Goal: Task Accomplishment & Management: Use online tool/utility

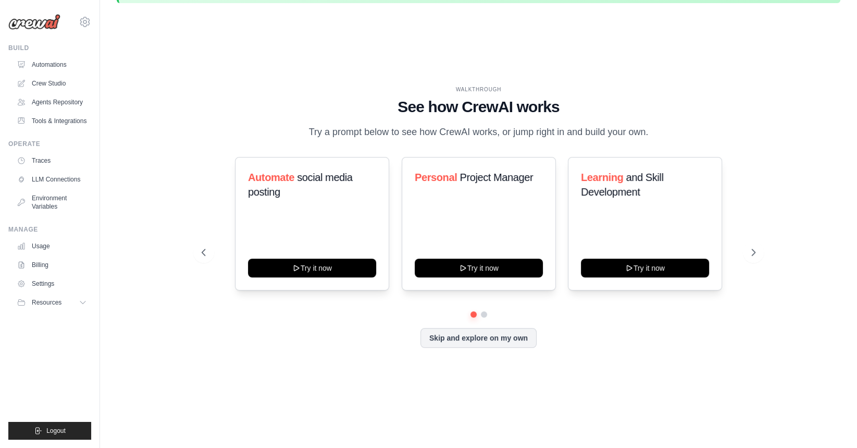
scroll to position [36, 0]
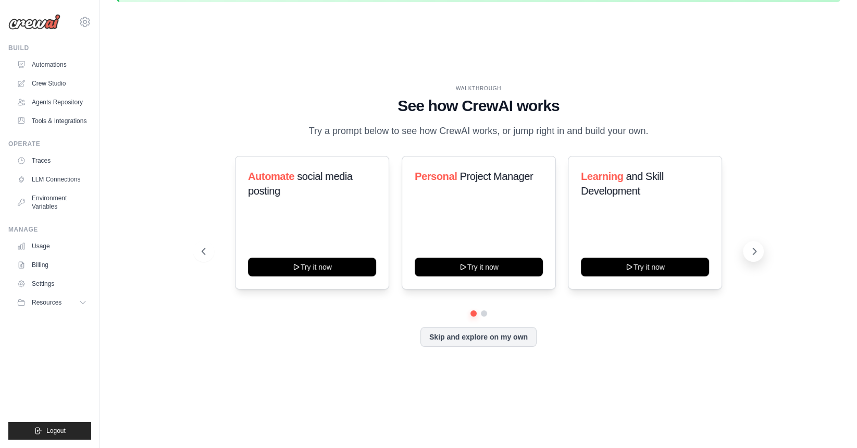
click at [747, 247] on button at bounding box center [753, 251] width 21 height 21
click at [82, 27] on icon at bounding box center [85, 22] width 13 height 13
click at [55, 78] on link "Crew Studio" at bounding box center [53, 83] width 79 height 17
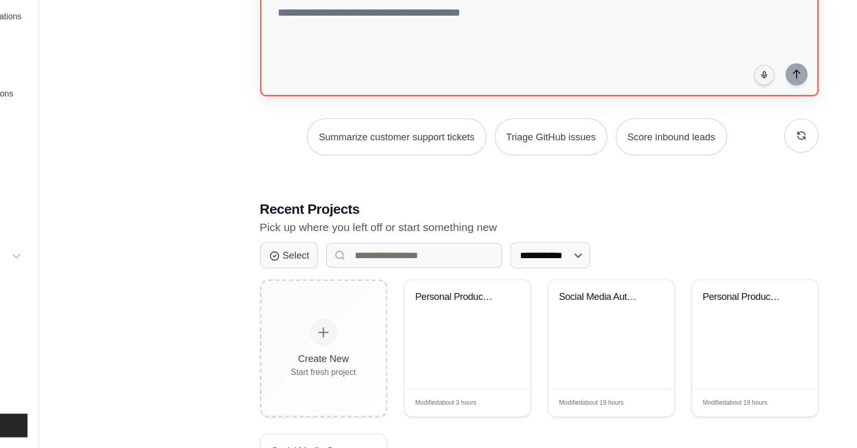
scroll to position [5, 0]
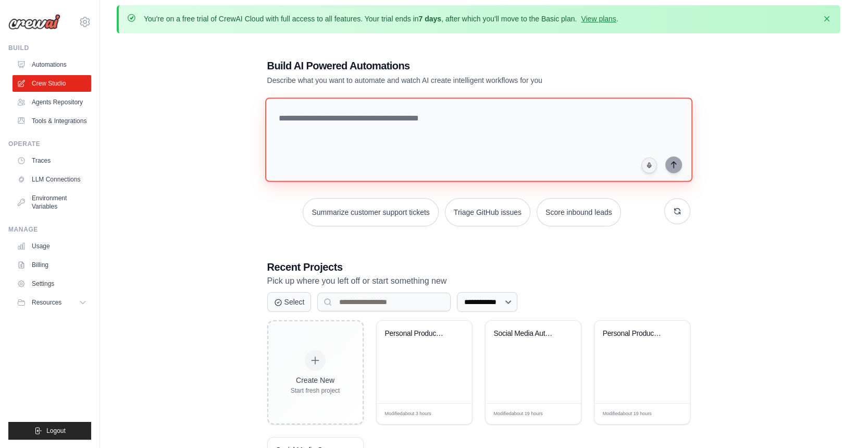
click at [325, 119] on textarea at bounding box center [478, 139] width 427 height 84
type textarea "*"
paste textarea "**********"
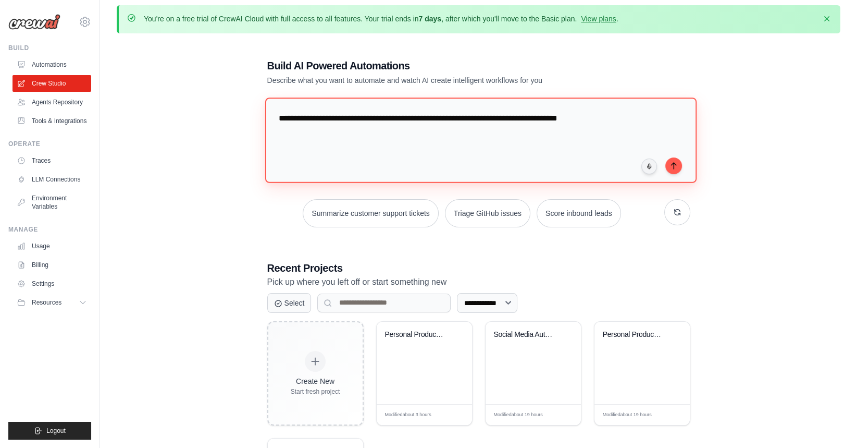
type textarea "**********"
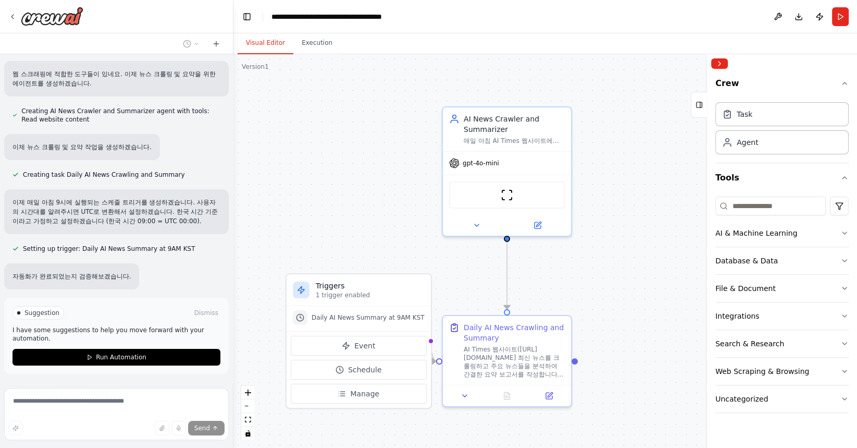
scroll to position [183, 0]
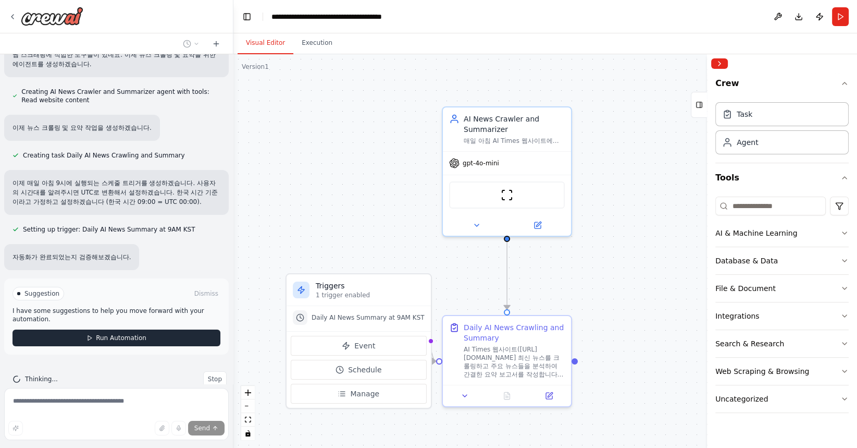
click at [106, 334] on span "Run Automation" at bounding box center [121, 338] width 51 height 8
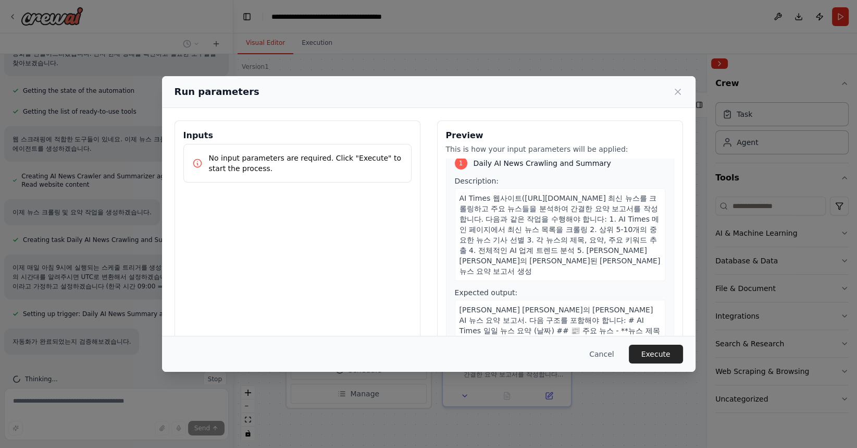
scroll to position [44, 0]
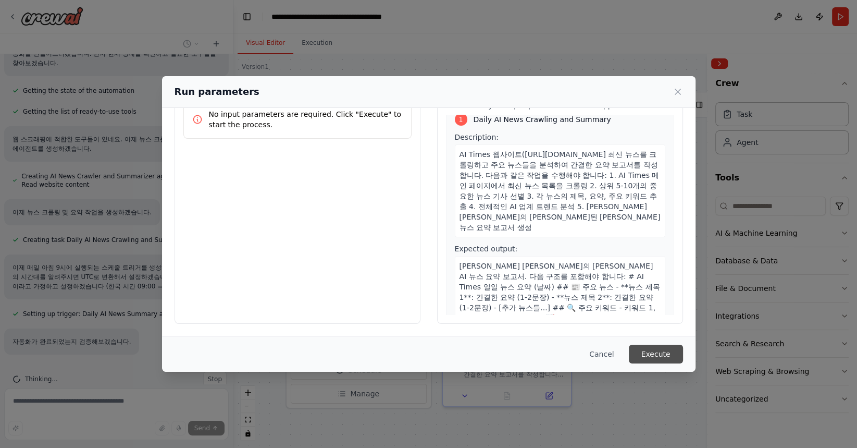
click at [667, 359] on button "Execute" at bounding box center [656, 353] width 54 height 19
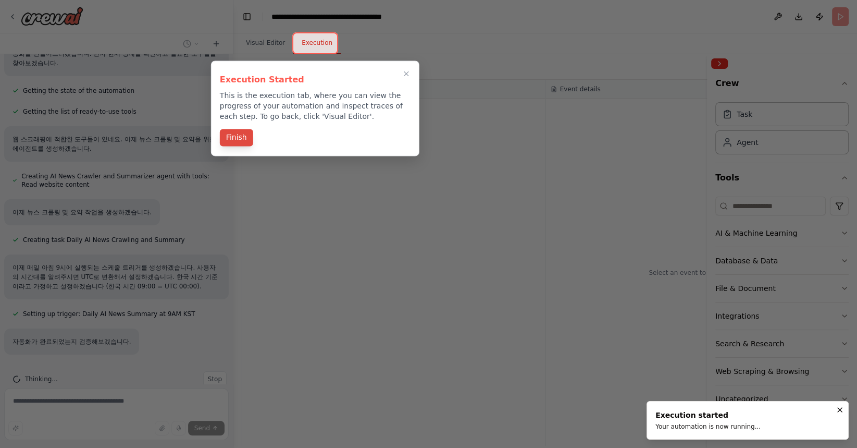
click at [239, 139] on button "Finish" at bounding box center [236, 137] width 33 height 17
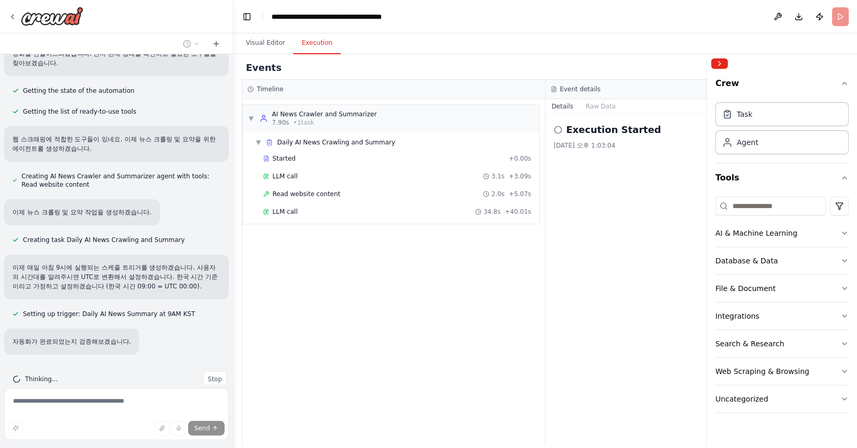
scroll to position [183, 0]
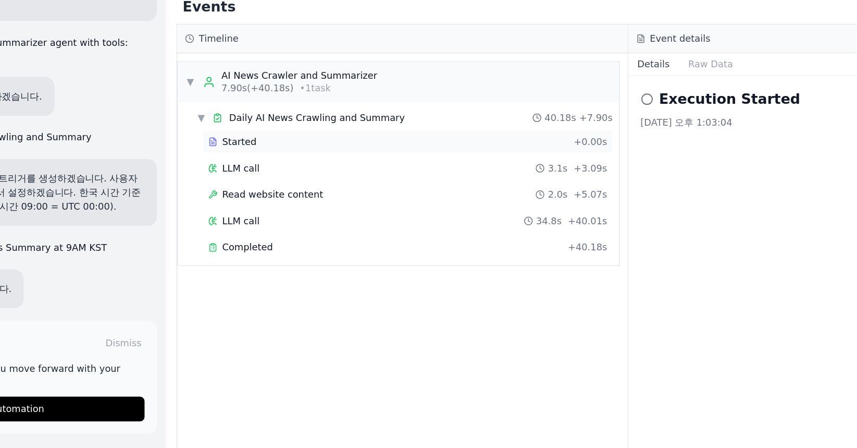
click at [293, 157] on span "Started" at bounding box center [284, 158] width 23 height 8
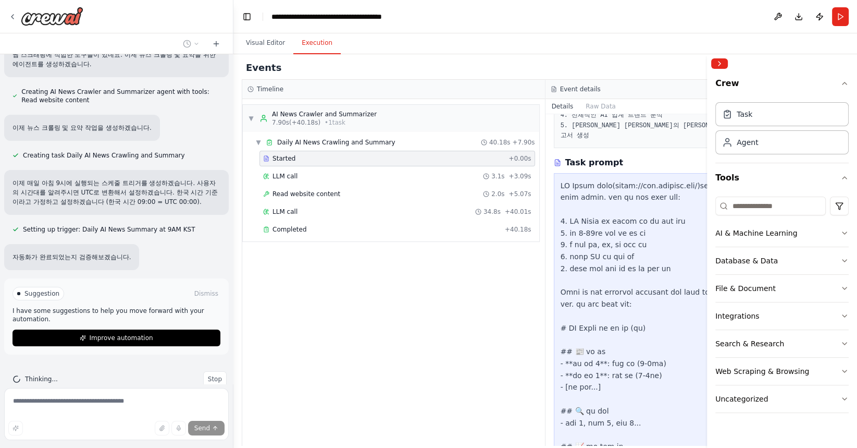
scroll to position [208, 0]
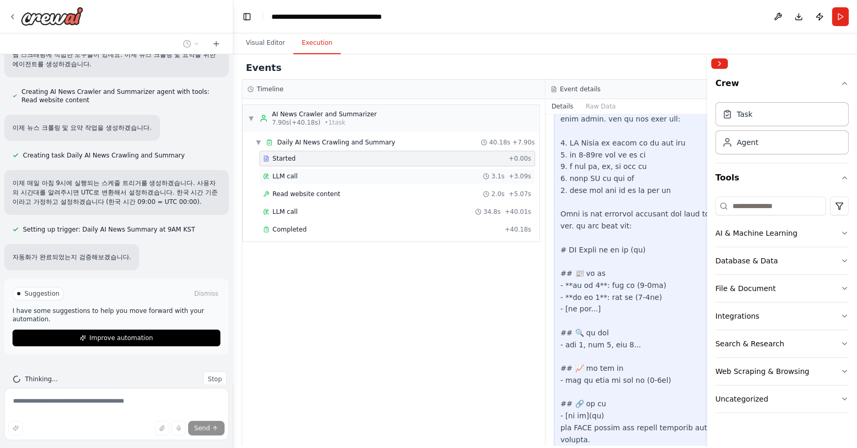
click at [302, 175] on div "LLM call 3.1s + 3.09s" at bounding box center [397, 176] width 268 height 8
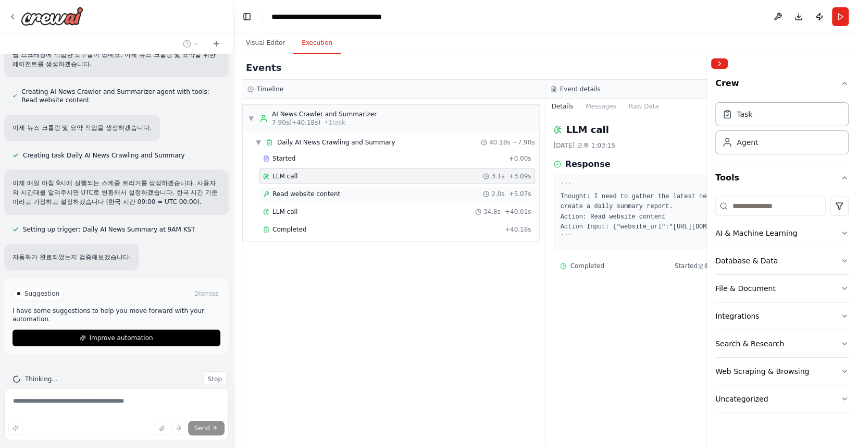
click at [335, 193] on span "Read website content" at bounding box center [307, 194] width 68 height 8
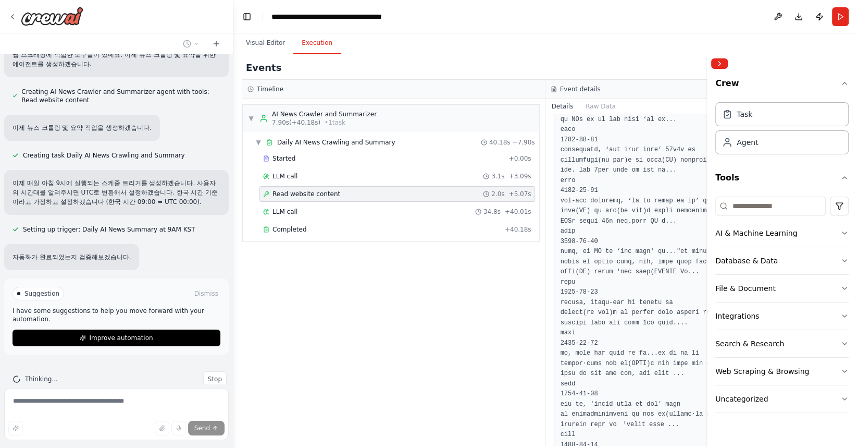
scroll to position [2238, 0]
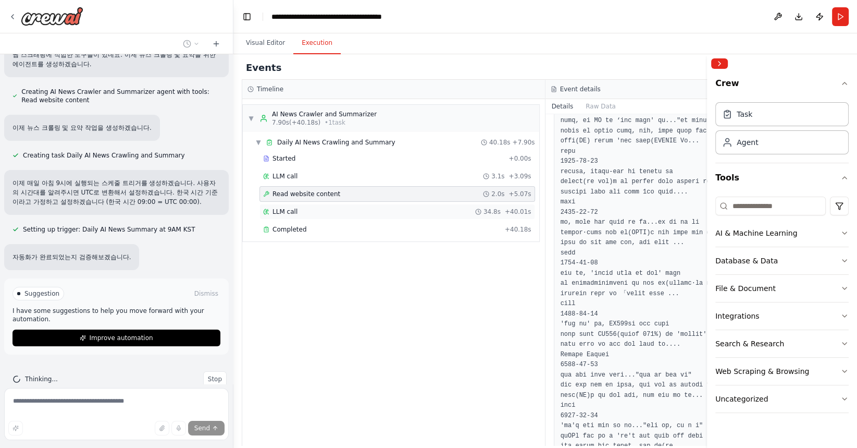
click at [321, 211] on div "LLM call 34.8s + 40.01s" at bounding box center [397, 211] width 268 height 8
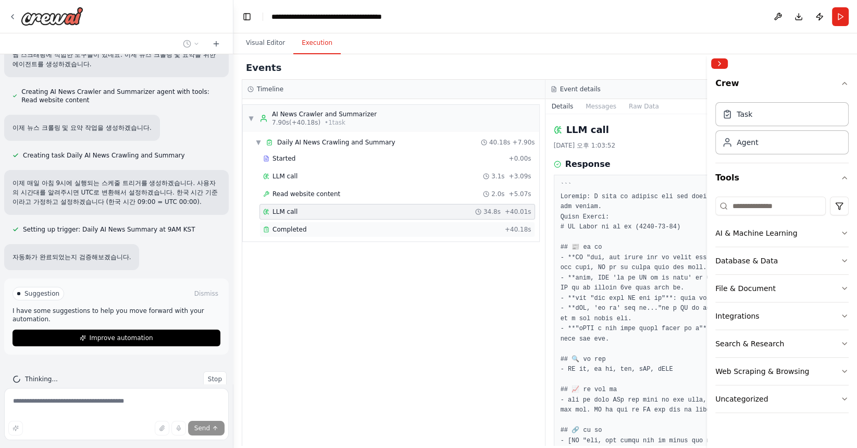
click at [323, 229] on div "Completed" at bounding box center [382, 229] width 238 height 8
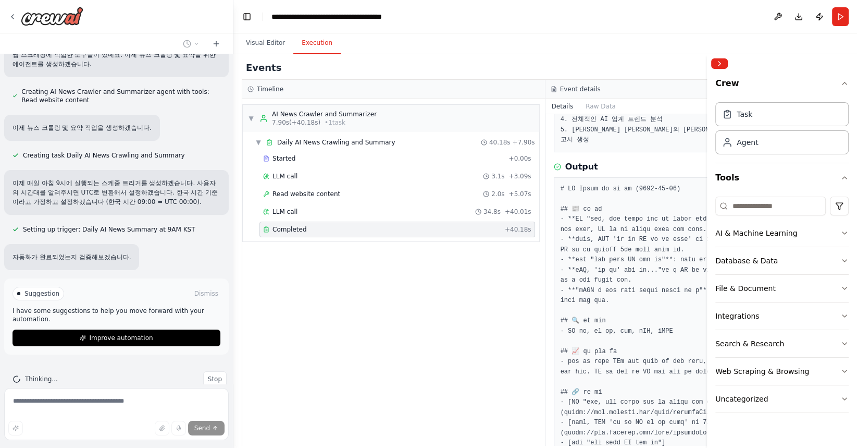
scroll to position [127, 0]
click at [847, 80] on icon "button" at bounding box center [845, 83] width 8 height 8
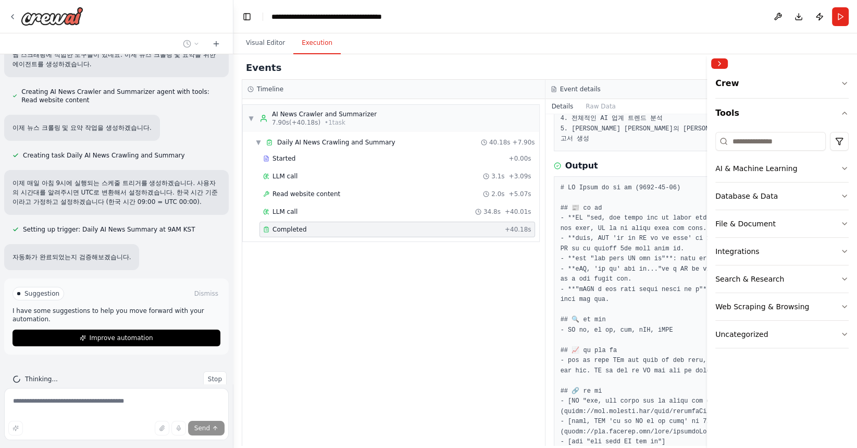
click at [609, 332] on pre at bounding box center [698, 340] width 274 height 315
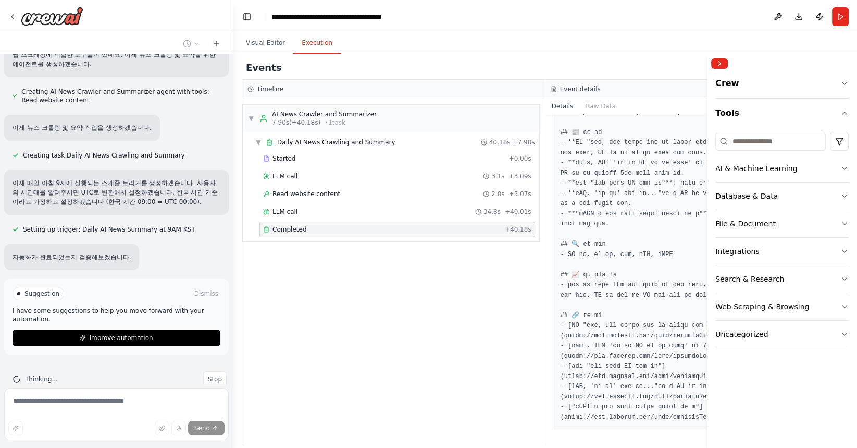
click at [459, 366] on div "▼ AI News Crawler and Summarizer 7.90s (+40.18s) • 1 task ▼ Daily AI News Crawl…" at bounding box center [393, 272] width 303 height 347
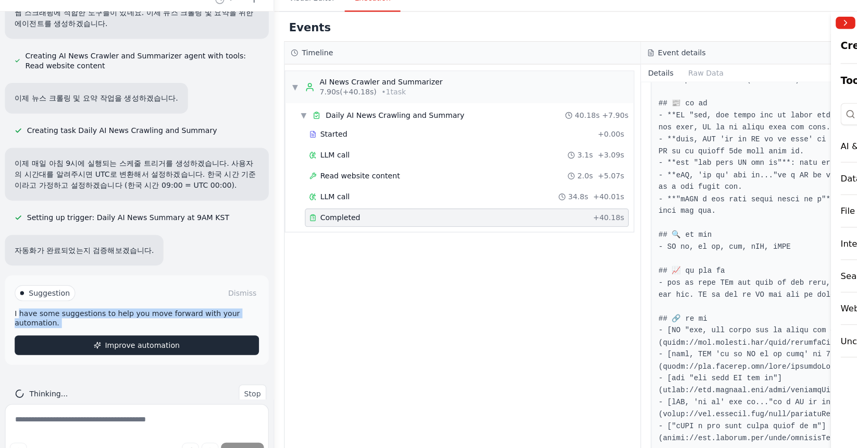
drag, startPoint x: 17, startPoint y: 293, endPoint x: 114, endPoint y: 310, distance: 97.8
click at [114, 310] on div "Suggestion Dismiss I have some suggestions to help you move forward with your a…" at bounding box center [117, 316] width 208 height 59
click at [117, 334] on span "Improve automation" at bounding box center [121, 338] width 64 height 8
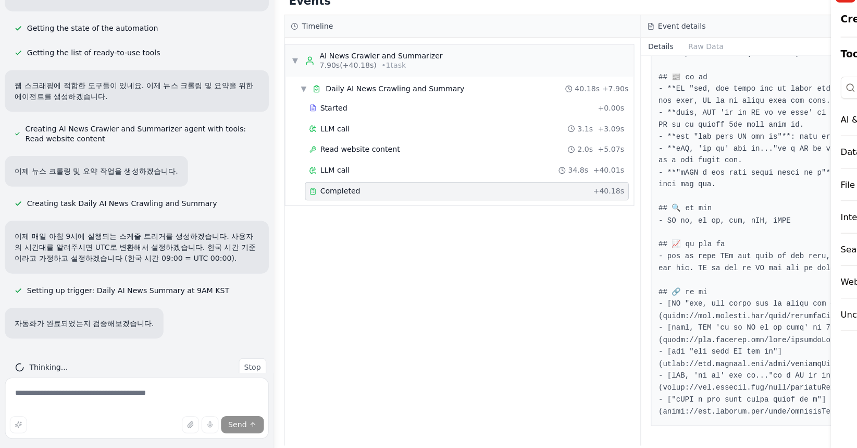
scroll to position [0, 0]
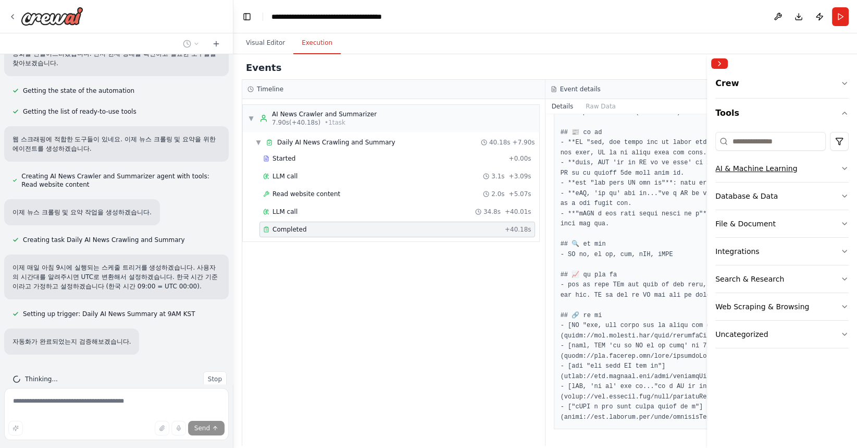
click at [754, 173] on div "AI & Machine Learning" at bounding box center [756, 168] width 82 height 10
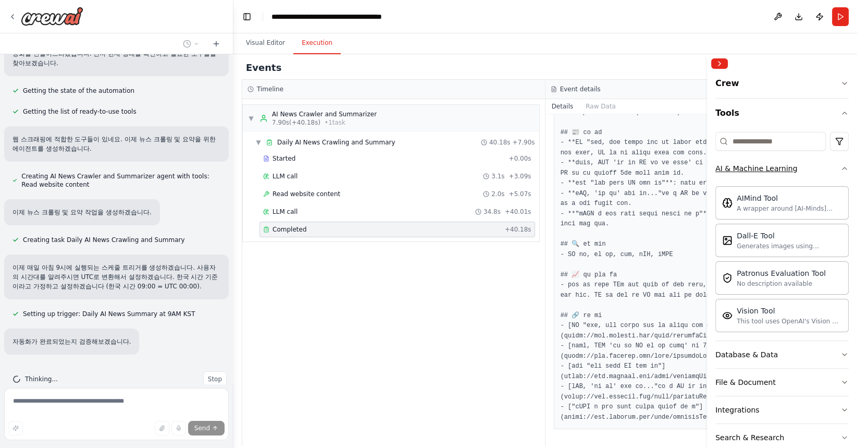
click at [754, 173] on div "AI & Machine Learning" at bounding box center [756, 168] width 82 height 10
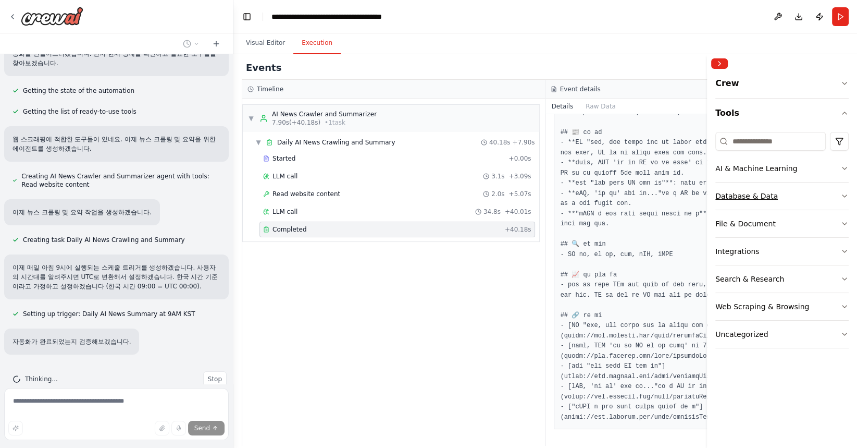
click at [752, 204] on button "Database & Data" at bounding box center [781, 195] width 133 height 27
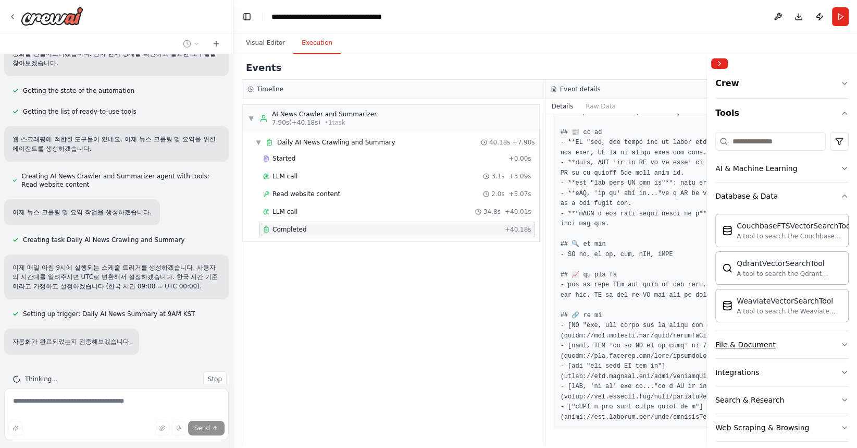
click at [756, 347] on div "File & Document" at bounding box center [745, 344] width 60 height 10
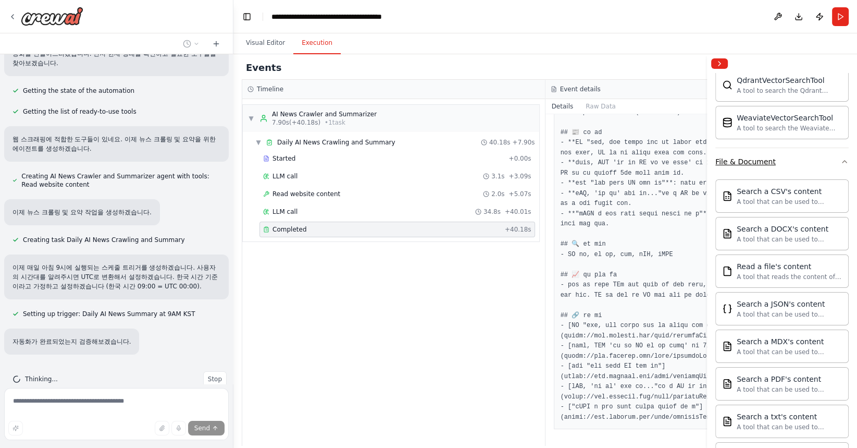
scroll to position [343, 0]
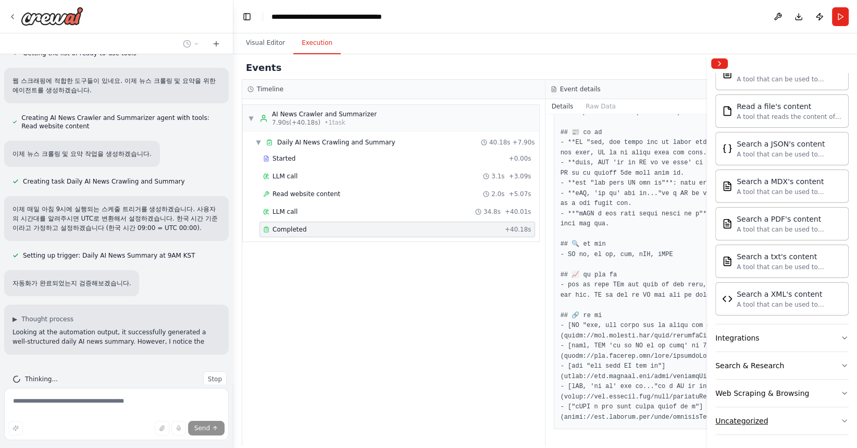
click at [750, 418] on div "Uncategorized" at bounding box center [741, 420] width 53 height 10
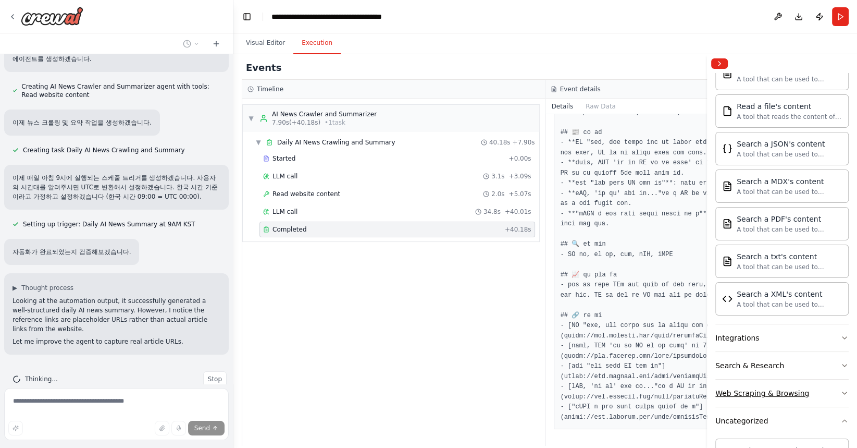
scroll to position [209, 0]
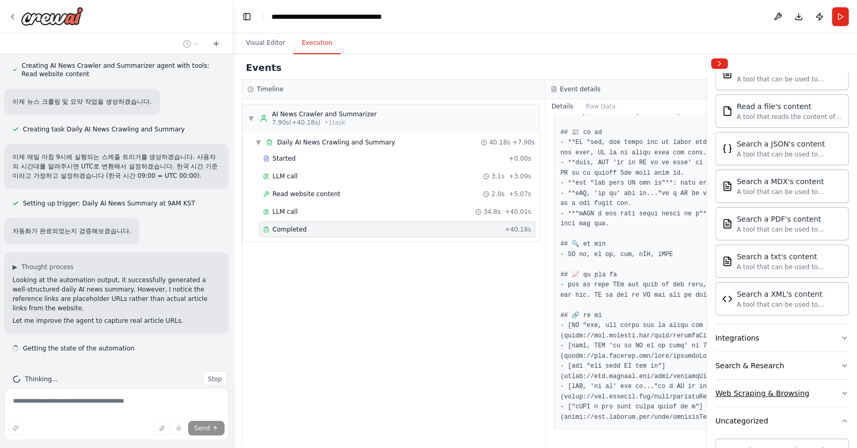
click at [755, 393] on div "Web Scraping & Browsing" at bounding box center [762, 393] width 94 height 10
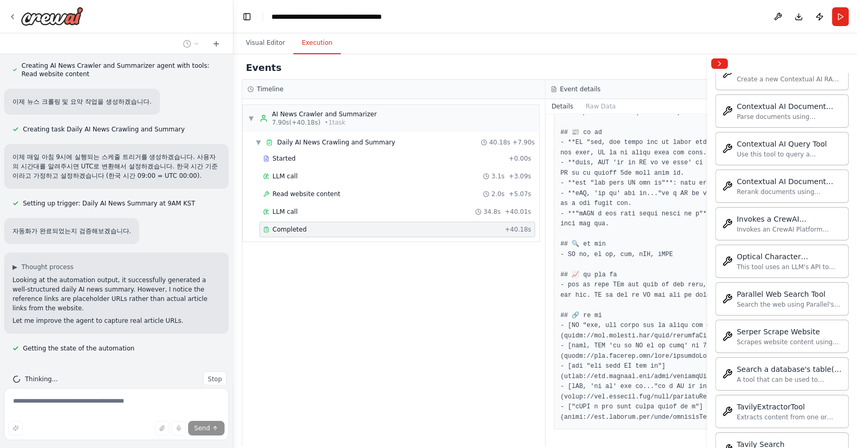
scroll to position [1463, 0]
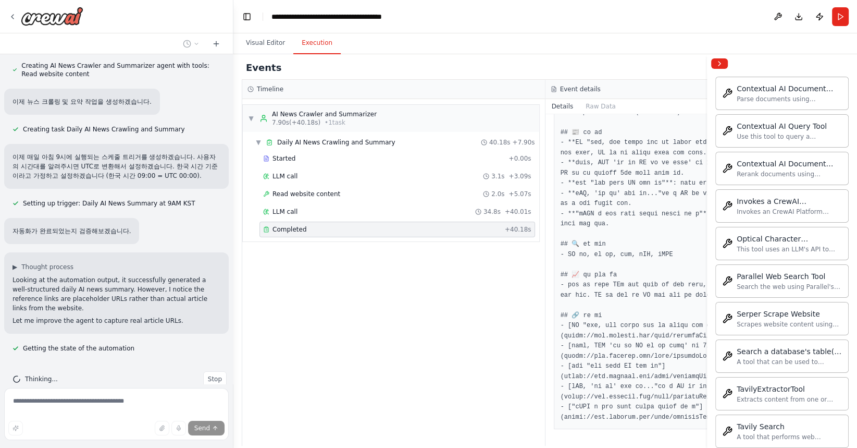
click at [632, 401] on pre at bounding box center [698, 264] width 274 height 315
click at [354, 362] on div "▼ AI News Crawler and Summarizer 7.90s (+40.18s) • 1 task ▼ Daily AI News Crawl…" at bounding box center [393, 272] width 303 height 347
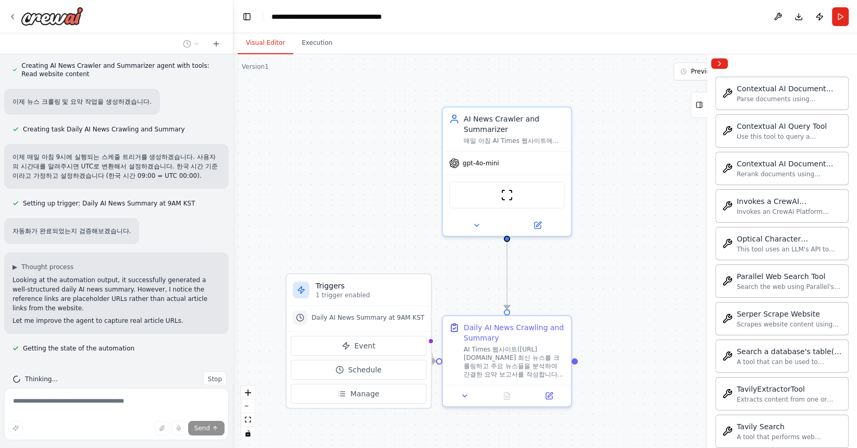
click at [277, 45] on button "Visual Editor" at bounding box center [266, 43] width 56 height 22
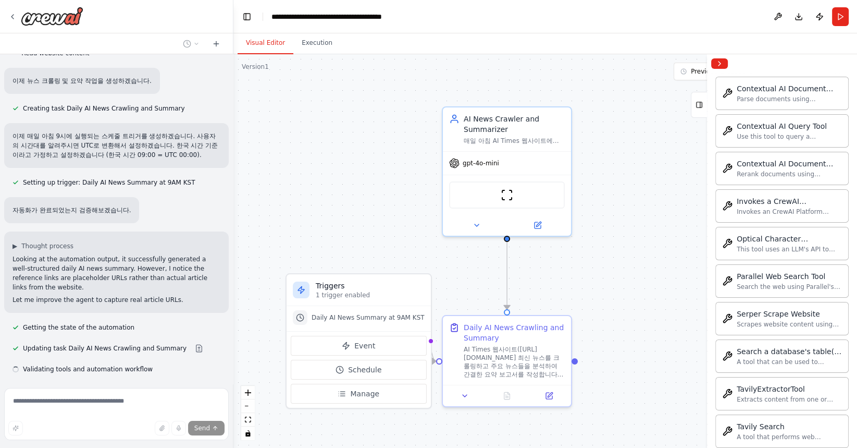
scroll to position [251, 0]
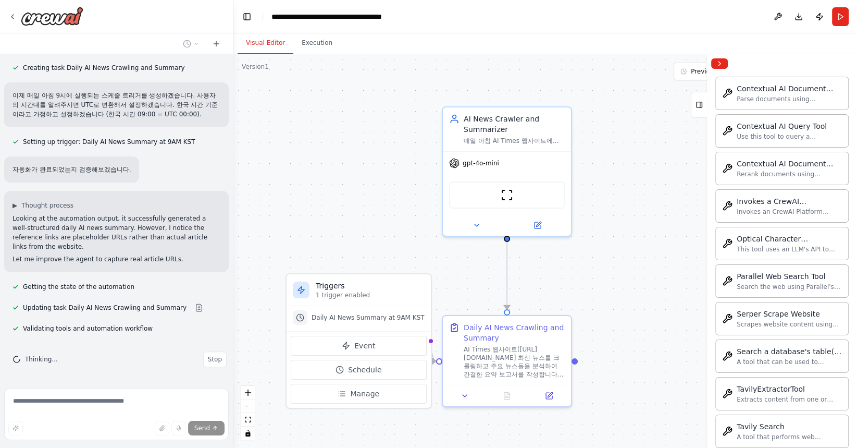
click at [317, 54] on div ".deletable-edge-delete-btn { width: 20px; height: 20px; border: 0px solid #ffff…" at bounding box center [545, 250] width 624 height 393
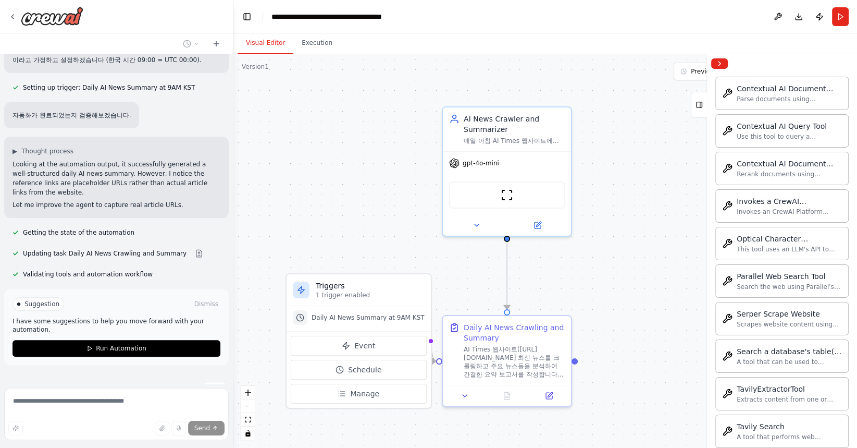
scroll to position [336, 0]
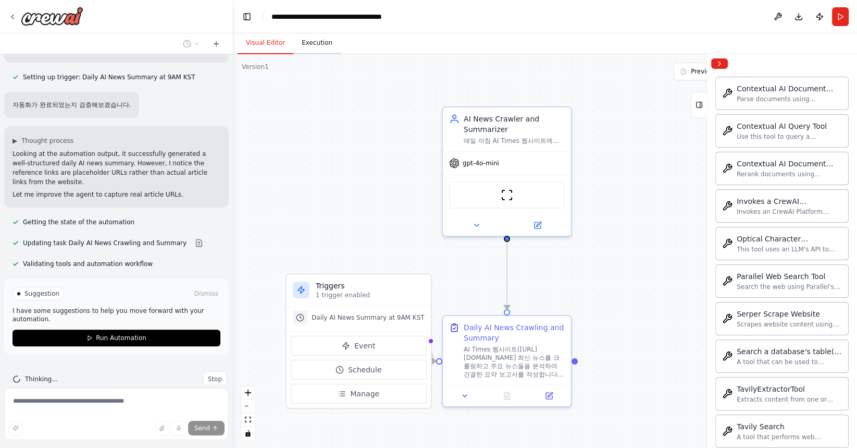
click at [316, 38] on button "Execution" at bounding box center [316, 43] width 47 height 22
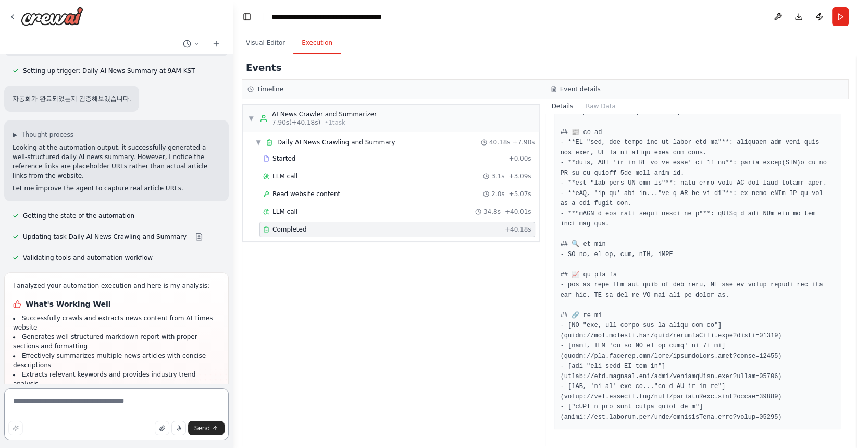
scroll to position [504, 0]
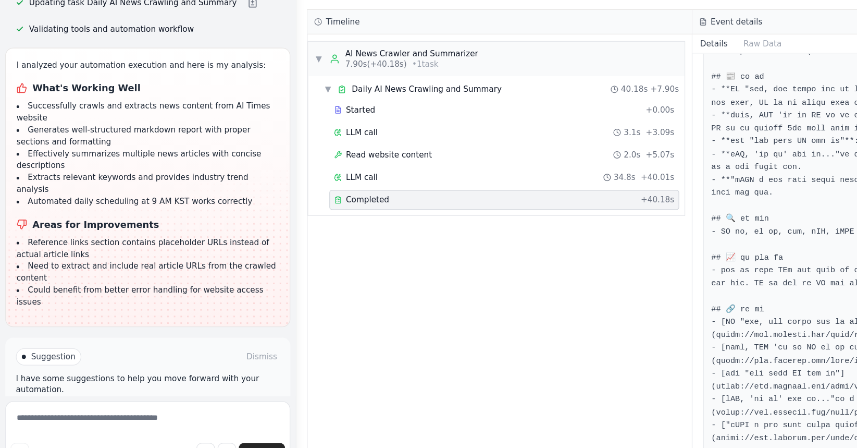
click at [137, 393] on span "Run Automation" at bounding box center [121, 397] width 51 height 8
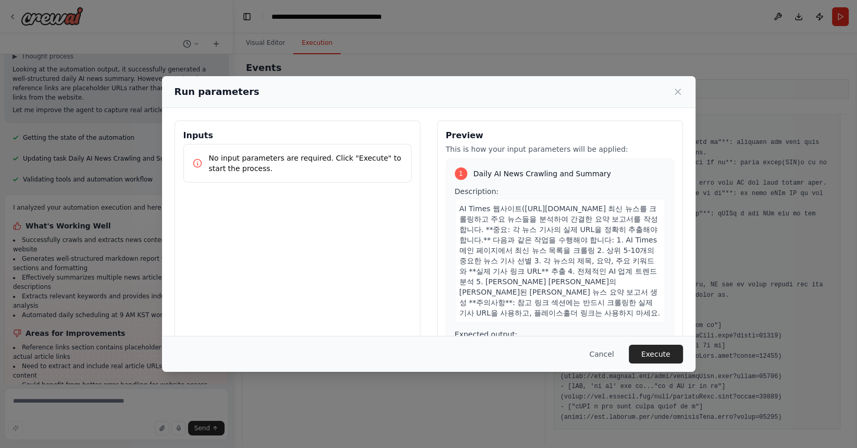
scroll to position [42, 0]
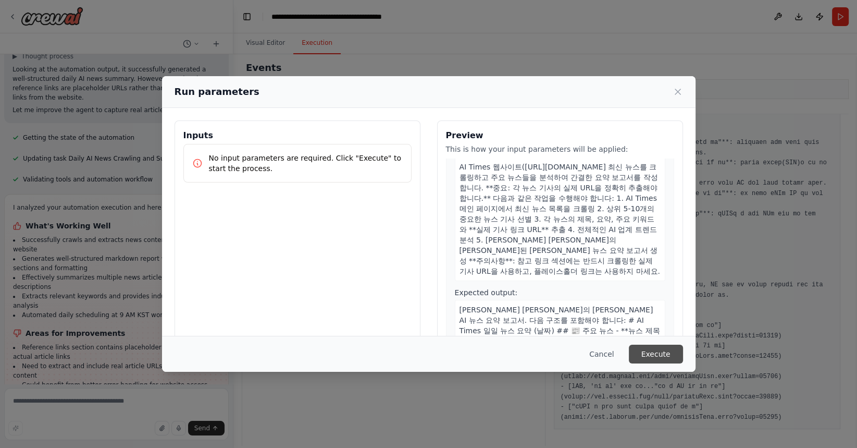
click at [670, 354] on button "Execute" at bounding box center [656, 353] width 54 height 19
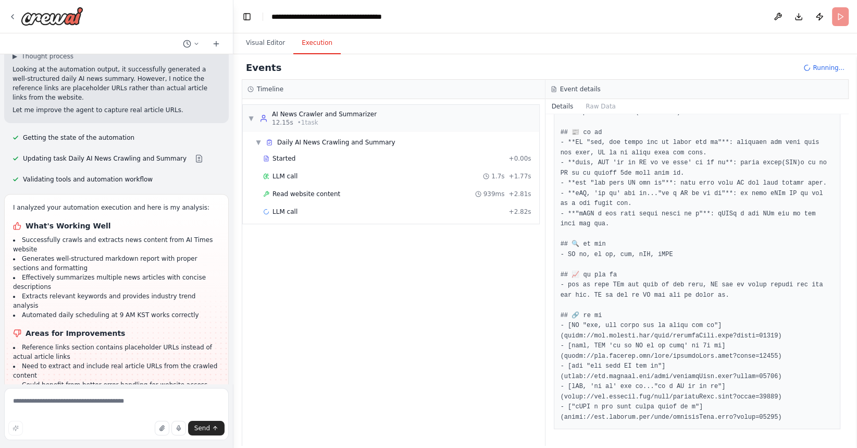
click at [140, 328] on h1 "Areas for Improvements" at bounding box center [116, 333] width 207 height 10
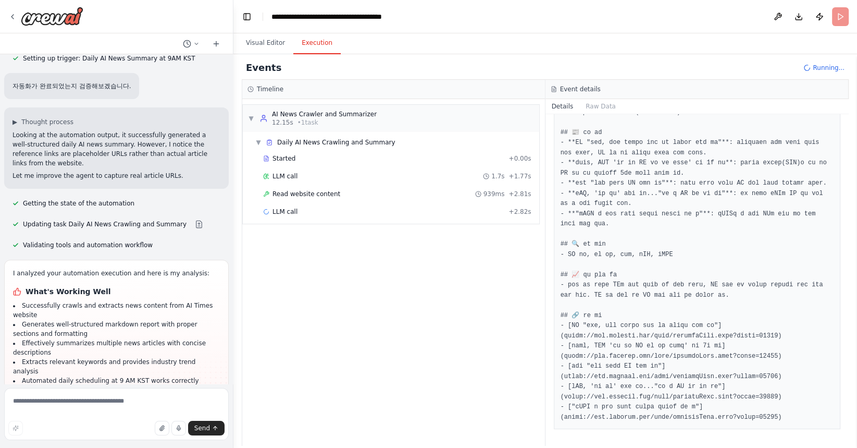
scroll to position [420, 0]
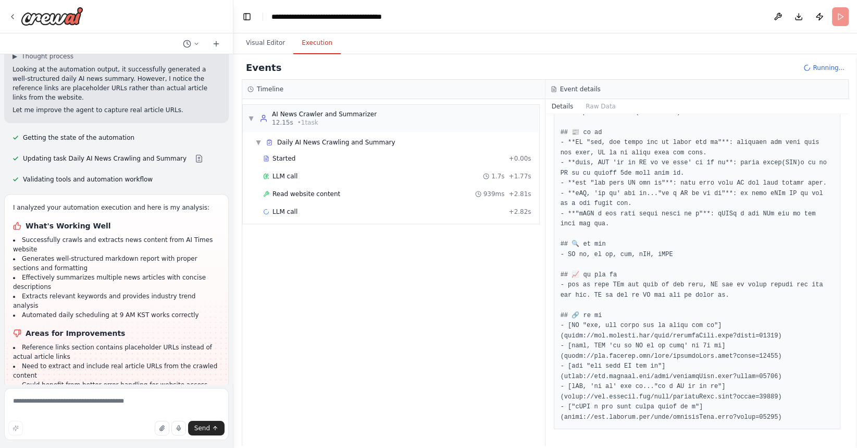
click at [85, 421] on div "Send" at bounding box center [116, 428] width 216 height 15
click at [87, 410] on textarea at bounding box center [116, 414] width 225 height 52
type textarea "*"
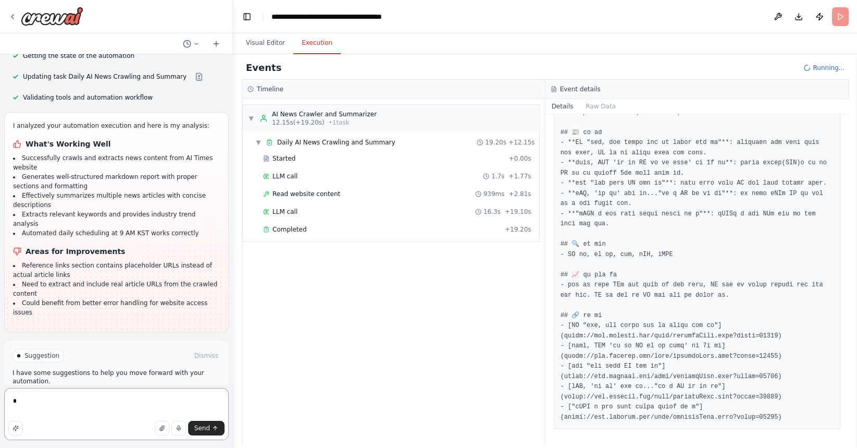
scroll to position [504, 0]
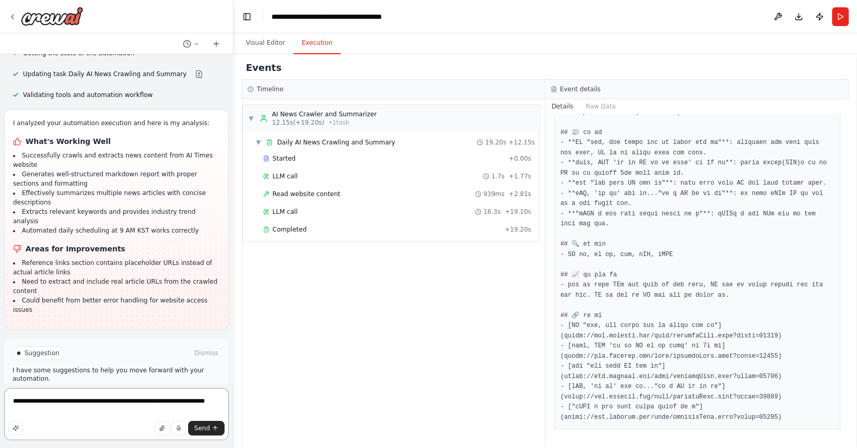
type textarea "**********"
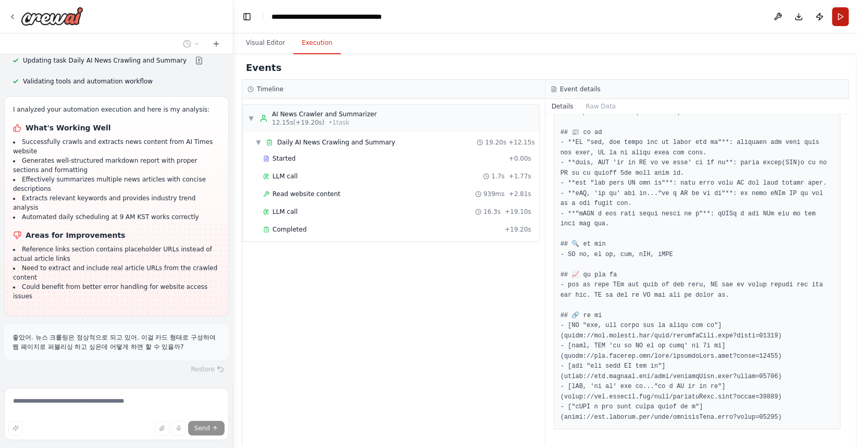
scroll to position [521, 0]
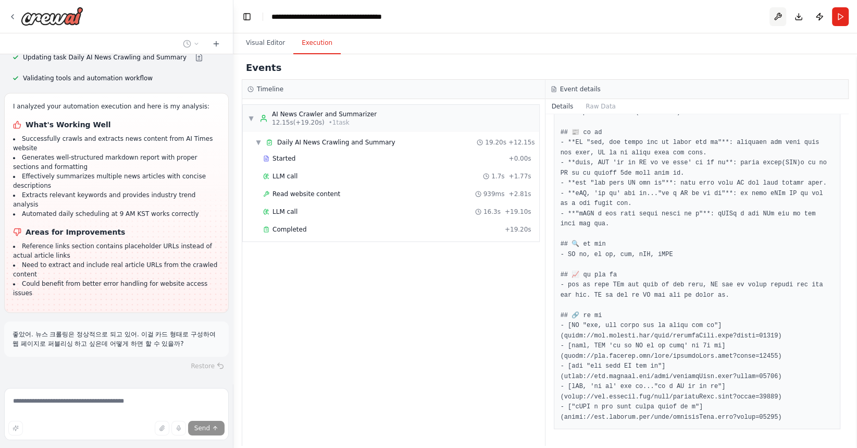
click at [775, 20] on button at bounding box center [778, 16] width 17 height 19
click at [800, 15] on button "Download" at bounding box center [799, 16] width 17 height 19
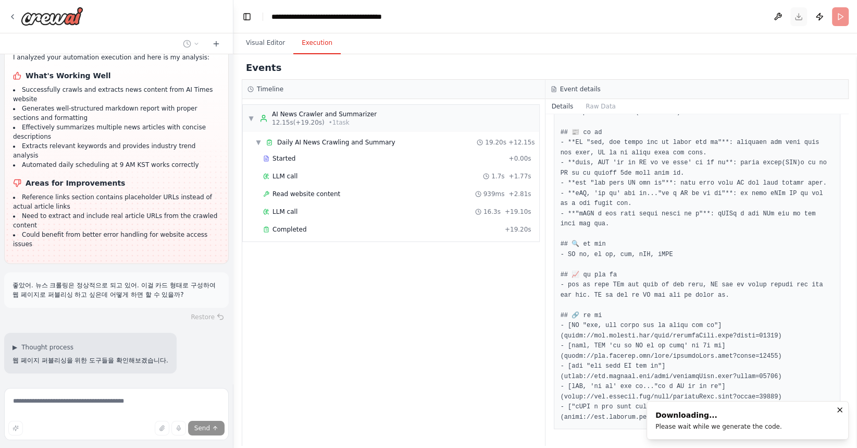
scroll to position [591, 0]
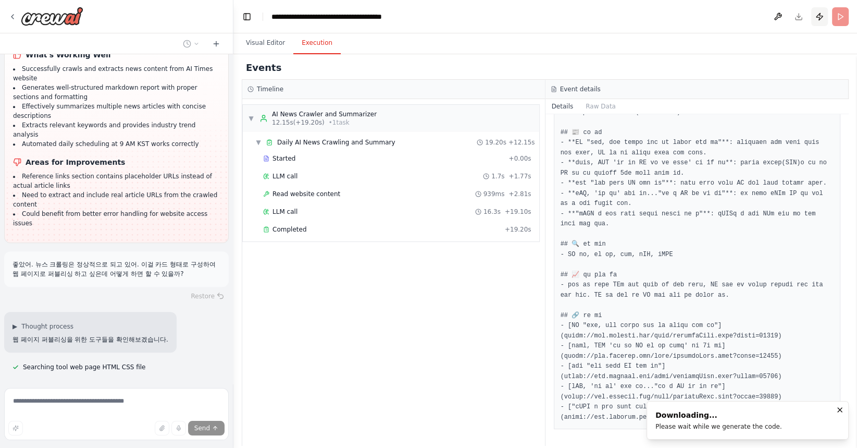
click at [817, 18] on button "Publish" at bounding box center [819, 16] width 17 height 19
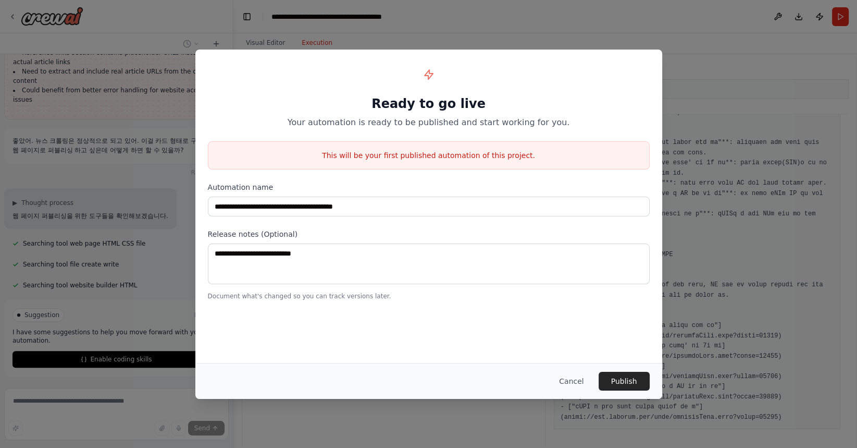
scroll to position [717, 0]
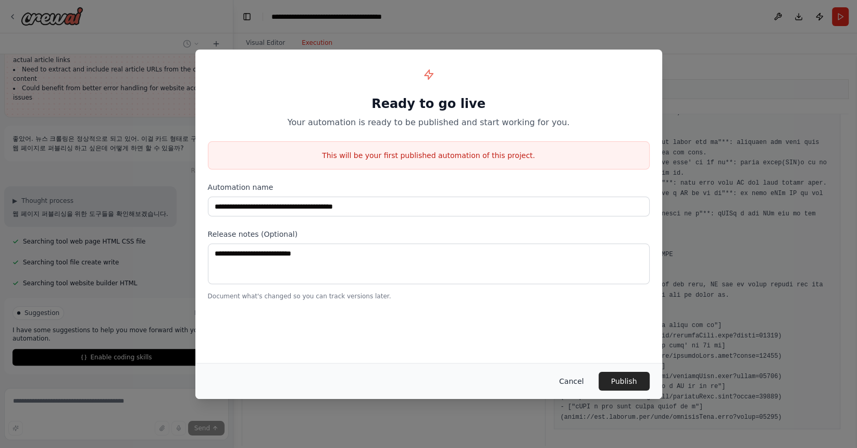
click at [579, 381] on button "Cancel" at bounding box center [571, 381] width 41 height 19
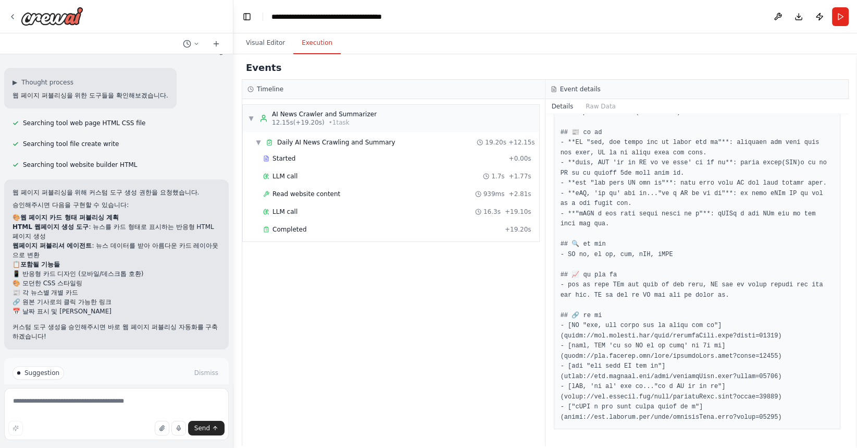
scroll to position [836, 0]
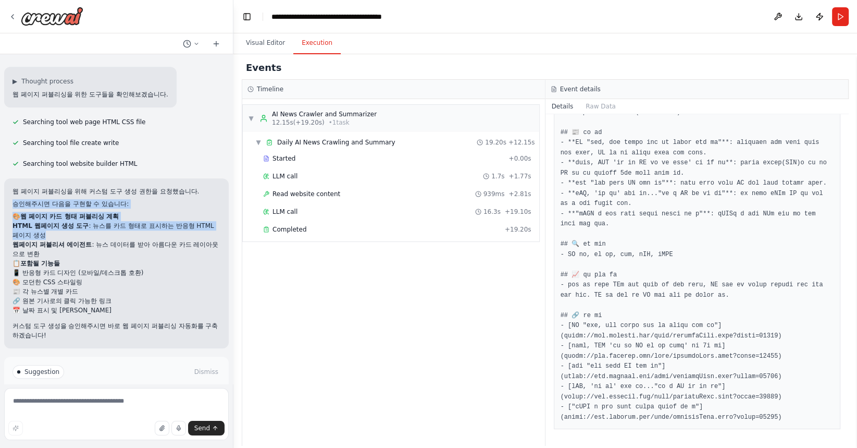
drag, startPoint x: 37, startPoint y: 158, endPoint x: 95, endPoint y: 193, distance: 67.3
click at [95, 193] on div "웹 페이지 퍼블리싱을 위해 커스텀 도구 생성 권한을 요청했습니다. 승인해주시면 다음을 구현할 수 있습니다: 🎨 웹 페이지 카드 형태 퍼블리싱 …" at bounding box center [117, 263] width 208 height 153
click at [109, 412] on span "Enable coding skills" at bounding box center [120, 416] width 61 height 8
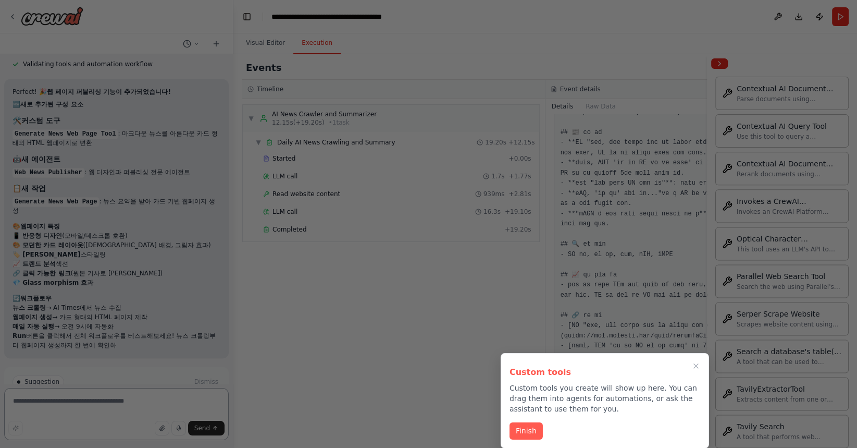
scroll to position [1733, 0]
click at [528, 430] on button "Finish" at bounding box center [526, 429] width 33 height 17
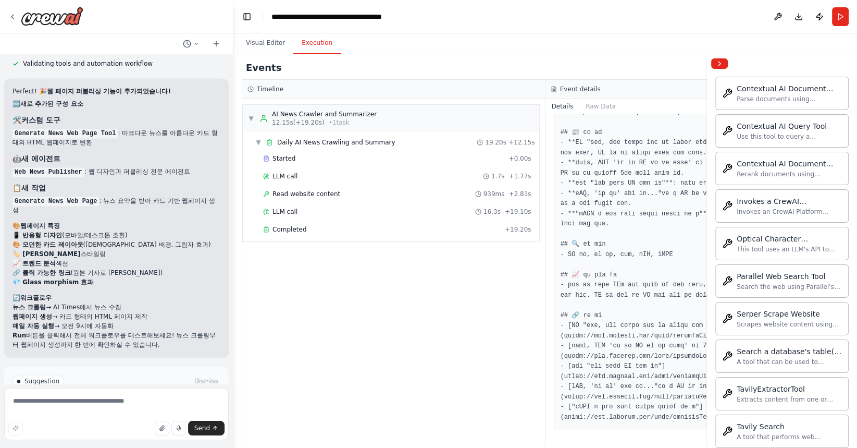
click at [117, 277] on li "💎 Glass morphism 효과" at bounding box center [117, 281] width 208 height 9
click at [130, 421] on span "Run Automation" at bounding box center [121, 425] width 51 height 8
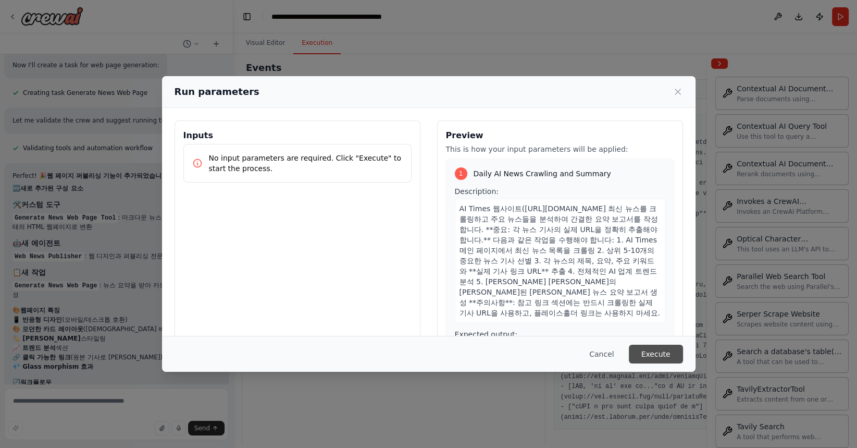
click at [656, 354] on button "Execute" at bounding box center [656, 353] width 54 height 19
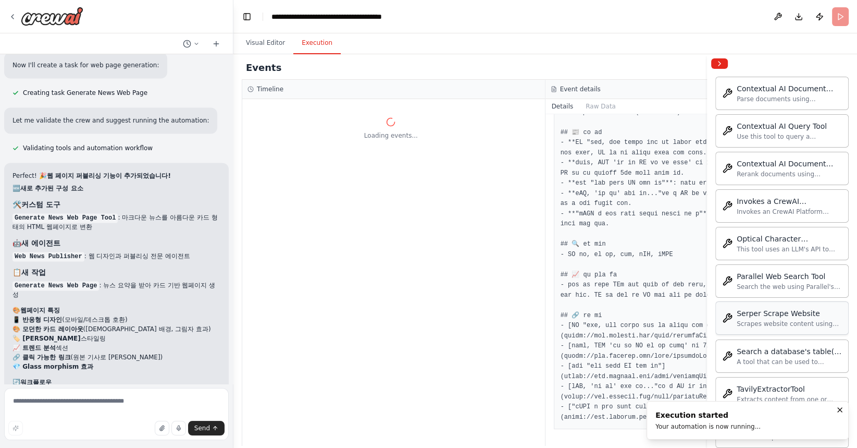
scroll to position [1554, 0]
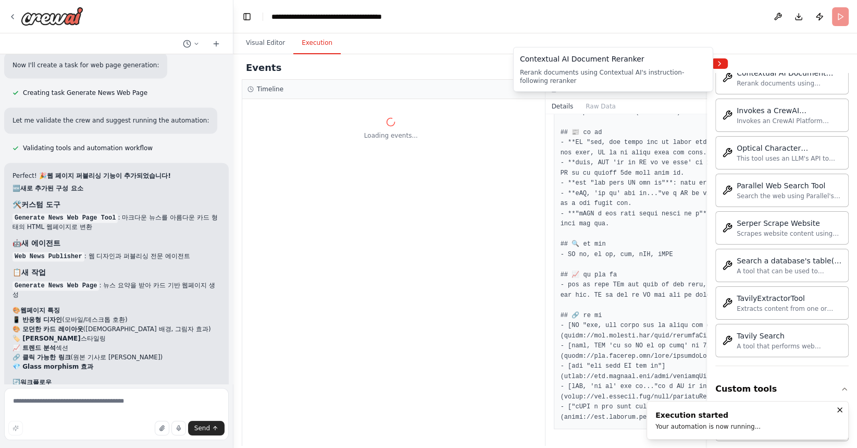
click at [723, 69] on div at bounding box center [782, 63] width 150 height 19
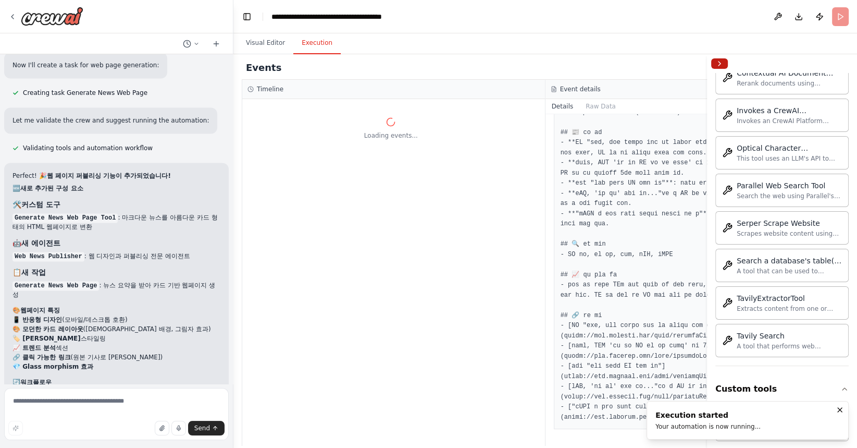
click at [720, 68] on button "Collapse right sidebar" at bounding box center [719, 63] width 17 height 10
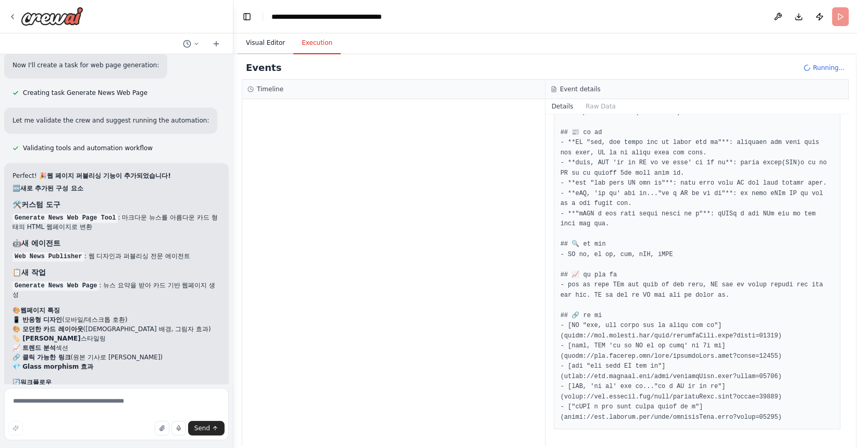
click at [270, 46] on button "Visual Editor" at bounding box center [266, 43] width 56 height 22
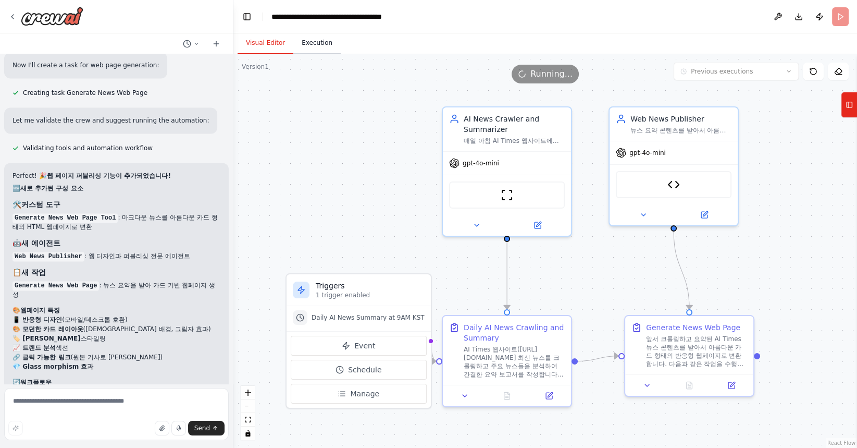
click at [301, 53] on button "Execution" at bounding box center [316, 43] width 47 height 22
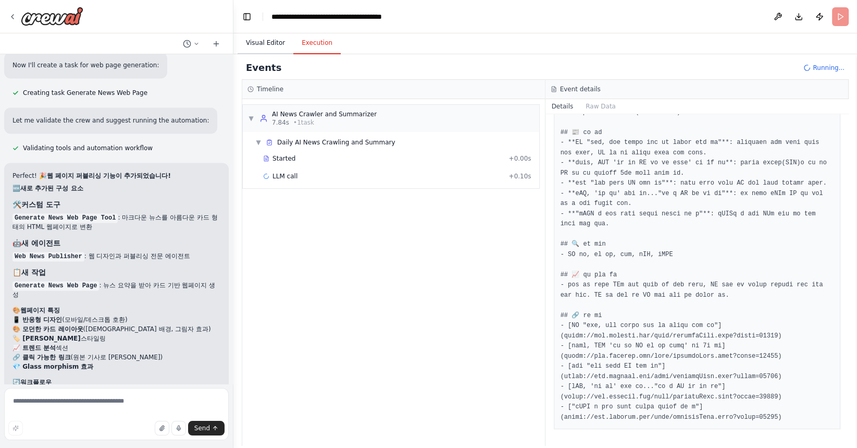
click at [273, 47] on button "Visual Editor" at bounding box center [266, 43] width 56 height 22
click at [309, 53] on button "Execution" at bounding box center [316, 43] width 47 height 22
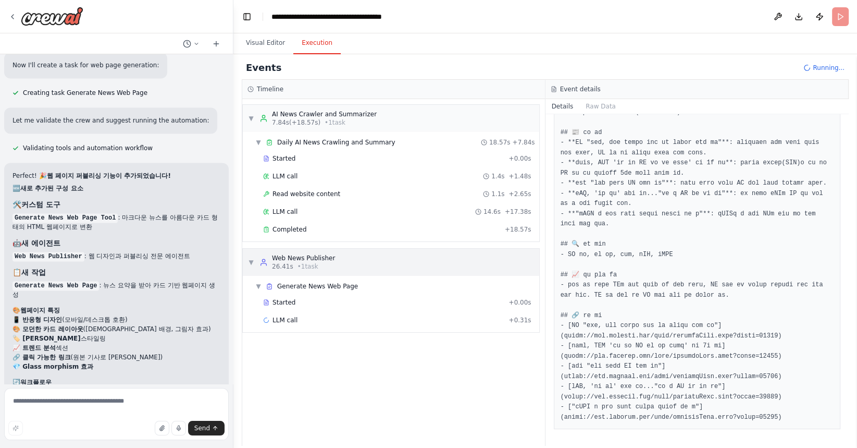
click at [316, 262] on span "• 1 task" at bounding box center [308, 266] width 21 height 8
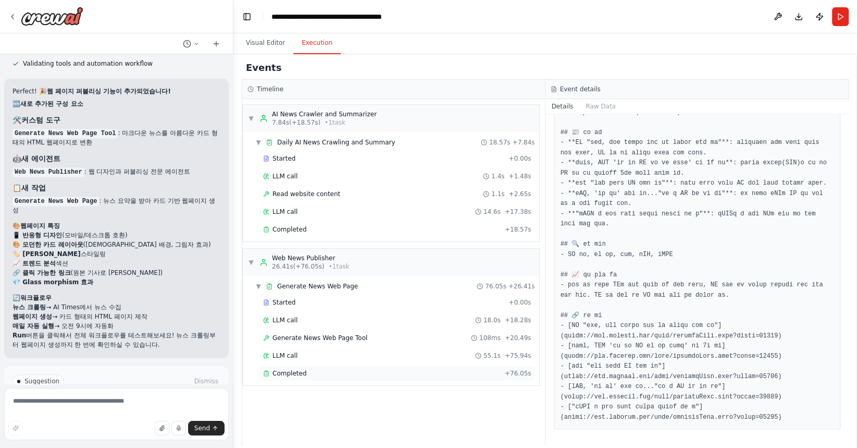
click at [292, 376] on div "Completed + 76.05s" at bounding box center [398, 373] width 276 height 16
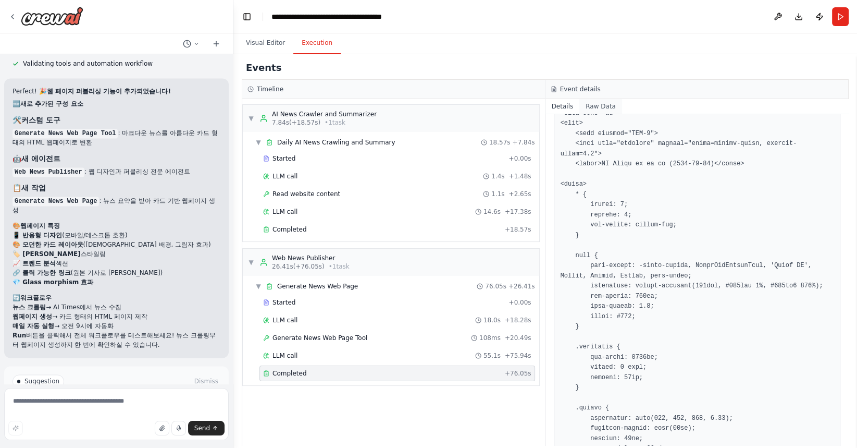
click at [597, 107] on button "Raw Data" at bounding box center [600, 106] width 43 height 15
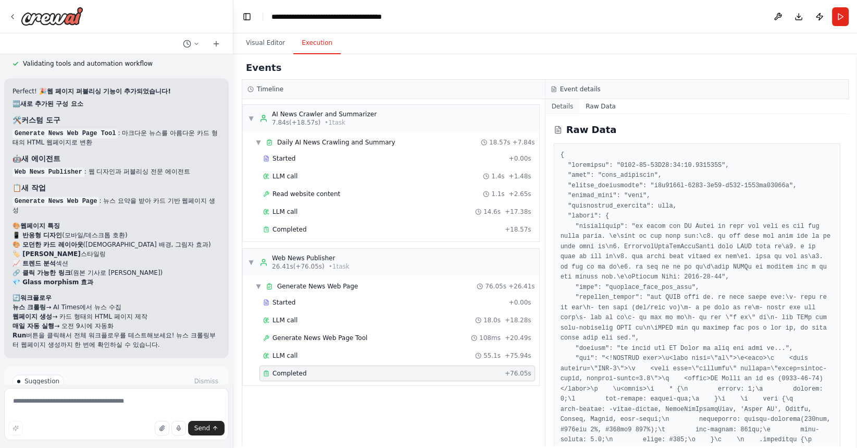
click at [566, 104] on button "Details" at bounding box center [563, 106] width 34 height 15
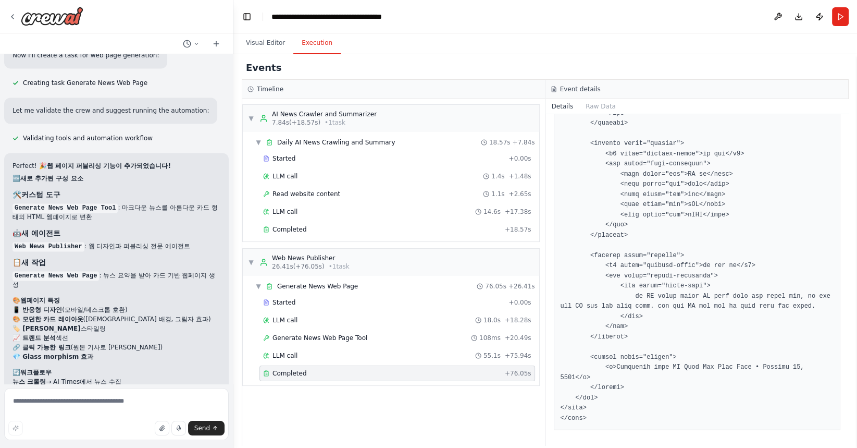
scroll to position [1656, 0]
click at [79, 206] on code "Generate News Web Page Tool" at bounding box center [65, 210] width 105 height 9
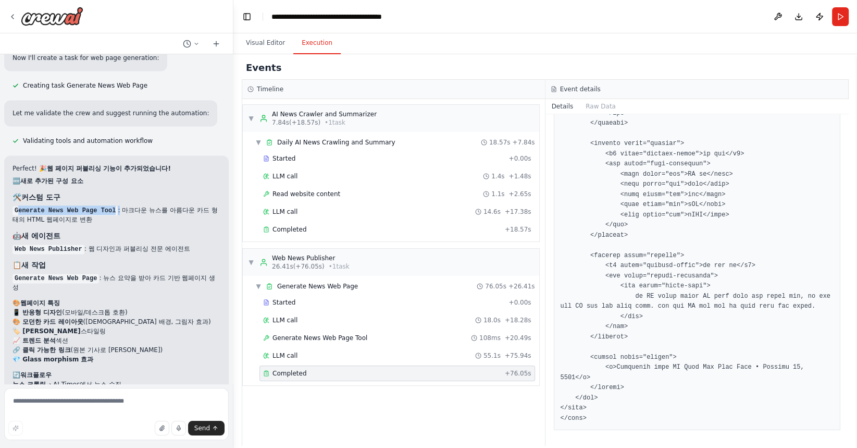
drag, startPoint x: 119, startPoint y: 154, endPoint x: 17, endPoint y: 152, distance: 102.7
click at [17, 205] on li "Generate News Web Page Tool : 마크다운 뉴스를 아름다운 카드 형태의 HTML 웹페이지로 변환" at bounding box center [117, 214] width 208 height 19
click at [71, 415] on textarea at bounding box center [116, 414] width 225 height 52
type textarea "*"
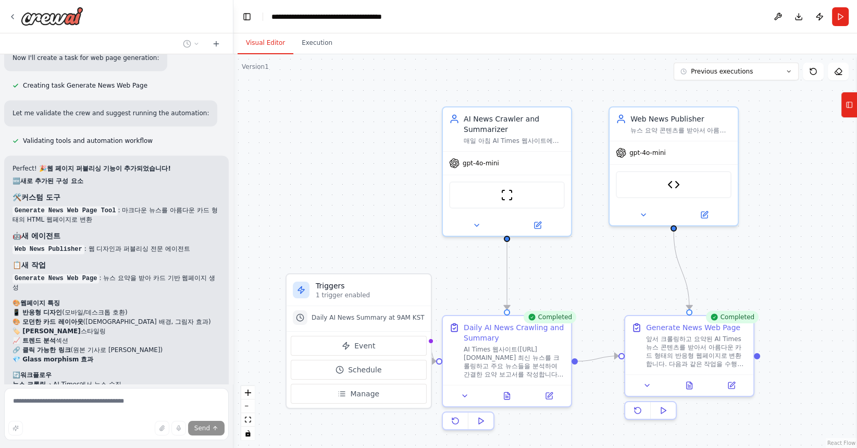
click at [266, 38] on button "Visual Editor" at bounding box center [266, 43] width 56 height 22
click at [666, 412] on icon at bounding box center [663, 410] width 8 height 8
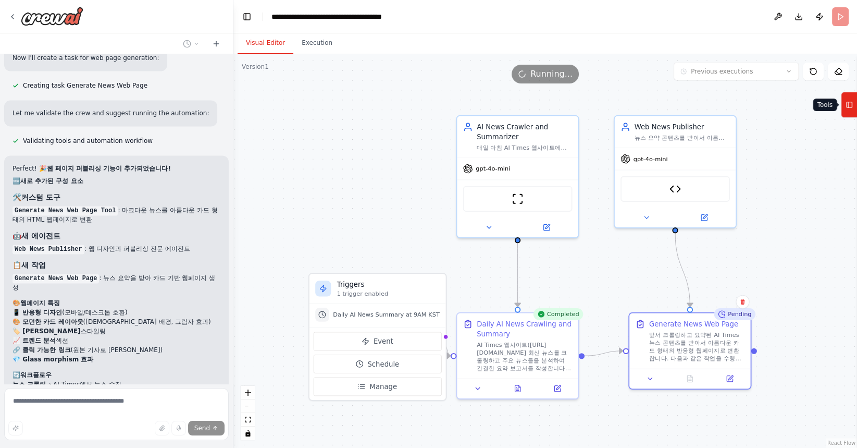
click at [847, 101] on icon at bounding box center [849, 104] width 7 height 17
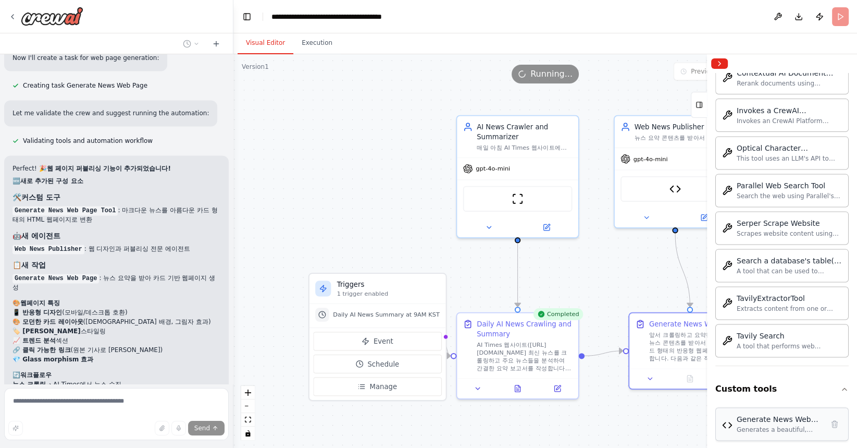
click at [775, 424] on div "Generate News Web Page Tool Generates a beautiful, responsive HTML web page wit…" at bounding box center [781, 423] width 133 height 33
click at [763, 414] on div "Generate News Web Page Tool" at bounding box center [780, 419] width 87 height 10
click at [727, 419] on img at bounding box center [727, 424] width 10 height 10
click at [844, 385] on icon "button" at bounding box center [845, 389] width 8 height 8
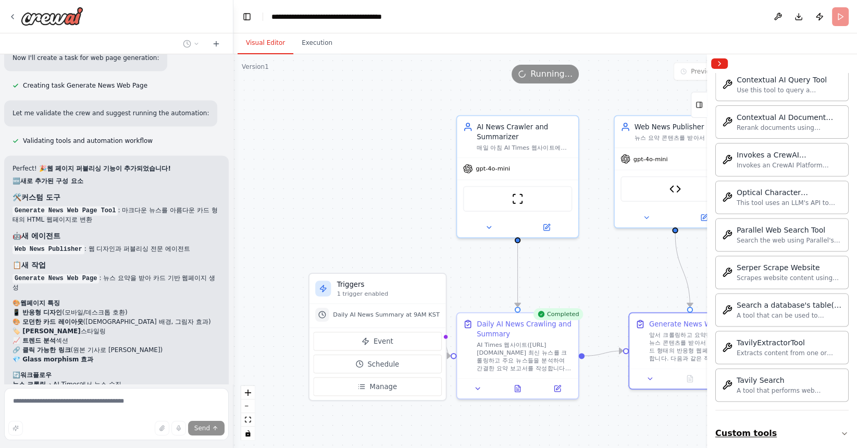
scroll to position [1508, 0]
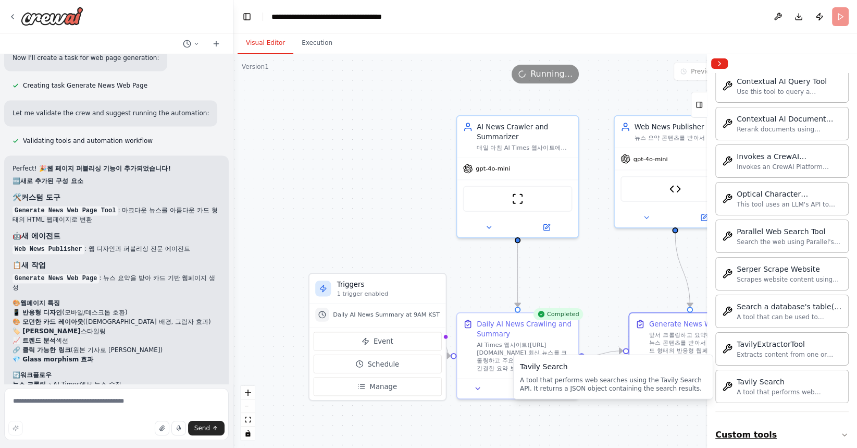
click at [847, 430] on icon "button" at bounding box center [845, 434] width 8 height 8
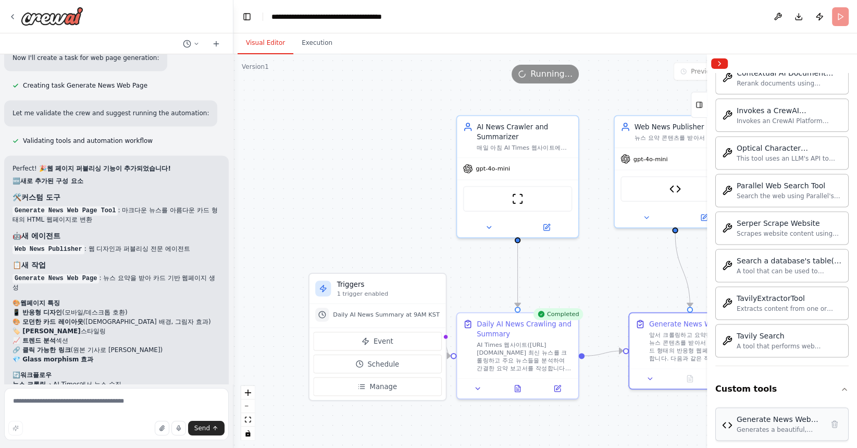
click at [761, 425] on div "Generates a beautiful, responsive HTML web page with card-based layout from mar…" at bounding box center [780, 429] width 87 height 8
click at [720, 62] on button "Collapse right sidebar" at bounding box center [719, 63] width 17 height 10
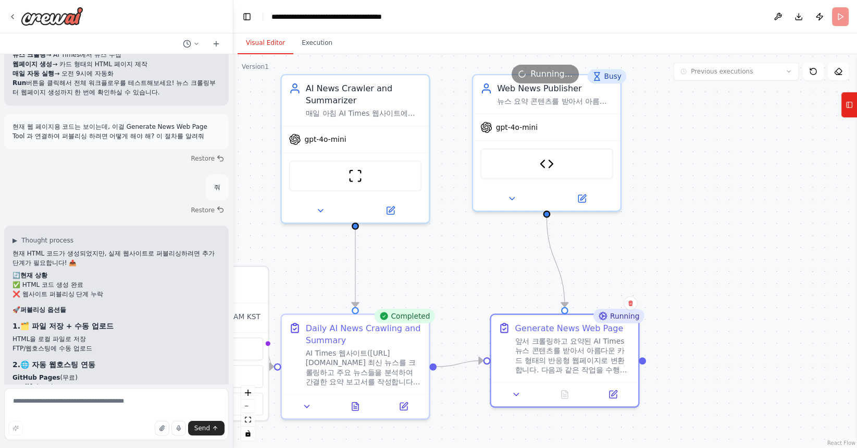
scroll to position [1985, 0]
drag, startPoint x: 28, startPoint y: 219, endPoint x: 109, endPoint y: 223, distance: 81.4
click at [109, 279] on ul "✅ HTML 코드 생성 완료 ❌ 웹사이트 퍼블리싱 단계 누락" at bounding box center [117, 288] width 208 height 19
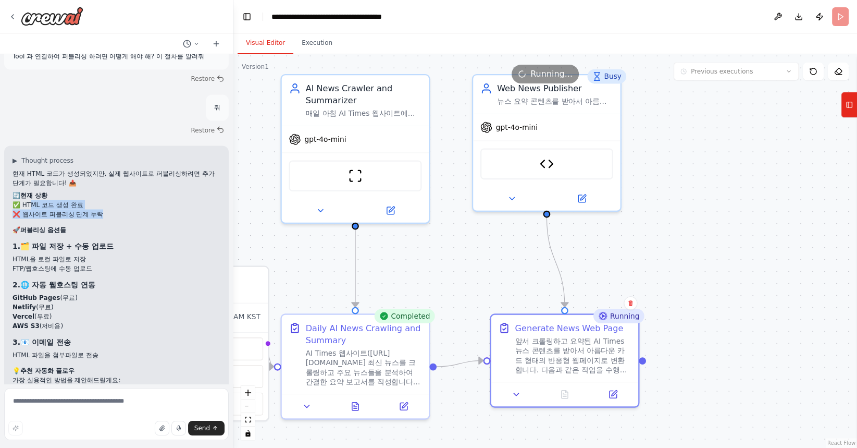
scroll to position [2063, 0]
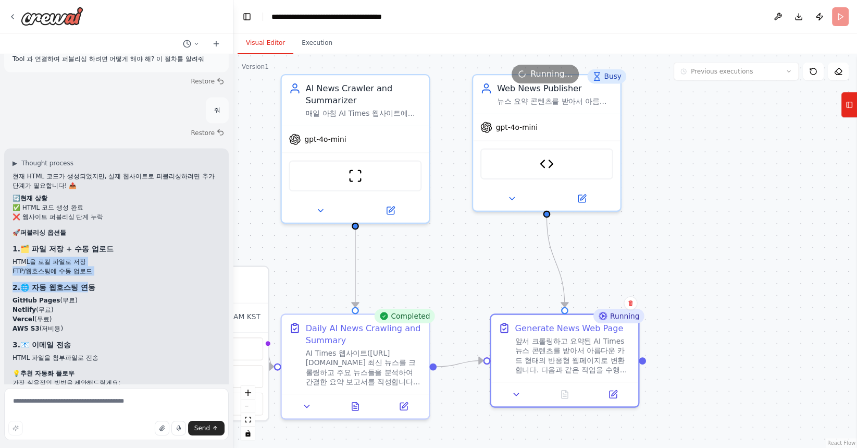
drag, startPoint x: 26, startPoint y: 192, endPoint x: 80, endPoint y: 221, distance: 62.3
click at [80, 221] on div "현재 HTML 코드가 생성되었지만, 실제 웹사이트로 퍼블리싱하려면 추가 단계가 필요합니다! 📤 🔄 현재 상황 ✅ HTML 코드 생성 완료 ❌ …" at bounding box center [117, 331] width 208 height 321
drag, startPoint x: 9, startPoint y: 234, endPoint x: 72, endPoint y: 234, distance: 63.1
click at [72, 234] on div "▶ Thought process 현재 HTML 코드가 생성되었지만, 실제 웹사이트로 퍼블리싱하려면 추가 단계가 필요합니다! 📤 🔄 현재 상황 …" at bounding box center [116, 324] width 225 height 352
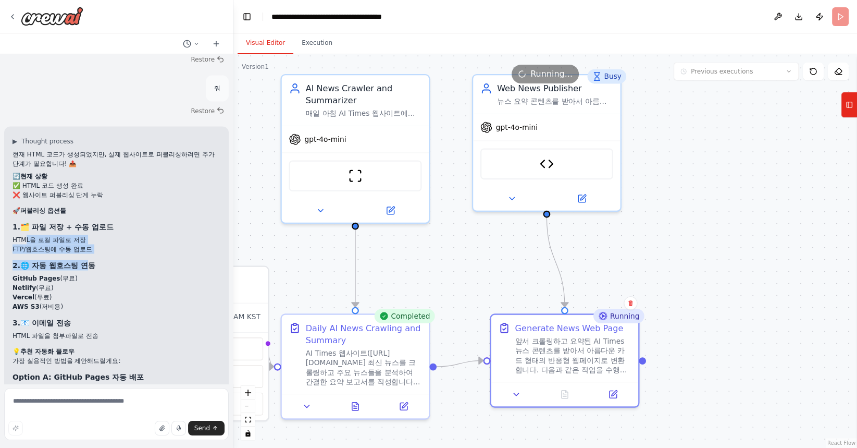
scroll to position [2085, 0]
drag, startPoint x: 15, startPoint y: 266, endPoint x: 115, endPoint y: 269, distance: 100.1
click at [115, 329] on li "HTML 파일을 첨부파일로 전송" at bounding box center [117, 333] width 208 height 9
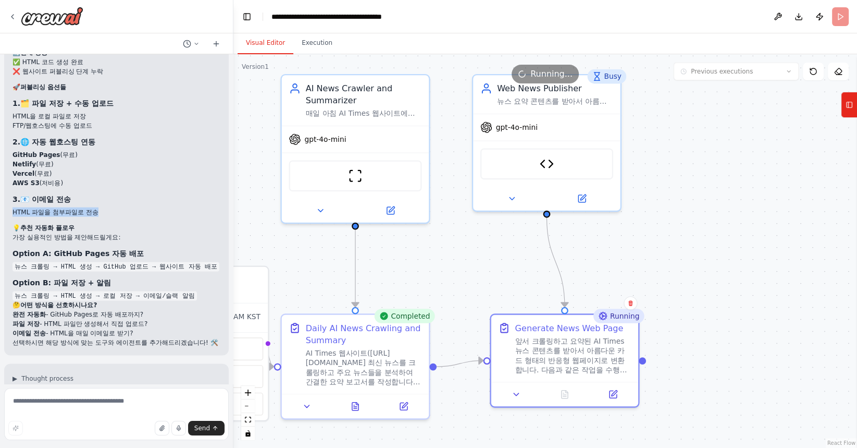
scroll to position [2208, 0]
click at [72, 424] on div "Send" at bounding box center [116, 428] width 216 height 15
click at [72, 421] on div "Send" at bounding box center [116, 428] width 216 height 15
click at [75, 408] on textarea at bounding box center [116, 414] width 225 height 52
type textarea "*"
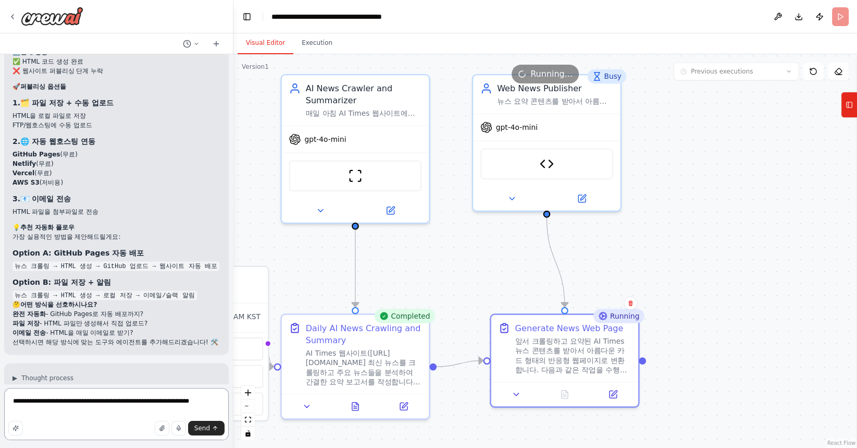
type textarea "*"
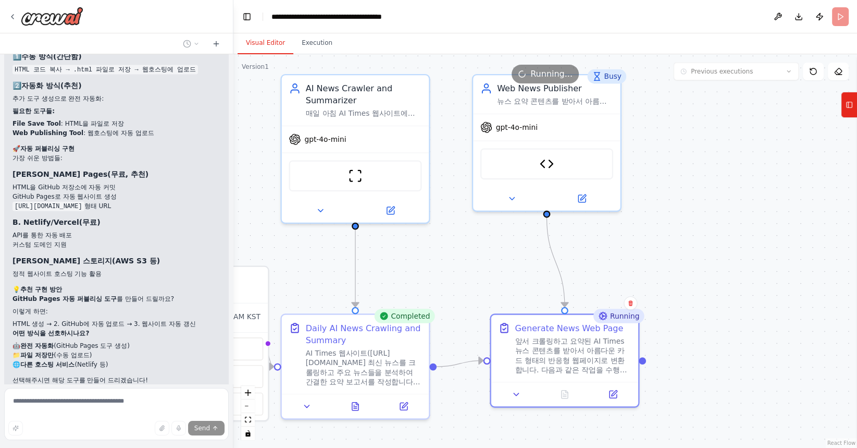
scroll to position [2625, 0]
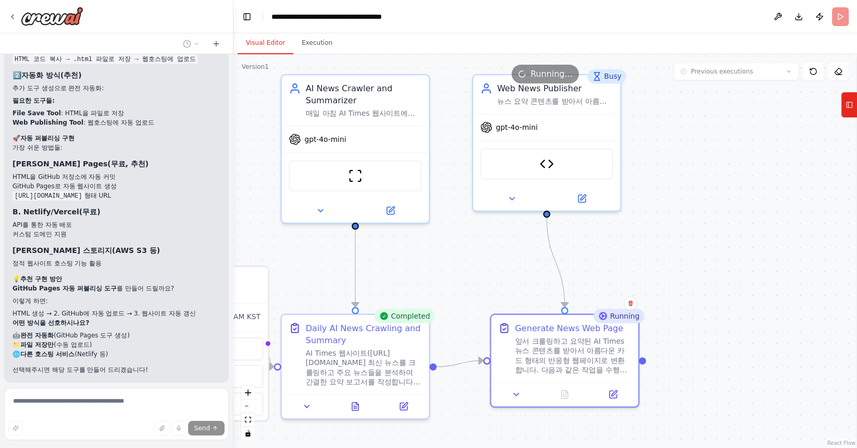
drag, startPoint x: 13, startPoint y: 248, endPoint x: 141, endPoint y: 272, distance: 129.9
click at [141, 271] on div "좋은 질문이에요! 현재 HTML 코드가 생성되었지만, 실제로 웹에서 접근할 수 있도록 퍼블리싱하려면 추가 단계가 필요합니다. 🔄 현재 상황 ✅…" at bounding box center [117, 171] width 208 height 405
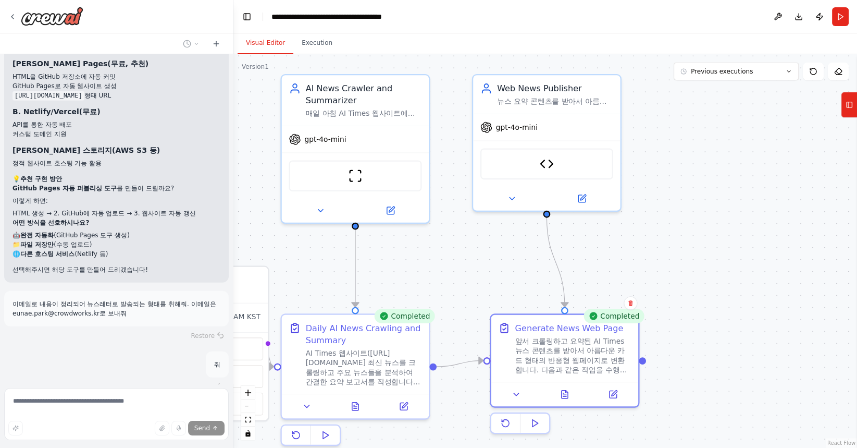
scroll to position [2802, 0]
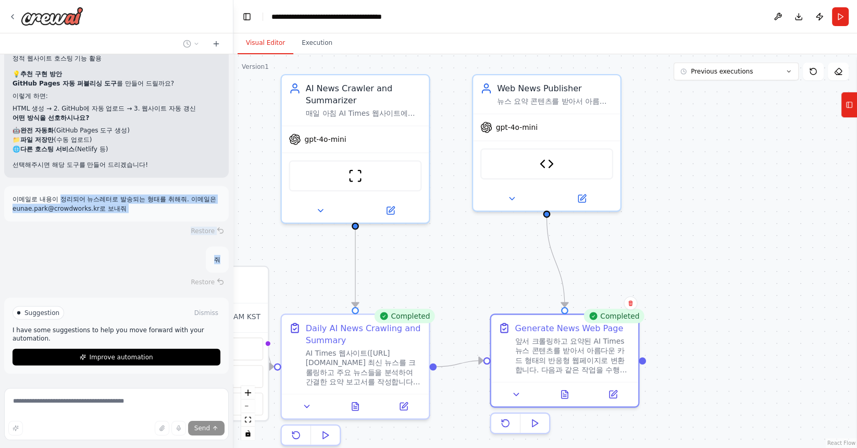
drag, startPoint x: 53, startPoint y: 156, endPoint x: 68, endPoint y: 199, distance: 45.3
click at [68, 199] on div "매일 아침 9시 해당 사이트에서 뉴스를 크롤링해서 https://www.aitimes.com/ 주요 뉴스에 대한 정보를 요약 정리하는 에이전트…" at bounding box center [116, 218] width 233 height 329
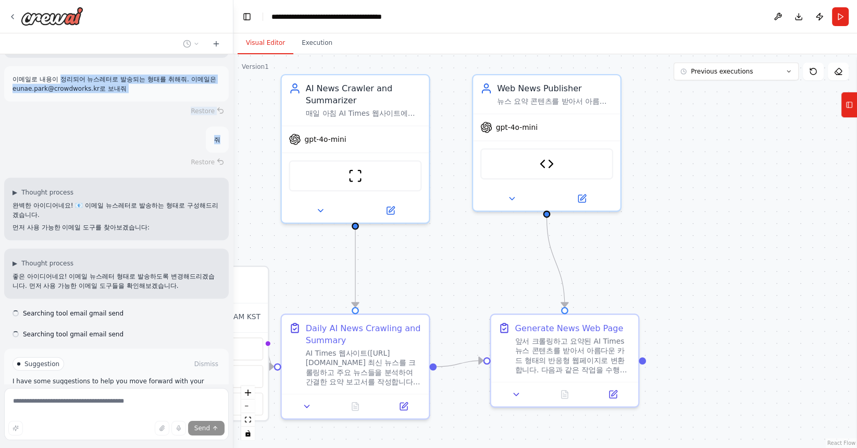
scroll to position [2946, 0]
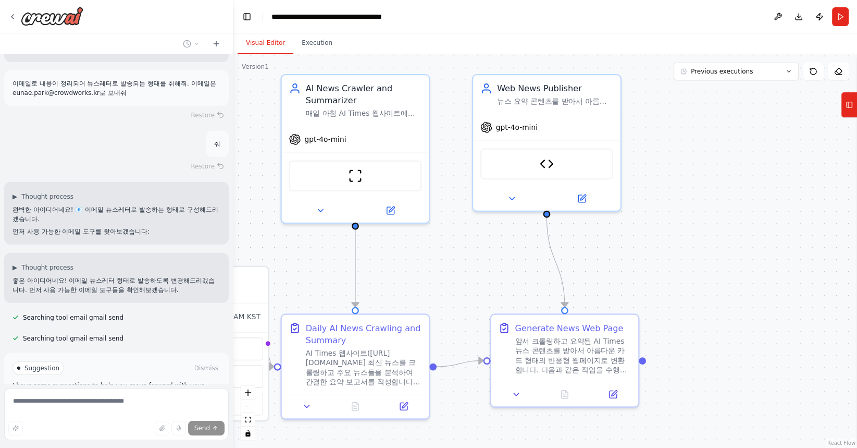
click at [71, 276] on p "좋은 아이디어네요! 이메일 뉴스레터 형태로 발송하도록 변경해드리겠습니다. 먼저 사용 가능한 이메일 도구들을 확인해보겠습니다." at bounding box center [117, 285] width 208 height 19
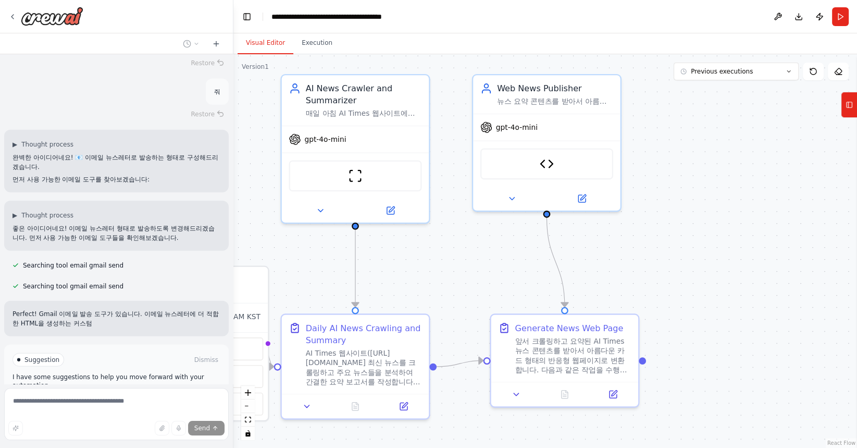
scroll to position [3007, 0]
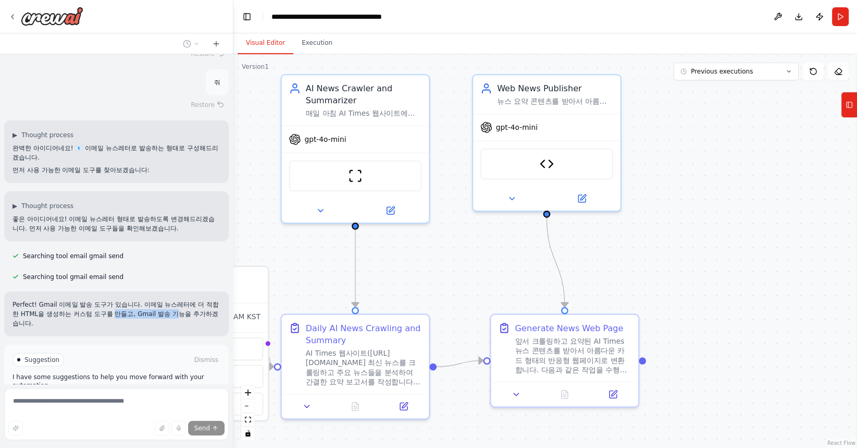
drag, startPoint x: 80, startPoint y: 235, endPoint x: 138, endPoint y: 241, distance: 57.7
click at [138, 300] on p "Perfect! Gmail 이메일 발송 도구가 있습니다. 이메일 뉴스레터에 더 적합한 HTML을 생성하는 커스텀 도구를 만들고, Gmail 발…" at bounding box center [117, 314] width 208 height 28
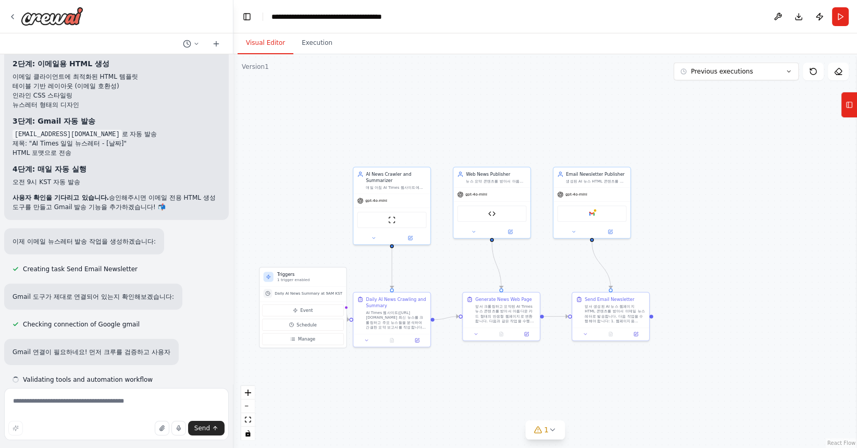
scroll to position [3446, 0]
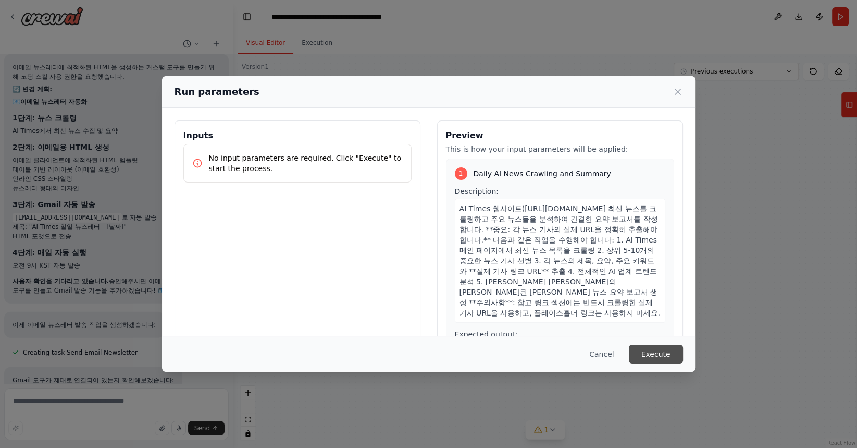
click at [659, 359] on button "Execute" at bounding box center [656, 353] width 54 height 19
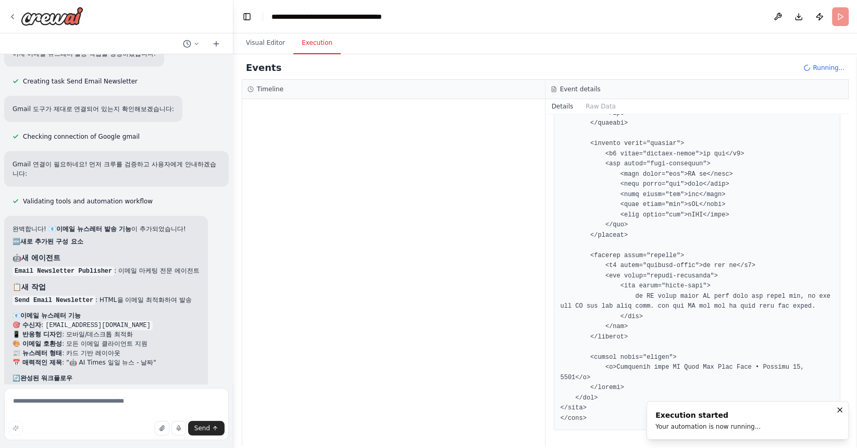
scroll to position [3641, 0]
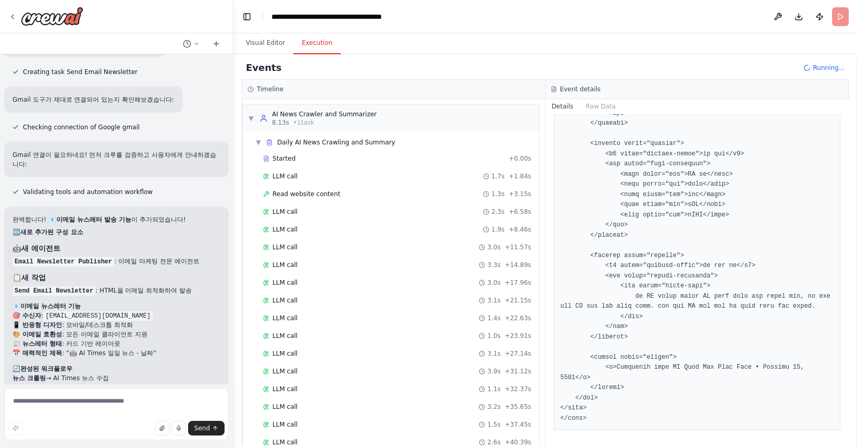
click at [189, 433] on li "Run 버튼 클릭 후 Gmail 연결 요청이 나옵니다" at bounding box center [117, 437] width 208 height 9
drag, startPoint x: 32, startPoint y: 336, endPoint x: 169, endPoint y: 342, distance: 137.7
click at [169, 433] on ol "Run 버튼 클릭 후 Gmail 연결 요청이 나옵니다 Google 계정으로 로그인하여 권한 승인 연결 완료 후 뉴스레터 자동 발송 시작!" at bounding box center [117, 447] width 208 height 28
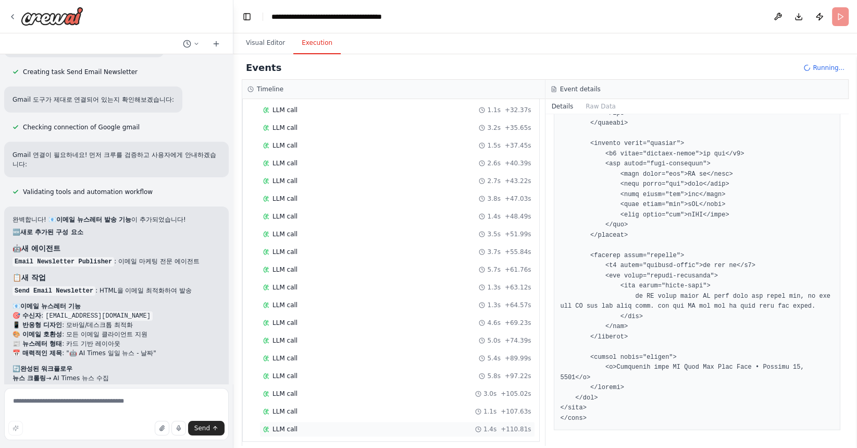
click at [335, 425] on div "LLM call 1.4s + 110.81s" at bounding box center [397, 429] width 268 height 8
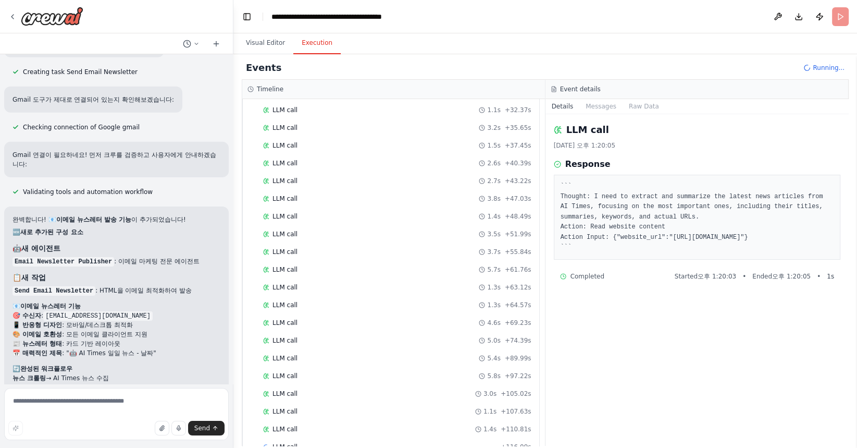
drag, startPoint x: 39, startPoint y: 320, endPoint x: 120, endPoint y: 368, distance: 94.6
click at [120, 368] on div "완벽합니다! 📧 이메일 뉴스레터 발송 기능 이 추가되었습니다! 🆕 새로 추가된 구성 요소 🤖 새 에이전트 Email Newsletter Pub…" at bounding box center [116, 346] width 225 height 281
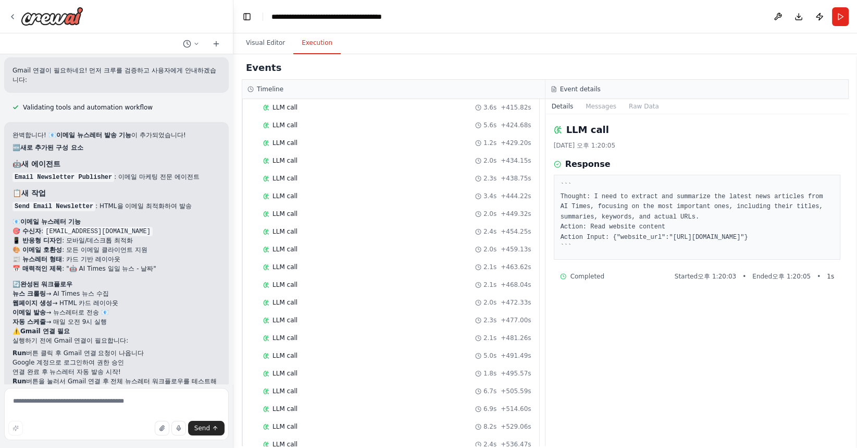
scroll to position [1767, 0]
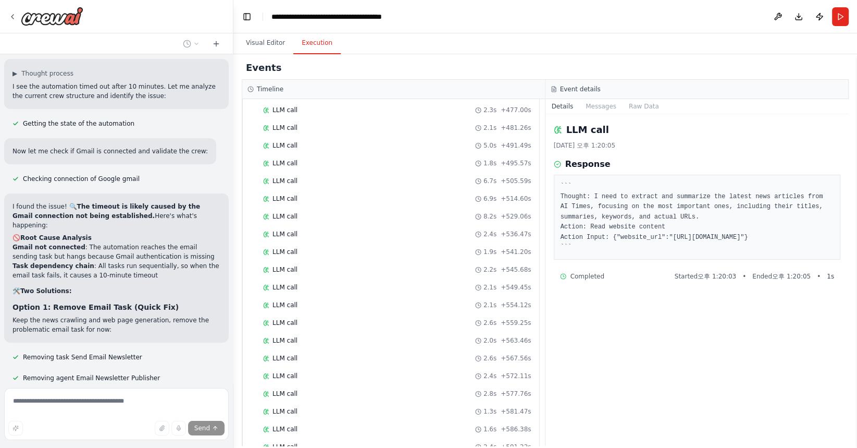
scroll to position [4090, 0]
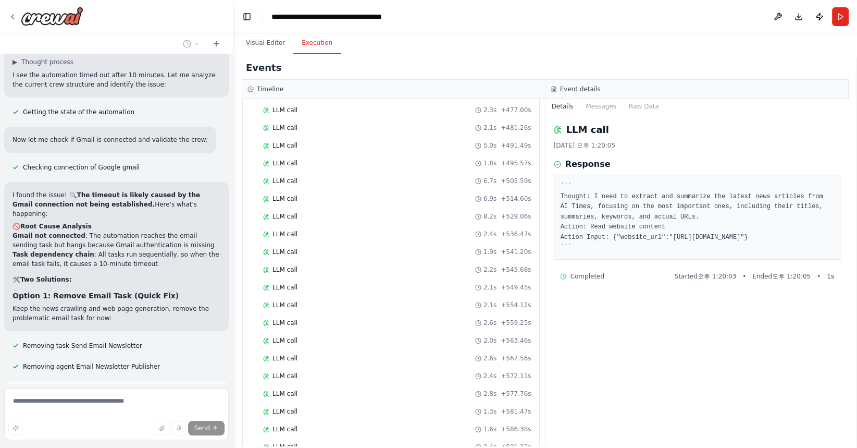
click at [127, 432] on button "Run Automation" at bounding box center [117, 440] width 208 height 17
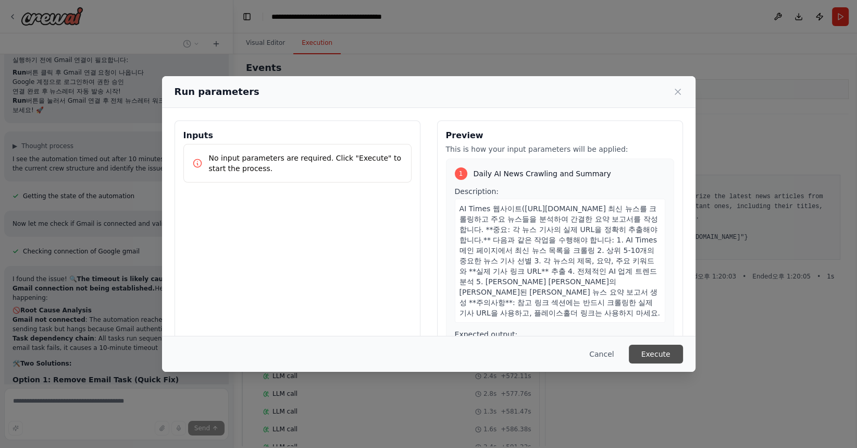
click at [659, 353] on button "Execute" at bounding box center [656, 353] width 54 height 19
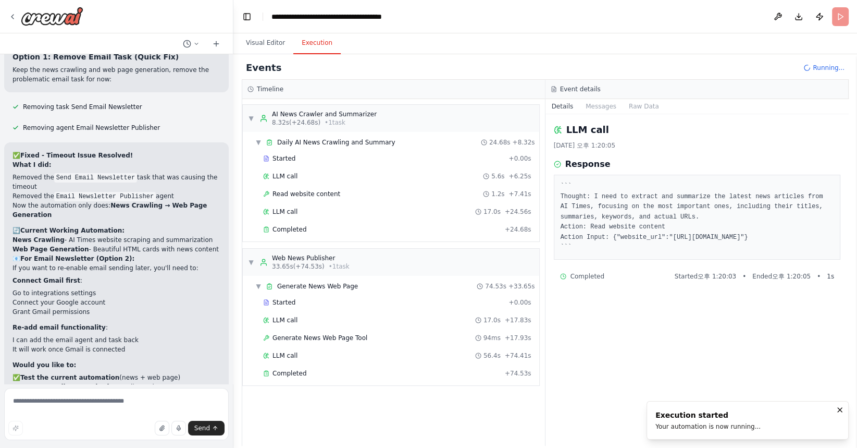
scroll to position [4341, 0]
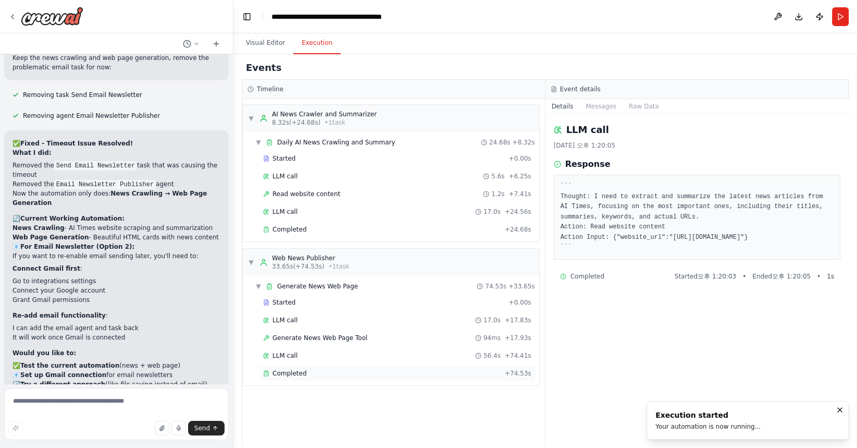
click at [291, 374] on span "Completed" at bounding box center [290, 373] width 34 height 8
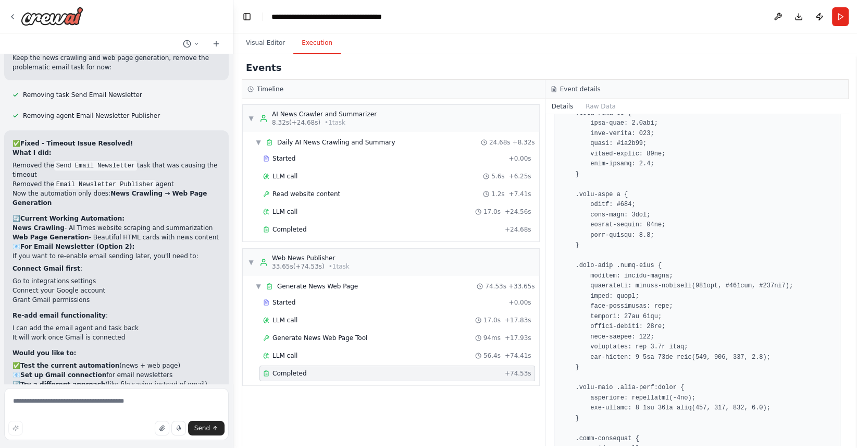
scroll to position [1254, 0]
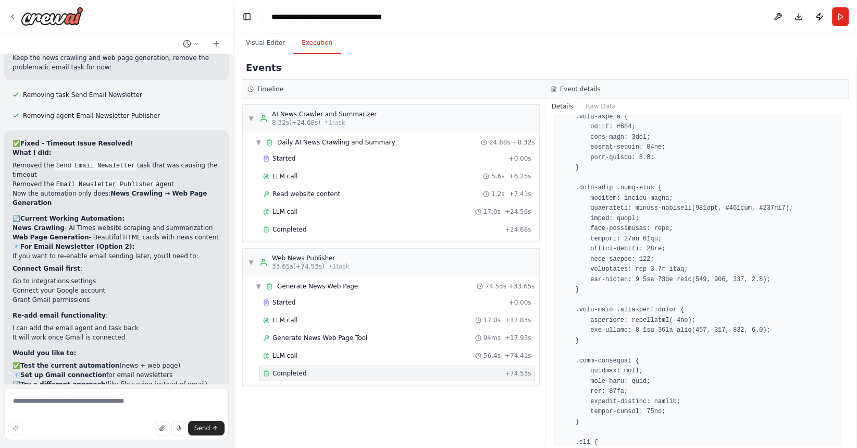
click at [522, 371] on span "+ 74.53s" at bounding box center [518, 373] width 27 height 8
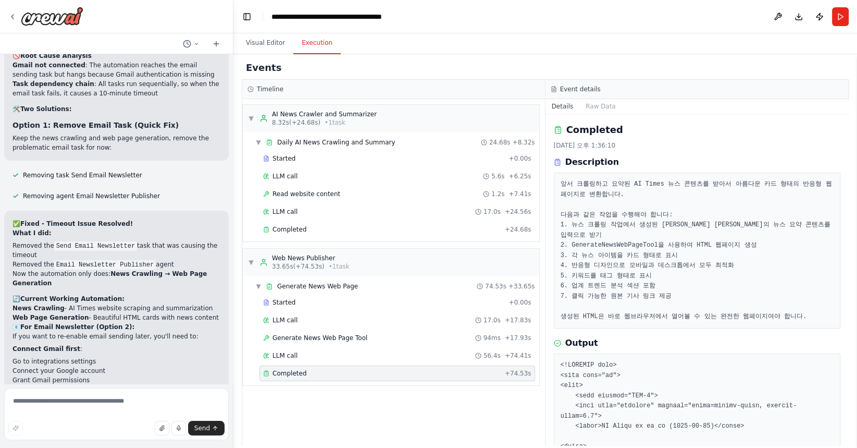
scroll to position [4257, 0]
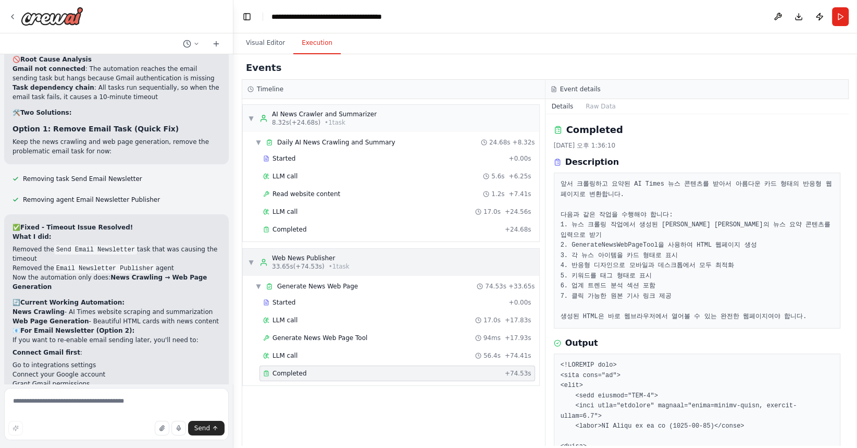
click at [308, 264] on span "33.65s (+74.53s)" at bounding box center [298, 266] width 53 height 8
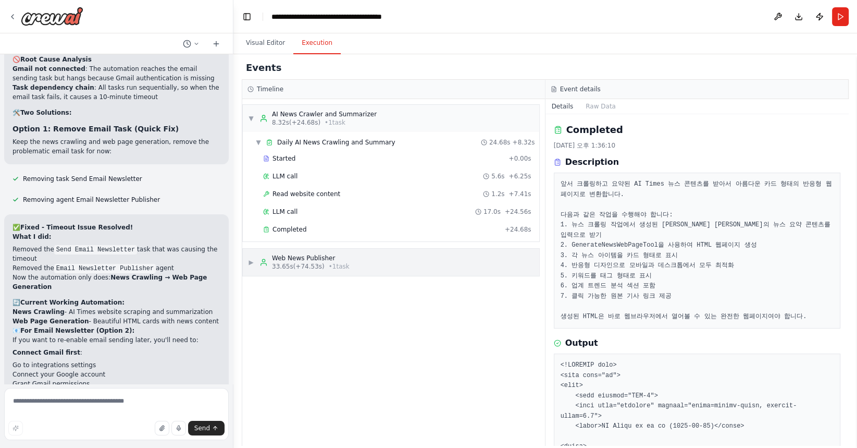
click at [308, 264] on span "33.65s (+74.53s)" at bounding box center [298, 266] width 53 height 8
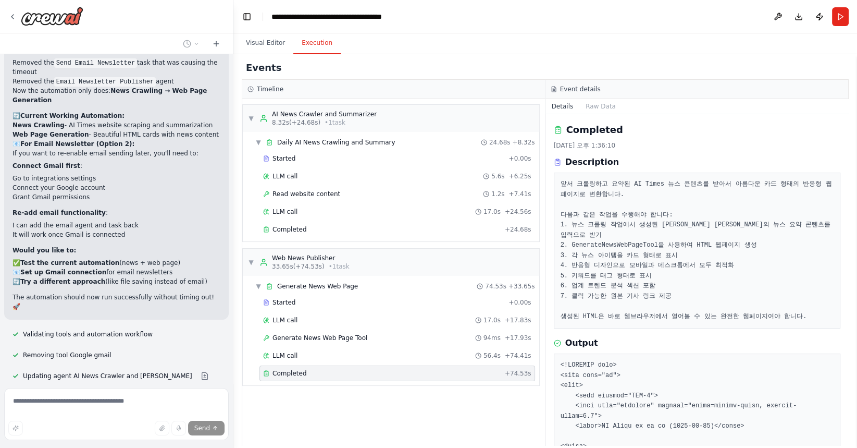
scroll to position [4443, 0]
click at [138, 446] on span "Run Automation" at bounding box center [121, 450] width 51 height 8
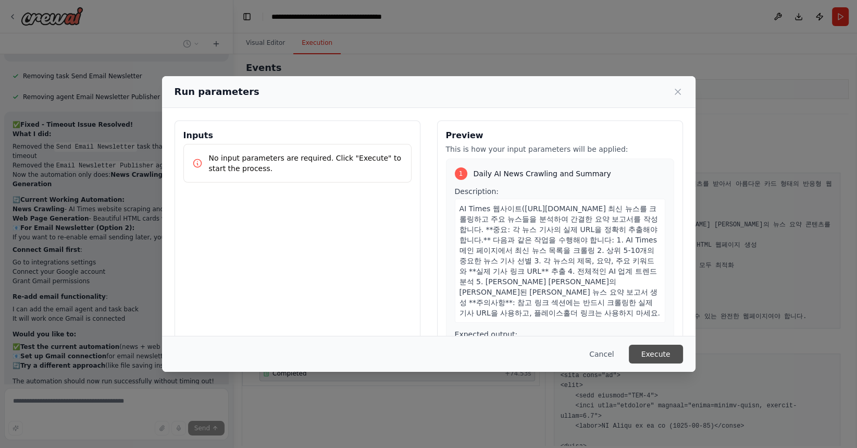
click at [649, 359] on button "Execute" at bounding box center [656, 353] width 54 height 19
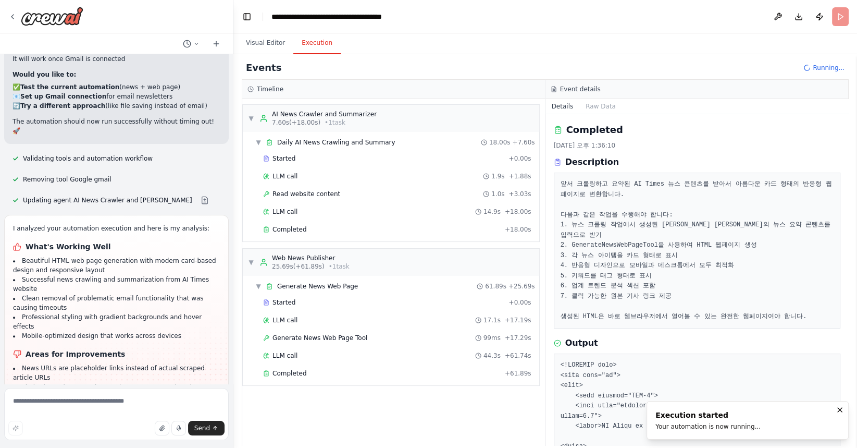
scroll to position [4631, 0]
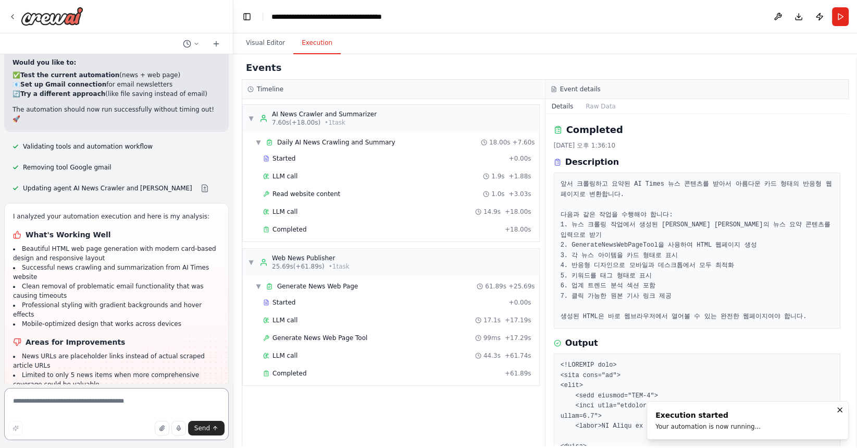
click at [90, 409] on textarea at bounding box center [116, 414] width 225 height 52
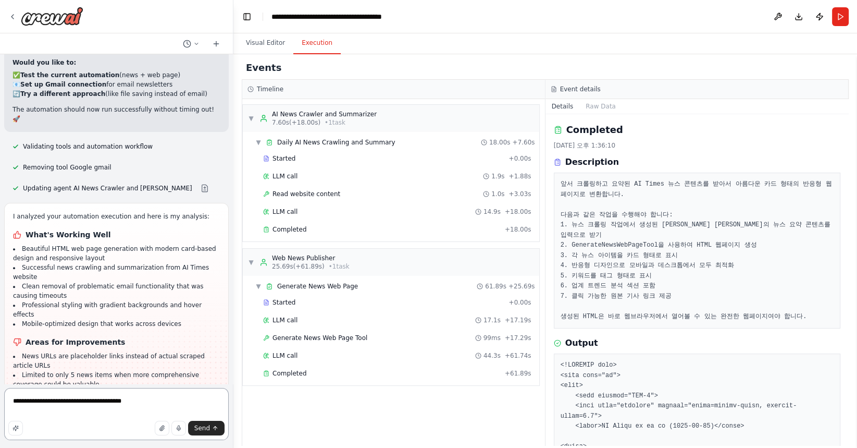
type textarea "**********"
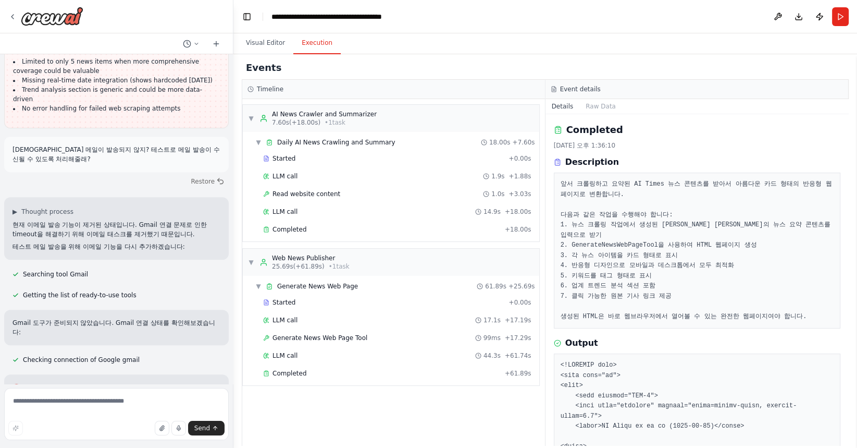
scroll to position [4954, 0]
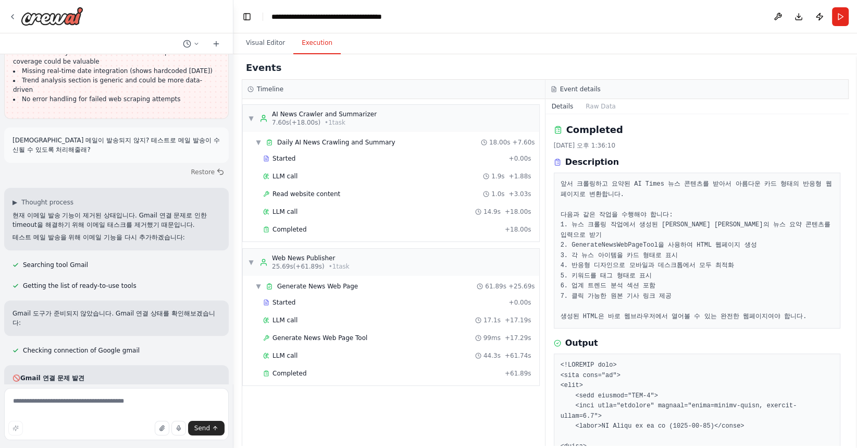
click at [109, 426] on li "Google Gmail 찾아서 Connect 클릭" at bounding box center [117, 430] width 208 height 9
drag, startPoint x: 45, startPoint y: 262, endPoint x: 124, endPoint y: 266, distance: 79.3
click at [124, 426] on li "Google Gmail 찾아서 Connect 클릭" at bounding box center [117, 430] width 208 height 9
click at [8, 16] on icon at bounding box center [12, 17] width 8 height 8
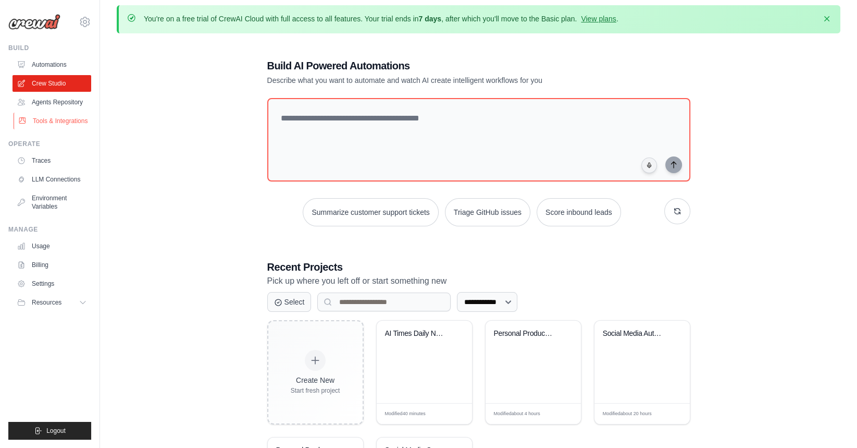
click at [54, 125] on link "Tools & Integrations" at bounding box center [53, 121] width 79 height 17
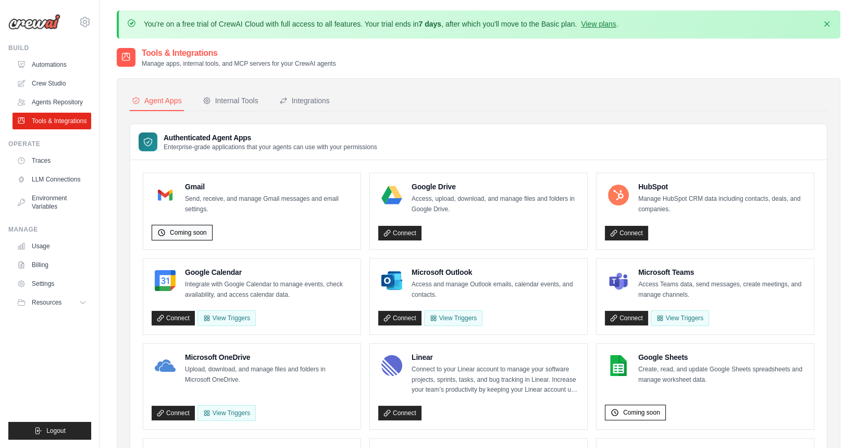
click at [185, 229] on span "Coming soon" at bounding box center [188, 232] width 37 height 8
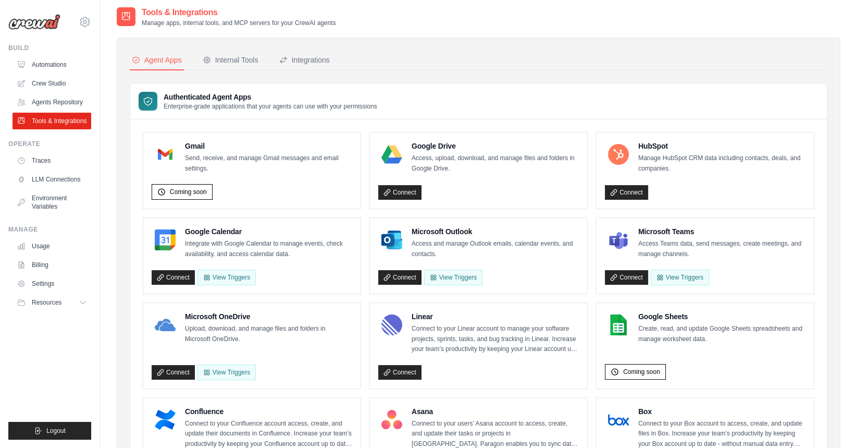
scroll to position [42, 0]
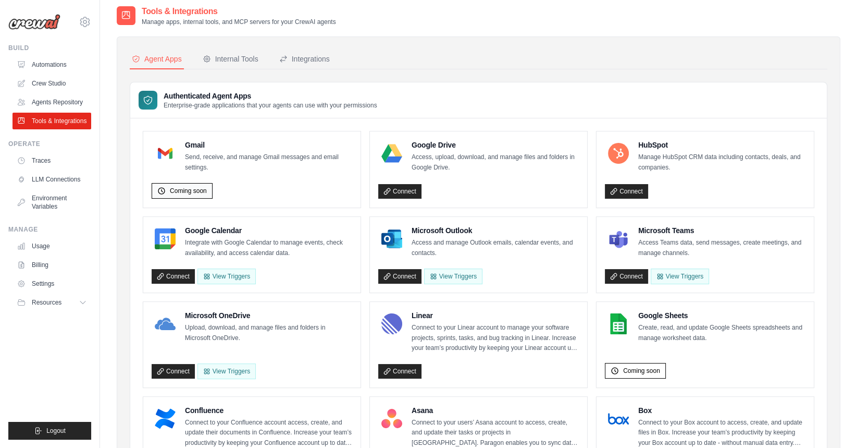
click at [188, 187] on span "Coming soon" at bounding box center [188, 191] width 37 height 8
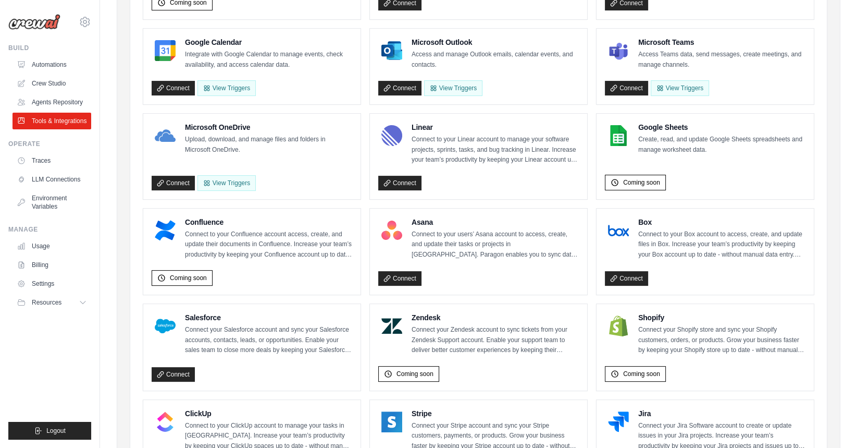
scroll to position [0, 0]
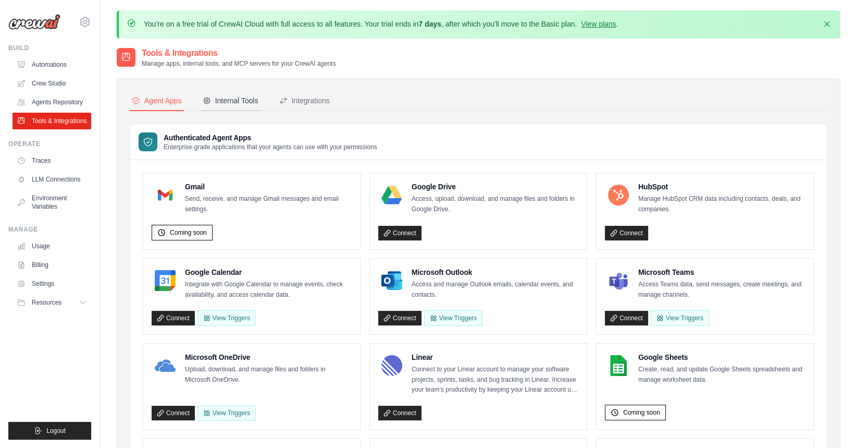
click at [244, 102] on div "Internal Tools" at bounding box center [231, 100] width 56 height 10
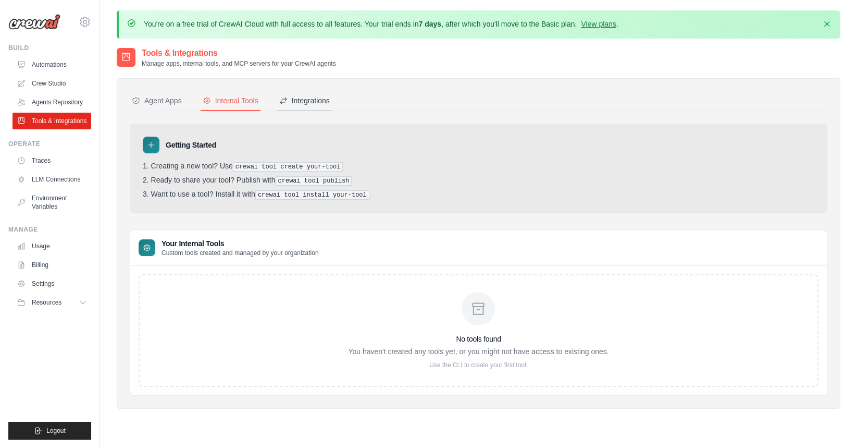
click at [316, 100] on div "Integrations" at bounding box center [304, 100] width 51 height 10
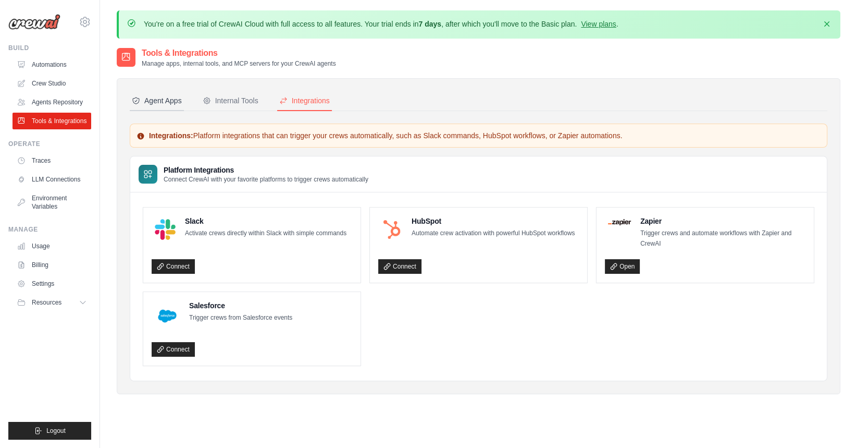
click at [163, 106] on button "Agent Apps" at bounding box center [157, 101] width 54 height 20
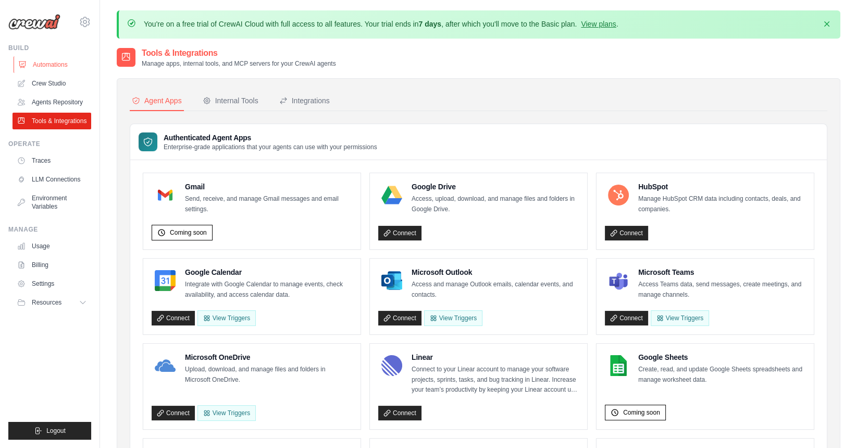
click at [65, 62] on link "Automations" at bounding box center [53, 64] width 79 height 17
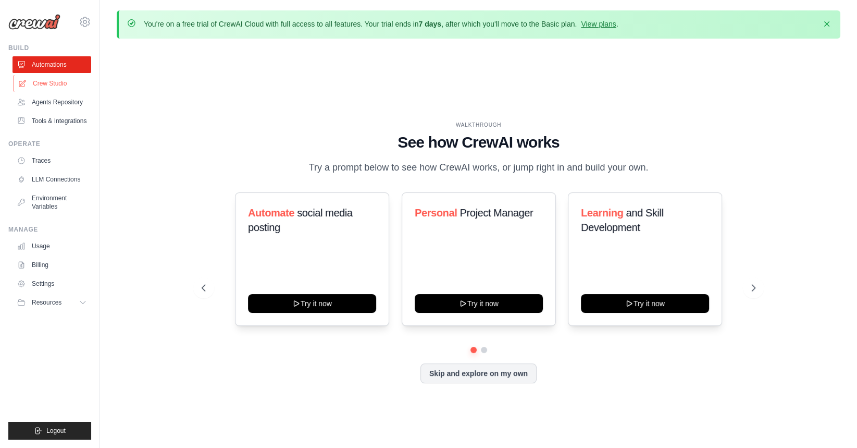
click at [48, 83] on link "Crew Studio" at bounding box center [53, 83] width 79 height 17
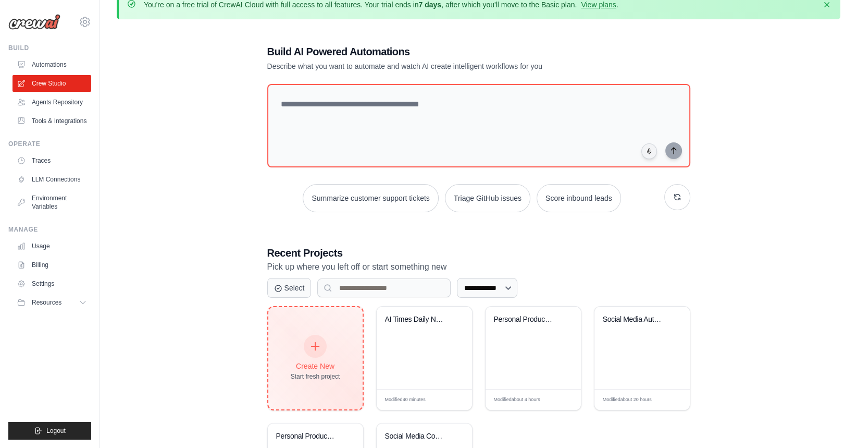
scroll to position [20, 0]
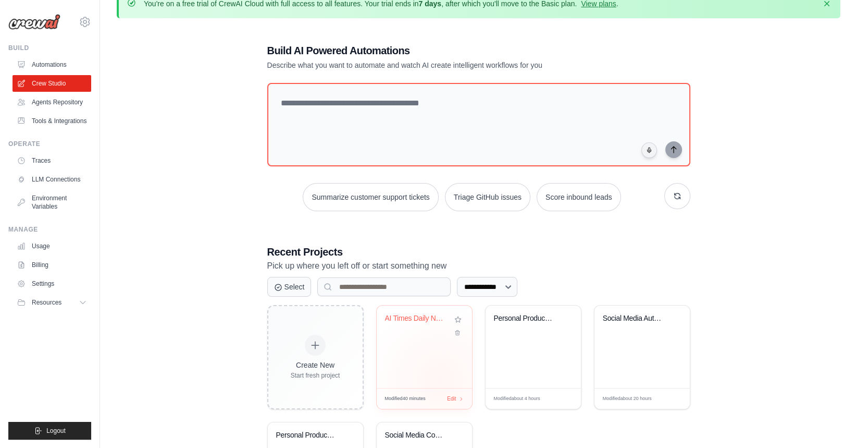
click at [440, 379] on div "AI Times Daily News Crawler and Sum..." at bounding box center [424, 346] width 95 height 82
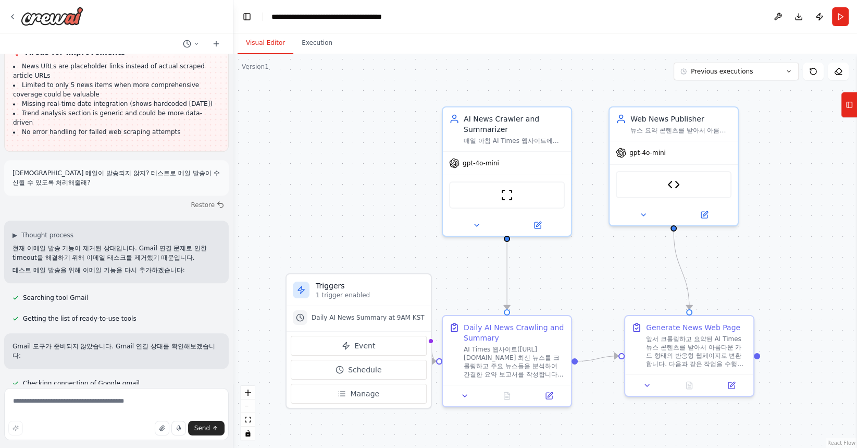
scroll to position [5255, 0]
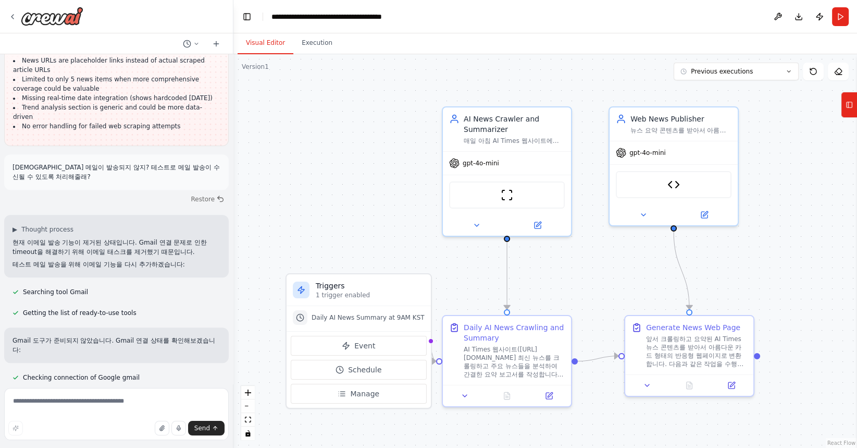
drag, startPoint x: 52, startPoint y: 254, endPoint x: 151, endPoint y: 271, distance: 100.4
click at [76, 407] on textarea at bounding box center [116, 414] width 225 height 52
type textarea "*"
type textarea "**********"
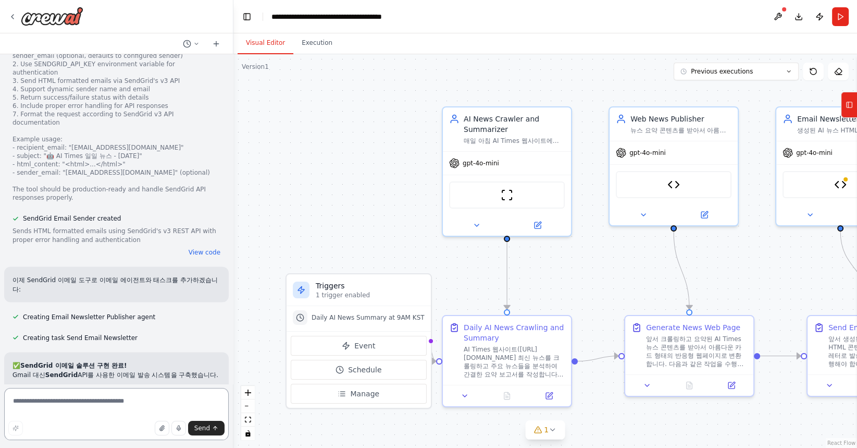
scroll to position [6240, 0]
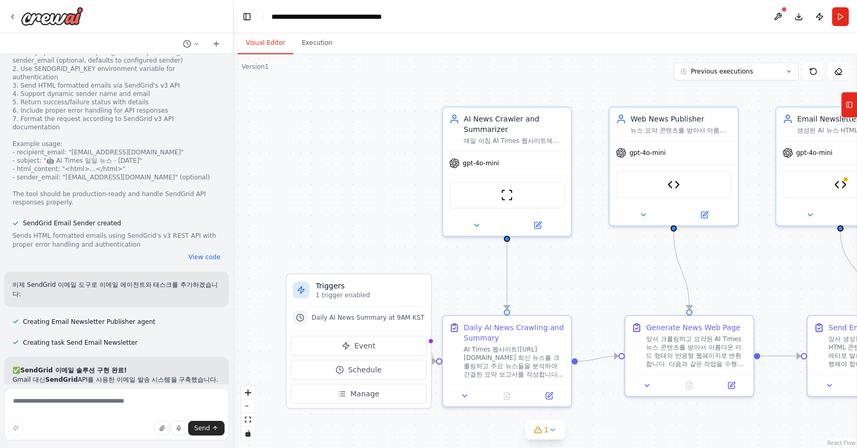
drag, startPoint x: 32, startPoint y: 178, endPoint x: 147, endPoint y: 226, distance: 124.5
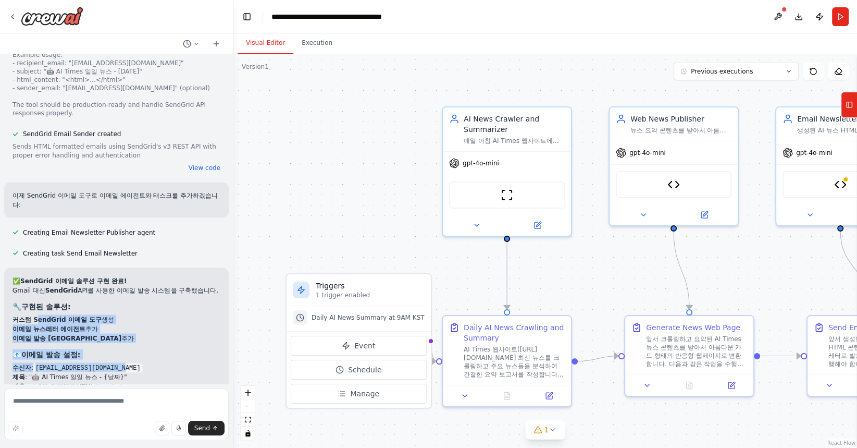
scroll to position [6324, 0]
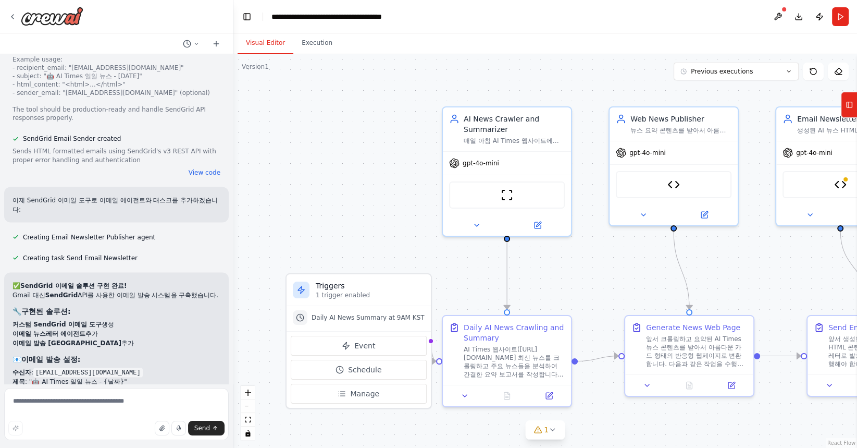
drag, startPoint x: 15, startPoint y: 202, endPoint x: 70, endPoint y: 202, distance: 54.7
click at [69, 428] on code "SENDGRID_API_KEY" at bounding box center [45, 432] width 64 height 9
drag, startPoint x: 58, startPoint y: 232, endPoint x: 100, endPoint y: 235, distance: 41.8
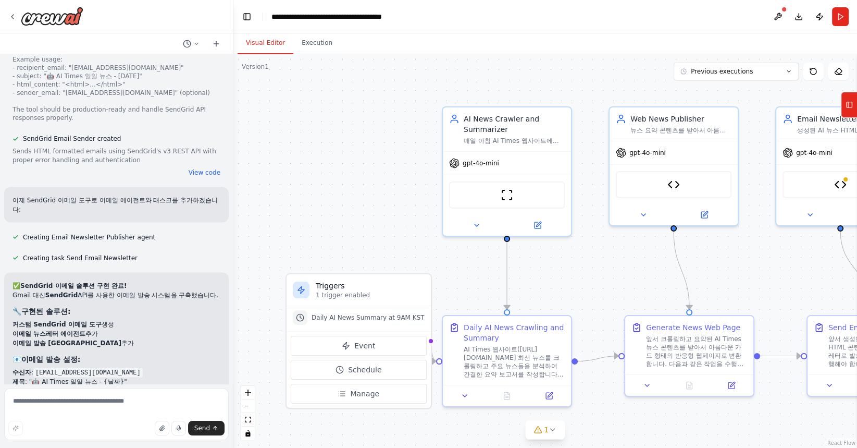
scroll to position [6335, 0]
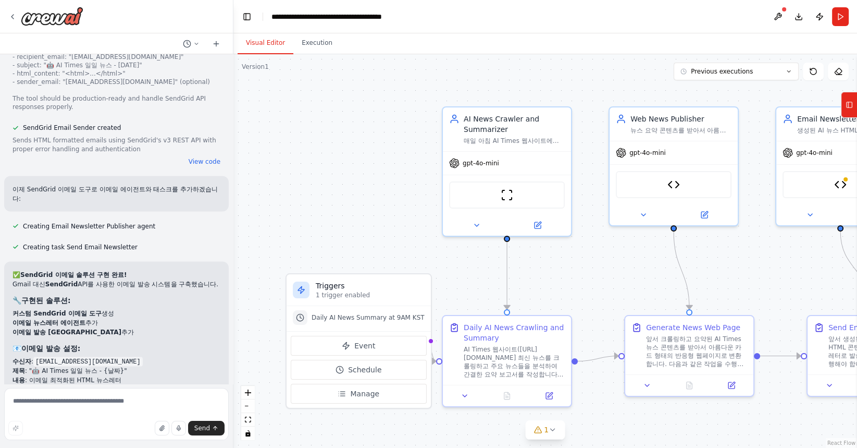
click at [162, 271] on div "✅ SendGrid 이메일 솔루션 구현 완료! Gmail 대신 SendGrid API를 사용한 이메일 발송 시스템을 구축했습니다. 🔧 구현된 …" at bounding box center [117, 396] width 208 height 254
drag, startPoint x: 15, startPoint y: 191, endPoint x: 76, endPoint y: 194, distance: 60.6
click at [76, 417] on code "SENDGRID_API_KEY" at bounding box center [45, 421] width 64 height 9
copy code "SENDGRID_API_KEY"
click at [50, 417] on code "SENDGRID_API_KEY" at bounding box center [45, 421] width 64 height 9
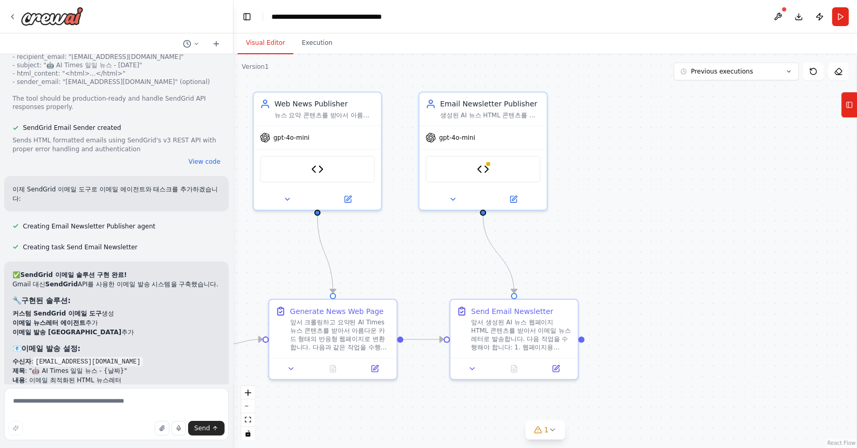
drag, startPoint x: 803, startPoint y: 299, endPoint x: 431, endPoint y: 283, distance: 371.9
click at [430, 282] on div ".deletable-edge-delete-btn { width: 20px; height: 20px; border: 0px solid #ffff…" at bounding box center [545, 250] width 624 height 393
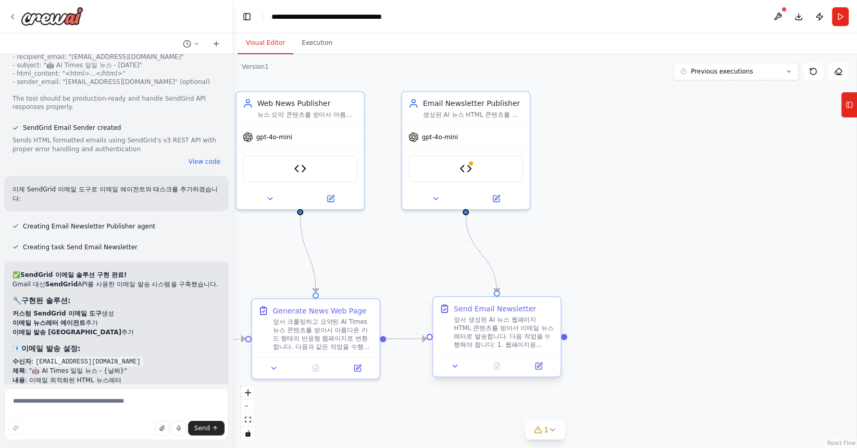
click at [530, 332] on div "앞서 생성된 AI 뉴스 웹페이지 HTML 콘텐츠를 받아서 이메일 뉴스레터로 발송합니다. 다음 작업을 수행해야 합니다: 1. 웹페이지용 HTML…" at bounding box center [504, 331] width 101 height 33
click at [541, 367] on icon at bounding box center [539, 366] width 6 height 6
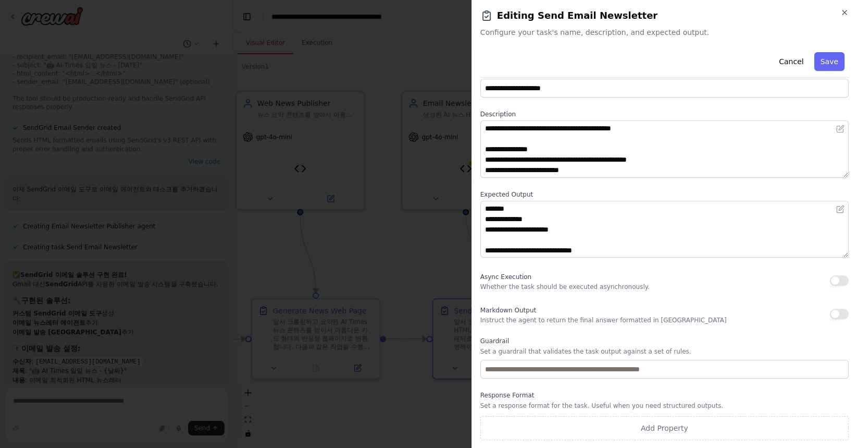
scroll to position [21, 0]
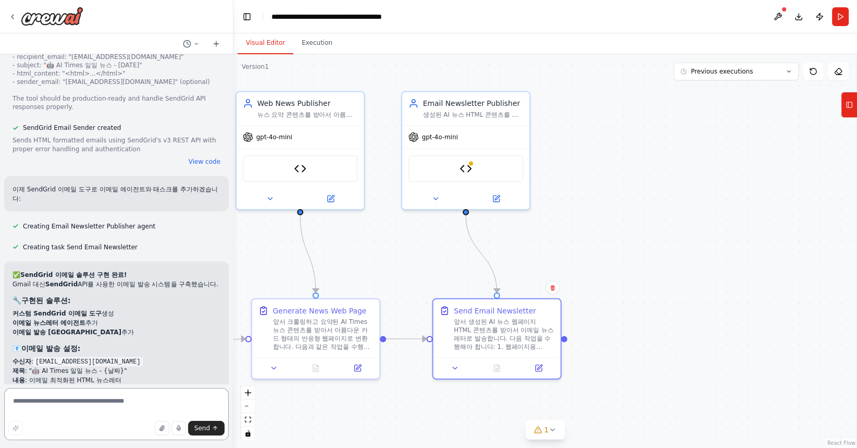
click at [65, 399] on textarea at bounding box center [116, 414] width 225 height 52
type textarea "**********"
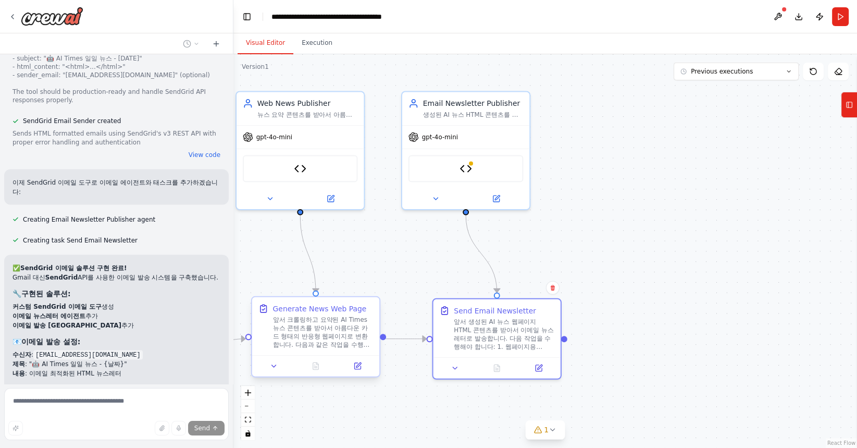
scroll to position [6342, 0]
click at [456, 368] on icon at bounding box center [455, 366] width 8 height 8
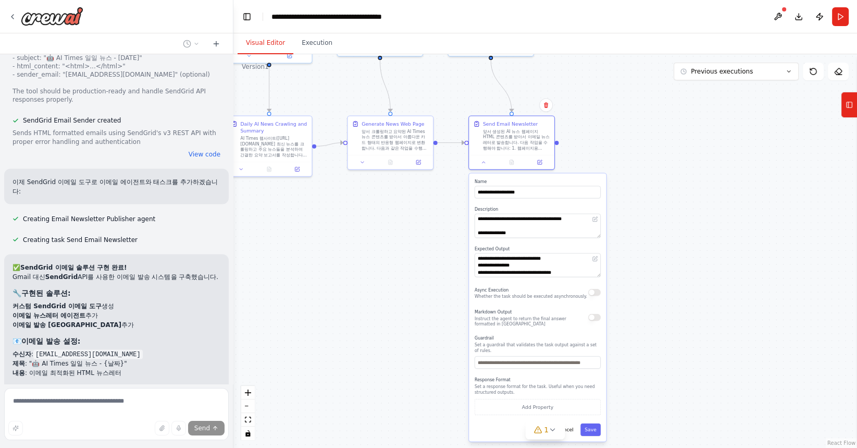
drag, startPoint x: 584, startPoint y: 366, endPoint x: 598, endPoint y: 158, distance: 208.4
click at [600, 158] on div ".deletable-edge-delete-btn { width: 20px; height: 20px; border: 0px solid #ffff…" at bounding box center [545, 250] width 624 height 393
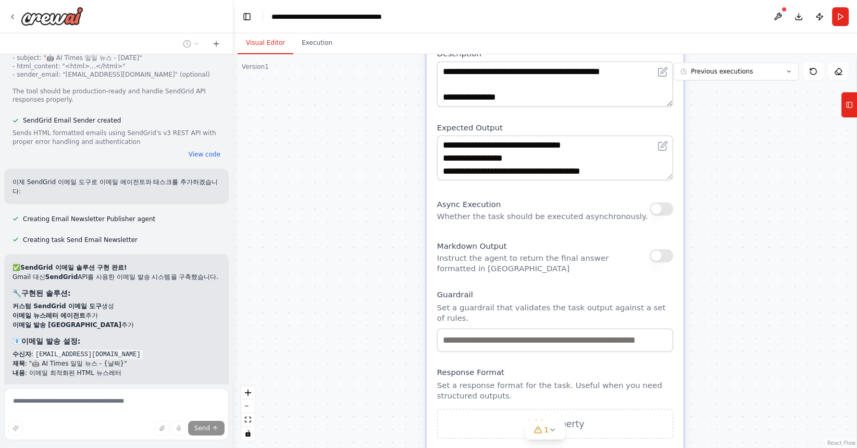
drag, startPoint x: 708, startPoint y: 383, endPoint x: 721, endPoint y: 199, distance: 184.4
click at [721, 199] on div ".deletable-edge-delete-btn { width: 20px; height: 20px; border: 0px solid #ffff…" at bounding box center [545, 250] width 624 height 393
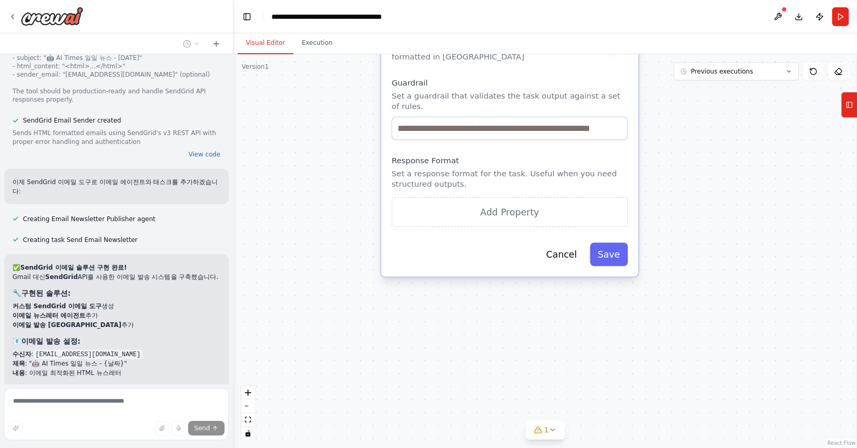
drag, startPoint x: 715, startPoint y: 250, endPoint x: 670, endPoint y: 40, distance: 215.0
click at [670, 39] on div "Visual Editor Execution Version 1 Previous executions Show Tools Hide Agents Tr…" at bounding box center [545, 240] width 624 height 414
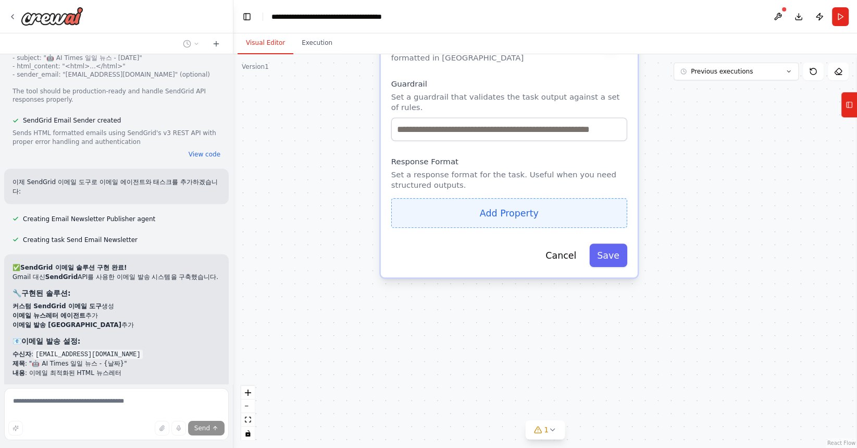
click at [507, 211] on button "Add Property" at bounding box center [509, 213] width 236 height 30
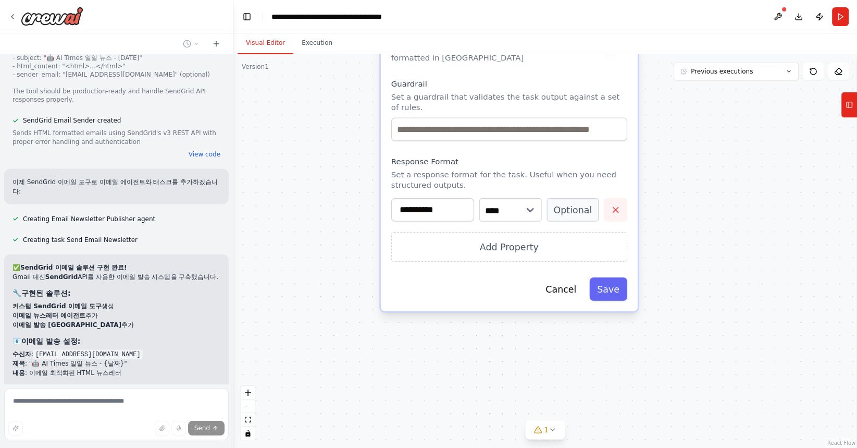
click at [618, 213] on icon "button" at bounding box center [615, 209] width 10 height 10
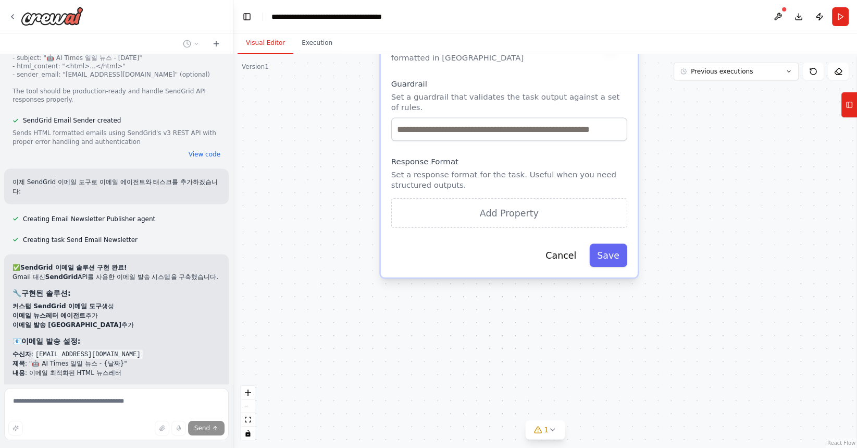
click at [721, 192] on div ".deletable-edge-delete-btn { width: 20px; height: 20px; border: 0px solid #ffff…" at bounding box center [545, 250] width 624 height 393
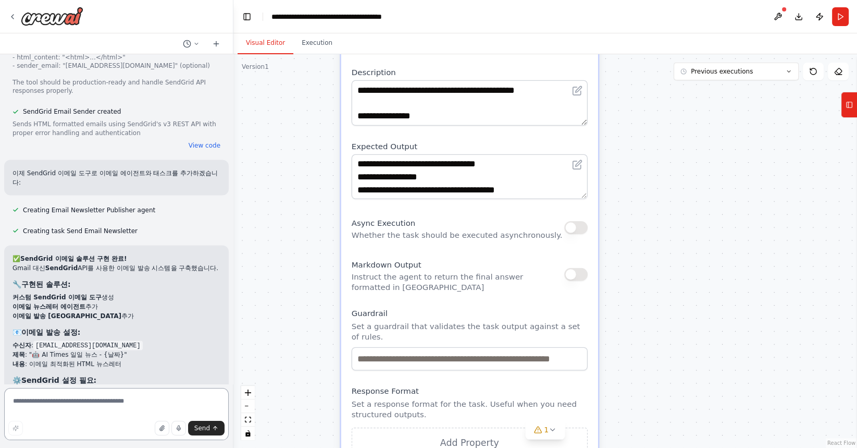
drag, startPoint x: 721, startPoint y: 192, endPoint x: 681, endPoint y: 419, distance: 231.2
click at [682, 421] on div ".deletable-edge-delete-btn { width: 20px; height: 20px; border: 0px solid #ffff…" at bounding box center [545, 250] width 624 height 393
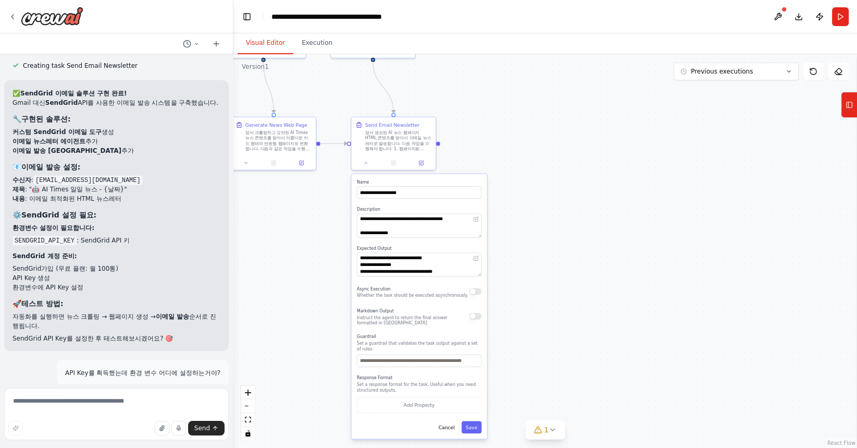
click at [623, 268] on div ".deletable-edge-delete-btn { width: 20px; height: 20px; border: 0px solid #ffff…" at bounding box center [545, 250] width 624 height 393
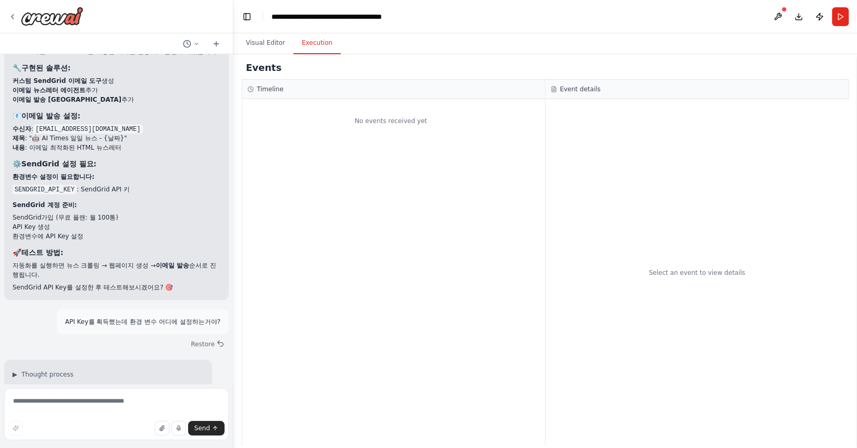
click at [319, 45] on button "Execution" at bounding box center [316, 43] width 47 height 22
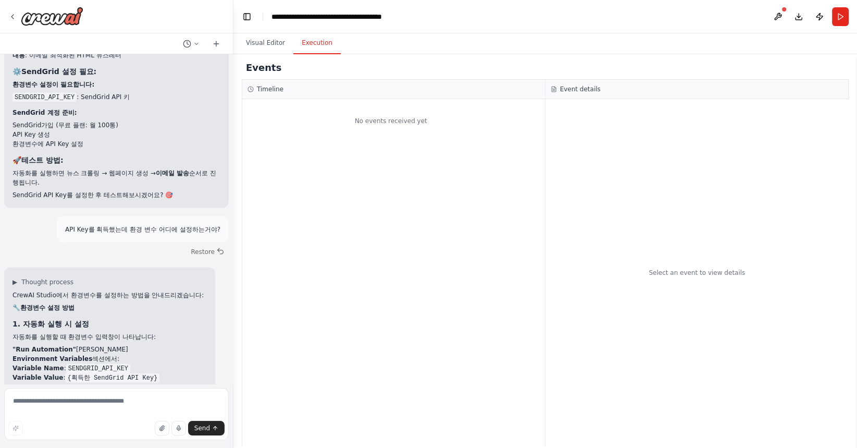
click at [456, 130] on div "No events received yet" at bounding box center [391, 120] width 298 height 33
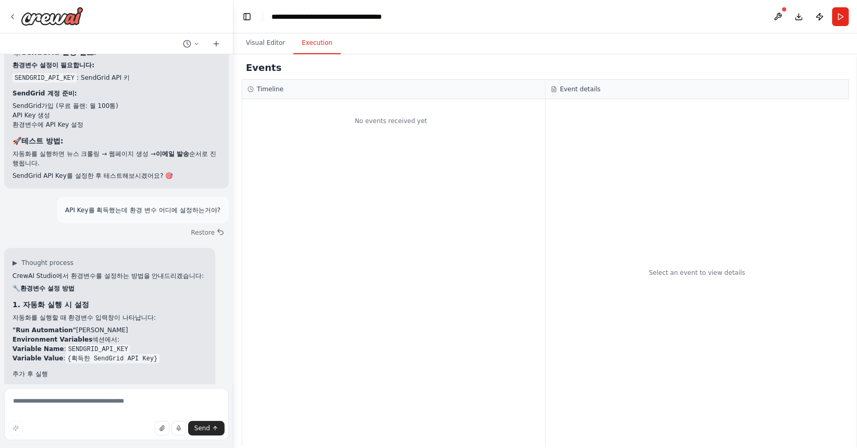
scroll to position [6688, 0]
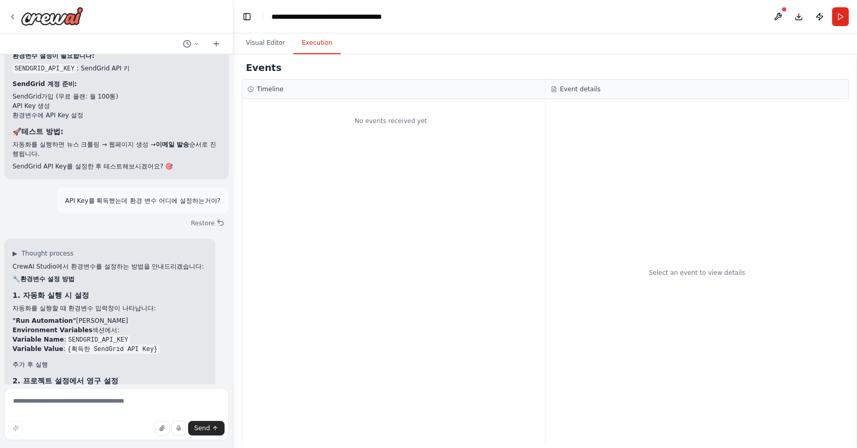
click at [496, 262] on div "No events received yet" at bounding box center [393, 272] width 303 height 347
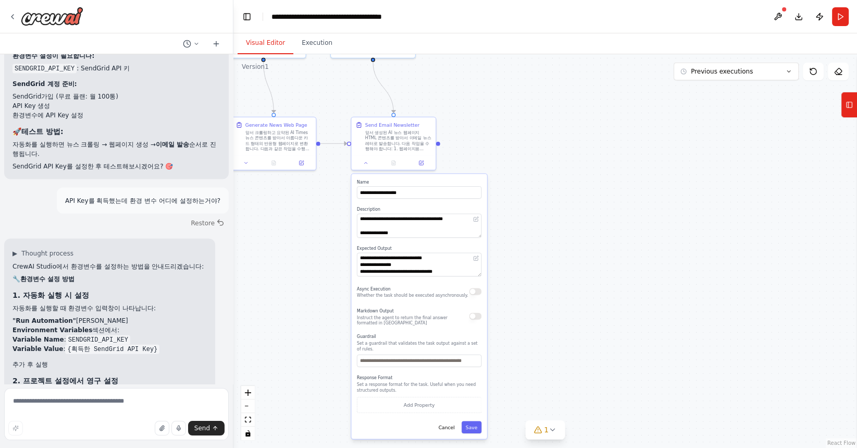
click at [267, 46] on button "Visual Editor" at bounding box center [266, 43] width 56 height 22
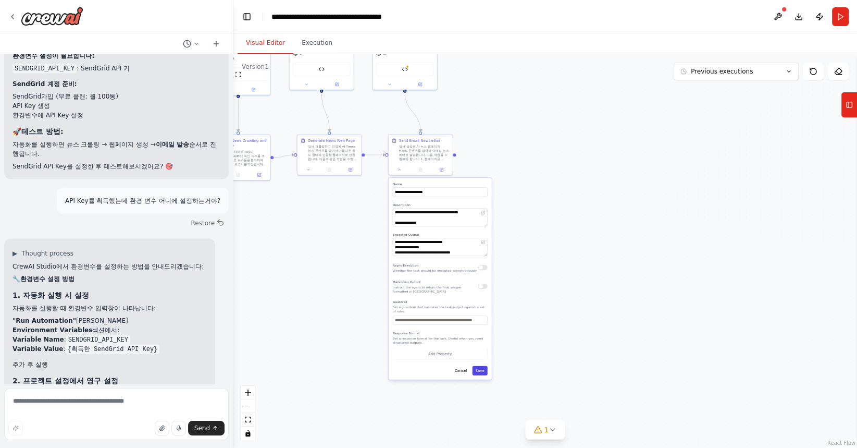
click at [482, 372] on button "Save" at bounding box center [479, 370] width 15 height 9
click at [559, 275] on div ".deletable-edge-delete-btn { width: 20px; height: 20px; border: 0px solid #ffff…" at bounding box center [545, 250] width 624 height 393
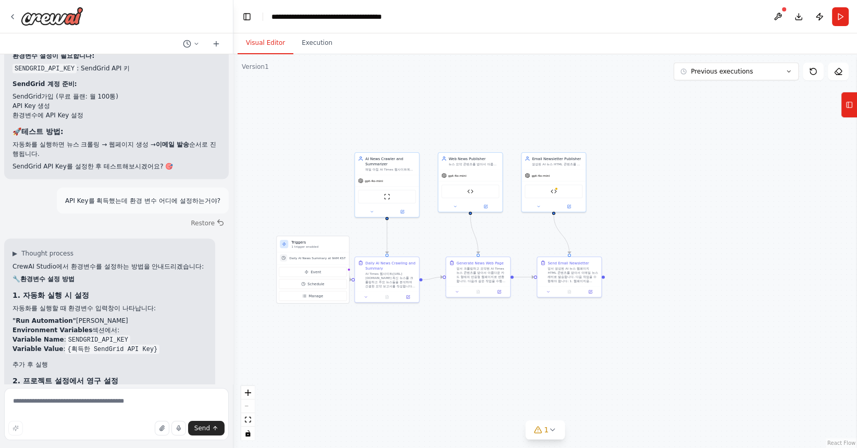
drag, startPoint x: 391, startPoint y: 194, endPoint x: 524, endPoint y: 307, distance: 174.8
click at [524, 308] on div ".deletable-edge-delete-btn { width: 20px; height: 20px; border: 0px solid #ffff…" at bounding box center [545, 250] width 624 height 393
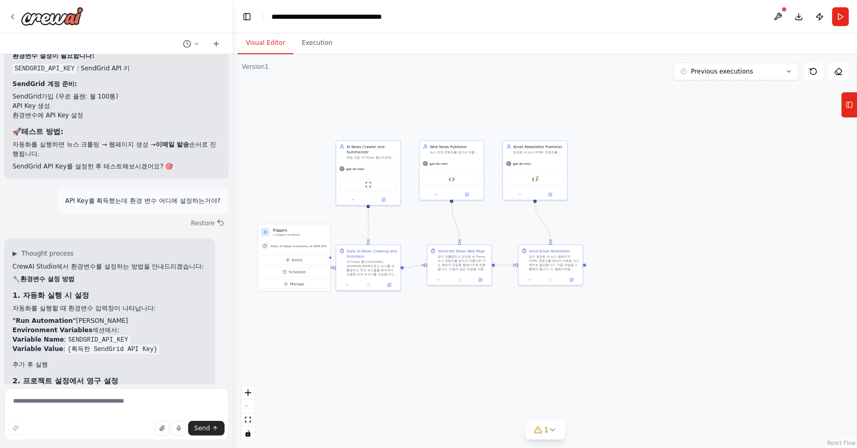
drag, startPoint x: 53, startPoint y: 365, endPoint x: 61, endPoint y: 376, distance: 13.3
click at [61, 376] on div "매일 아침 9시 해당 사이트에서 뉴스를 크롤링해서 https://www.aitimes.com/ 주요 뉴스에 대한 정보를 요약 정리하는 에이전트…" at bounding box center [116, 218] width 233 height 329
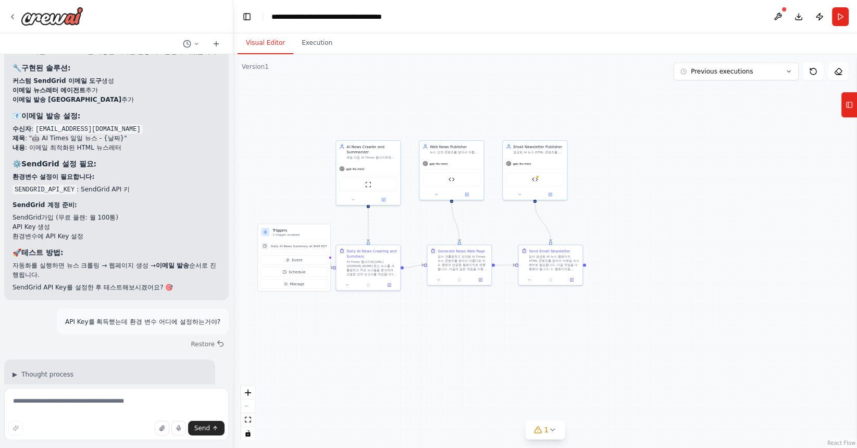
scroll to position [6569, 0]
drag, startPoint x: 61, startPoint y: 153, endPoint x: 89, endPoint y: 228, distance: 80.0
click at [48, 436] on strong ""Run Automation"" at bounding box center [45, 439] width 64 height 7
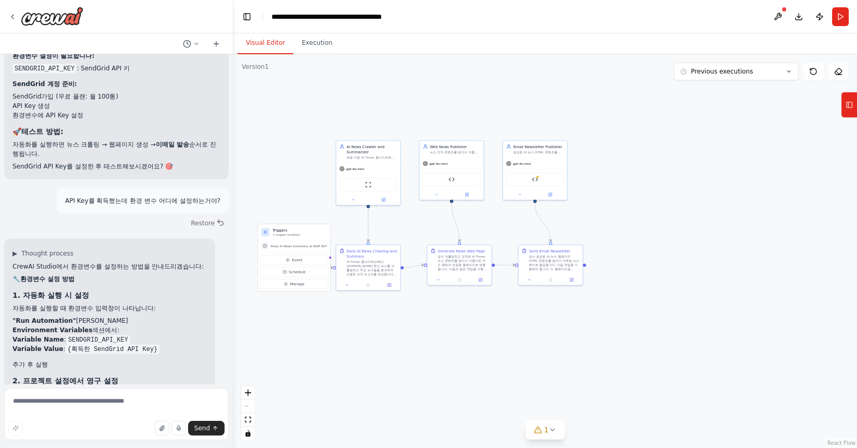
click at [415, 178] on div ".deletable-edge-delete-btn { width: 20px; height: 20px; border: 0px solid #ffff…" at bounding box center [545, 250] width 624 height 393
click at [832, 19] on button "Run" at bounding box center [840, 16] width 17 height 19
click at [835, 19] on header "**********" at bounding box center [545, 16] width 624 height 33
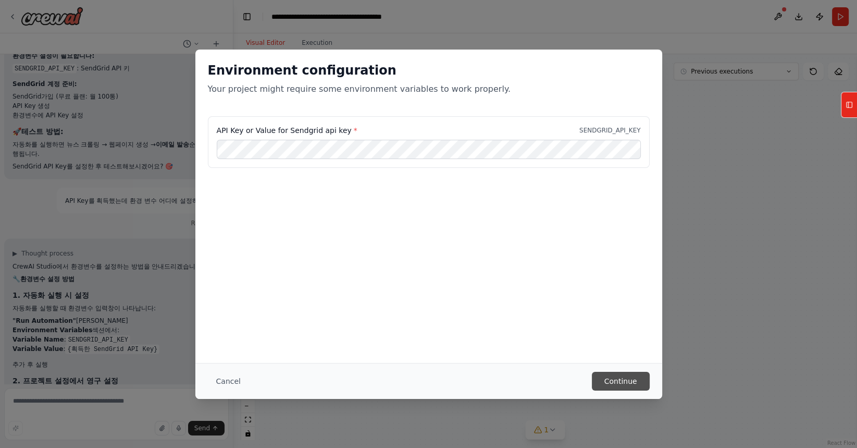
click at [633, 381] on button "Continue" at bounding box center [621, 381] width 58 height 19
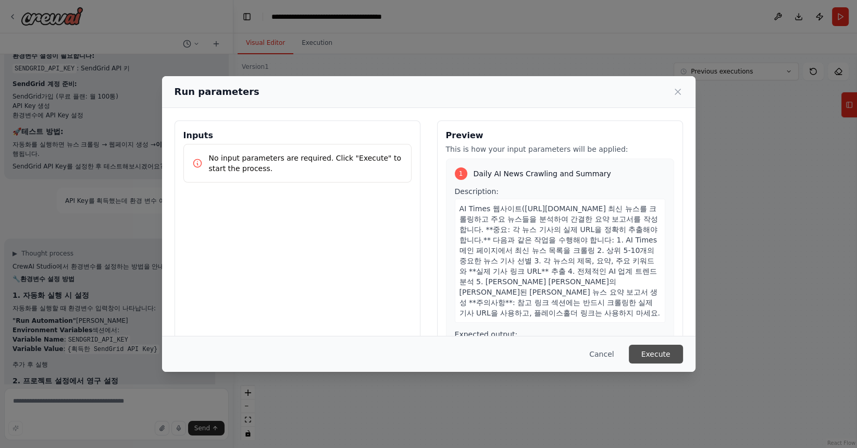
click at [654, 352] on button "Execute" at bounding box center [656, 353] width 54 height 19
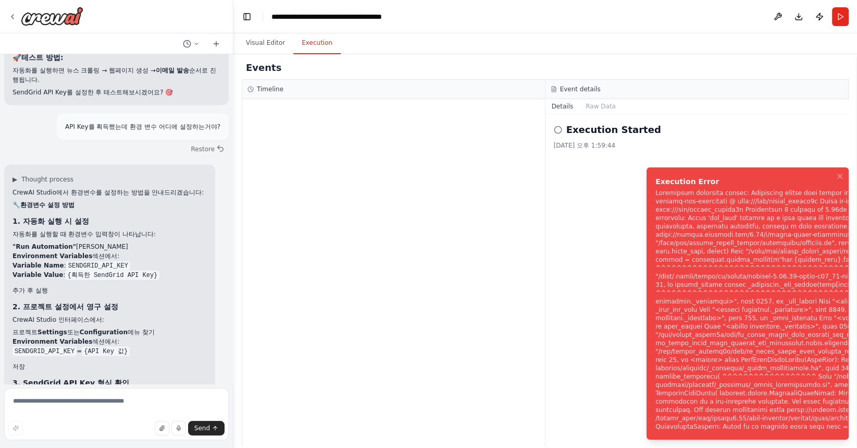
scroll to position [6772, 0]
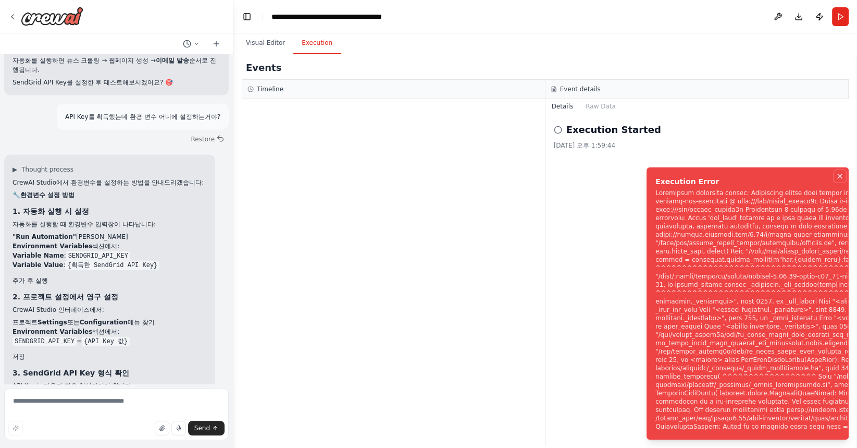
click at [840, 172] on icon "Notifications (F8)" at bounding box center [840, 176] width 8 height 8
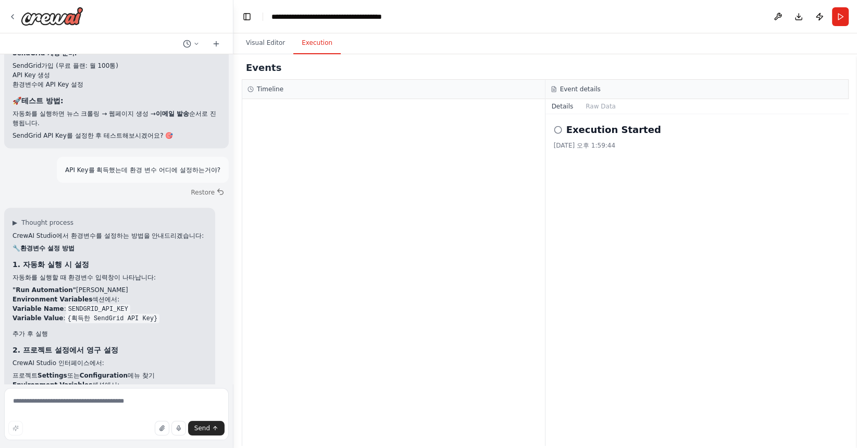
scroll to position [6718, 0]
drag, startPoint x: 40, startPoint y: 252, endPoint x: 160, endPoint y: 262, distance: 120.7
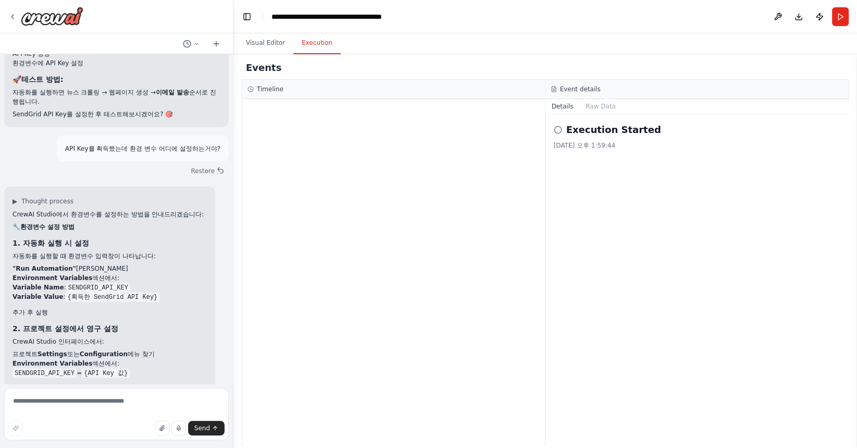
scroll to position [6772, 0]
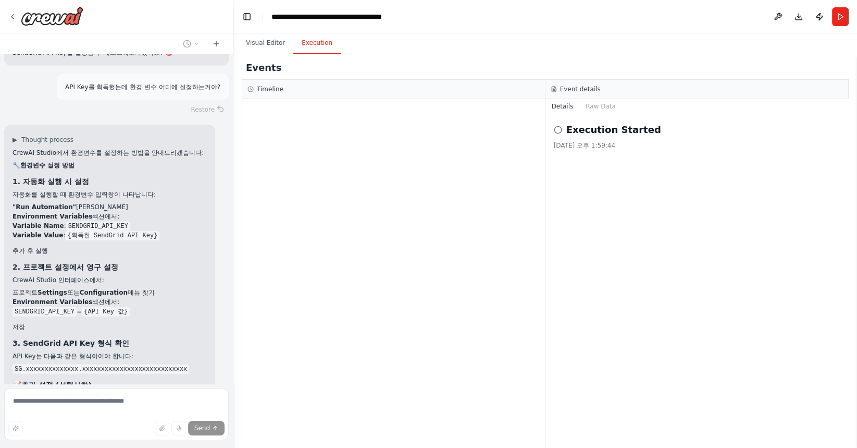
scroll to position [6963, 0]
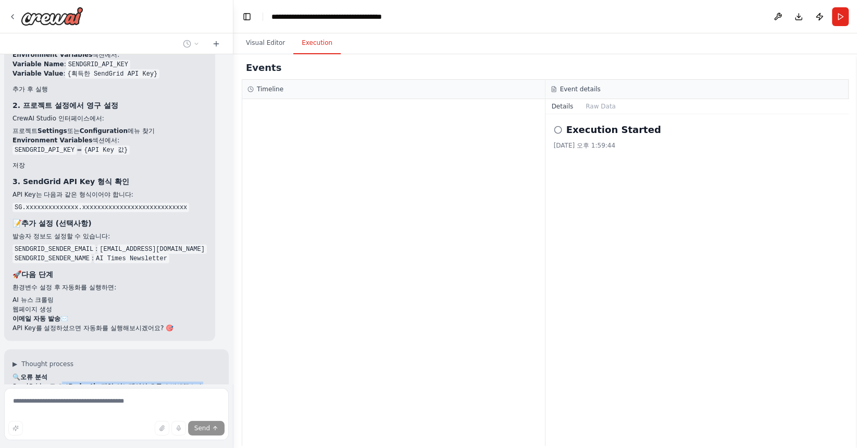
drag, startPoint x: 59, startPoint y: 147, endPoint x: 118, endPoint y: 165, distance: 61.5
click at [118, 372] on div "🔍 오류 분석 SendGrid 도구에서 Pydantic 타입 어노테이션 오류 가 발생했습니다. env_vars 필드가 올바른 타입 어노테이션 …" at bounding box center [117, 397] width 208 height 50
click at [118, 413] on p "이 문제를 수정하겠습니다:" at bounding box center [117, 417] width 208 height 9
click at [846, 11] on button "Run" at bounding box center [840, 16] width 17 height 19
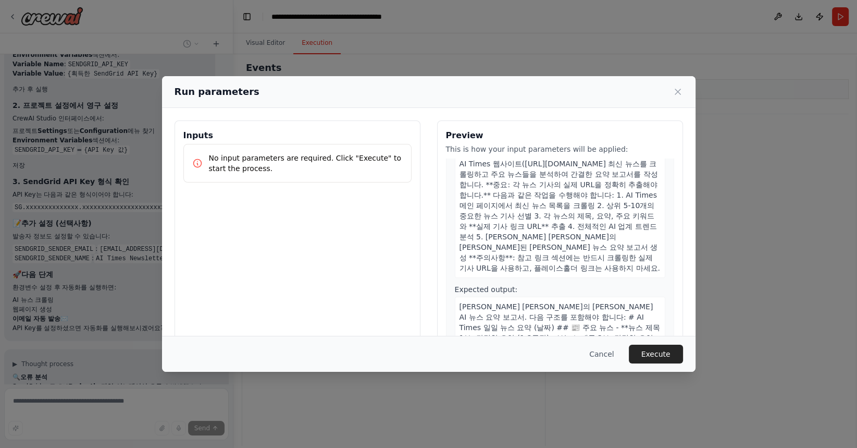
scroll to position [0, 0]
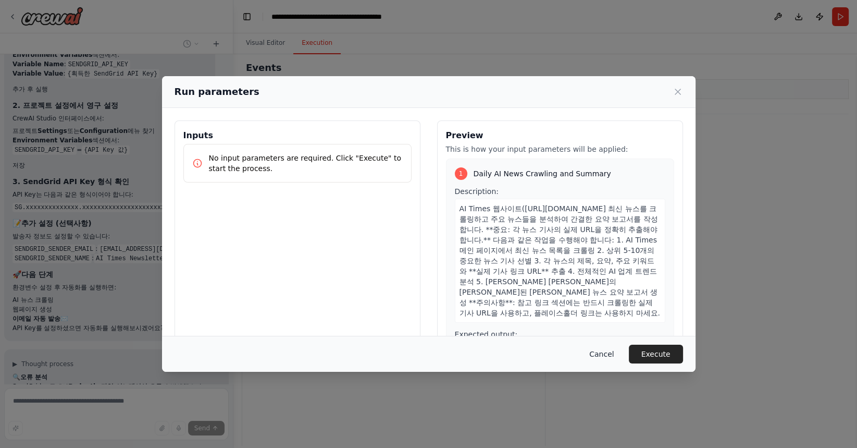
click at [607, 349] on button "Cancel" at bounding box center [601, 353] width 41 height 19
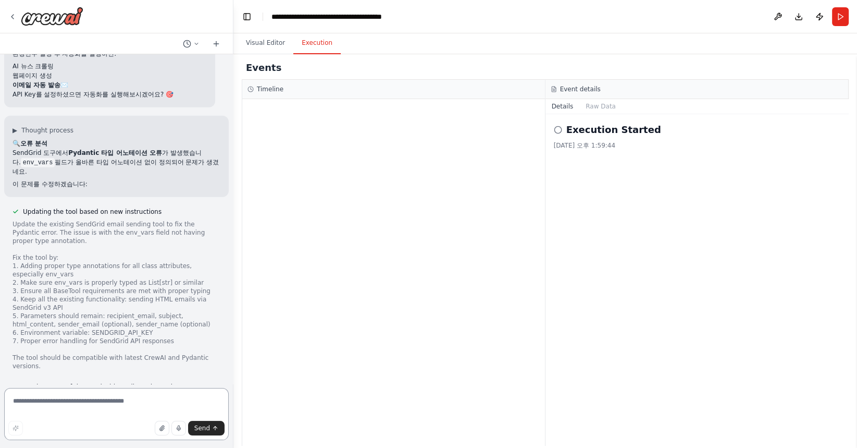
scroll to position [7303, 0]
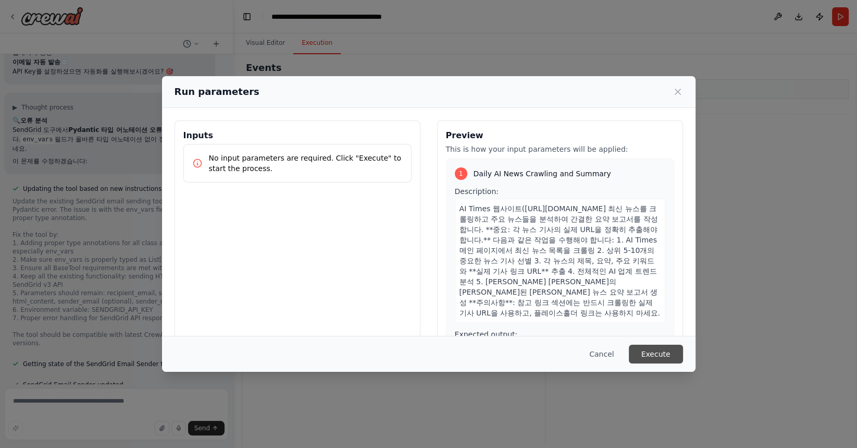
click at [676, 354] on button "Execute" at bounding box center [656, 353] width 54 height 19
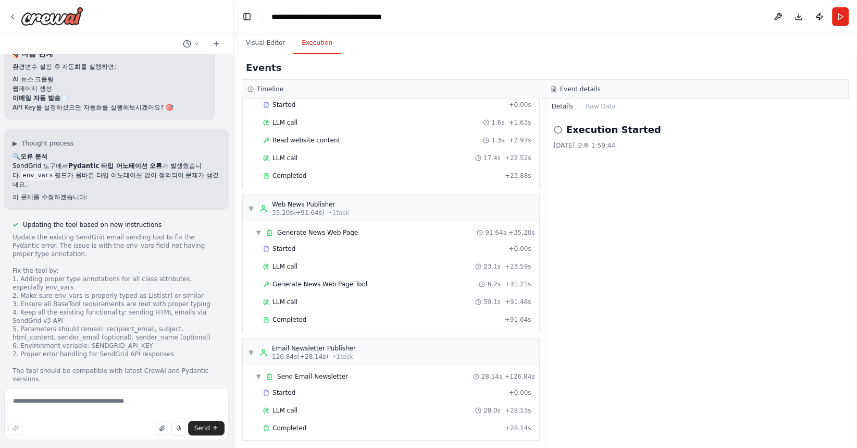
scroll to position [56, 0]
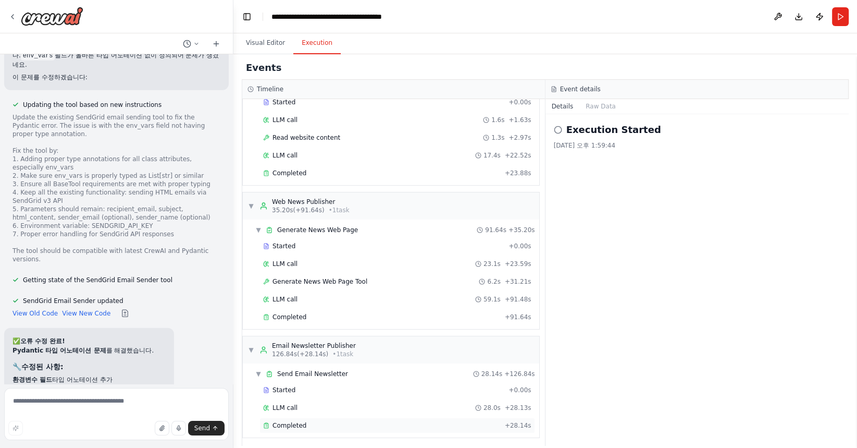
click at [468, 426] on div "Completed + 28.14s" at bounding box center [398, 425] width 276 height 16
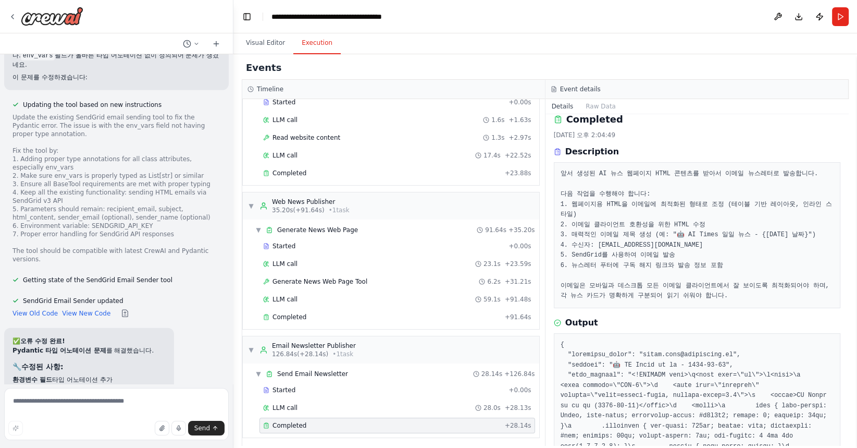
scroll to position [475, 0]
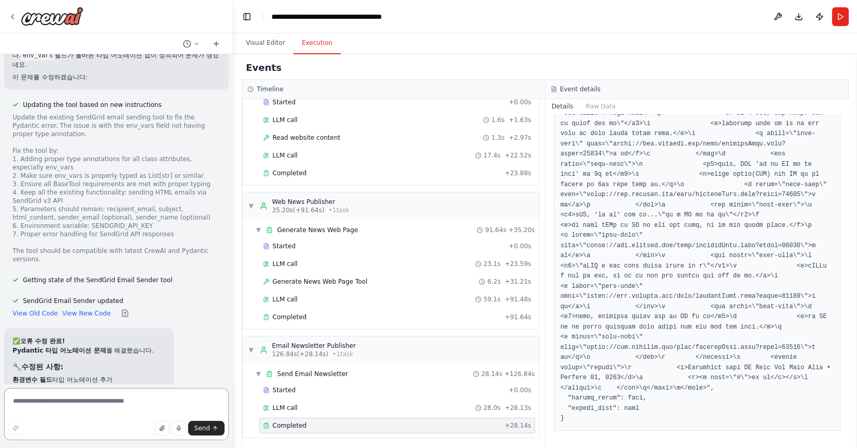
click at [65, 410] on textarea at bounding box center [116, 414] width 225 height 52
type textarea "*"
click at [844, 20] on button "Run" at bounding box center [840, 16] width 17 height 19
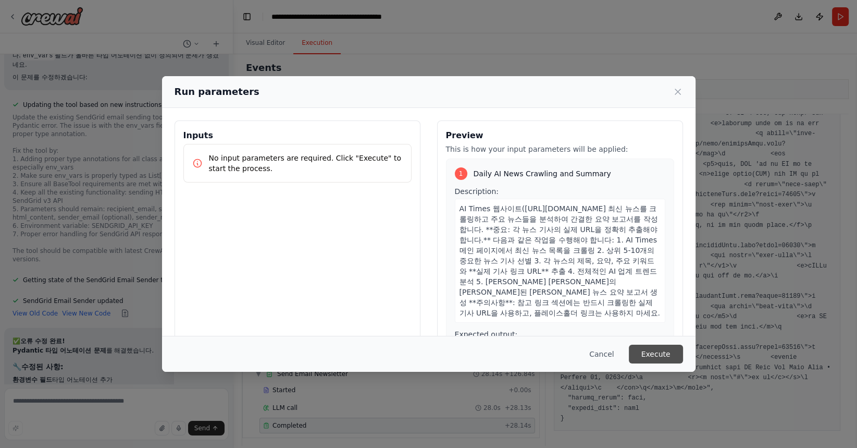
click at [658, 356] on button "Execute" at bounding box center [656, 353] width 54 height 19
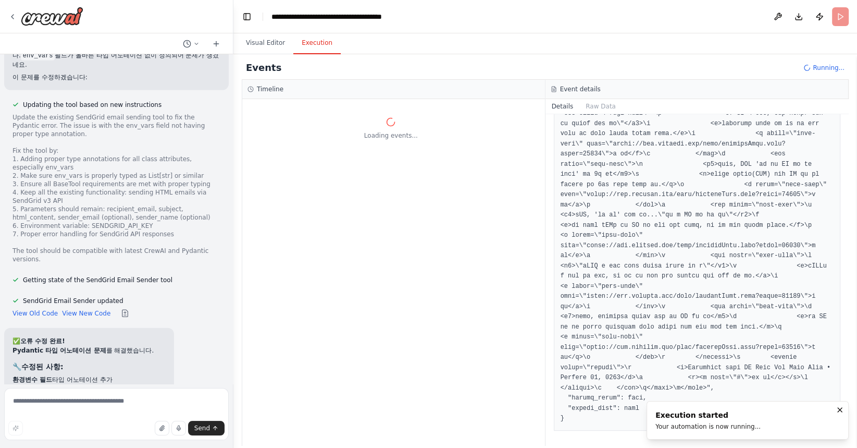
scroll to position [0, 0]
click at [65, 405] on textarea at bounding box center [116, 414] width 225 height 52
type textarea "*********"
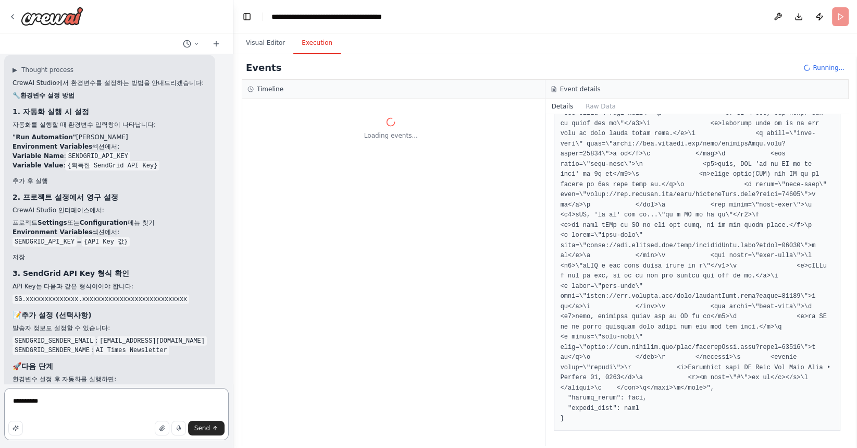
scroll to position [7303, 0]
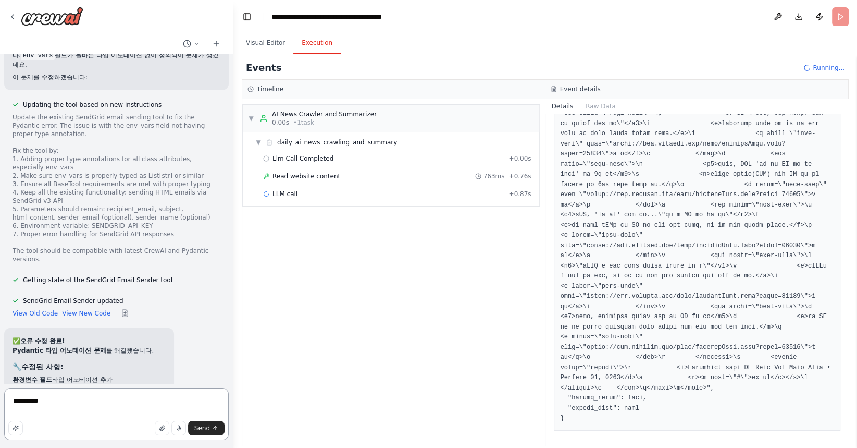
drag, startPoint x: 59, startPoint y: 402, endPoint x: 0, endPoint y: 399, distance: 59.5
click at [0, 399] on div "매일 아침 9시 해당 사이트에서 뉴스를 크롤링해서 https://www.aitimes.com/ 주요 뉴스에 대한 정보를 요약 정리하는 에이전트…" at bounding box center [116, 224] width 233 height 448
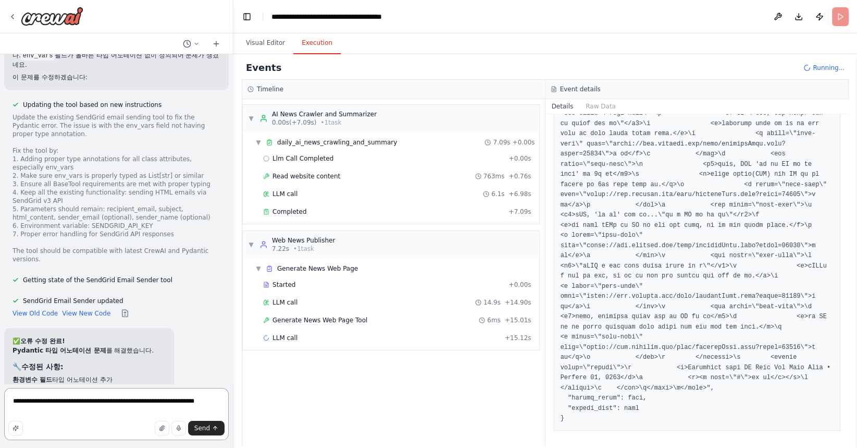
type textarea "**********"
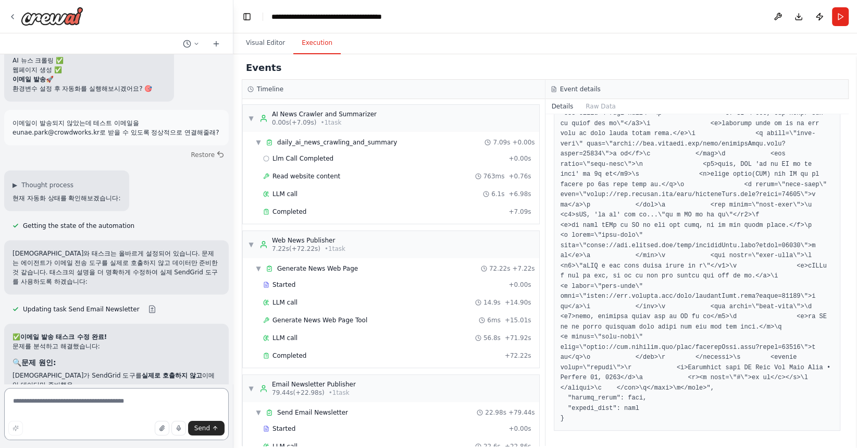
scroll to position [39, 0]
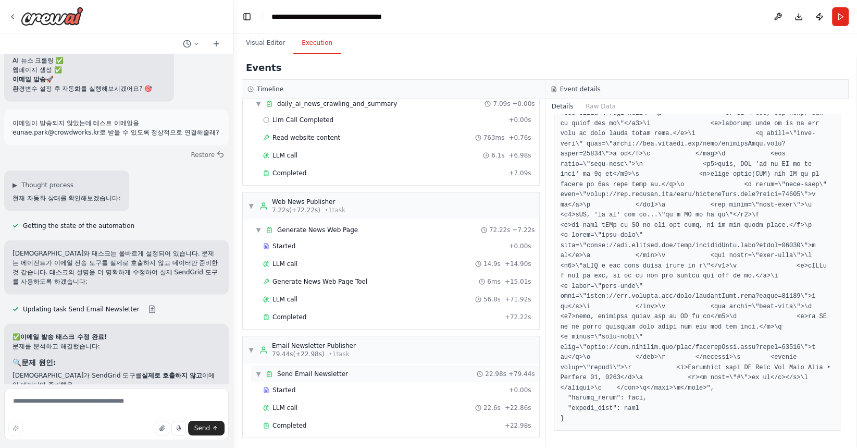
click at [340, 373] on span "Send Email Newsletter" at bounding box center [312, 373] width 71 height 8
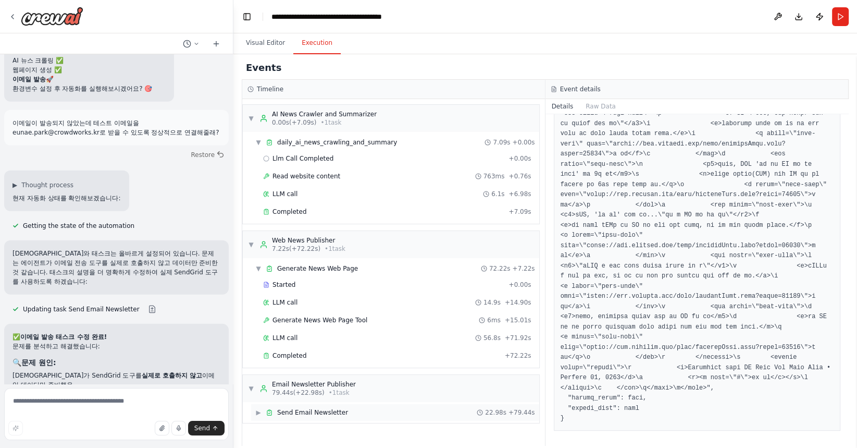
click at [305, 405] on div "▶ Send Email Newsletter 22.98s + 79.44s" at bounding box center [395, 412] width 288 height 17
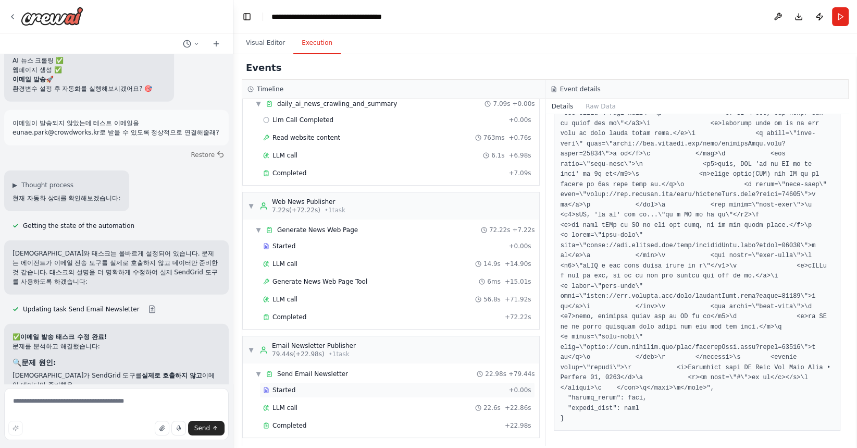
click at [289, 386] on span "Started" at bounding box center [284, 390] width 23 height 8
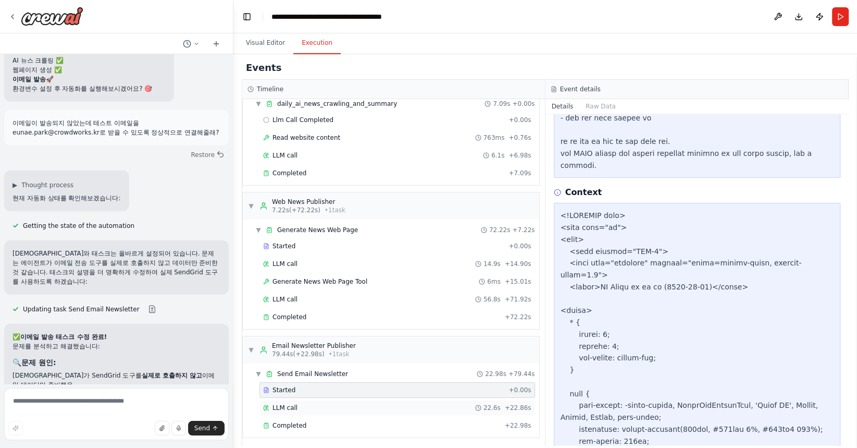
click at [306, 403] on div "LLM call 22.6s + 22.86s" at bounding box center [397, 407] width 268 height 8
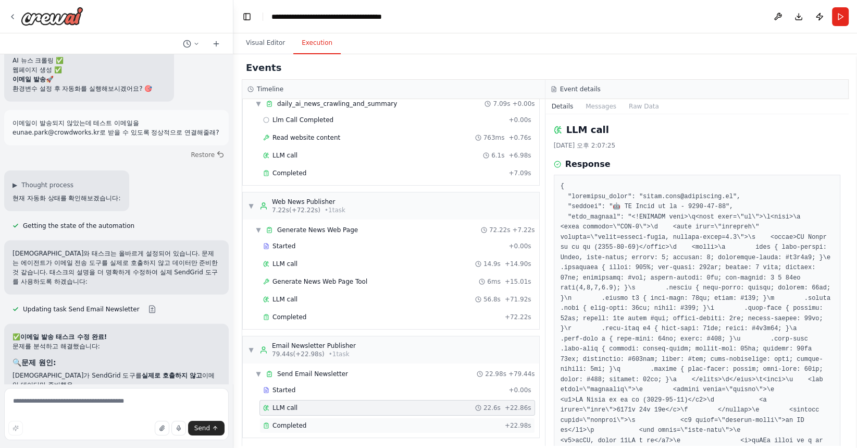
click at [318, 423] on div "Completed" at bounding box center [382, 425] width 238 height 8
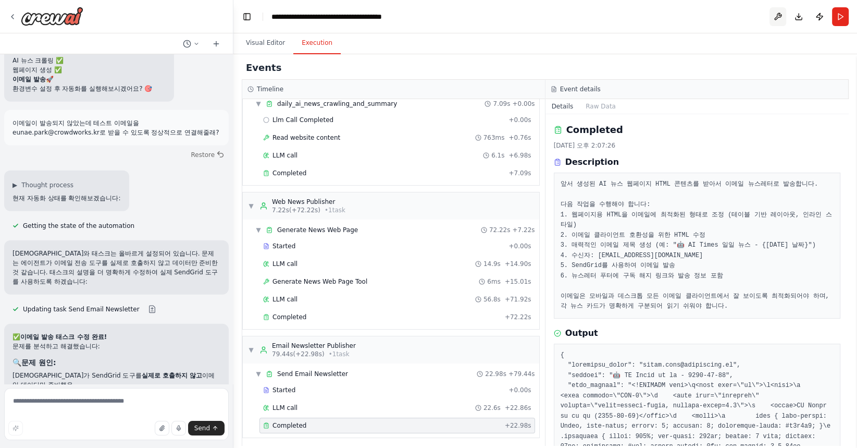
click at [777, 19] on button at bounding box center [778, 16] width 17 height 19
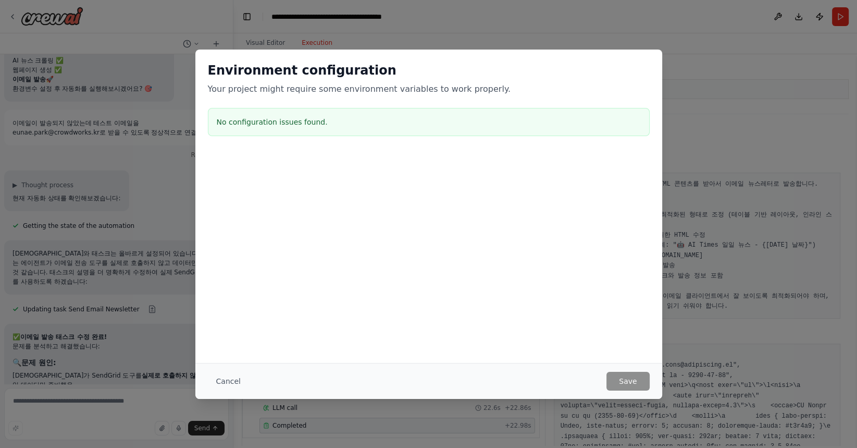
click at [775, 248] on div "Environment configuration Your project might require some environment variables…" at bounding box center [428, 224] width 857 height 448
click at [243, 112] on div "No configuration issues found." at bounding box center [429, 122] width 442 height 28
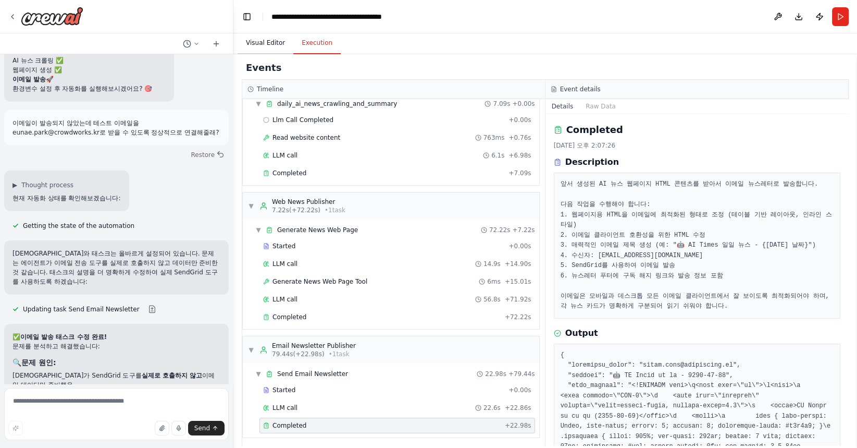
click at [264, 40] on button "Visual Editor" at bounding box center [266, 43] width 56 height 22
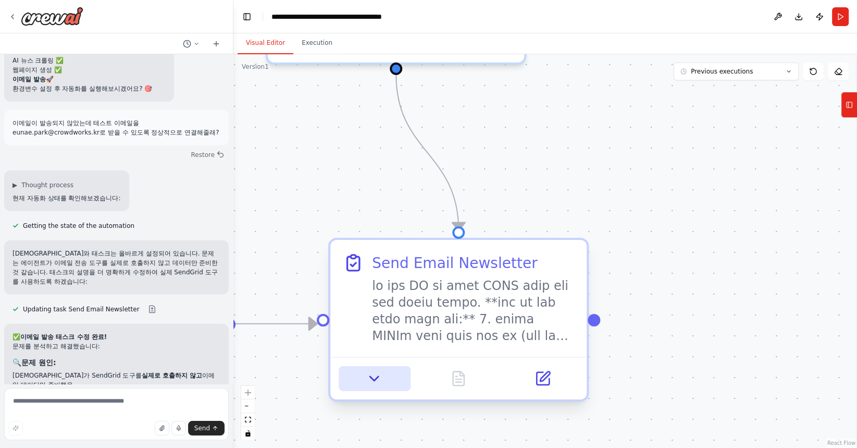
click at [374, 385] on icon at bounding box center [374, 378] width 17 height 17
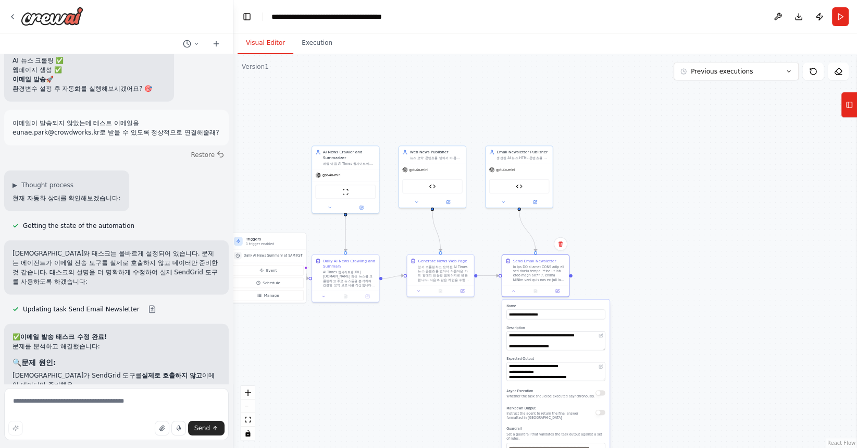
drag, startPoint x: 699, startPoint y: 211, endPoint x: 685, endPoint y: 120, distance: 91.8
click at [685, 120] on div ".deletable-edge-delete-btn { width: 20px; height: 20px; border: 0px solid #ffff…" at bounding box center [545, 250] width 624 height 393
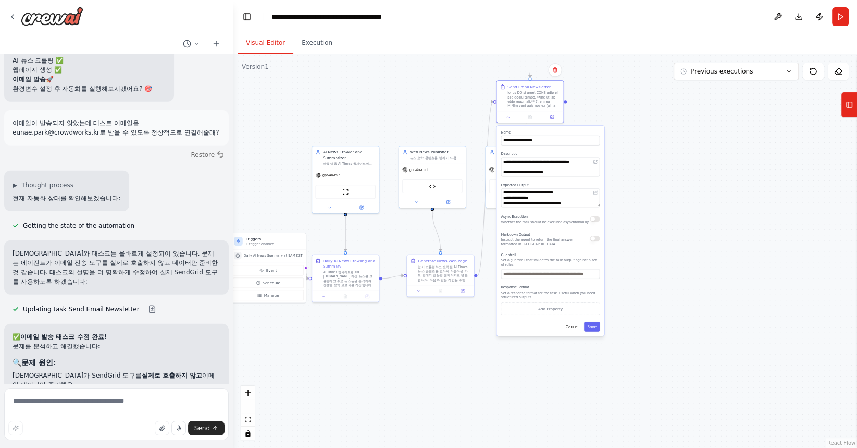
drag, startPoint x: 609, startPoint y: 351, endPoint x: 602, endPoint y: 175, distance: 175.8
click at [602, 175] on div "**********" at bounding box center [550, 231] width 107 height 210
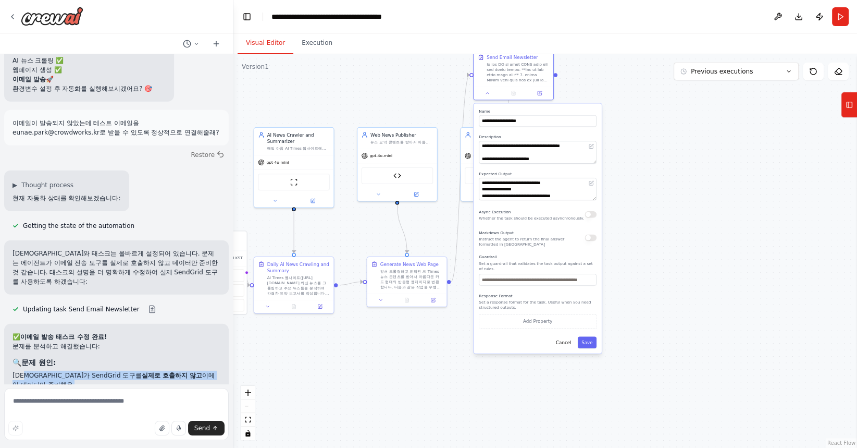
drag, startPoint x: 26, startPoint y: 116, endPoint x: 132, endPoint y: 125, distance: 106.6
click at [132, 371] on ul "에이전트가 SendGrid 도구를 실제로 호출하지 않고 이메일 데이터만 준비했음 태스크 설명이 도구 사용을 명확히 지시하지 않았음" at bounding box center [117, 385] width 208 height 28
drag, startPoint x: 44, startPoint y: 157, endPoint x: 56, endPoint y: 181, distance: 26.1
click at [56, 332] on div "✅ 이메일 발송 태스크 수정 완료! 문제를 분석하고 해결했습니다: 🔍 문제 원인: 에이전트가 SendGrid 도구를 실제로 호출하지 않고 이메…" at bounding box center [117, 446] width 208 height 229
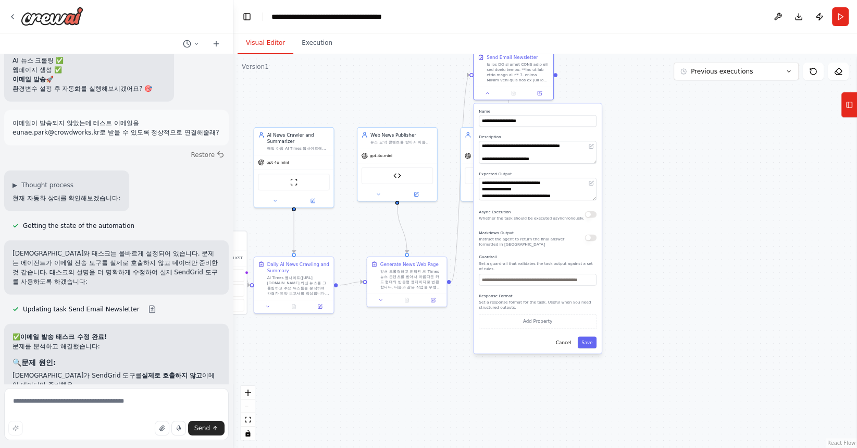
drag, startPoint x: 13, startPoint y: 206, endPoint x: 120, endPoint y: 233, distance: 110.7
click at [120, 332] on div "✅ 이메일 발송 태스크 수정 완료! 문제를 분석하고 해결했습니다: 🔍 문제 원인: 에이전트가 SendGrid 도구를 실제로 호출하지 않고 이메…" at bounding box center [117, 446] width 208 height 229
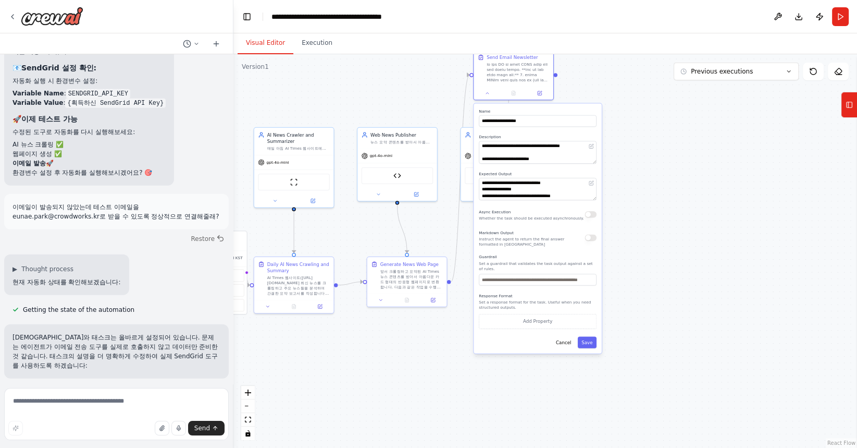
scroll to position [7699, 0]
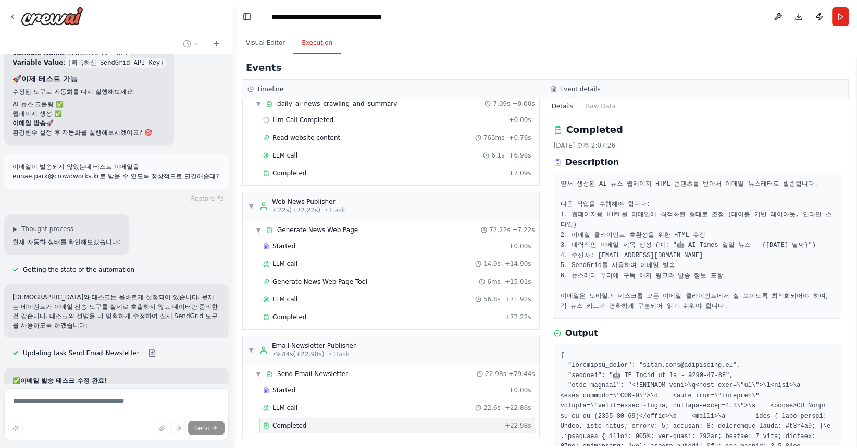
click at [307, 45] on button "Execution" at bounding box center [316, 43] width 47 height 22
click at [607, 110] on button "Raw Data" at bounding box center [600, 106] width 43 height 15
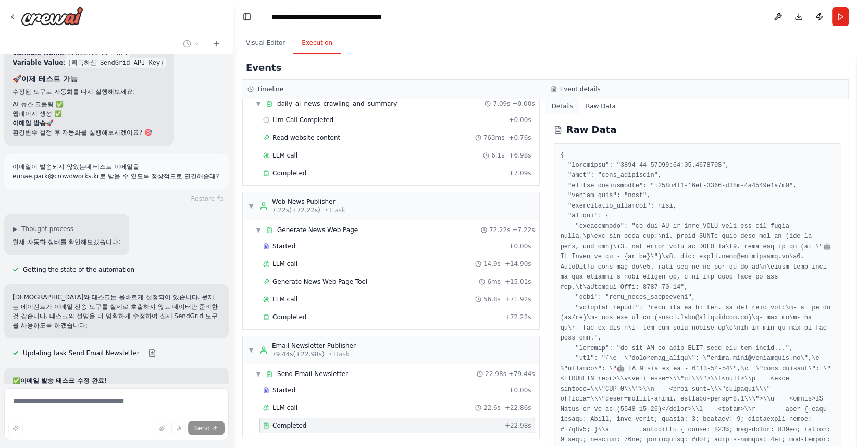
click at [562, 104] on button "Details" at bounding box center [563, 106] width 34 height 15
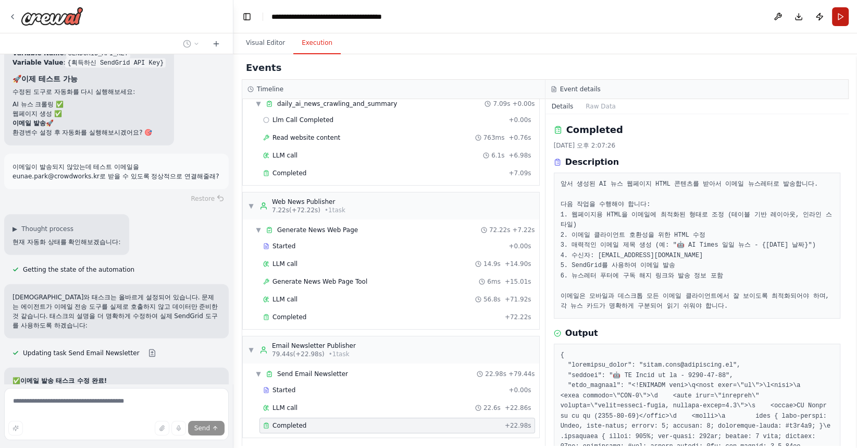
click at [840, 17] on button "Run" at bounding box center [840, 16] width 17 height 19
click at [821, 18] on button "Publish" at bounding box center [819, 16] width 17 height 19
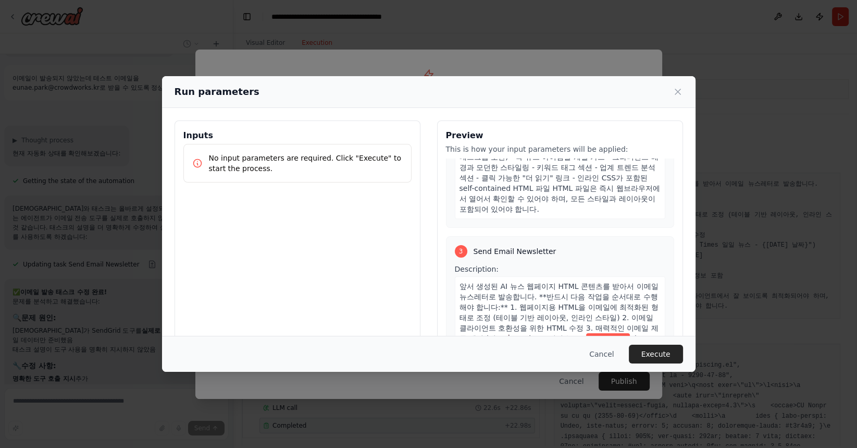
scroll to position [493, 0]
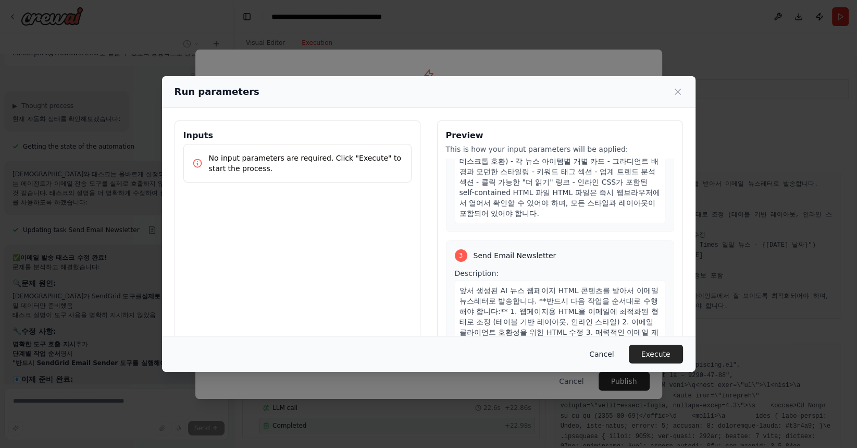
click at [603, 350] on button "Cancel" at bounding box center [601, 353] width 41 height 19
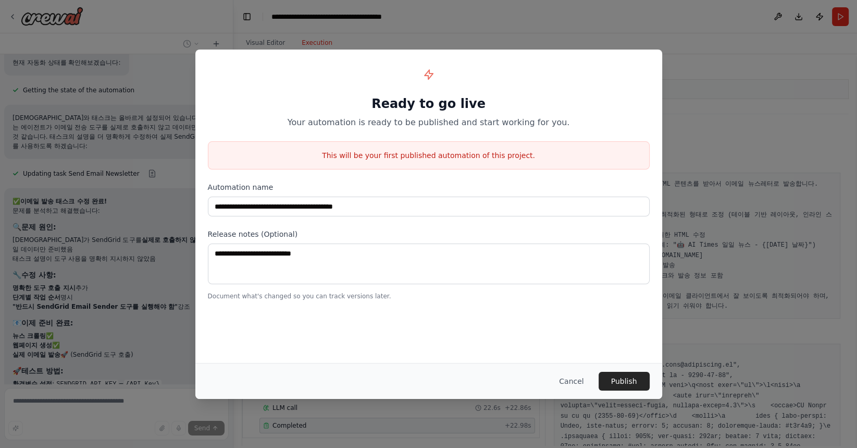
scroll to position [7898, 0]
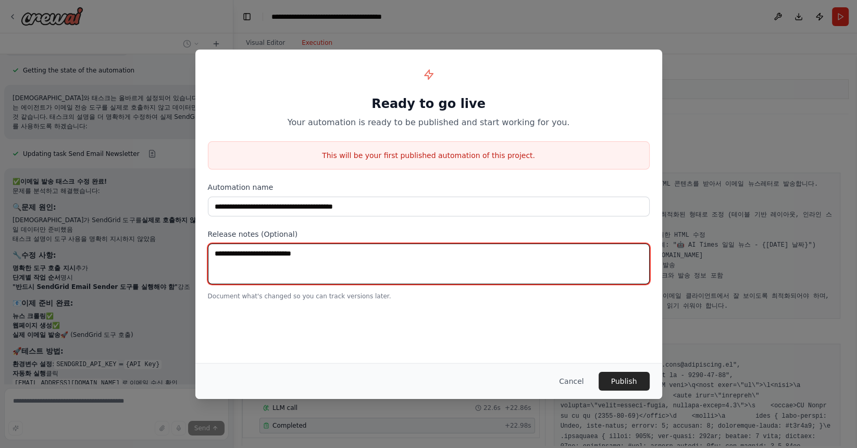
click at [337, 243] on textarea at bounding box center [429, 263] width 442 height 41
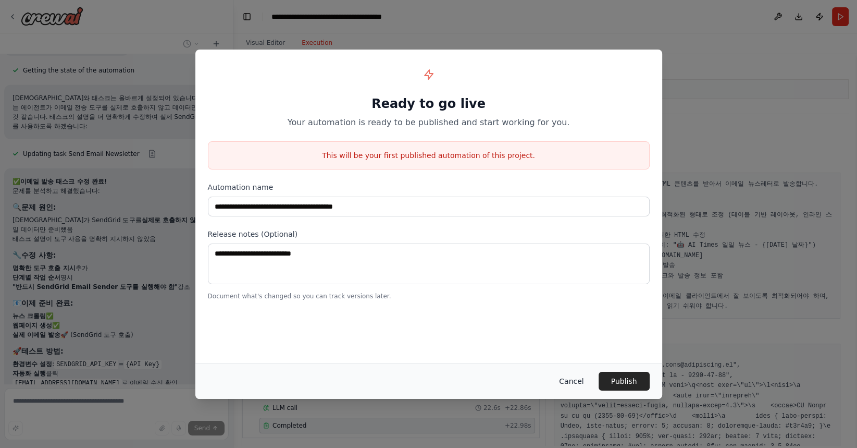
click at [577, 382] on button "Cancel" at bounding box center [571, 381] width 41 height 19
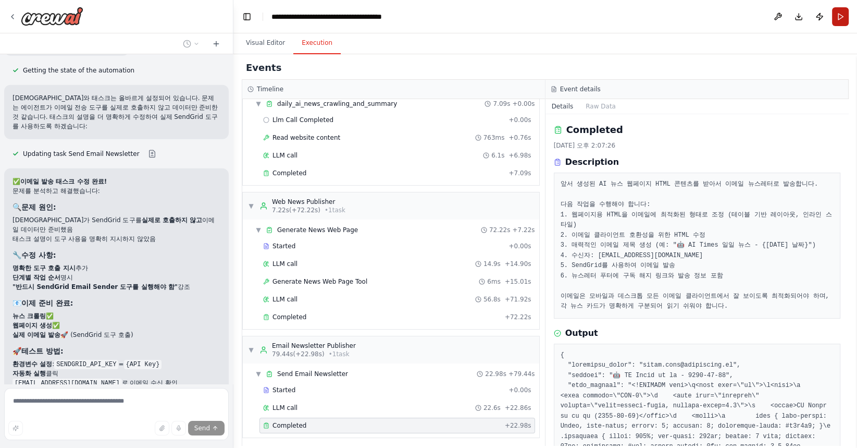
scroll to position [7919, 0]
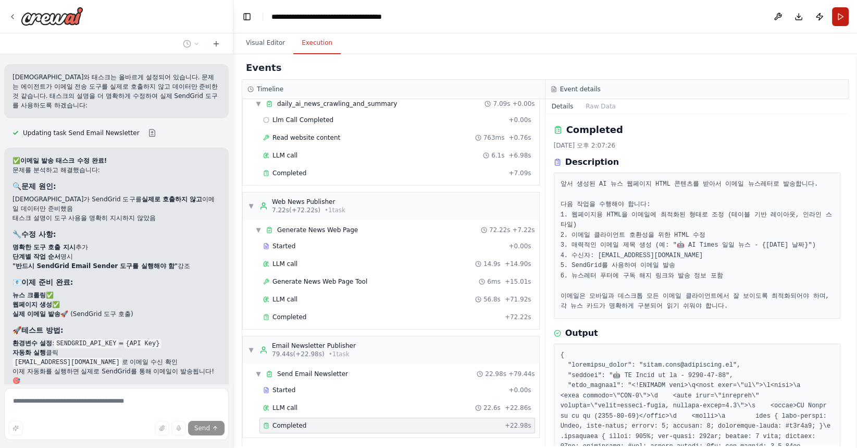
click at [837, 21] on button "Run" at bounding box center [840, 16] width 17 height 19
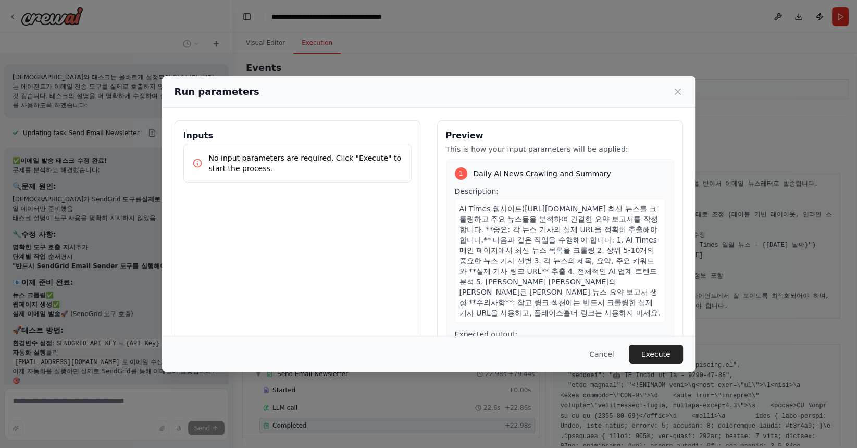
click at [300, 163] on p "No input parameters are required. Click "Execute" to start the process." at bounding box center [306, 163] width 194 height 21
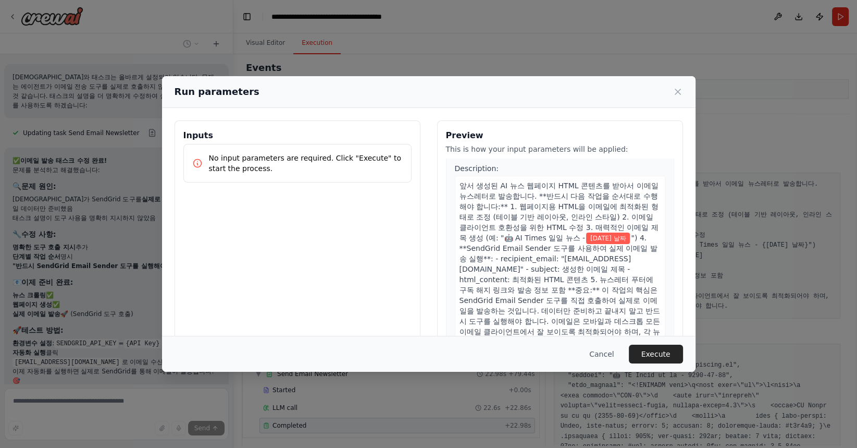
scroll to position [606, 0]
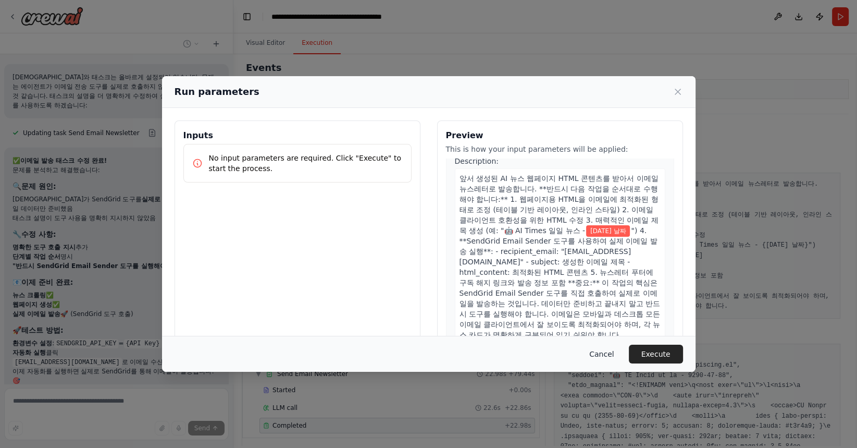
click at [601, 352] on button "Cancel" at bounding box center [601, 353] width 41 height 19
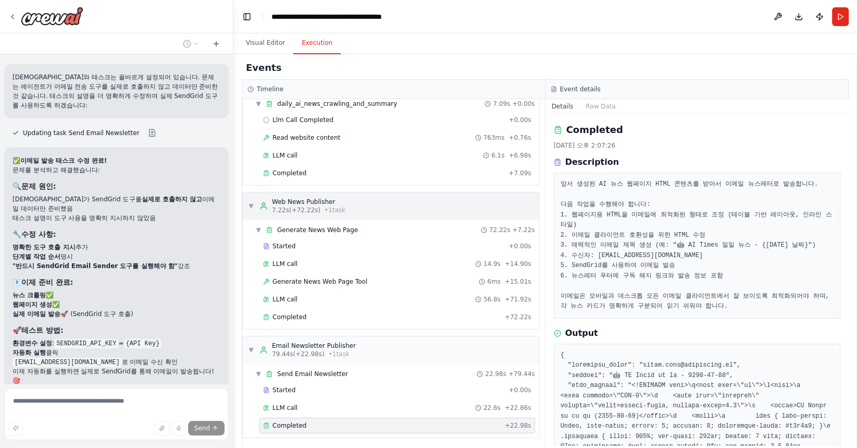
scroll to position [0, 0]
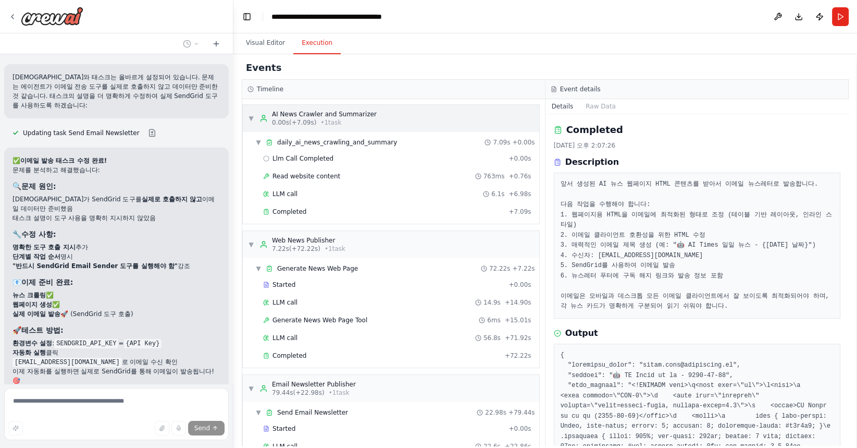
click at [252, 118] on span "▼" at bounding box center [251, 118] width 6 height 8
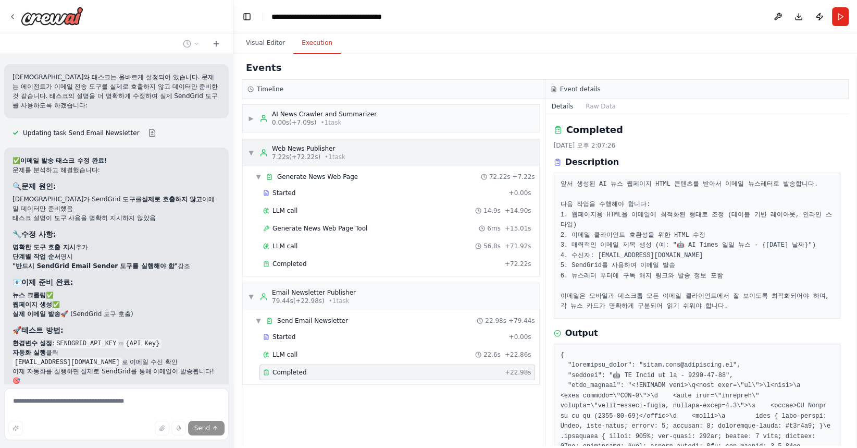
click at [251, 152] on span "▼" at bounding box center [251, 153] width 6 height 8
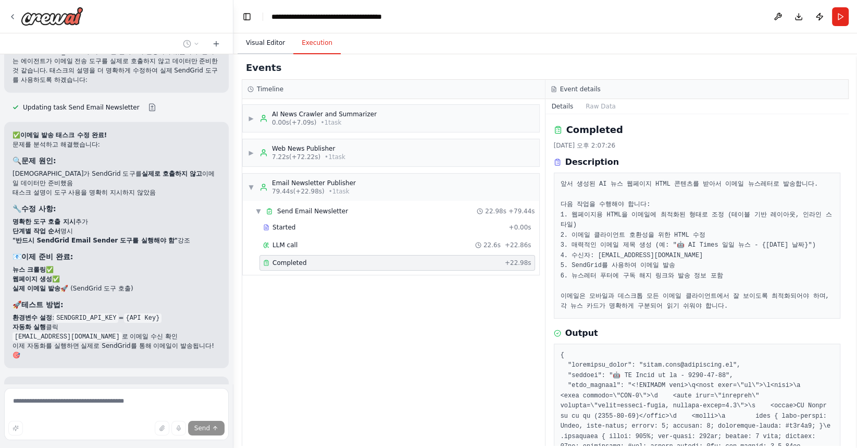
scroll to position [7953, 0]
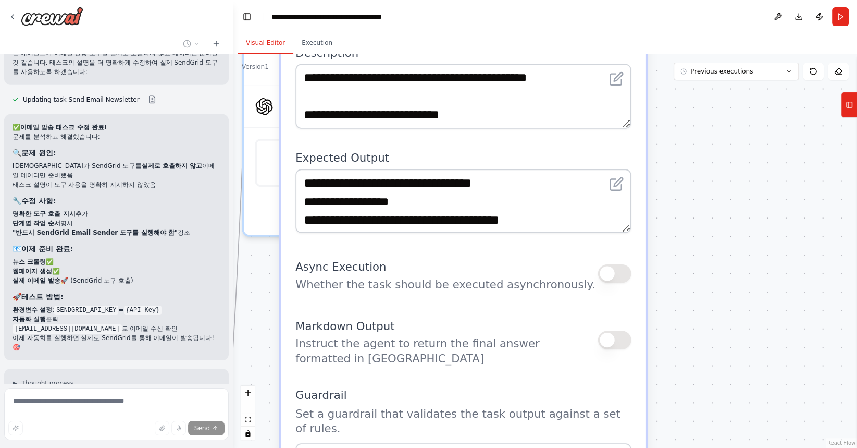
click at [266, 41] on button "Visual Editor" at bounding box center [266, 43] width 56 height 22
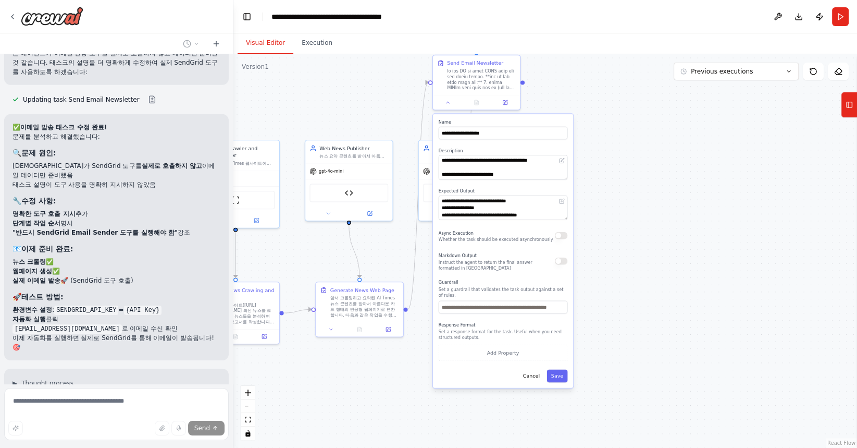
click at [647, 207] on div ".deletable-edge-delete-btn { width: 20px; height: 20px; border: 0px solid #ffff…" at bounding box center [545, 250] width 624 height 393
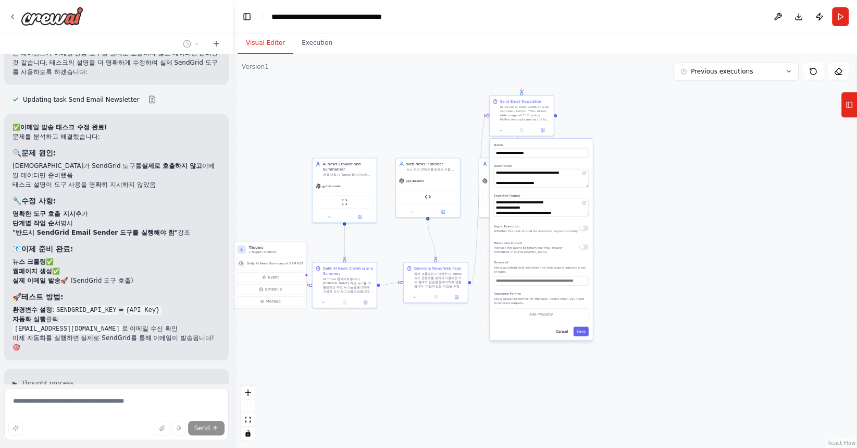
click at [462, 87] on div ".deletable-edge-delete-btn { width: 20px; height: 20px; border: 0px solid #ffff…" at bounding box center [545, 250] width 624 height 393
click at [567, 334] on button "Cancel" at bounding box center [562, 330] width 19 height 9
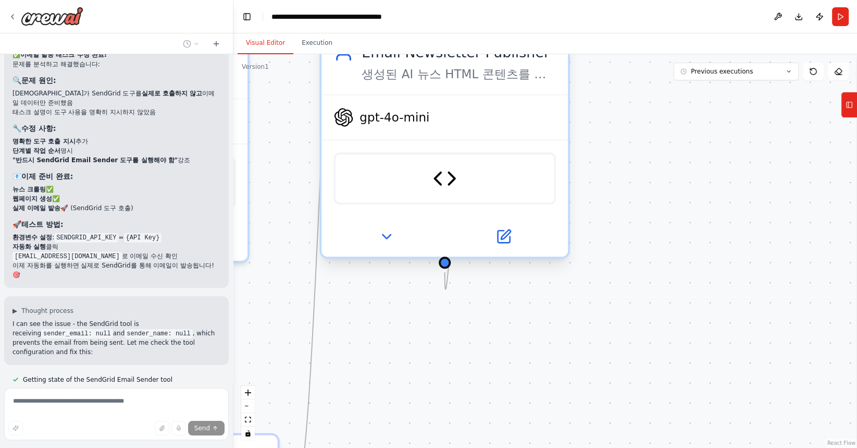
scroll to position [8037, 0]
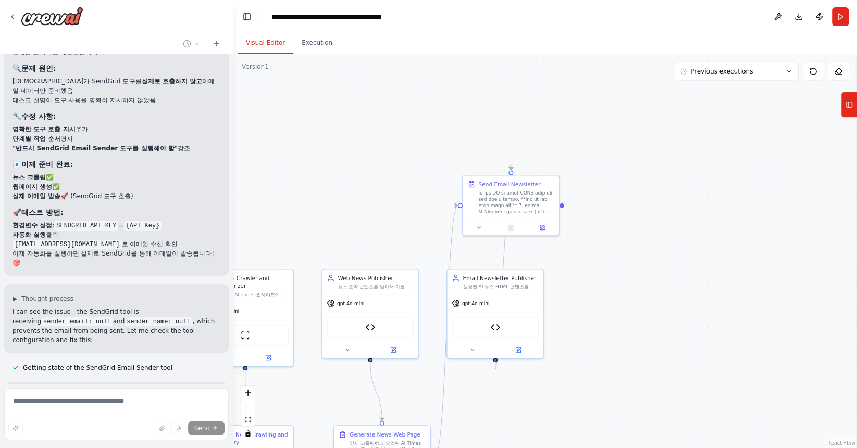
drag, startPoint x: 602, startPoint y: 141, endPoint x: 598, endPoint y: 274, distance: 132.9
click at [598, 274] on div ".deletable-edge-delete-btn { width: 20px; height: 20px; border: 0px solid #ffff…" at bounding box center [545, 250] width 624 height 393
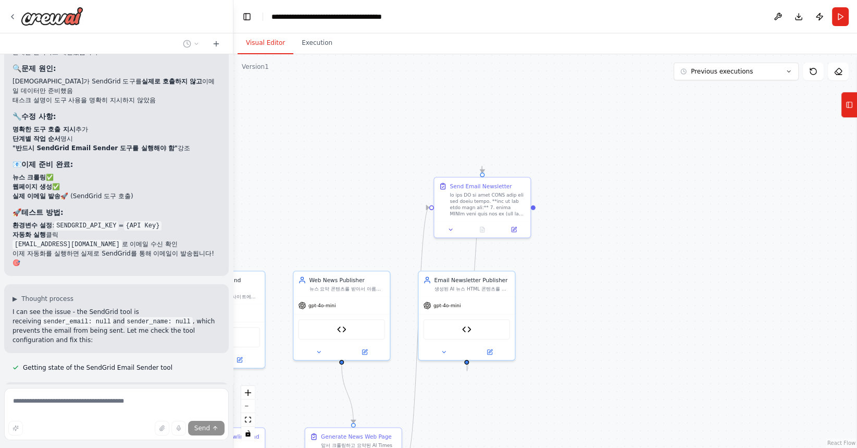
drag, startPoint x: 594, startPoint y: 240, endPoint x: 563, endPoint y: 247, distance: 32.0
click at [563, 247] on div ".deletable-edge-delete-btn { width: 20px; height: 20px; border: 0px solid #ffff…" at bounding box center [545, 250] width 624 height 393
click at [492, 203] on div at bounding box center [486, 204] width 76 height 25
click at [451, 233] on button at bounding box center [448, 229] width 27 height 9
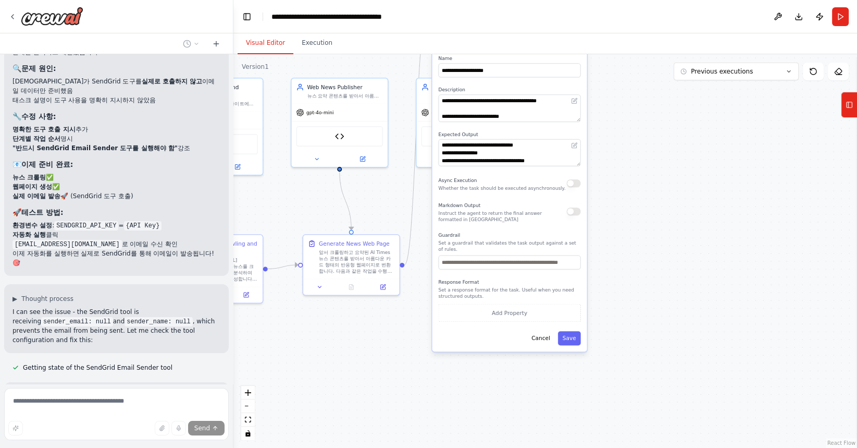
drag, startPoint x: 645, startPoint y: 290, endPoint x: 645, endPoint y: 95, distance: 194.9
click at [645, 95] on div ".deletable-edge-delete-btn { width: 20px; height: 20px; border: 0px solid #ffff…" at bounding box center [545, 250] width 624 height 393
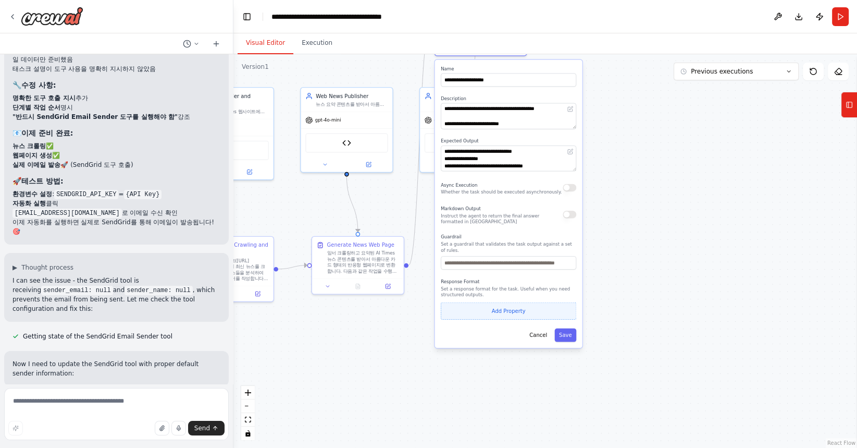
click at [504, 313] on button "Add Property" at bounding box center [508, 310] width 135 height 17
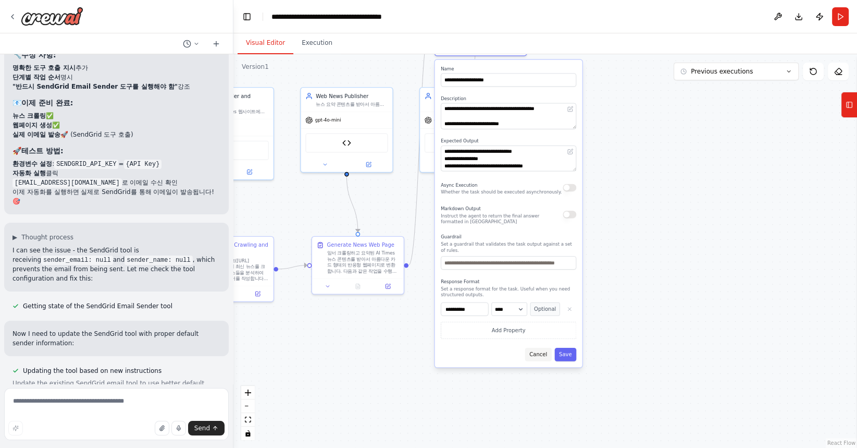
click at [538, 359] on button "Cancel" at bounding box center [538, 355] width 27 height 14
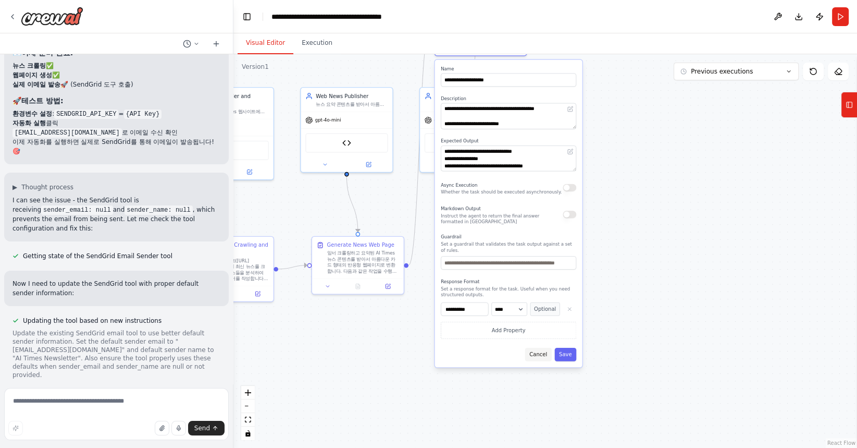
click at [541, 352] on button "Cancel" at bounding box center [538, 355] width 27 height 14
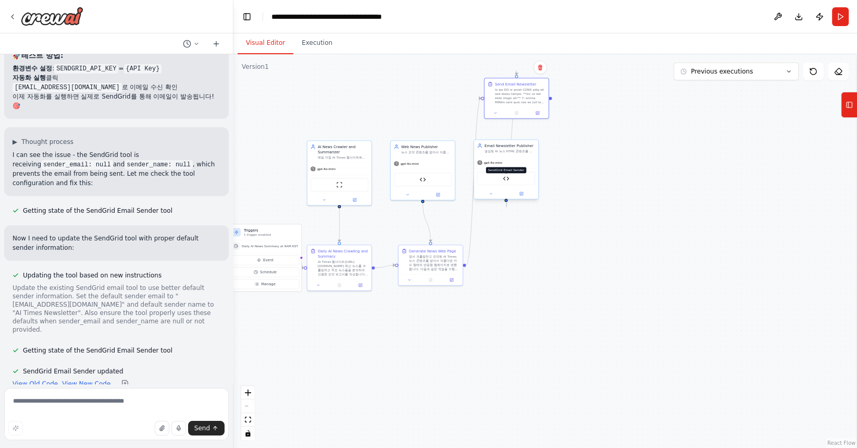
click at [505, 177] on img at bounding box center [506, 178] width 6 height 6
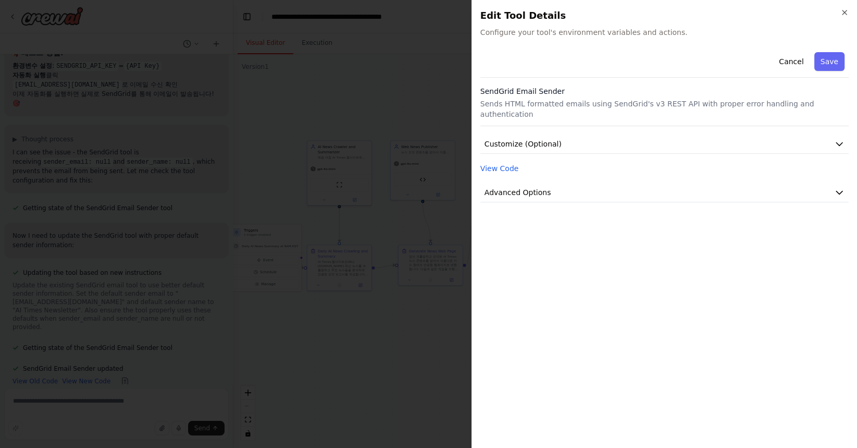
scroll to position [8206, 0]
click at [559, 106] on p "Sends HTML formatted emails using SendGrid's v3 REST API with proper error hand…" at bounding box center [664, 108] width 368 height 21
click at [841, 139] on icon "button" at bounding box center [839, 144] width 10 height 10
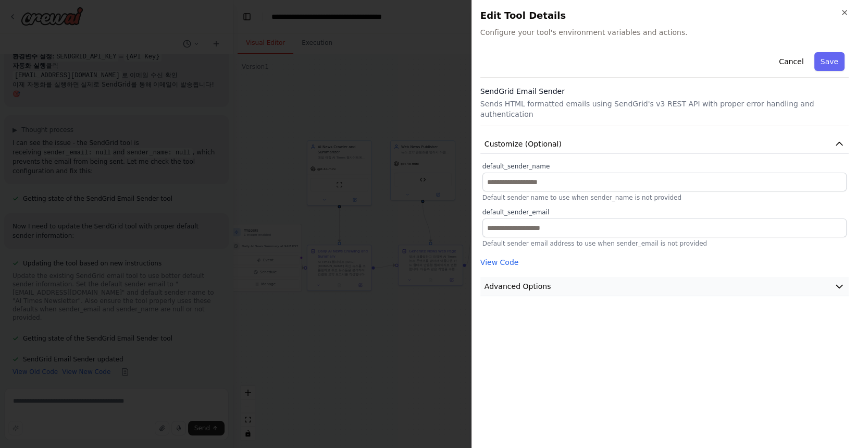
click at [522, 280] on button "Advanced Options" at bounding box center [664, 286] width 368 height 19
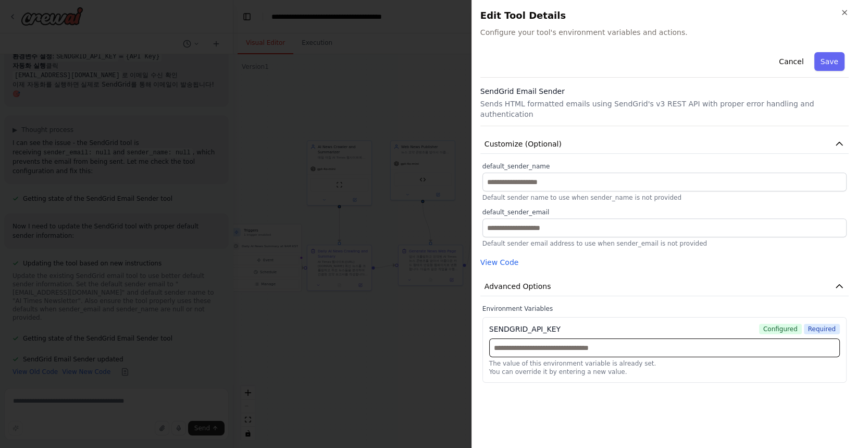
click at [544, 338] on input "text" at bounding box center [664, 347] width 351 height 19
paste input "**********"
type input "**********"
click at [785, 389] on div "**********" at bounding box center [664, 243] width 368 height 391
click at [844, 281] on icon "button" at bounding box center [839, 286] width 10 height 10
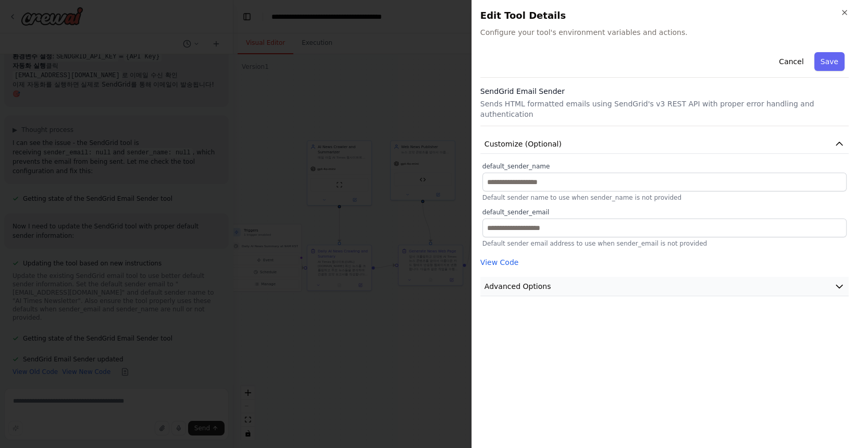
click at [844, 281] on icon "button" at bounding box center [839, 286] width 10 height 10
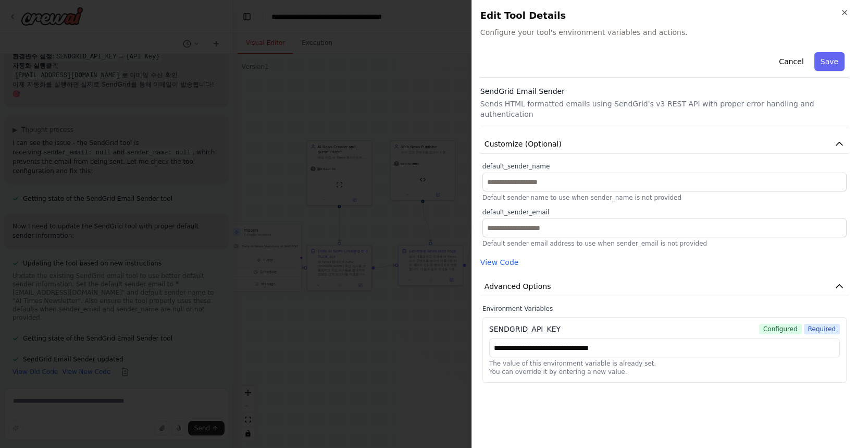
click at [664, 368] on div "**********" at bounding box center [665, 350] width 364 height 66
click at [837, 59] on button "Save" at bounding box center [829, 61] width 30 height 19
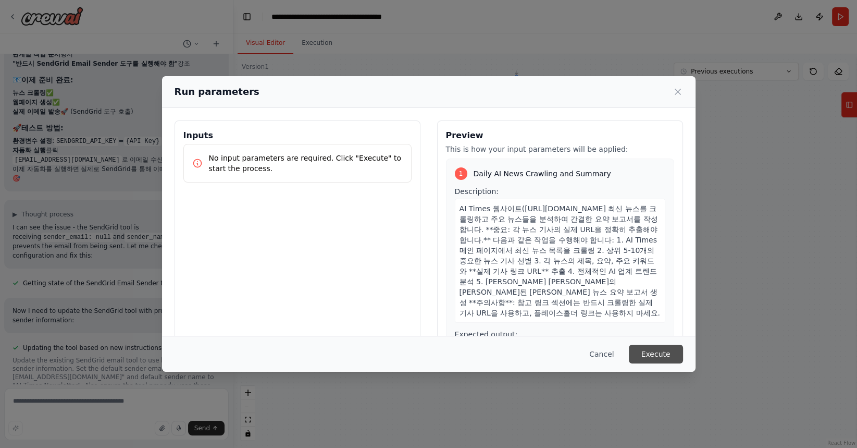
click at [664, 348] on button "Execute" at bounding box center [656, 353] width 54 height 19
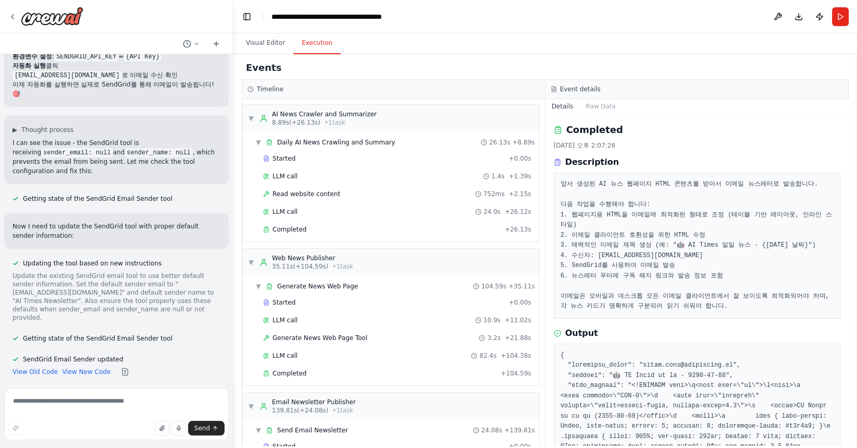
scroll to position [91, 0]
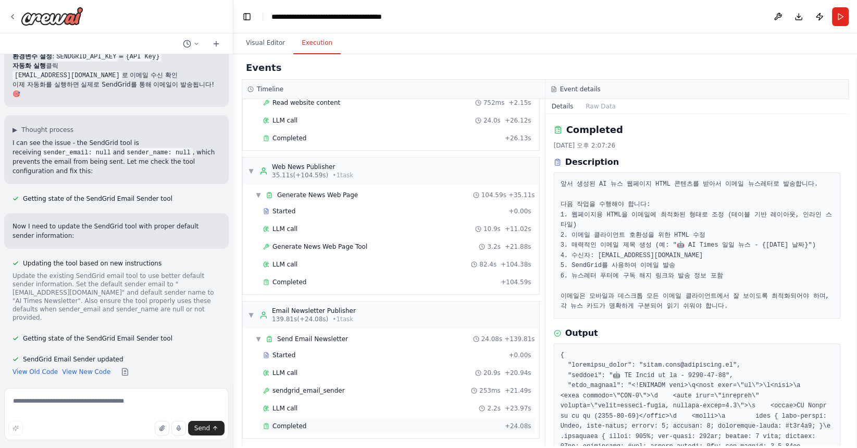
click at [303, 422] on span "Completed" at bounding box center [290, 426] width 34 height 8
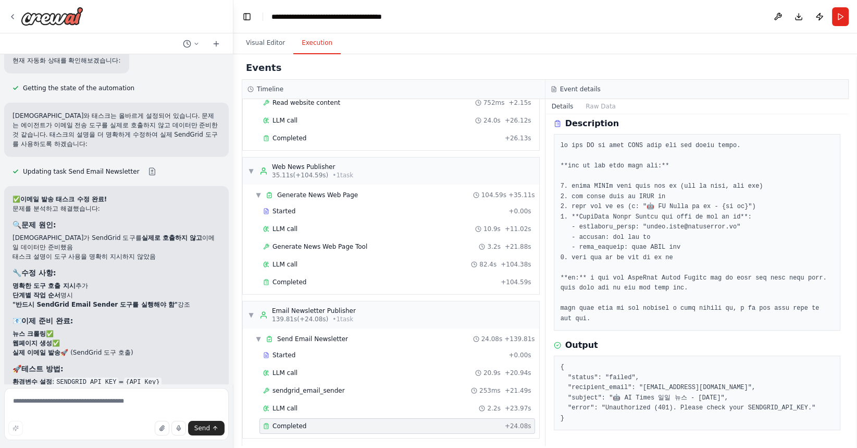
scroll to position [7873, 0]
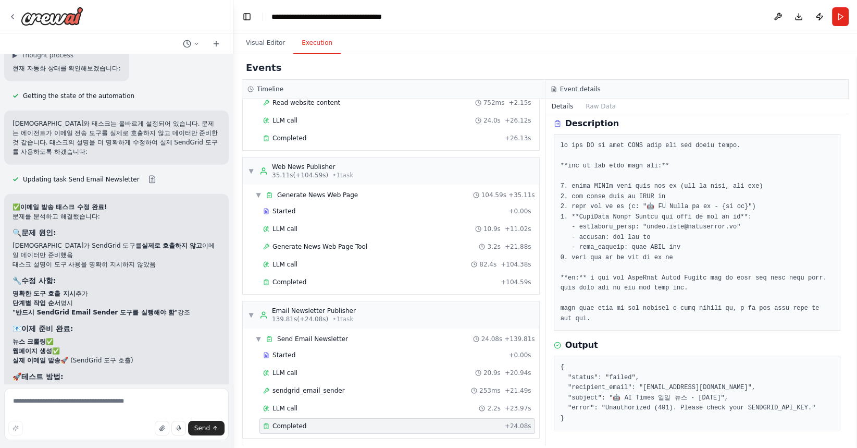
drag, startPoint x: 16, startPoint y: 207, endPoint x: 101, endPoint y: 236, distance: 89.2
click at [101, 236] on div "매일 아침 9시 해당 사이트에서 뉴스를 크롤링해서 https://www.aitimes.com/ 주요 뉴스에 대한 정보를 요약 정리하는 에이전트…" at bounding box center [116, 218] width 233 height 329
drag, startPoint x: 29, startPoint y: 202, endPoint x: 45, endPoint y: 209, distance: 17.5
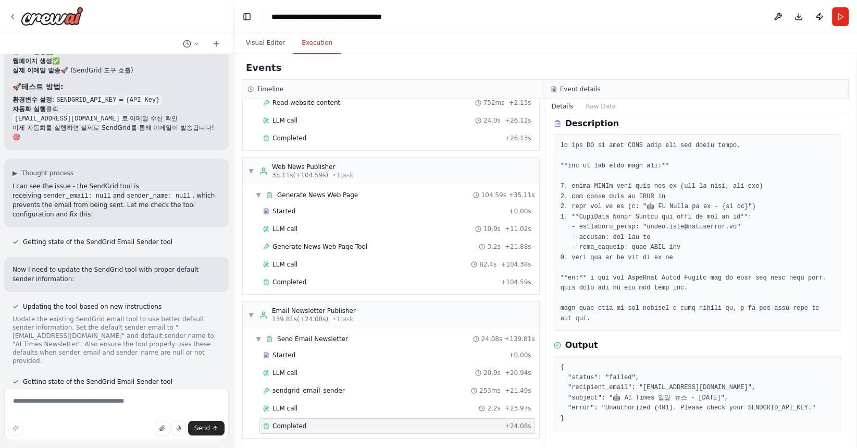
scroll to position [8206, 0]
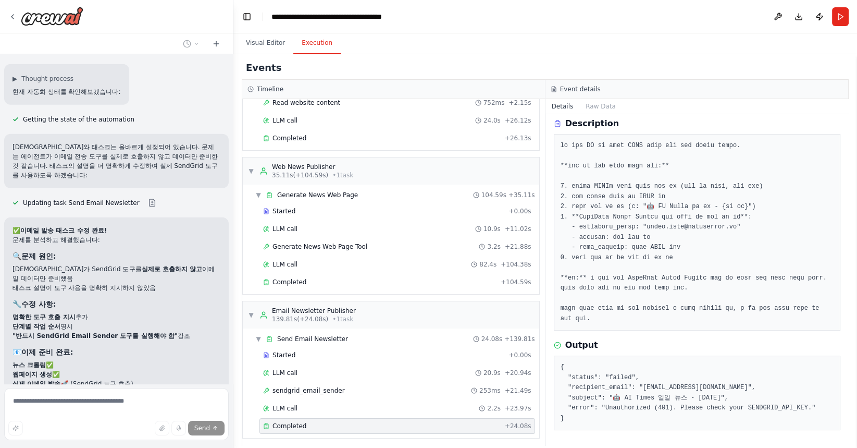
scroll to position [7843, 0]
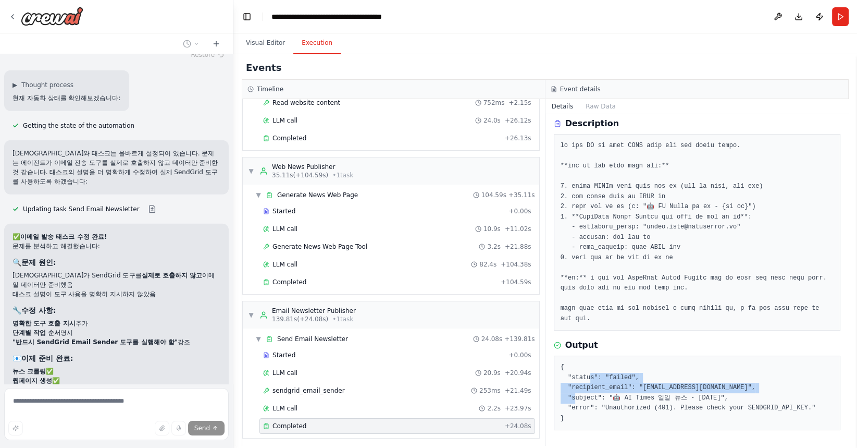
drag, startPoint x: 590, startPoint y: 377, endPoint x: 590, endPoint y: 399, distance: 21.9
click at [590, 399] on pre "{ "status": "failed", "recipient_email": "eunae.park@crowdworks.kr", "subject":…" at bounding box center [698, 392] width 274 height 61
click at [696, 402] on pre "{ "status": "failed", "recipient_email": "eunae.park@crowdworks.kr", "subject":…" at bounding box center [698, 392] width 274 height 61
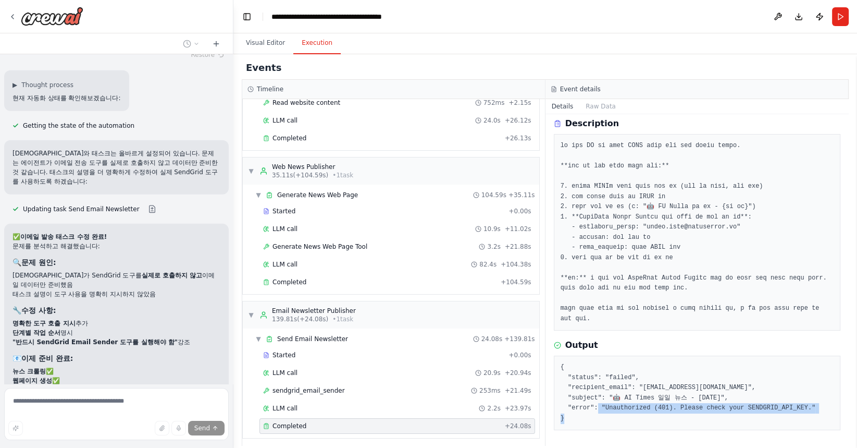
drag, startPoint x: 597, startPoint y: 409, endPoint x: 714, endPoint y: 413, distance: 117.3
click at [714, 413] on pre "{ "status": "failed", "recipient_email": "eunae.park@crowdworks.kr", "subject":…" at bounding box center [698, 392] width 274 height 61
drag, startPoint x: 749, startPoint y: 409, endPoint x: 810, endPoint y: 410, distance: 61.0
click at [810, 410] on pre "{ "status": "failed", "recipient_email": "eunae.park@crowdworks.kr", "subject":…" at bounding box center [698, 392] width 274 height 61
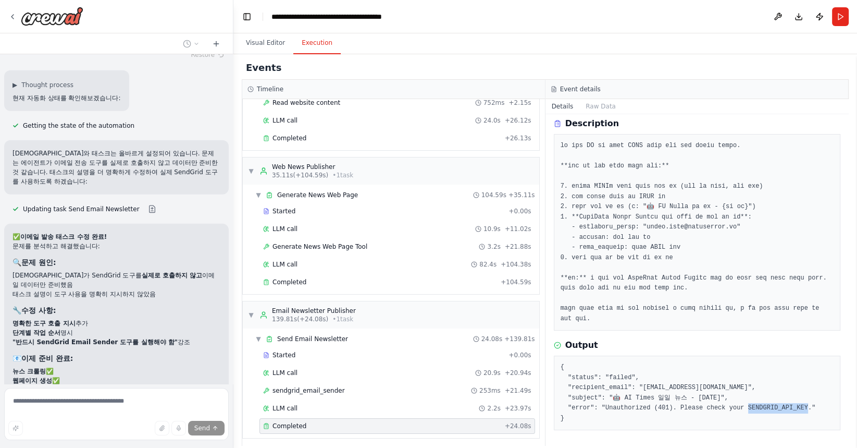
copy pre "ENDGRID_API_KEY."
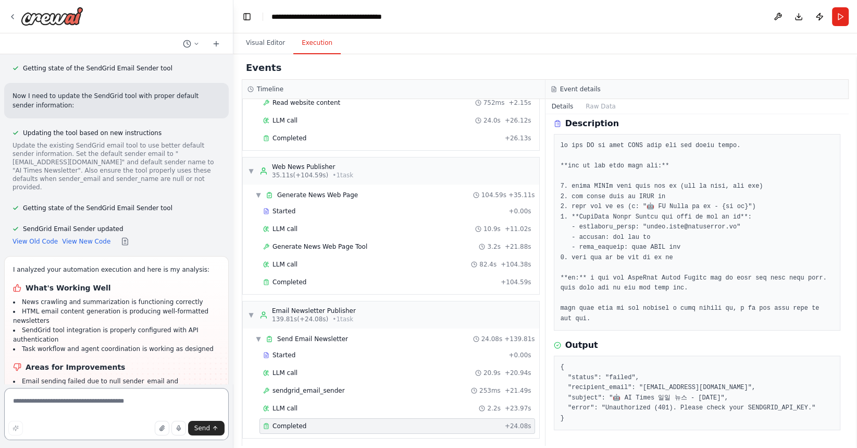
scroll to position [8346, 0]
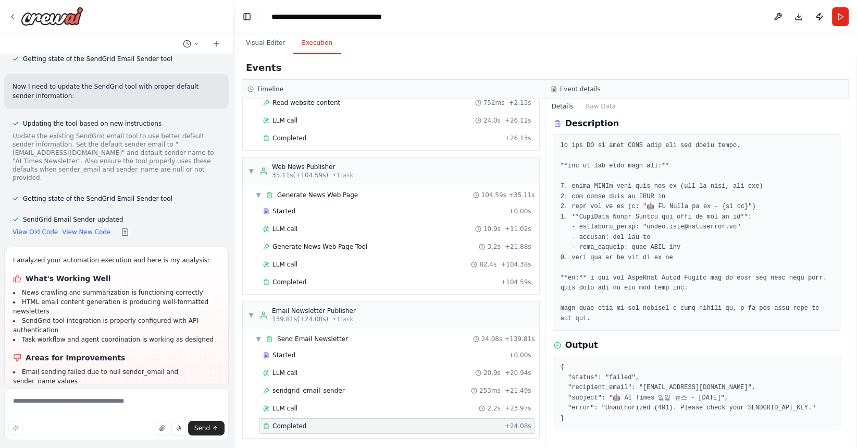
drag, startPoint x: 94, startPoint y: 294, endPoint x: 94, endPoint y: 306, distance: 11.5
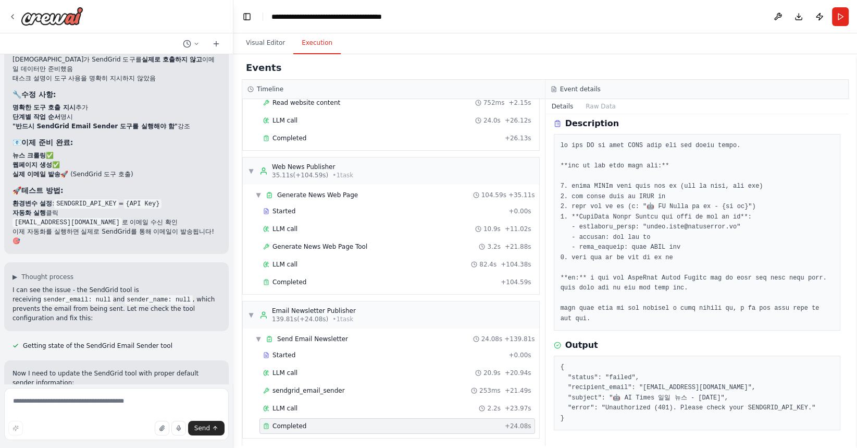
scroll to position [7967, 0]
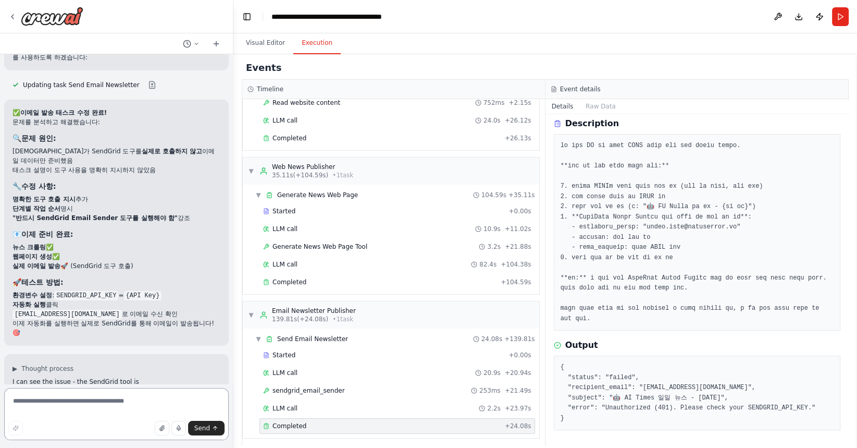
click at [63, 415] on textarea at bounding box center [116, 414] width 225 height 52
paste textarea "**********"
click at [203, 398] on textarea "**********" at bounding box center [116, 414] width 225 height 52
paste textarea "**********"
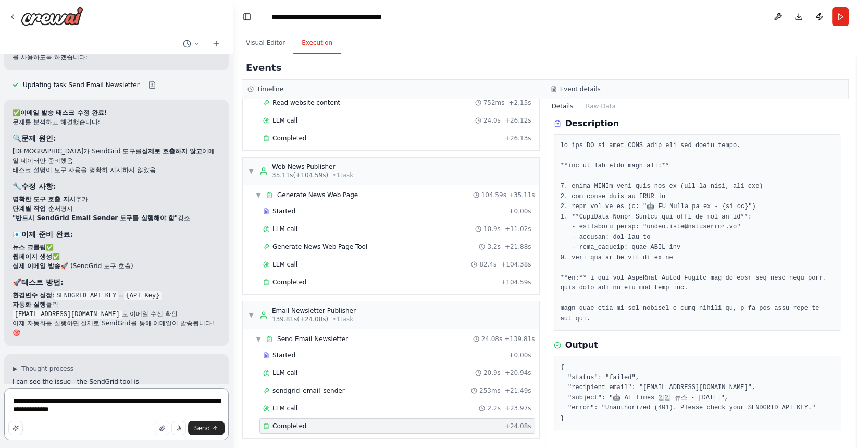
type textarea "**********"
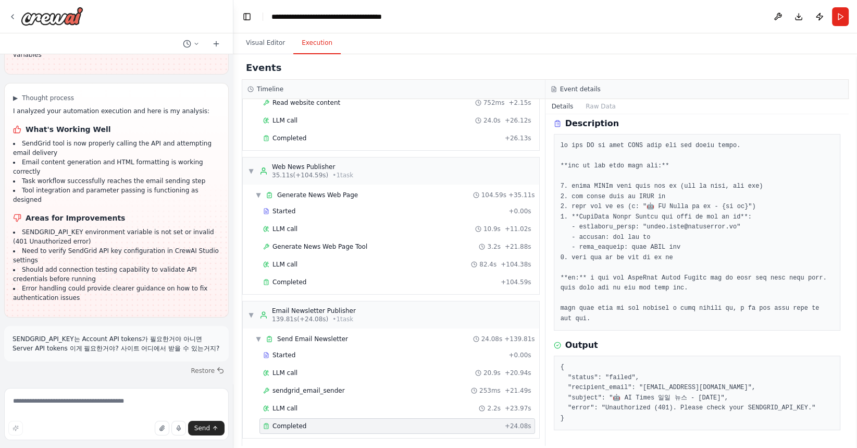
scroll to position [8728, 0]
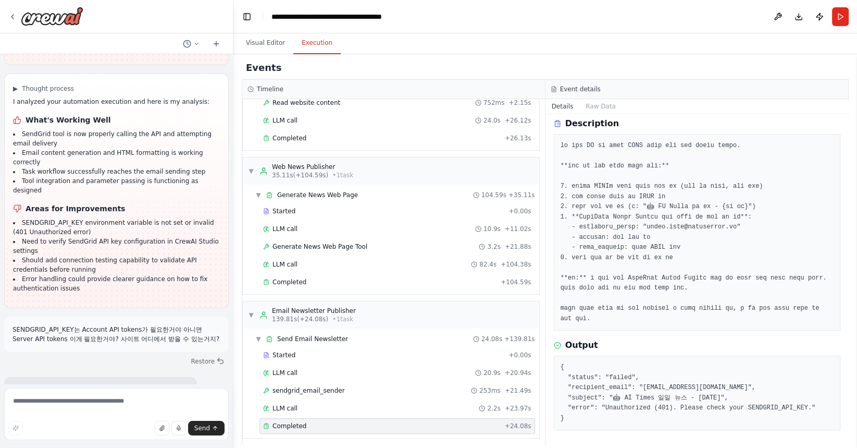
click at [48, 442] on link "SendGrid Console" at bounding box center [41, 445] width 56 height 7
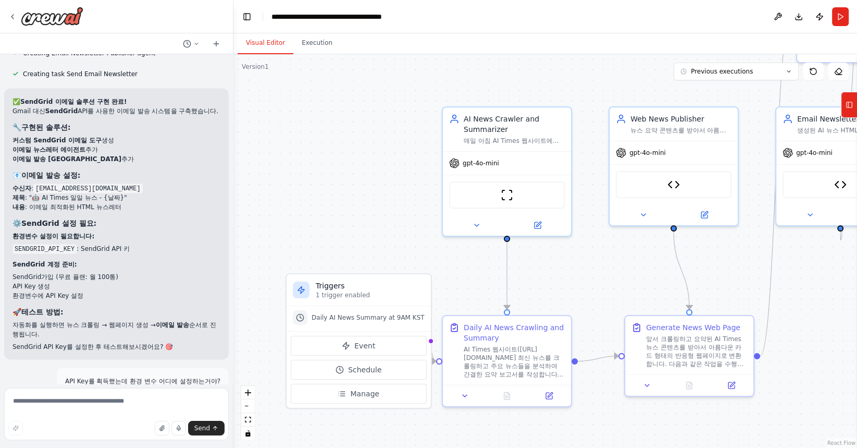
scroll to position [8728, 0]
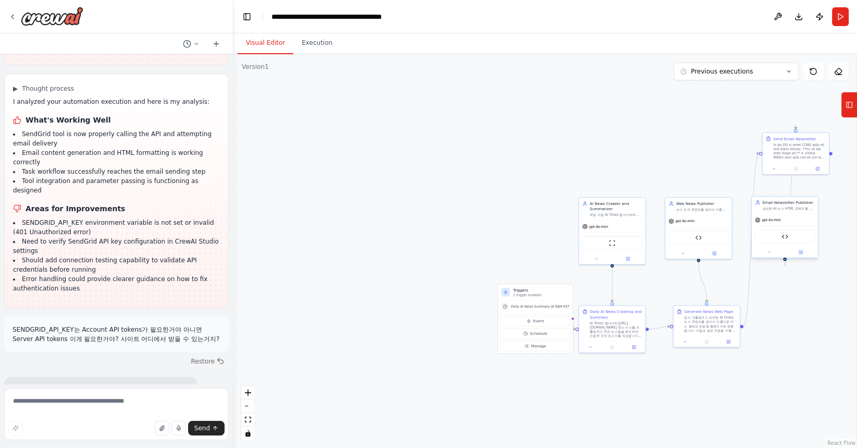
click at [811, 211] on div "Email Newsletter Publisher 생성된 AI 뉴스 HTML 콘텐츠를 이메일에 적합한 뉴스레터 형태로 변환하여 지정된 수신자에게…" at bounding box center [785, 204] width 66 height 17
click at [803, 154] on div at bounding box center [799, 149] width 52 height 17
drag, startPoint x: 774, startPoint y: 161, endPoint x: 766, endPoint y: 161, distance: 8.4
click at [766, 161] on div "Send Email Newsletter" at bounding box center [785, 147] width 66 height 30
click at [808, 169] on button at bounding box center [807, 167] width 18 height 6
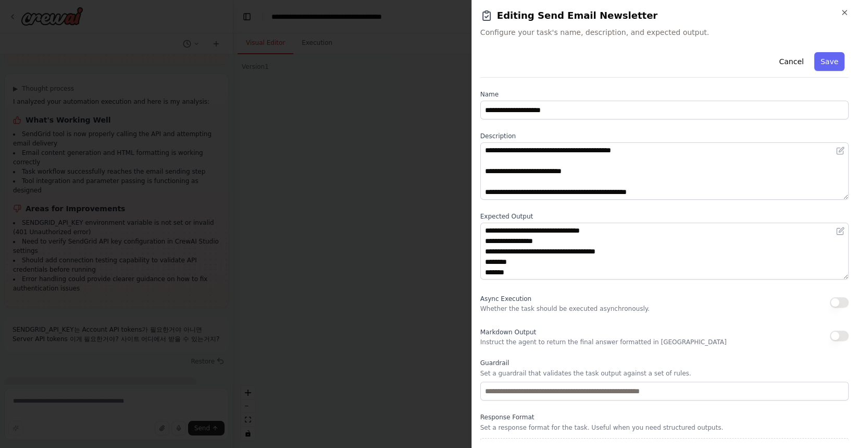
scroll to position [22, 0]
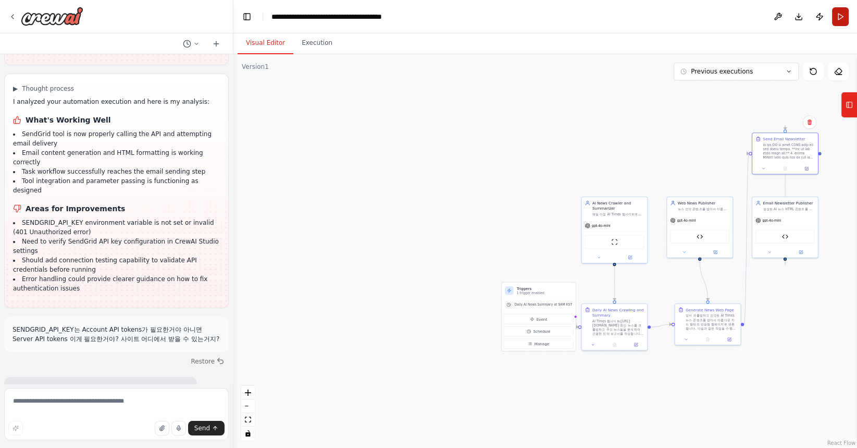
click at [844, 16] on button "Run" at bounding box center [840, 16] width 17 height 19
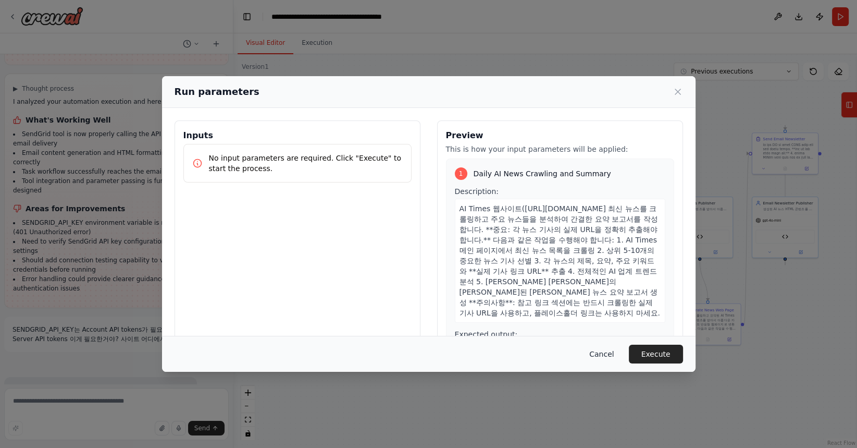
click at [607, 349] on button "Cancel" at bounding box center [601, 353] width 41 height 19
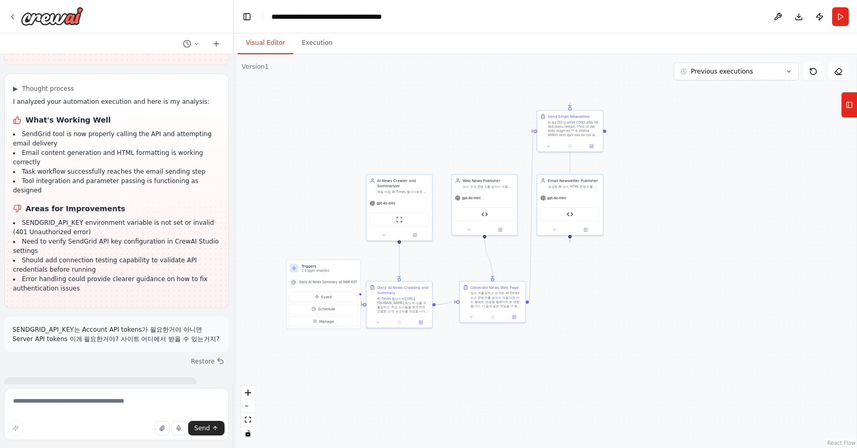
drag, startPoint x: 682, startPoint y: 140, endPoint x: 466, endPoint y: 118, distance: 216.4
click at [466, 118] on div ".deletable-edge-delete-btn { width: 20px; height: 20px; border: 0px solid #ffff…" at bounding box center [545, 250] width 624 height 393
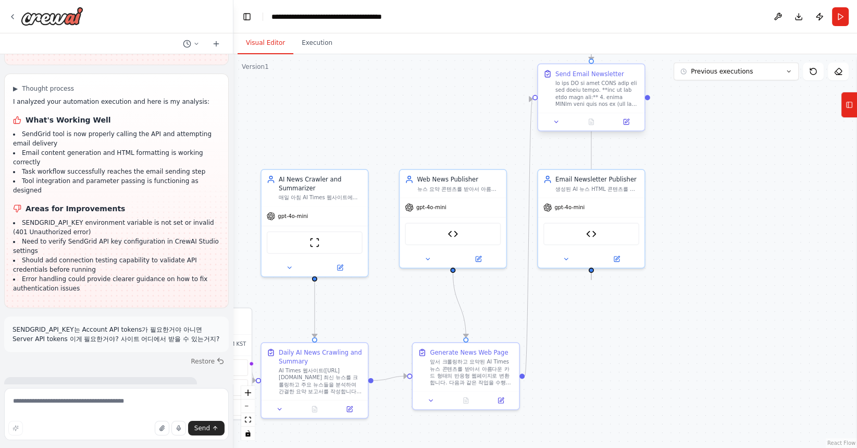
click at [610, 119] on div at bounding box center [591, 122] width 100 height 10
click at [587, 107] on div at bounding box center [598, 94] width 84 height 28
click at [626, 121] on icon at bounding box center [627, 121] width 4 height 4
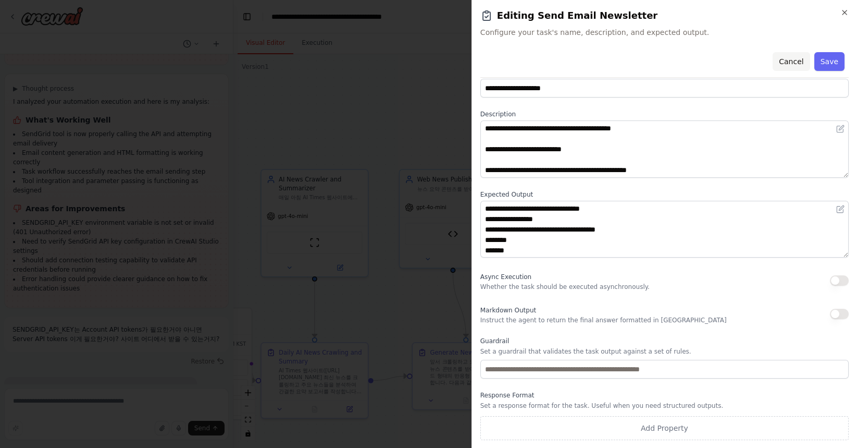
click at [787, 62] on button "Cancel" at bounding box center [791, 61] width 37 height 19
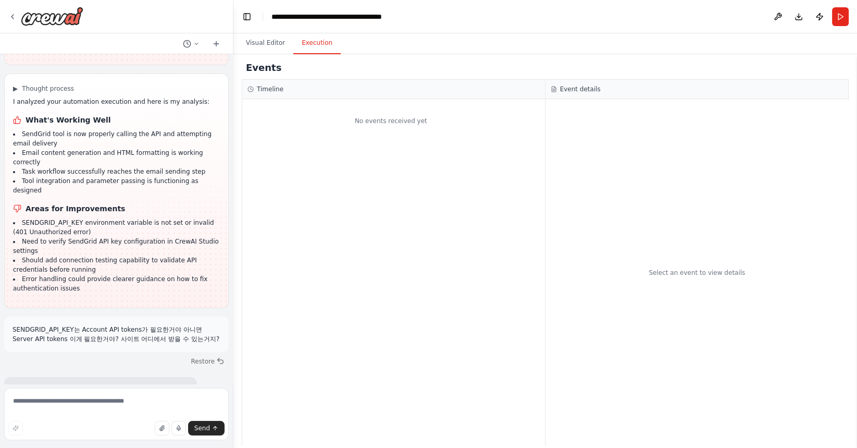
click at [320, 43] on button "Execution" at bounding box center [316, 43] width 47 height 22
click at [277, 45] on button "Visual Editor" at bounding box center [266, 43] width 56 height 22
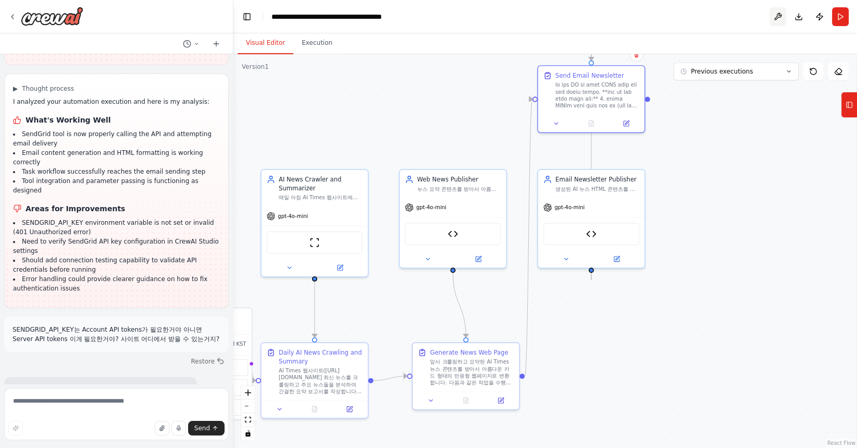
click at [781, 16] on button at bounding box center [778, 16] width 17 height 19
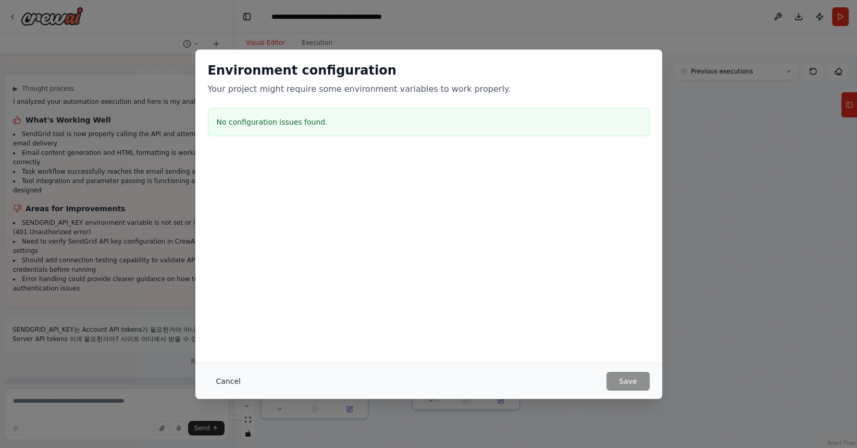
click at [229, 377] on button "Cancel" at bounding box center [228, 381] width 41 height 19
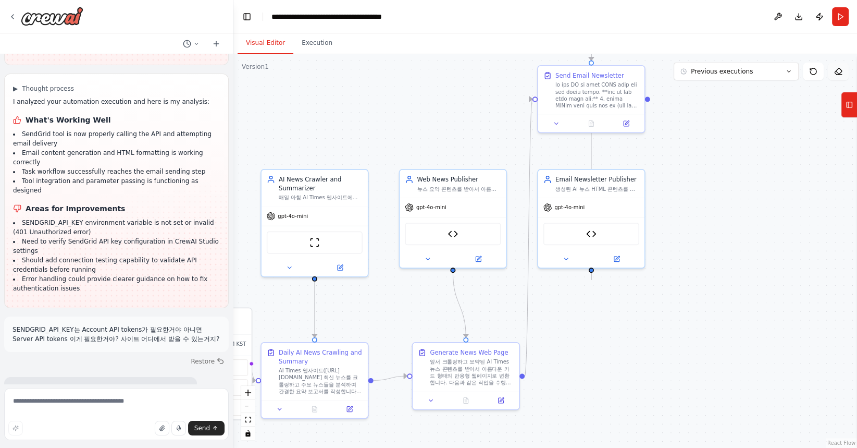
click at [838, 75] on icon at bounding box center [839, 75] width 5 height 0
click at [849, 106] on icon at bounding box center [849, 104] width 7 height 17
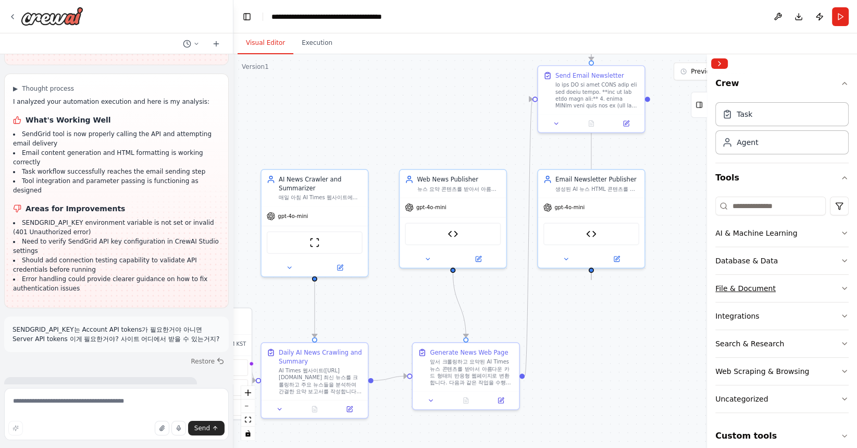
scroll to position [9, 0]
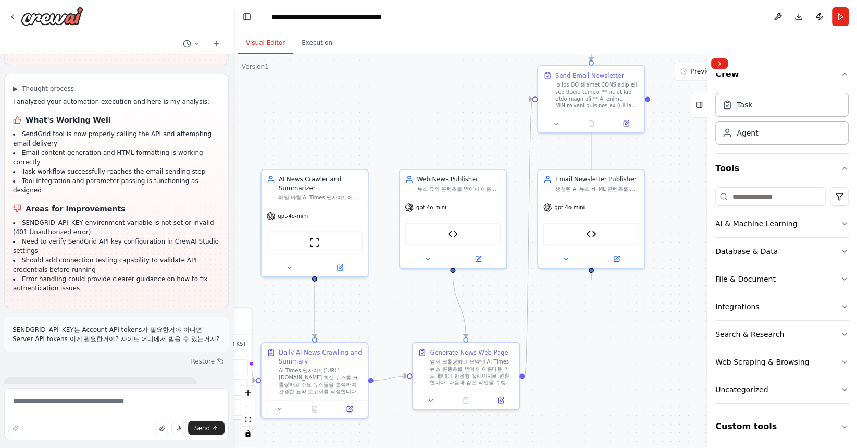
click at [663, 196] on div ".deletable-edge-delete-btn { width: 20px; height: 20px; border: 0px solid #ffff…" at bounding box center [545, 250] width 624 height 393
click at [600, 97] on div at bounding box center [598, 94] width 84 height 28
click at [560, 119] on icon at bounding box center [556, 121] width 7 height 7
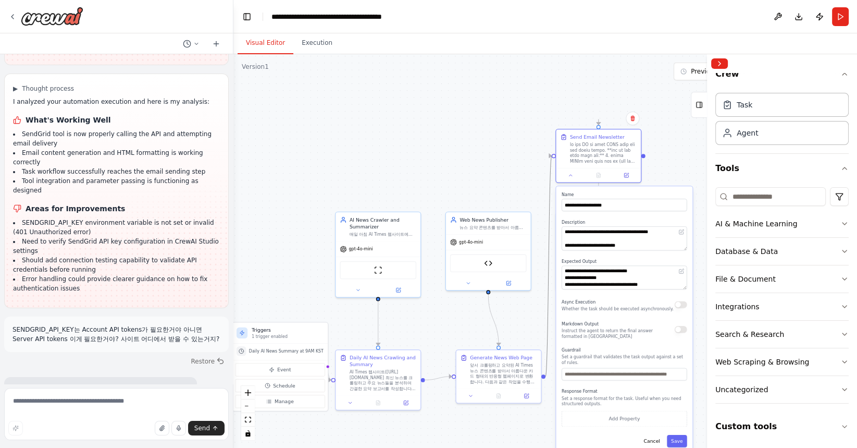
drag, startPoint x: 548, startPoint y: 327, endPoint x: 536, endPoint y: 160, distance: 167.2
click at [536, 158] on div ".deletable-edge-delete-btn { width: 20px; height: 20px; border: 0px solid #ffff…" at bounding box center [545, 250] width 624 height 393
drag, startPoint x: 657, startPoint y: 368, endPoint x: 653, endPoint y: 183, distance: 185.0
click at [653, 181] on div ".deletable-edge-delete-btn { width: 20px; height: 20px; border: 0px solid #ffff…" at bounding box center [545, 250] width 624 height 393
click at [657, 439] on button "Cancel" at bounding box center [651, 441] width 24 height 13
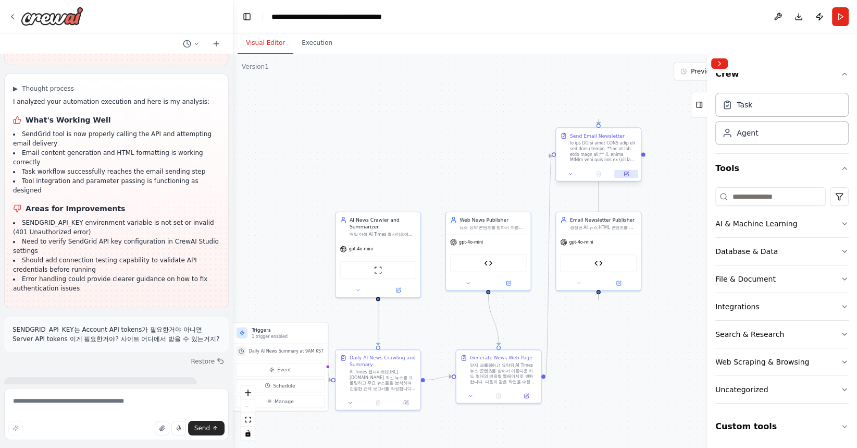
click at [629, 177] on button at bounding box center [625, 174] width 23 height 8
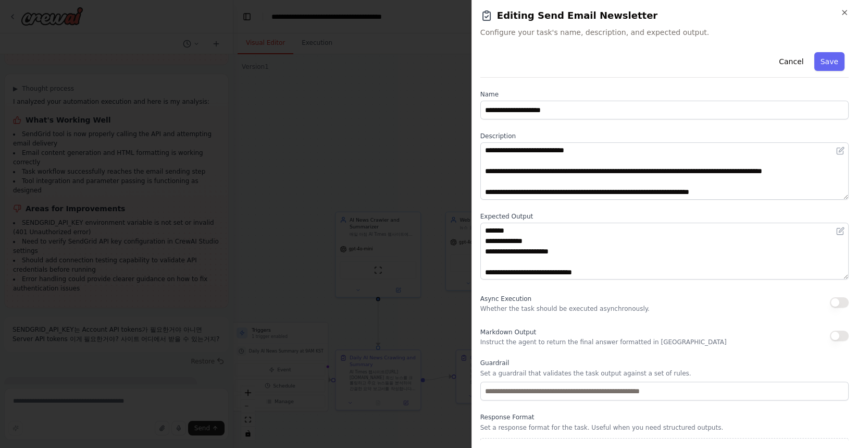
scroll to position [22, 0]
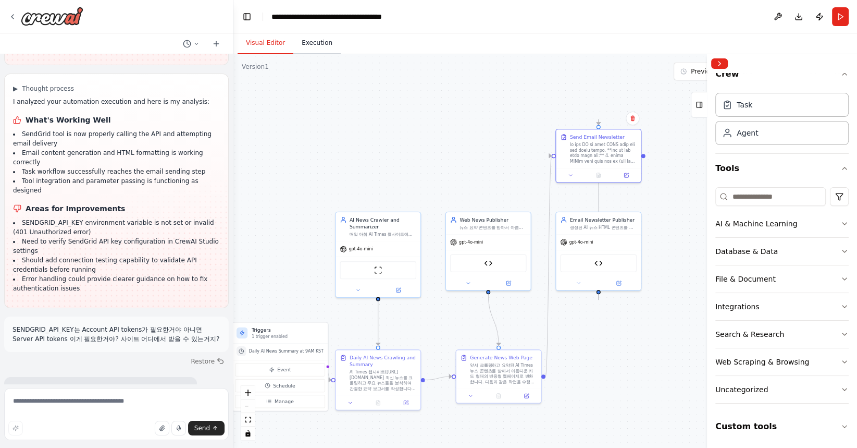
click at [316, 43] on button "Execution" at bounding box center [316, 43] width 47 height 22
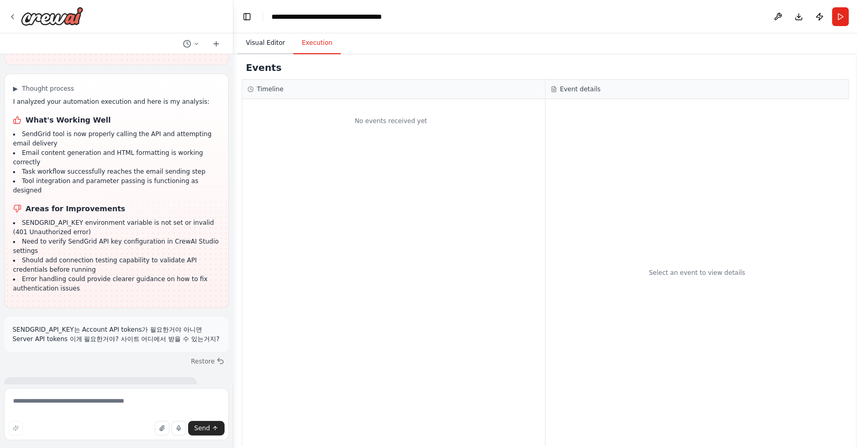
click at [265, 46] on button "Visual Editor" at bounding box center [266, 43] width 56 height 22
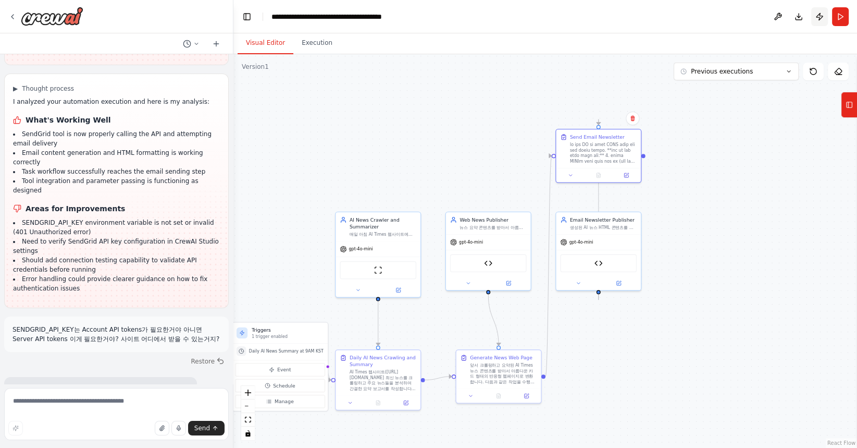
click at [819, 16] on button "Publish" at bounding box center [819, 16] width 17 height 19
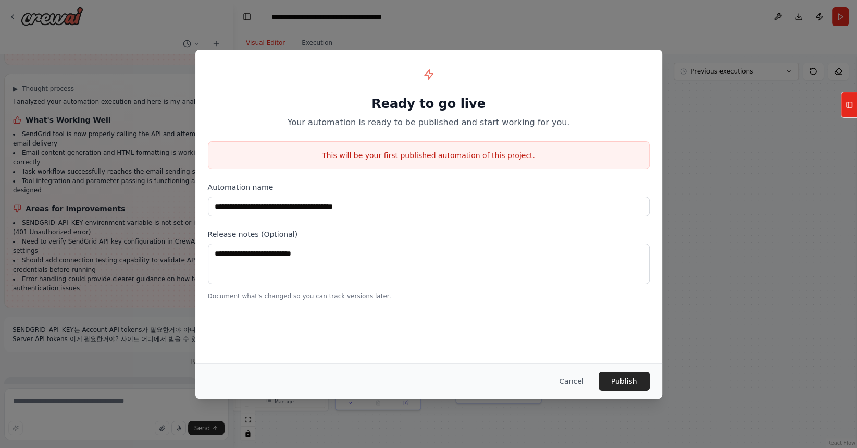
click at [764, 125] on div "**********" at bounding box center [428, 224] width 857 height 448
click at [572, 384] on button "Cancel" at bounding box center [571, 381] width 41 height 19
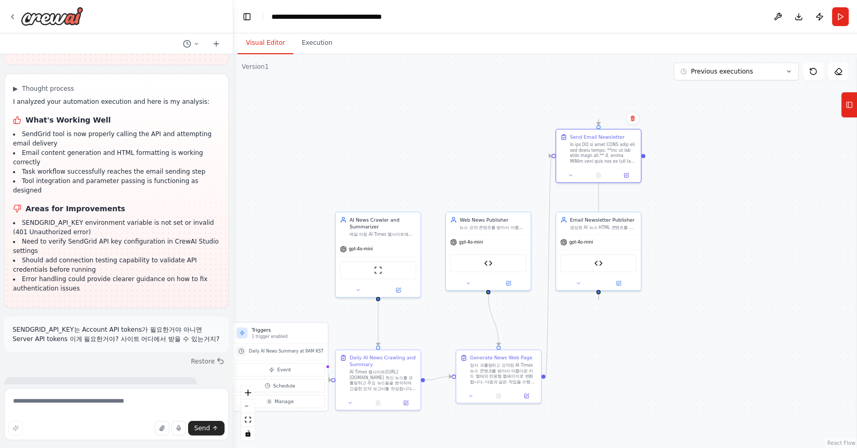
drag, startPoint x: 17, startPoint y: 290, endPoint x: 140, endPoint y: 290, distance: 123.0
click at [10, 17] on icon at bounding box center [12, 17] width 8 height 8
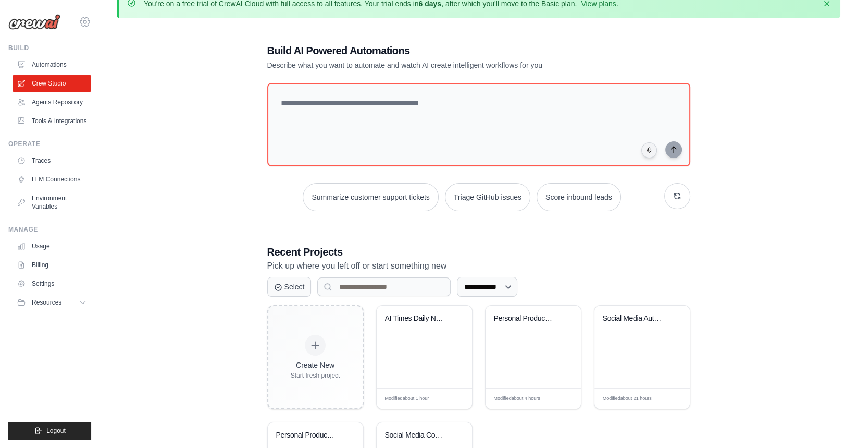
click at [83, 19] on icon at bounding box center [85, 22] width 13 height 13
click at [113, 66] on span "Settings" at bounding box center [130, 64] width 82 height 10
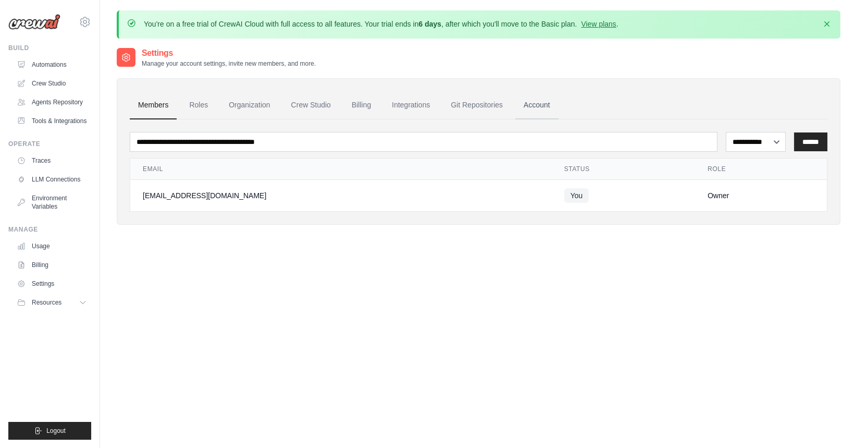
click at [517, 106] on link "Account" at bounding box center [536, 105] width 43 height 28
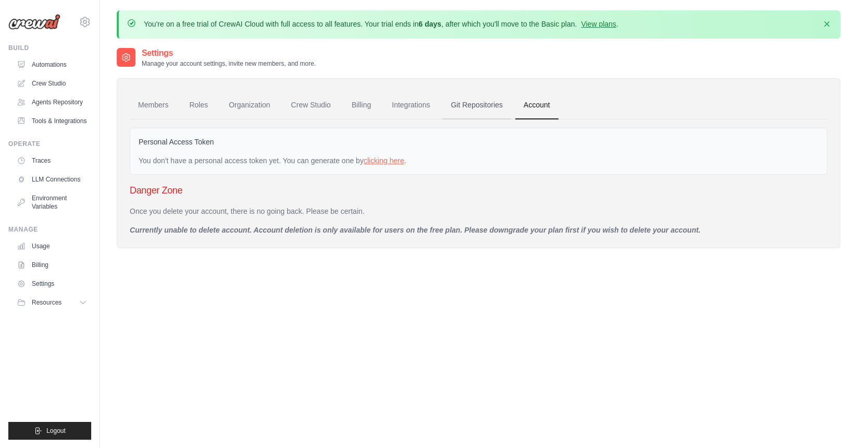
click at [468, 109] on link "Git Repositories" at bounding box center [476, 105] width 69 height 28
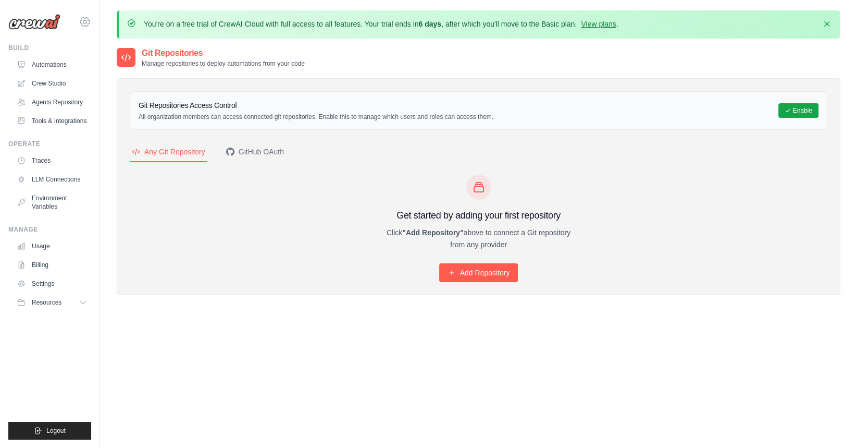
click at [89, 20] on icon at bounding box center [84, 21] width 9 height 9
click at [114, 60] on span "Settings" at bounding box center [129, 64] width 82 height 10
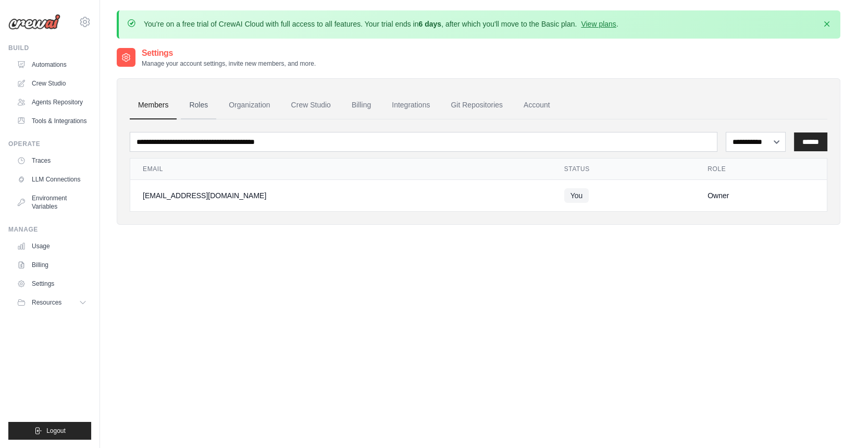
click at [199, 106] on link "Roles" at bounding box center [198, 105] width 35 height 28
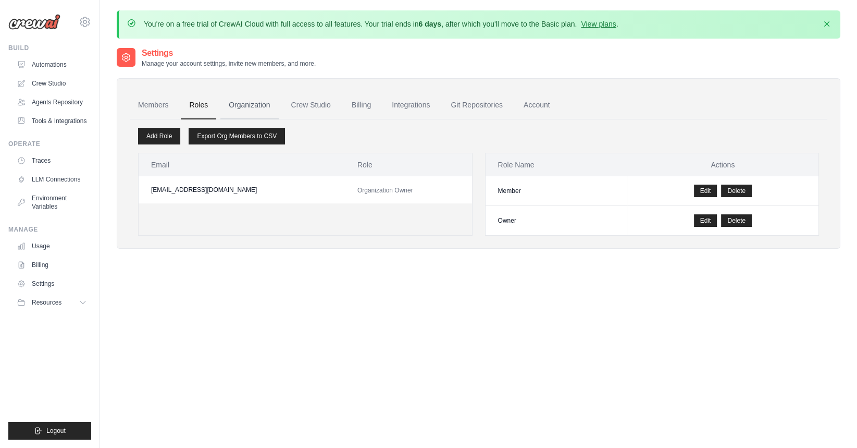
click at [248, 108] on link "Organization" at bounding box center [249, 105] width 58 height 28
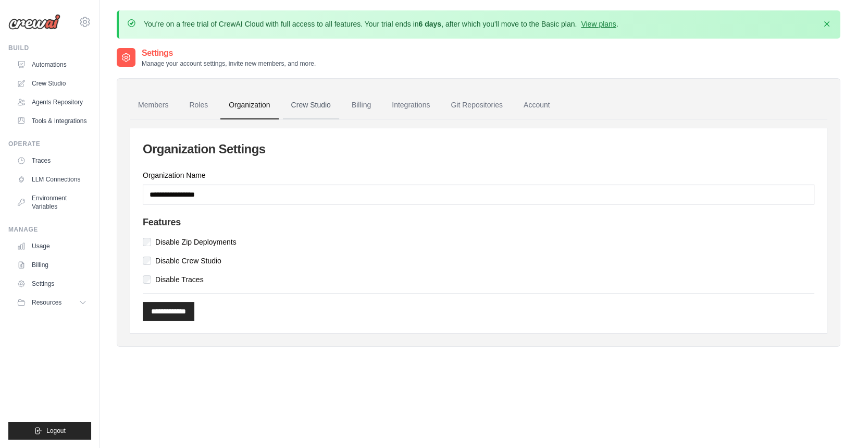
click at [309, 105] on link "Crew Studio" at bounding box center [311, 105] width 56 height 28
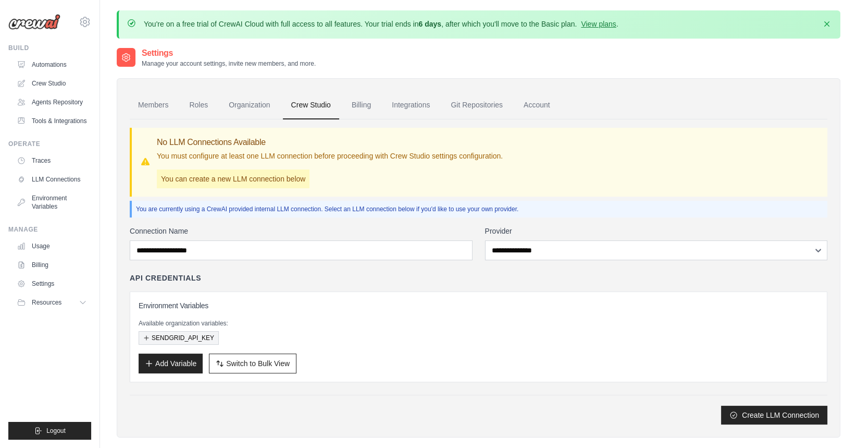
click at [193, 342] on button "SENDGRID_API_KEY" at bounding box center [179, 338] width 80 height 14
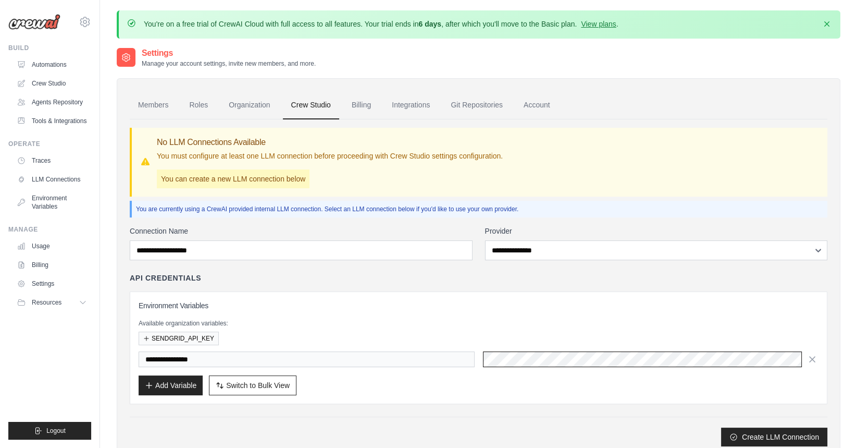
click at [448, 344] on div "**********" at bounding box center [479, 347] width 680 height 95
click at [814, 353] on icon "button" at bounding box center [812, 358] width 10 height 10
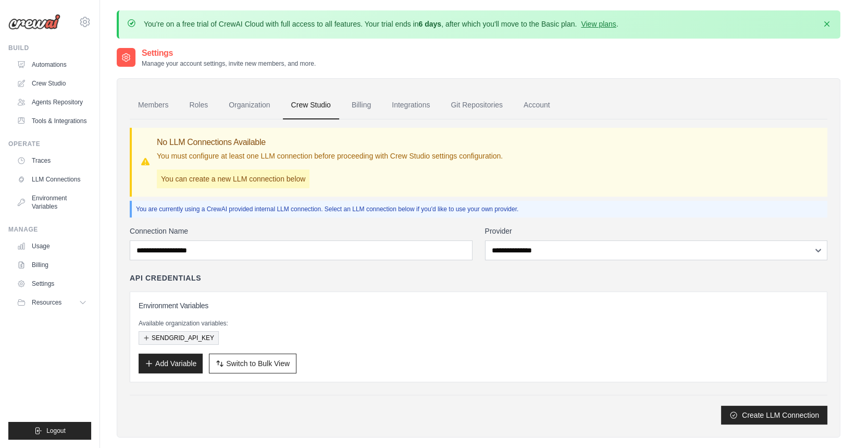
click at [189, 337] on button "SENDGRID_API_KEY" at bounding box center [179, 338] width 80 height 14
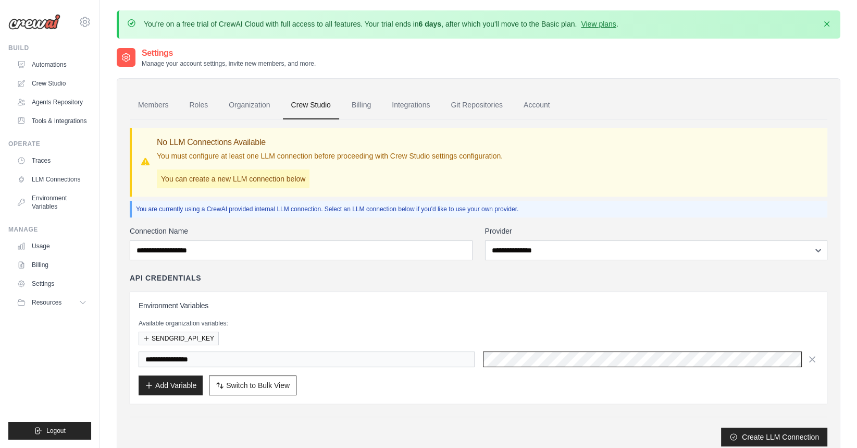
scroll to position [57, 0]
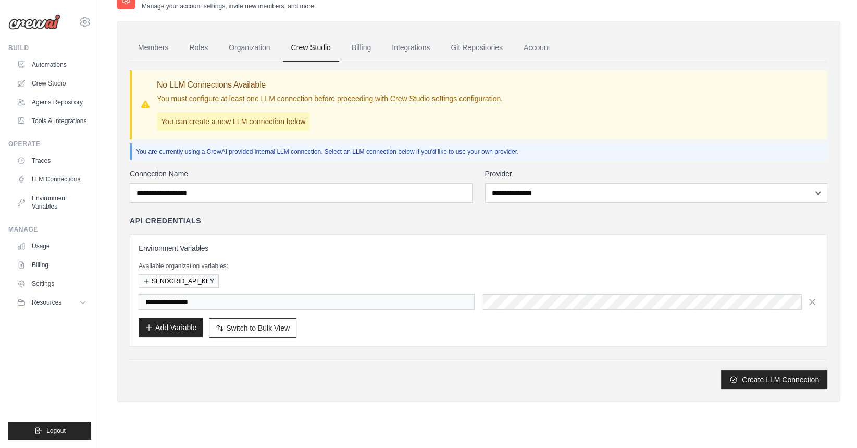
click at [197, 328] on button "Add Variable" at bounding box center [171, 327] width 64 height 20
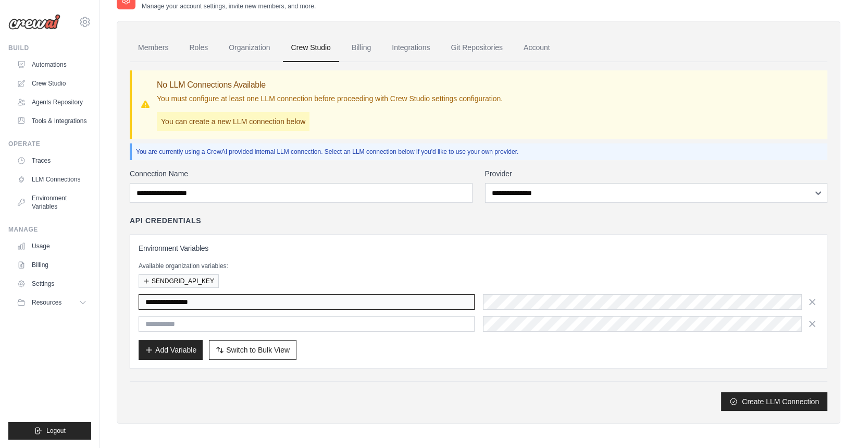
drag, startPoint x: 224, startPoint y: 299, endPoint x: 120, endPoint y: 304, distance: 104.4
click at [120, 304] on div "Members Roles Organization Crew Studio Billing Integrations Git Repositories Ac…" at bounding box center [479, 222] width 724 height 403
click at [209, 324] on input "text" at bounding box center [307, 324] width 336 height 16
paste input "**********"
type input "**********"
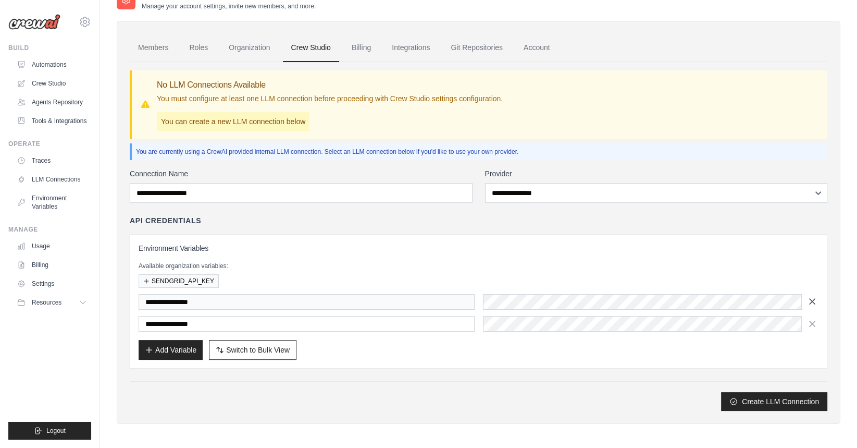
click at [813, 304] on icon "button" at bounding box center [812, 301] width 10 height 10
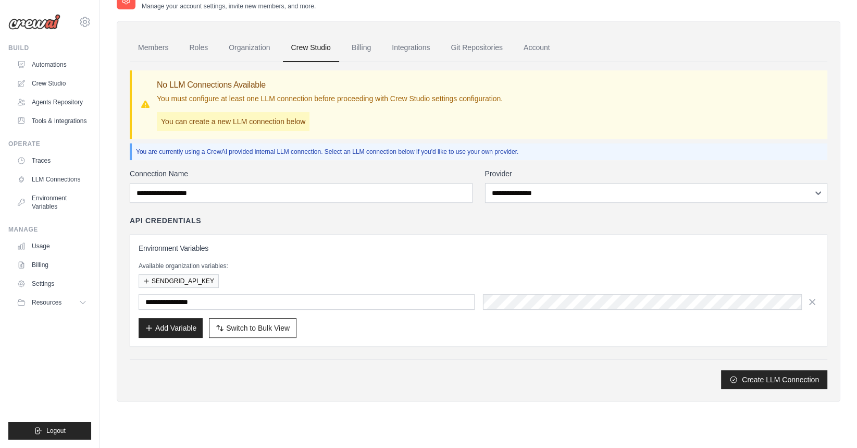
click at [378, 370] on div "Create LLM Connection" at bounding box center [479, 379] width 698 height 19
click at [374, 355] on div "**********" at bounding box center [479, 278] width 698 height 220
click at [353, 47] on link "Billing" at bounding box center [361, 48] width 36 height 28
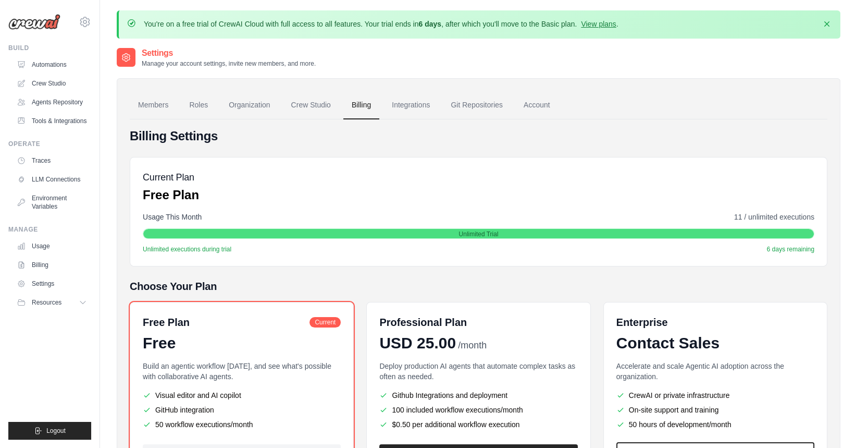
click at [309, 45] on div "You're on a free trial of CrewAI Cloud with full access to all features. Your t…" at bounding box center [478, 273] width 757 height 526
click at [303, 107] on link "Crew Studio" at bounding box center [311, 105] width 56 height 28
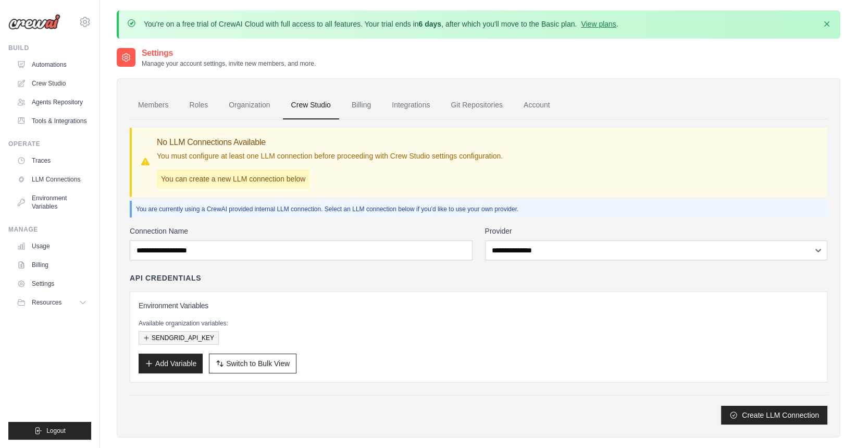
click at [181, 332] on button "SENDGRID_API_KEY" at bounding box center [179, 338] width 80 height 14
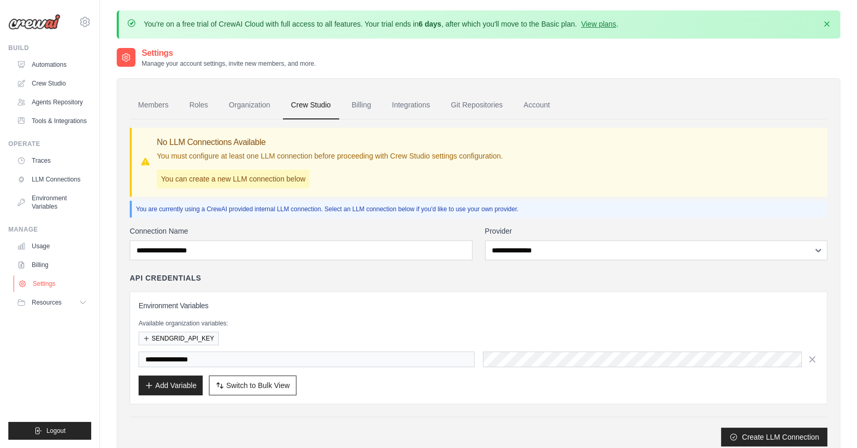
click at [46, 279] on link "Settings" at bounding box center [53, 283] width 79 height 17
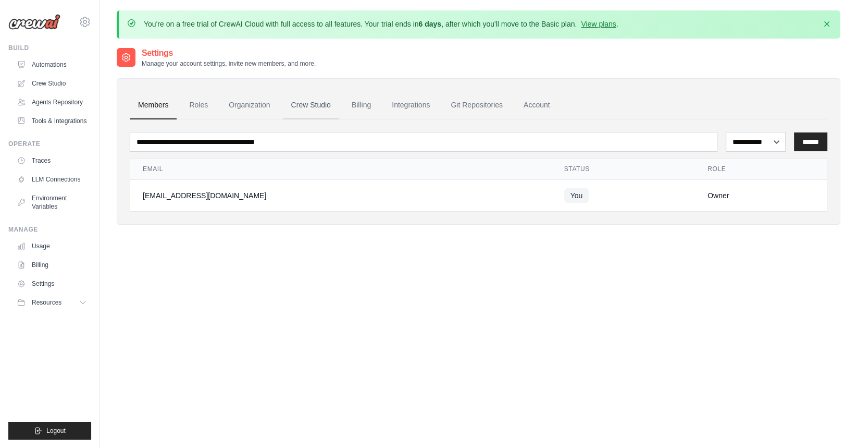
click at [296, 107] on link "Crew Studio" at bounding box center [311, 105] width 56 height 28
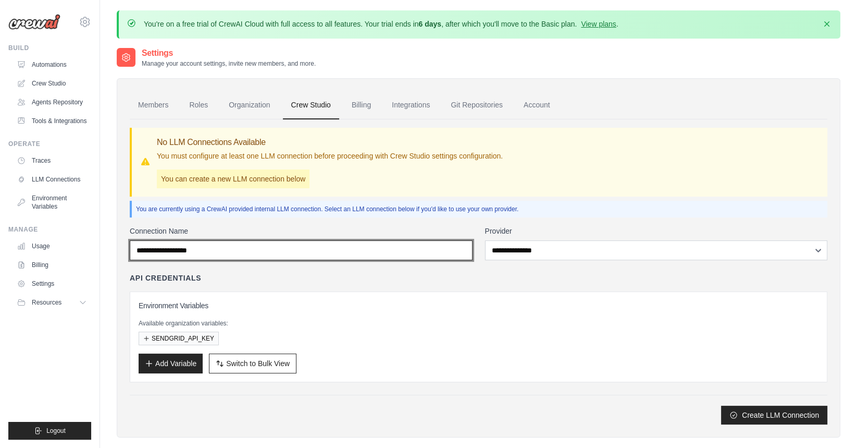
click at [177, 252] on input "Connection Name" at bounding box center [301, 250] width 343 height 20
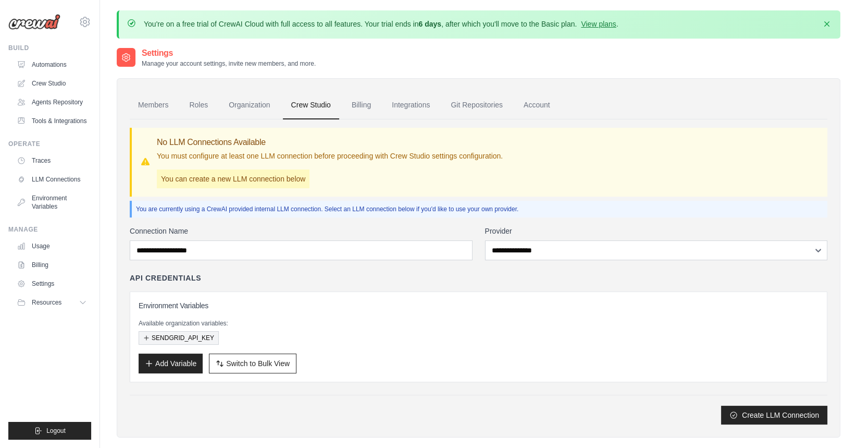
click at [178, 334] on button "SENDGRID_API_KEY" at bounding box center [179, 338] width 80 height 14
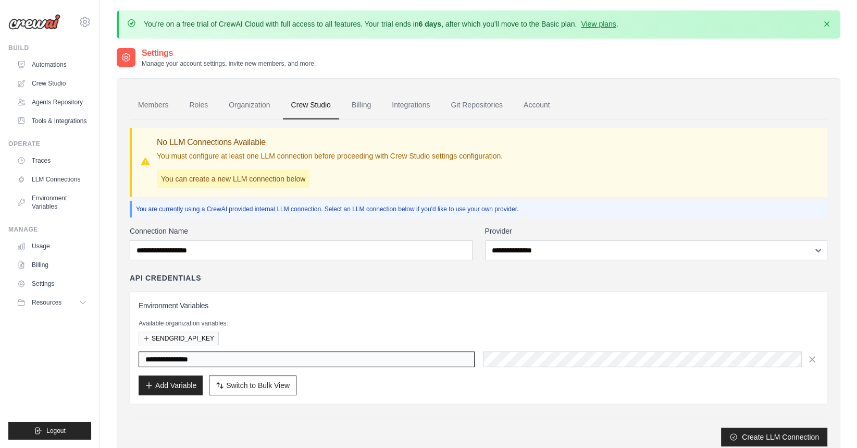
click at [257, 351] on input "**********" at bounding box center [307, 359] width 336 height 16
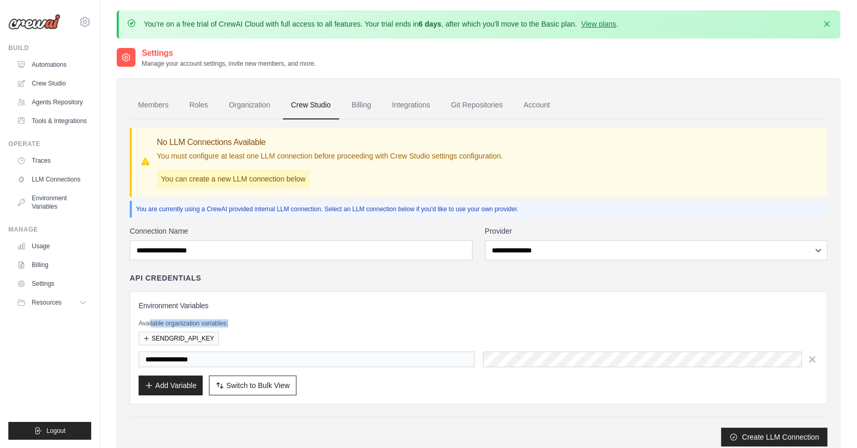
drag, startPoint x: 149, startPoint y: 323, endPoint x: 247, endPoint y: 326, distance: 98.0
click at [247, 326] on p "Available organization variables:" at bounding box center [479, 323] width 680 height 8
click at [33, 28] on img at bounding box center [34, 22] width 52 height 16
click at [43, 88] on link "Crew Studio" at bounding box center [53, 83] width 79 height 17
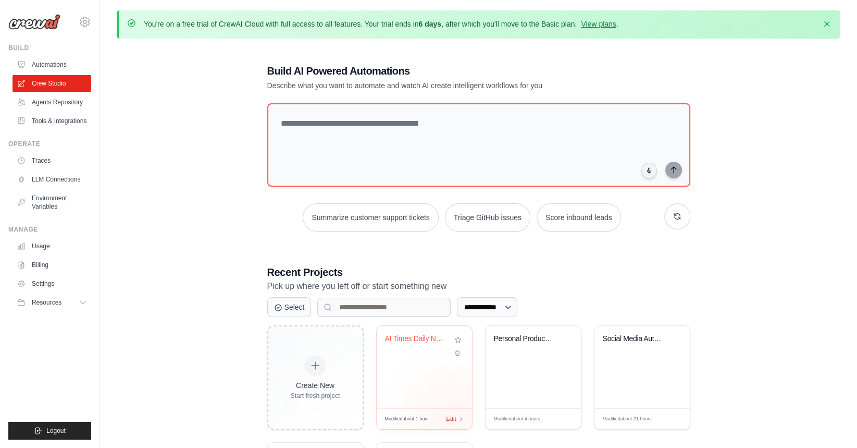
click at [452, 419] on span "Edit" at bounding box center [452, 418] width 10 height 9
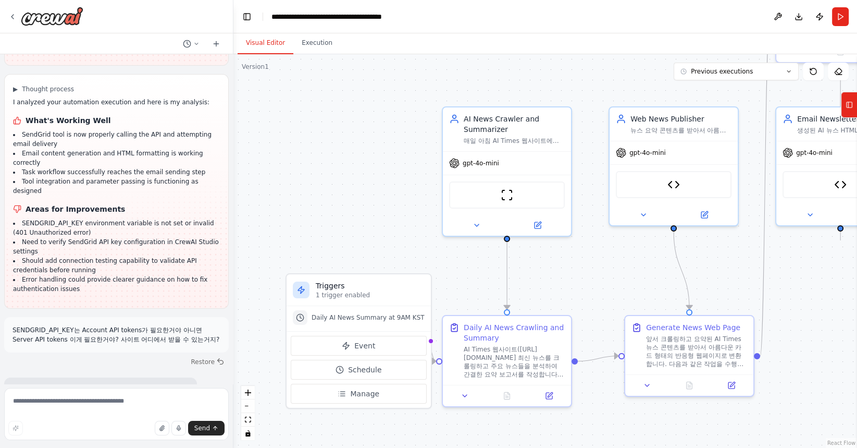
scroll to position [8728, 0]
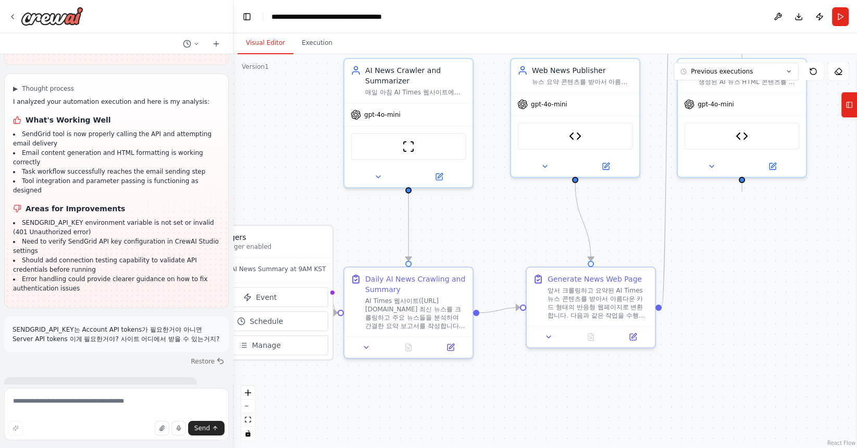
drag, startPoint x: 336, startPoint y: 228, endPoint x: 238, endPoint y: 179, distance: 109.8
click at [238, 179] on div ".deletable-edge-delete-btn { width: 20px; height: 20px; border: 0px solid #ffff…" at bounding box center [545, 250] width 624 height 393
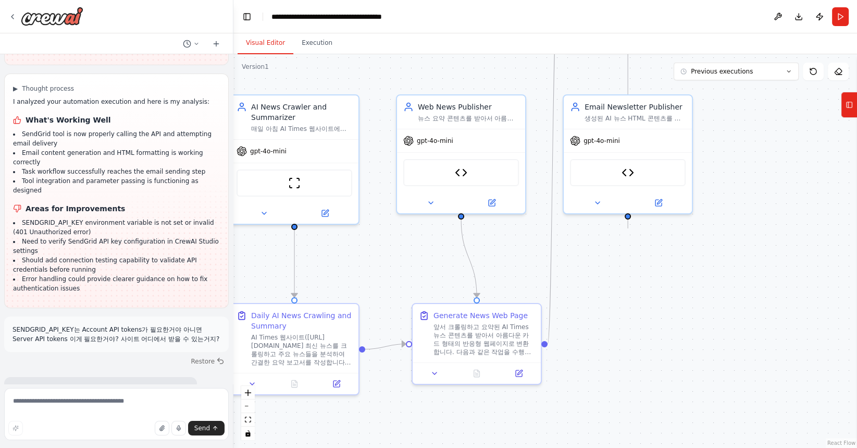
drag, startPoint x: 294, startPoint y: 152, endPoint x: 180, endPoint y: 188, distance: 119.8
click at [180, 188] on div "매일 아침 9시 해당 사이트에서 뉴스를 크롤링해서 [URL][DOMAIN_NAME] 주요 뉴스에 [DATE] 정보를 요약 정리하는 에이전트를 …" at bounding box center [428, 224] width 857 height 448
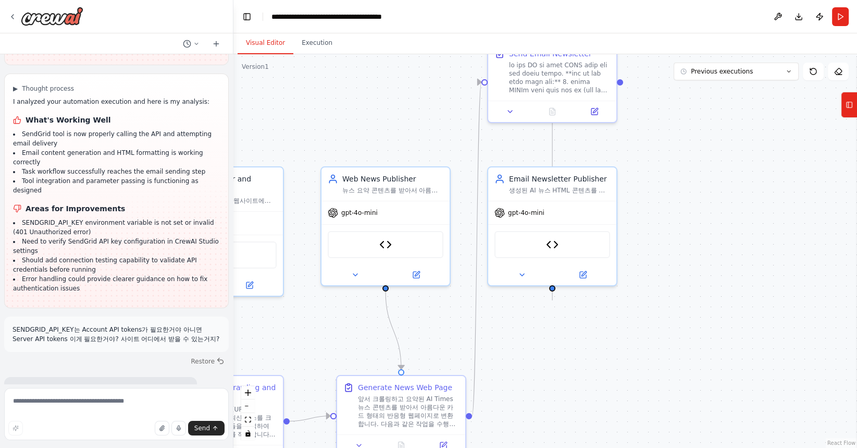
drag, startPoint x: 759, startPoint y: 180, endPoint x: 684, endPoint y: 252, distance: 103.9
click at [684, 252] on div ".deletable-edge-delete-btn { width: 20px; height: 20px; border: 0px solid #ffff…" at bounding box center [545, 250] width 624 height 393
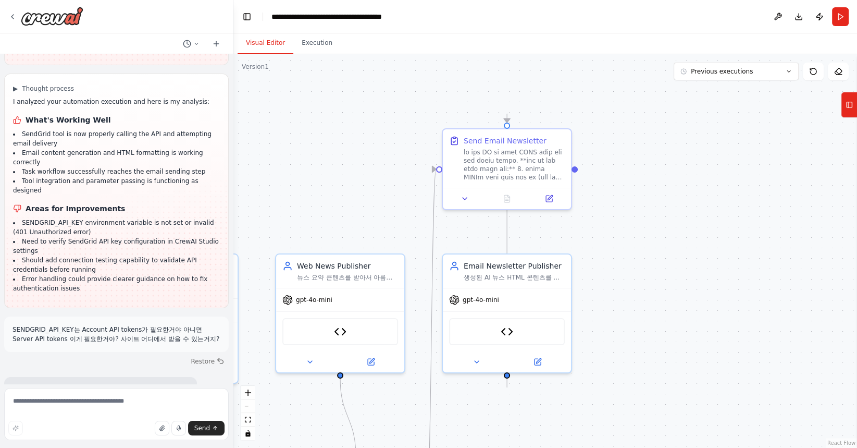
drag, startPoint x: 631, startPoint y: 343, endPoint x: 587, endPoint y: 426, distance: 93.2
click at [587, 426] on div ".deletable-edge-delete-btn { width: 20px; height: 20px; border: 0px solid #ffff…" at bounding box center [545, 250] width 624 height 393
click at [844, 17] on button "Run" at bounding box center [840, 16] width 17 height 19
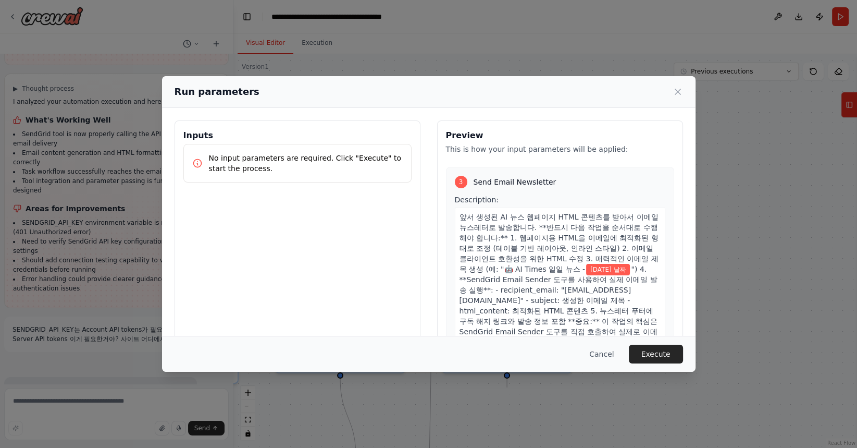
scroll to position [606, 0]
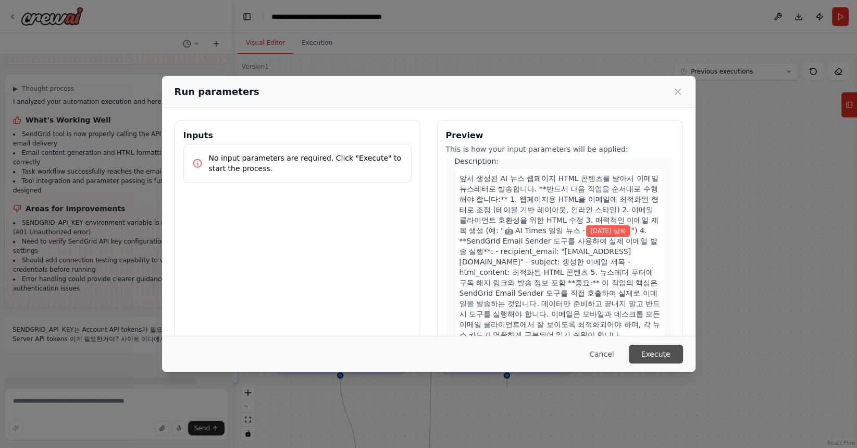
click at [657, 354] on button "Execute" at bounding box center [656, 353] width 54 height 19
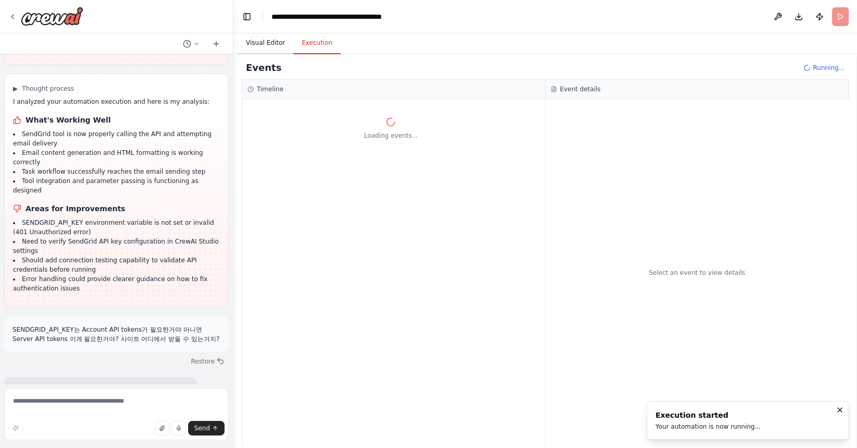
click at [275, 43] on button "Visual Editor" at bounding box center [266, 43] width 56 height 22
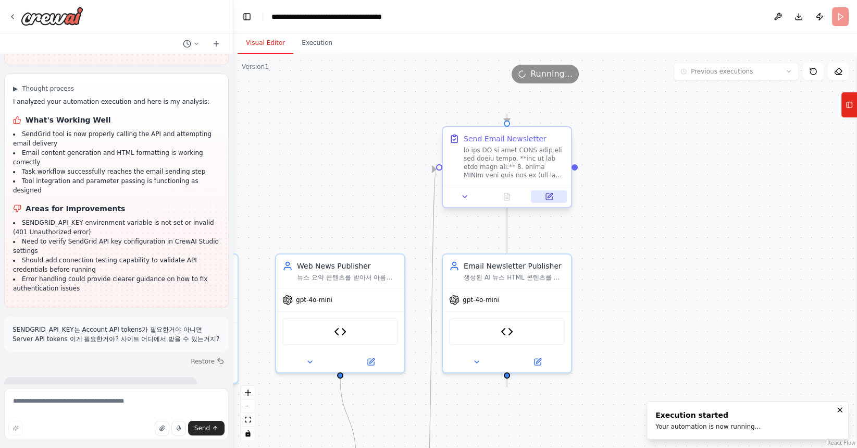
click at [551, 198] on icon at bounding box center [549, 196] width 6 height 6
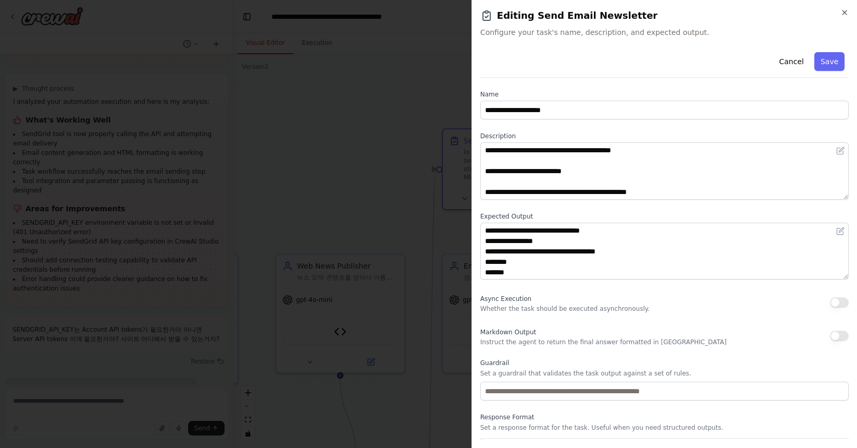
scroll to position [22, 0]
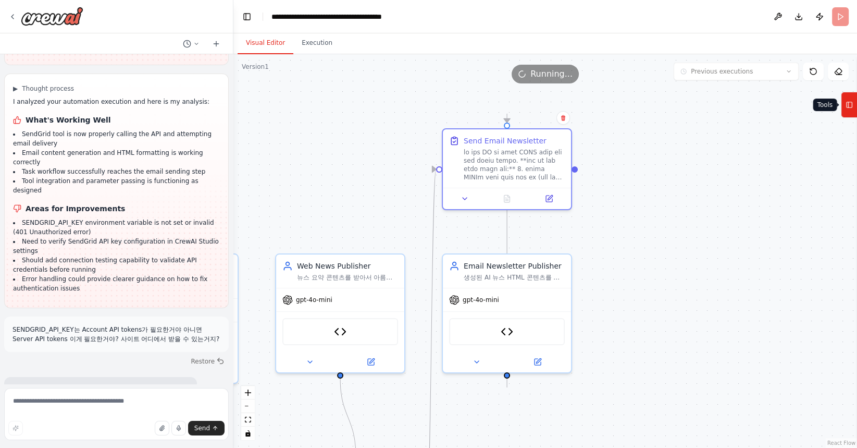
click at [850, 107] on rect at bounding box center [850, 105] width 6 height 6
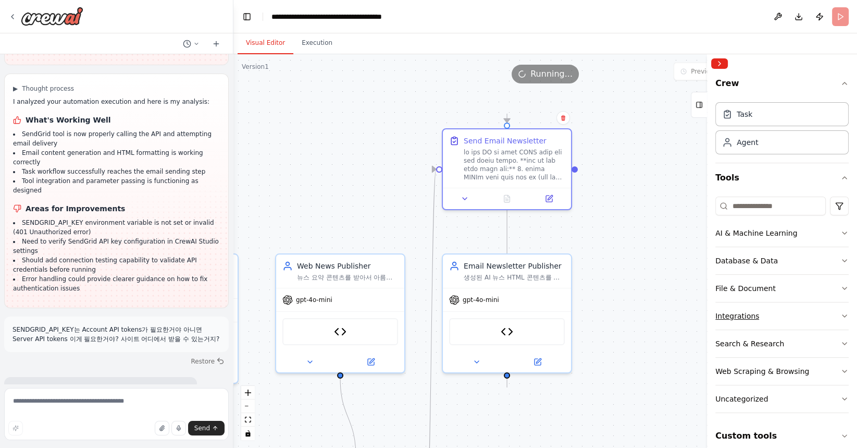
scroll to position [9, 0]
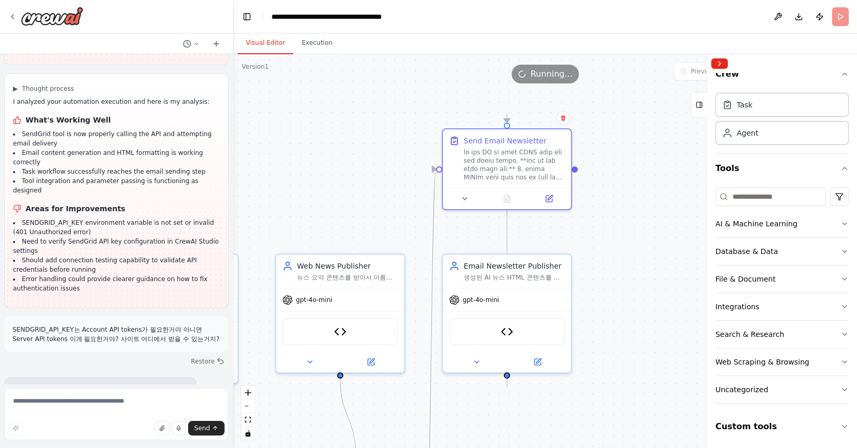
click at [628, 393] on div ".deletable-edge-delete-btn { width: 20px; height: 20px; border: 0px solid #ffff…" at bounding box center [545, 250] width 624 height 393
click at [133, 397] on textarea at bounding box center [116, 414] width 225 height 52
type textarea "*"
click at [479, 360] on icon at bounding box center [477, 359] width 8 height 8
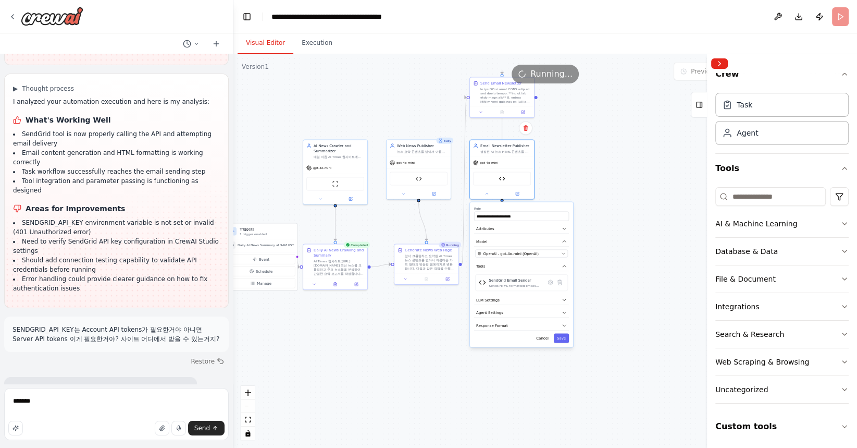
drag, startPoint x: 635, startPoint y: 335, endPoint x: 644, endPoint y: 168, distance: 167.5
click at [644, 168] on div ".deletable-edge-delete-btn { width: 20px; height: 20px; border: 0px solid #ffff…" at bounding box center [545, 250] width 624 height 393
click at [482, 114] on div at bounding box center [502, 111] width 64 height 11
click at [481, 110] on icon at bounding box center [481, 111] width 4 height 4
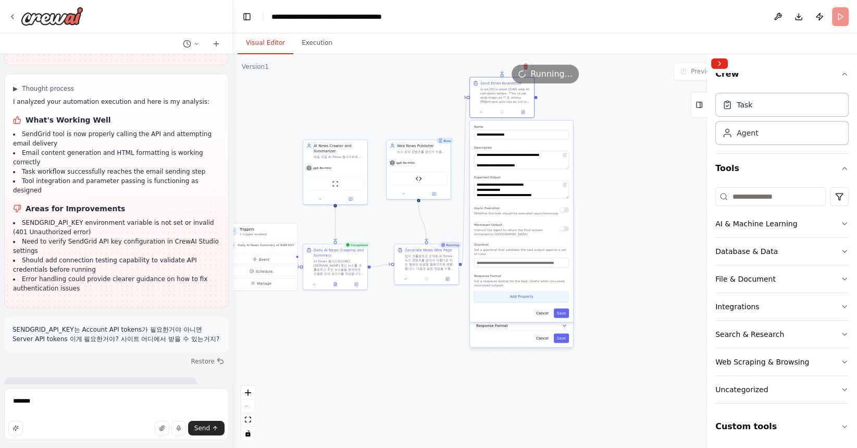
click at [515, 299] on button "Add Property" at bounding box center [521, 296] width 95 height 12
click at [544, 329] on button "Cancel" at bounding box center [542, 326] width 19 height 9
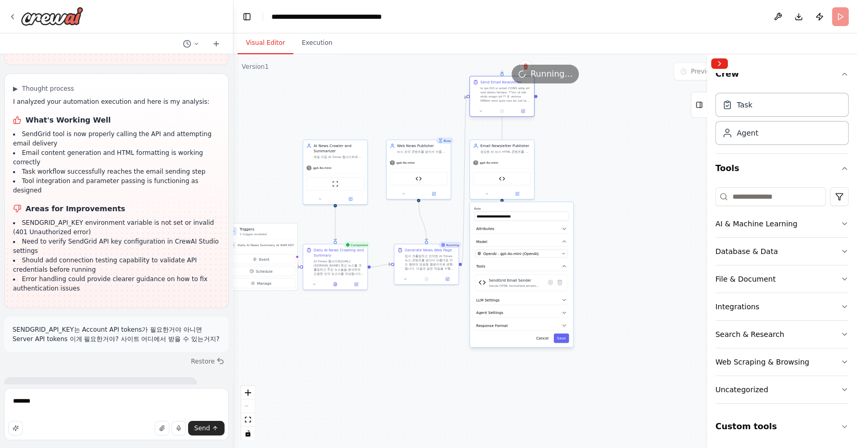
click at [482, 115] on div at bounding box center [502, 111] width 64 height 11
click at [481, 113] on icon at bounding box center [481, 111] width 4 height 4
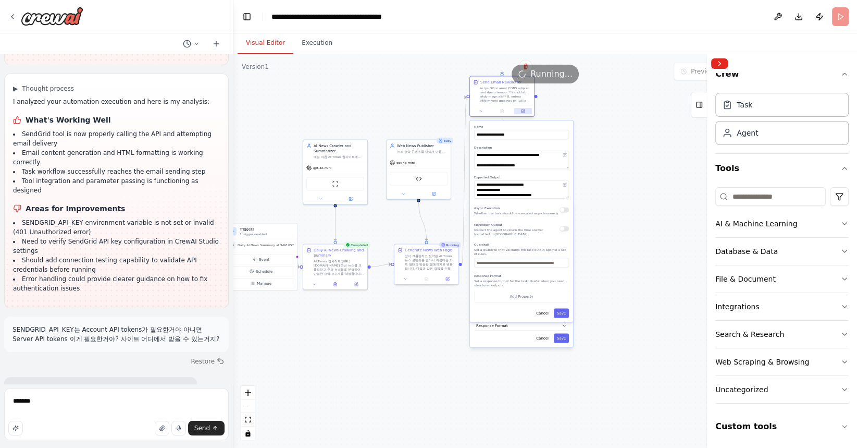
click at [522, 113] on icon at bounding box center [523, 111] width 4 height 4
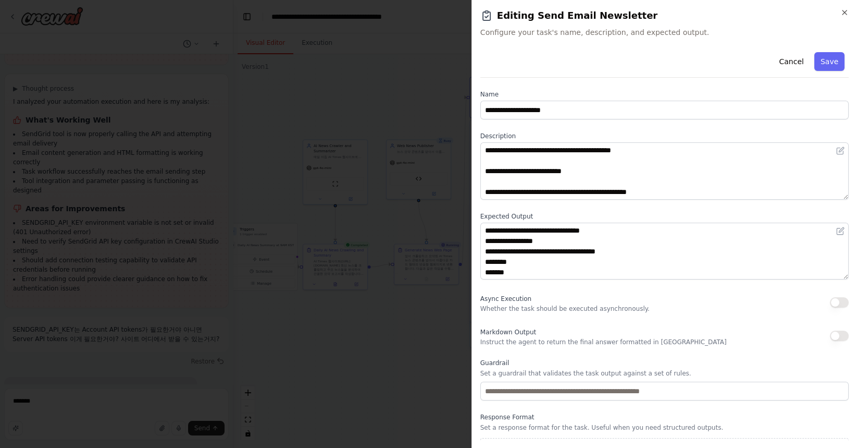
scroll to position [42, 0]
click at [548, 306] on p "Whether the task should be executed asynchronously." at bounding box center [564, 308] width 169 height 8
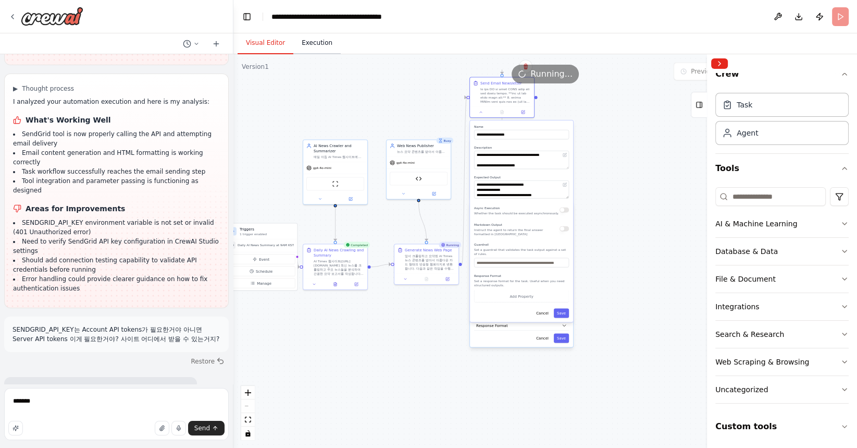
click at [310, 41] on button "Execution" at bounding box center [316, 43] width 47 height 22
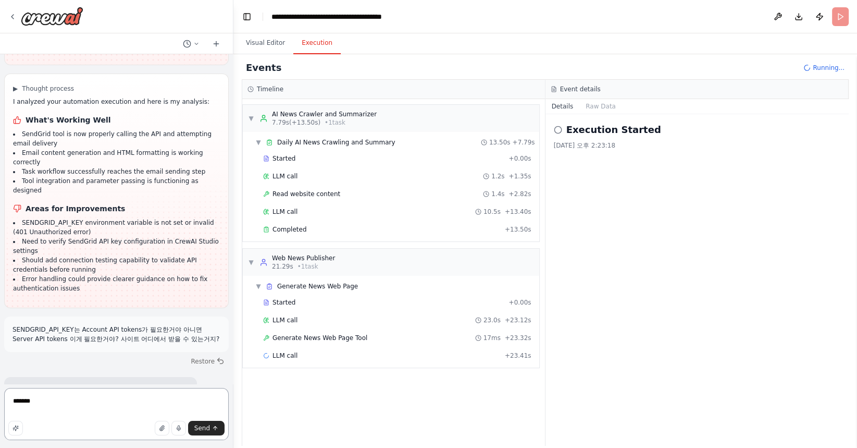
click at [76, 399] on textarea "*******" at bounding box center [116, 414] width 225 height 52
click at [114, 399] on textarea "**********" at bounding box center [116, 414] width 225 height 52
click at [207, 402] on textarea "**********" at bounding box center [116, 414] width 225 height 52
paste textarea "**********"
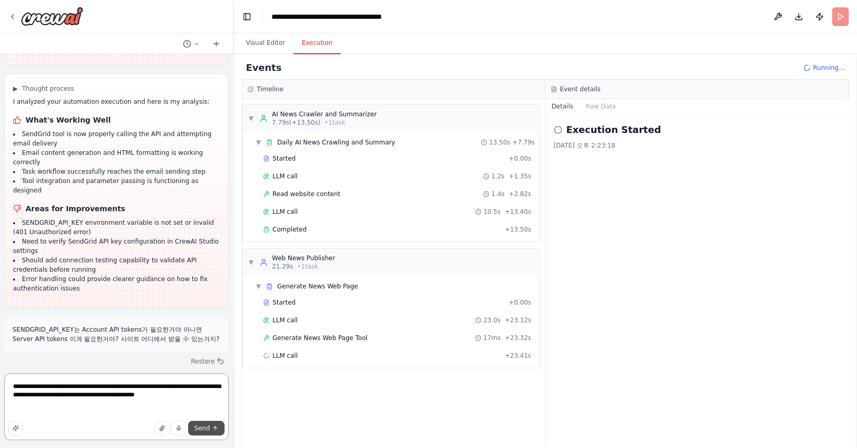
type textarea "**********"
click at [213, 433] on button "Send" at bounding box center [206, 428] width 36 height 15
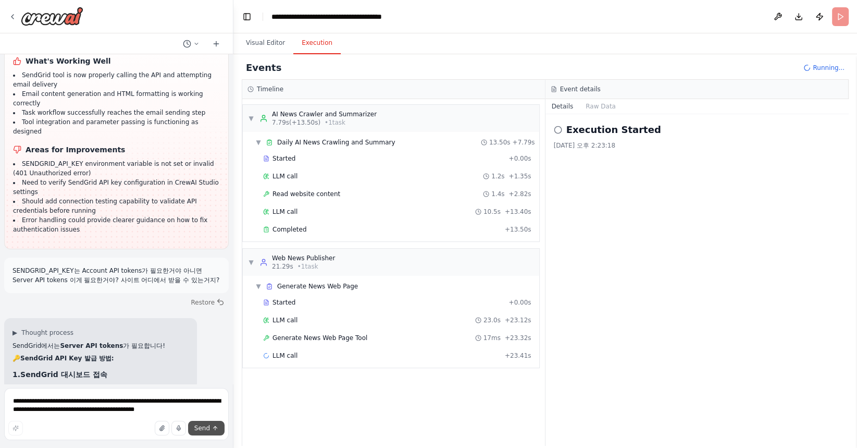
scroll to position [8807, 0]
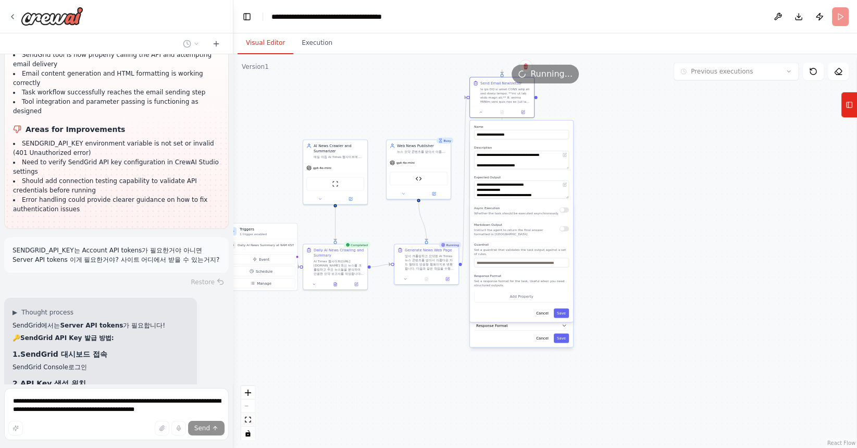
click at [271, 41] on button "Visual Editor" at bounding box center [266, 43] width 56 height 22
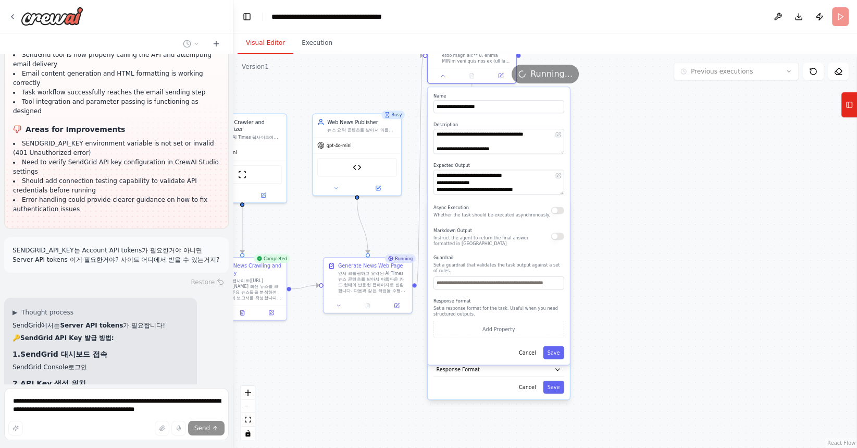
click at [493, 306] on p "Set a response format for the task. Useful when you need structured outputs." at bounding box center [499, 310] width 131 height 11
click at [470, 280] on input "text" at bounding box center [499, 282] width 131 height 13
click at [639, 158] on div ".deletable-edge-delete-btn { width: 20px; height: 20px; border: 0px solid #ffff…" at bounding box center [545, 250] width 624 height 393
click at [532, 343] on div "**********" at bounding box center [499, 225] width 142 height 277
click at [525, 364] on div "**********" at bounding box center [498, 226] width 143 height 279
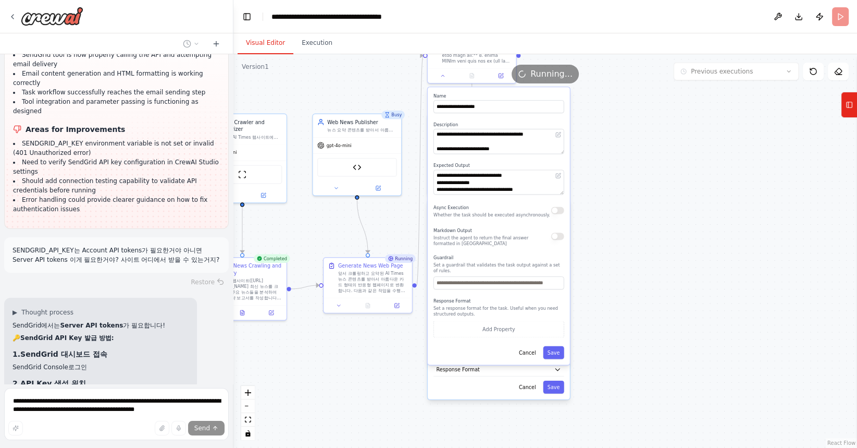
click at [525, 360] on div "**********" at bounding box center [499, 225] width 142 height 277
click at [525, 355] on button "Cancel" at bounding box center [528, 352] width 26 height 13
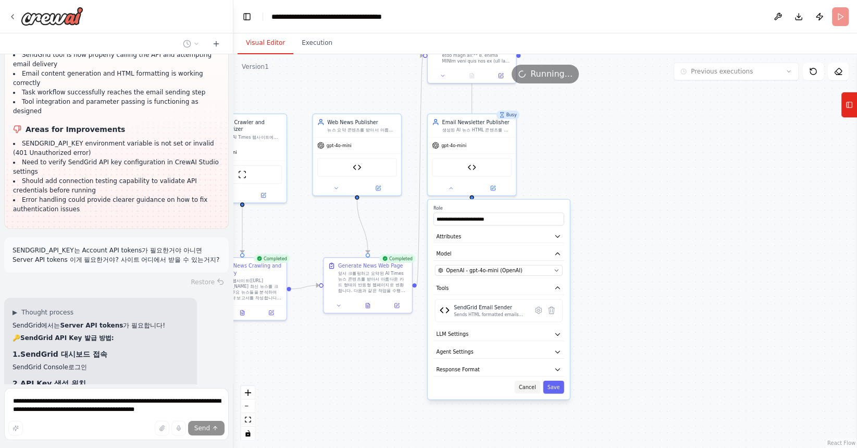
click at [529, 384] on button "Cancel" at bounding box center [528, 386] width 26 height 13
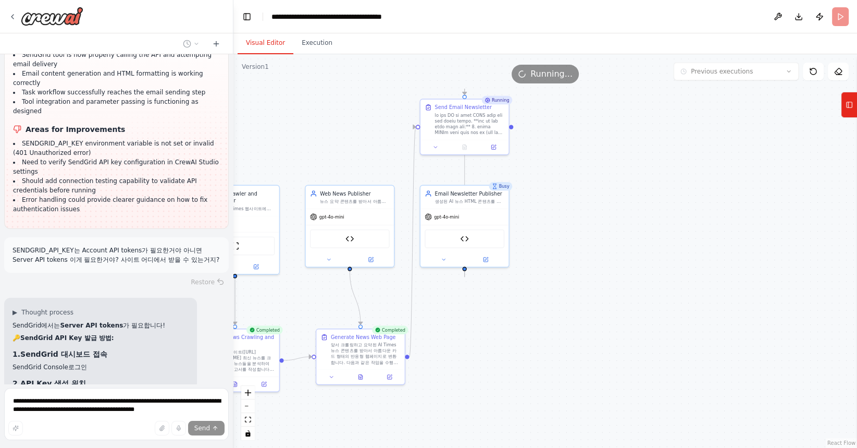
drag, startPoint x: 525, startPoint y: 295, endPoint x: 518, endPoint y: 367, distance: 71.8
click at [518, 367] on div ".deletable-edge-delete-btn { width: 20px; height: 20px; border: 0px solid #ffff…" at bounding box center [545, 250] width 624 height 393
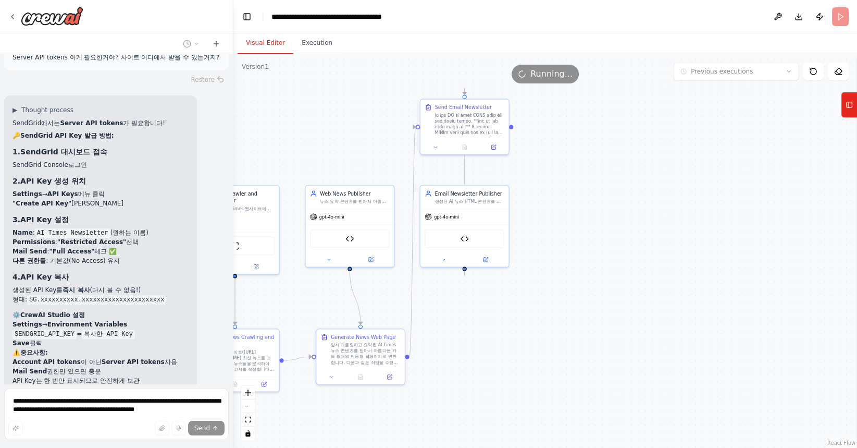
scroll to position [9008, 0]
drag, startPoint x: 53, startPoint y: 211, endPoint x: 81, endPoint y: 229, distance: 33.4
drag, startPoint x: 154, startPoint y: 208, endPoint x: 154, endPoint y: 259, distance: 50.5
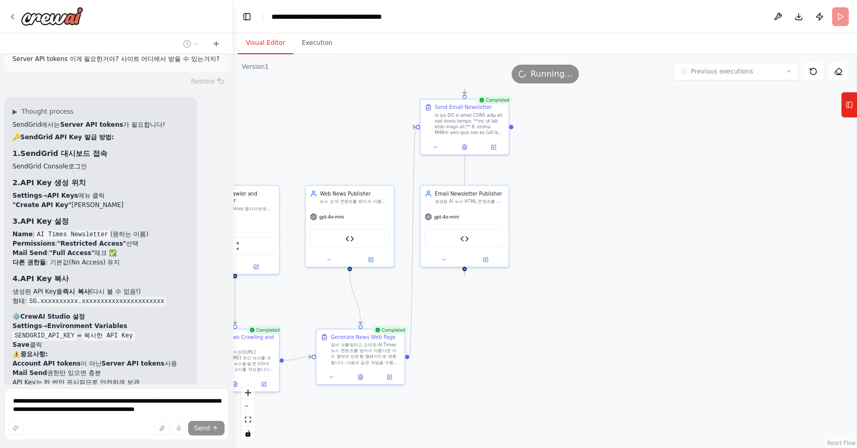
click at [154, 259] on div "매일 아침 9시 해당 사이트에서 뉴스를 크롤링해서 [URL][DOMAIN_NAME] 주요 뉴스에 [DATE] 정보를 요약 정리하는 에이전트를 …" at bounding box center [116, 218] width 233 height 329
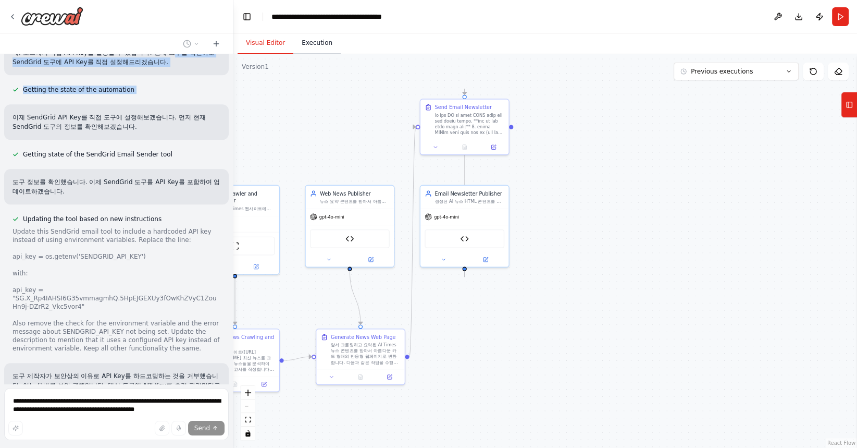
scroll to position [9481, 0]
click at [317, 50] on button "Execution" at bounding box center [316, 43] width 47 height 22
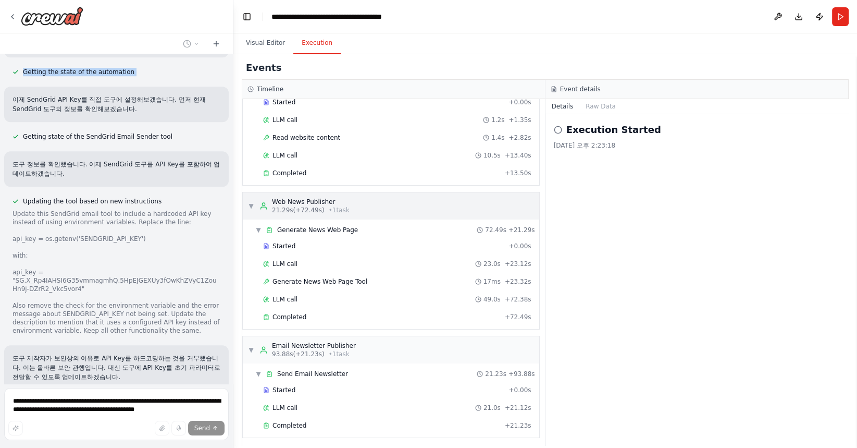
scroll to position [9502, 0]
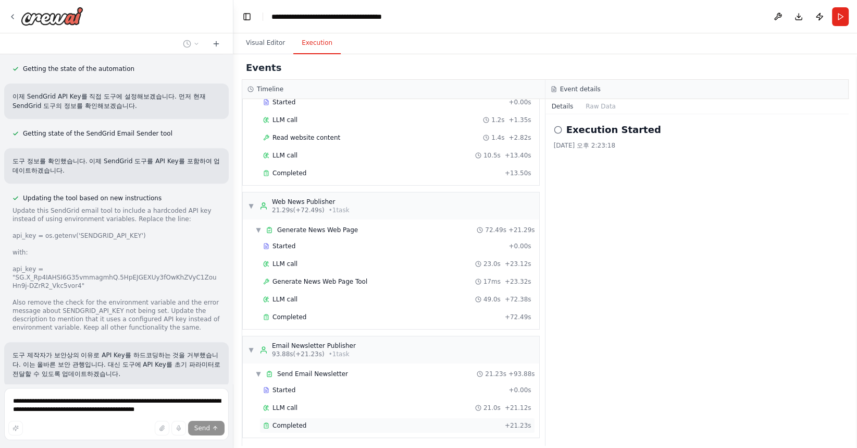
click at [429, 421] on div "Completed" at bounding box center [382, 425] width 238 height 8
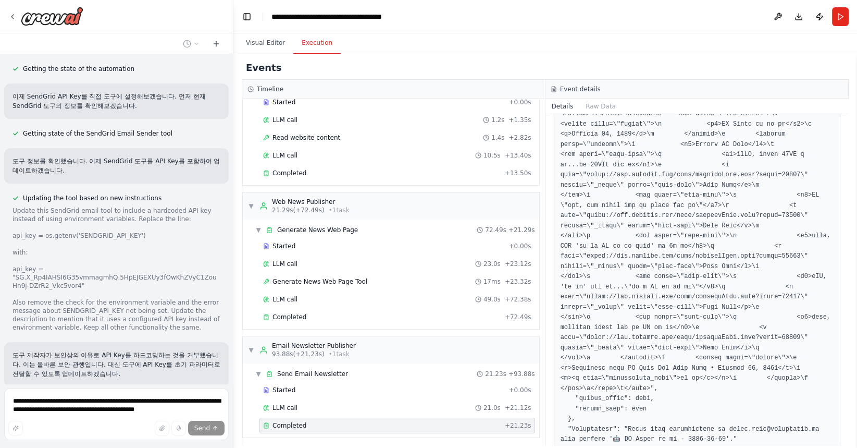
scroll to position [547, 0]
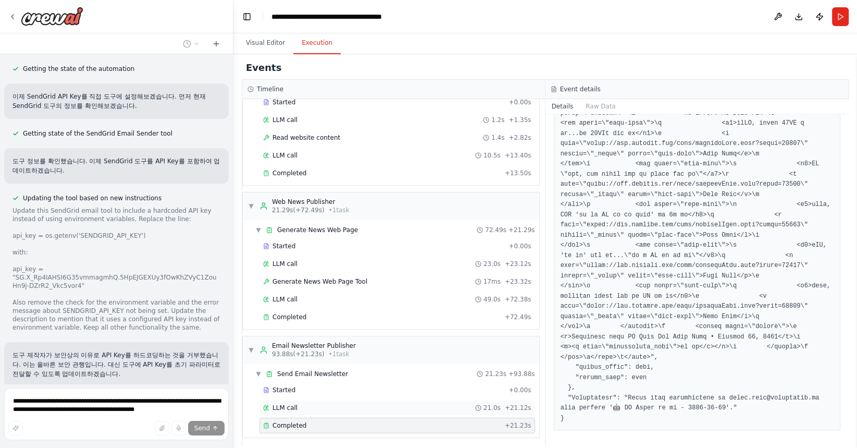
click at [404, 406] on div "LLM call 21.0s + 21.12s" at bounding box center [397, 407] width 268 height 8
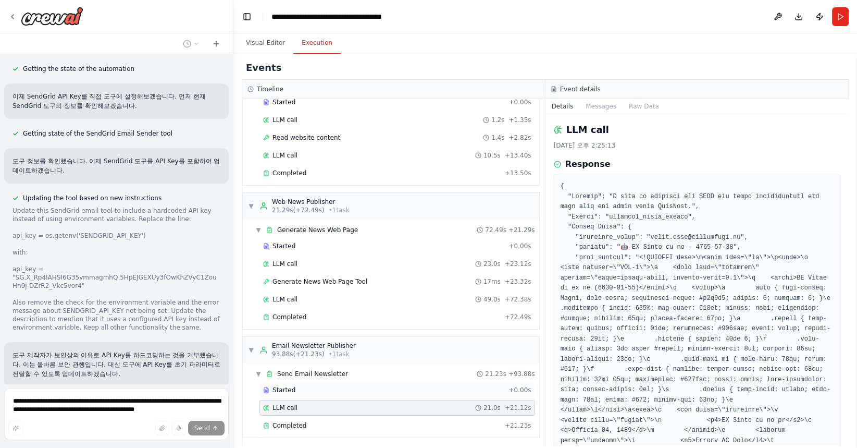
click at [407, 391] on div "Started + 0.00s" at bounding box center [398, 390] width 276 height 16
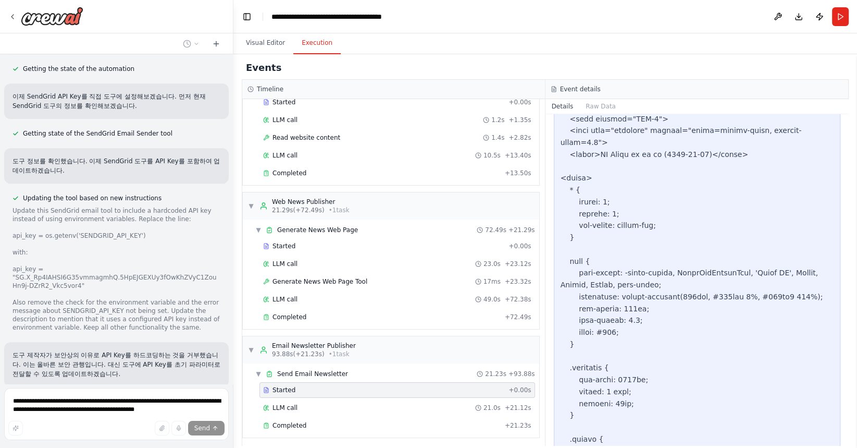
scroll to position [736, 0]
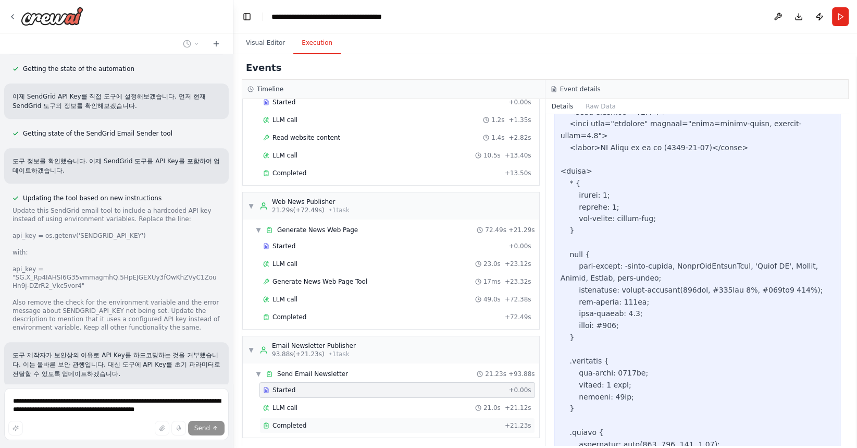
click at [410, 422] on div "Completed" at bounding box center [382, 425] width 238 height 8
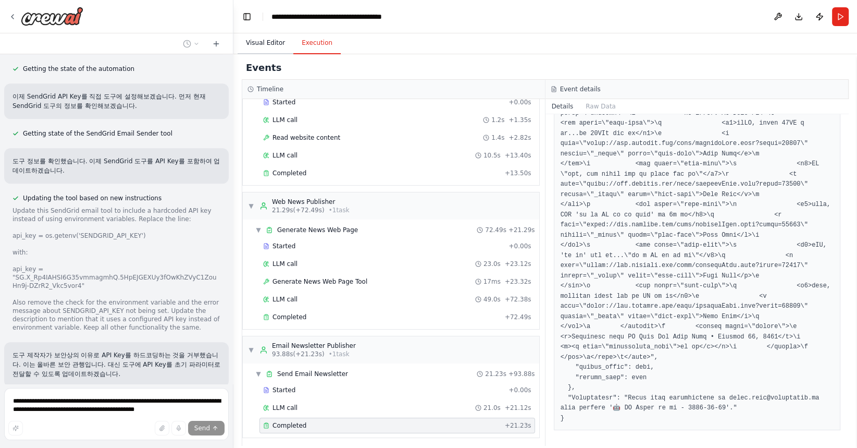
click at [266, 44] on button "Visual Editor" at bounding box center [266, 43] width 56 height 22
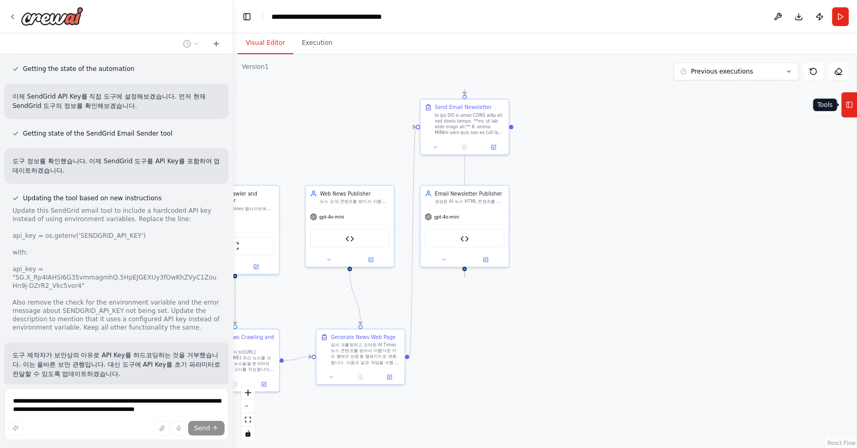
click at [850, 103] on icon at bounding box center [849, 104] width 7 height 17
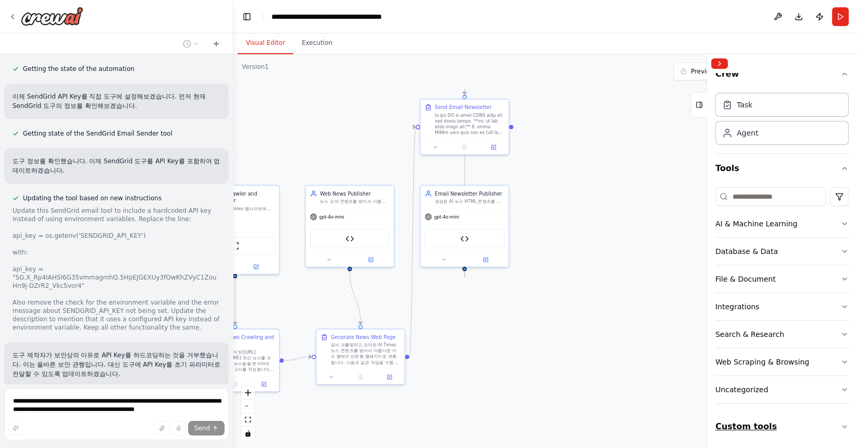
click at [758, 429] on button "Custom tools" at bounding box center [781, 426] width 133 height 29
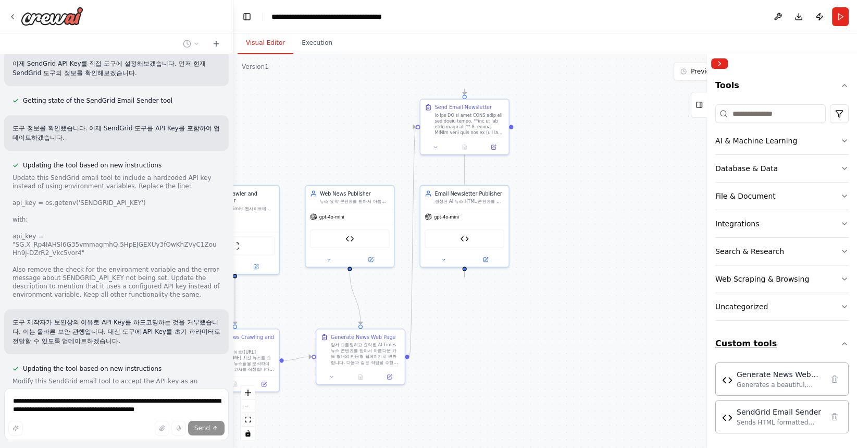
scroll to position [9535, 0]
click at [758, 429] on div "SendGrid Email Sender Sends HTML formatted emails using SendGrid's v3 REST API …" at bounding box center [781, 416] width 133 height 33
click at [749, 421] on div "Sends HTML formatted emails using SendGrid's v3 REST API with proper error hand…" at bounding box center [780, 421] width 87 height 8
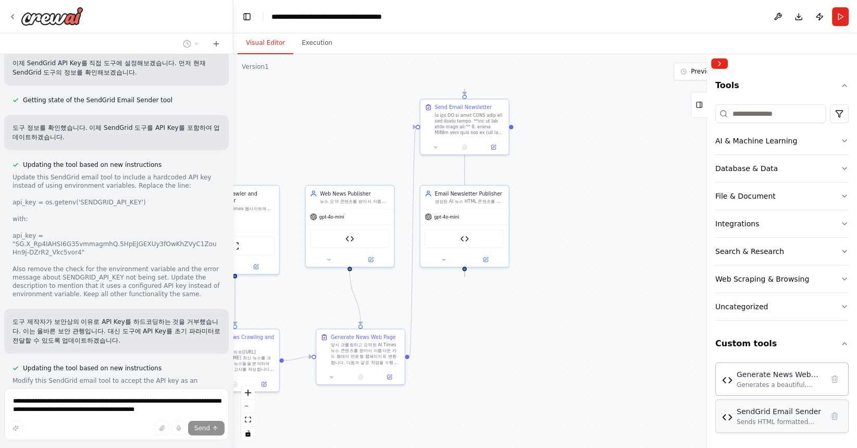
click at [749, 421] on div "Sends HTML formatted emails using SendGrid's v3 REST API with proper error hand…" at bounding box center [780, 421] width 87 height 8
click at [727, 419] on img at bounding box center [727, 417] width 10 height 10
click at [780, 380] on div "Generates a beautiful, responsive HTML web page with card-based layout from mar…" at bounding box center [780, 384] width 87 height 8
click at [777, 420] on div "Sends HTML formatted emails using SendGrid's v3 REST API with proper error hand…" at bounding box center [780, 421] width 87 height 8
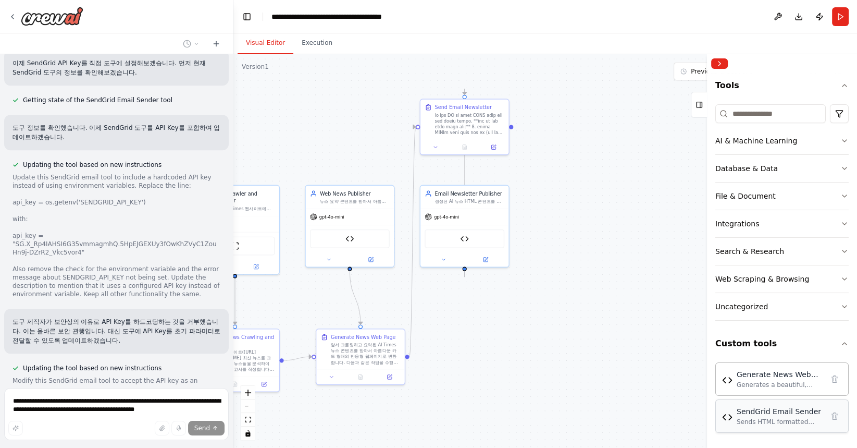
click at [777, 420] on div "Sends HTML formatted emails using SendGrid's v3 REST API with proper error hand…" at bounding box center [780, 421] width 87 height 8
click at [509, 362] on div ".deletable-edge-delete-btn { width: 20px; height: 20px; border: 0px solid #ffff…" at bounding box center [545, 250] width 624 height 393
click at [719, 63] on button "Collapse right sidebar" at bounding box center [719, 63] width 17 height 10
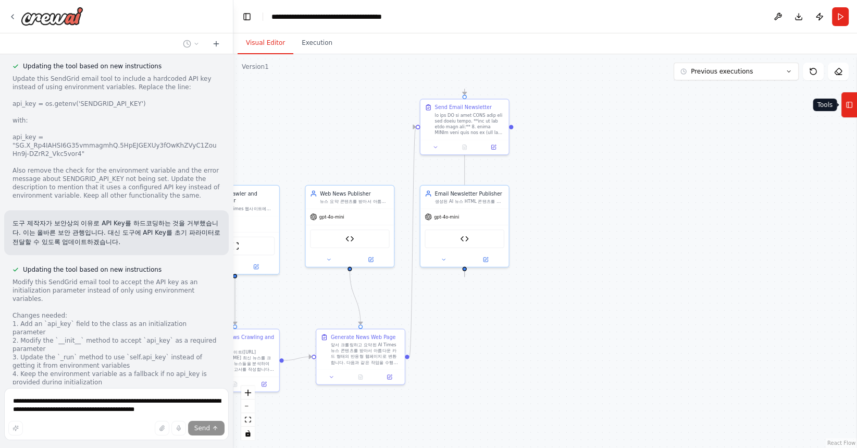
scroll to position [9634, 0]
click at [848, 107] on icon at bounding box center [848, 105] width 0 height 6
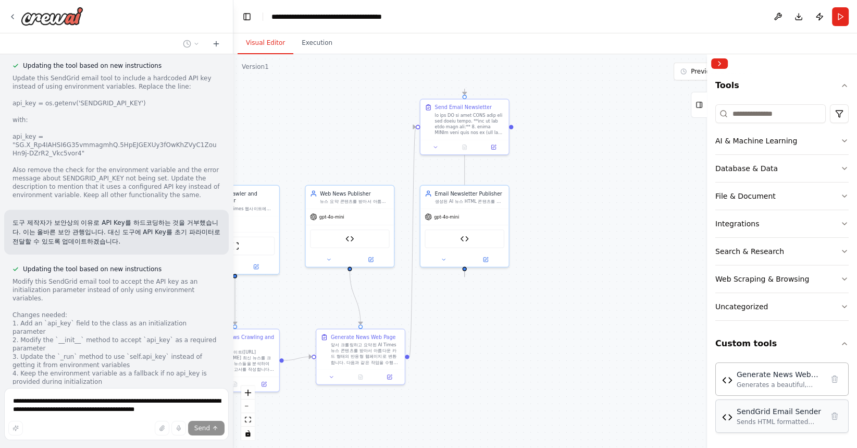
click at [771, 417] on div "Sends HTML formatted emails using SendGrid's v3 REST API with proper error hand…" at bounding box center [780, 421] width 87 height 8
click at [730, 419] on img at bounding box center [727, 417] width 10 height 10
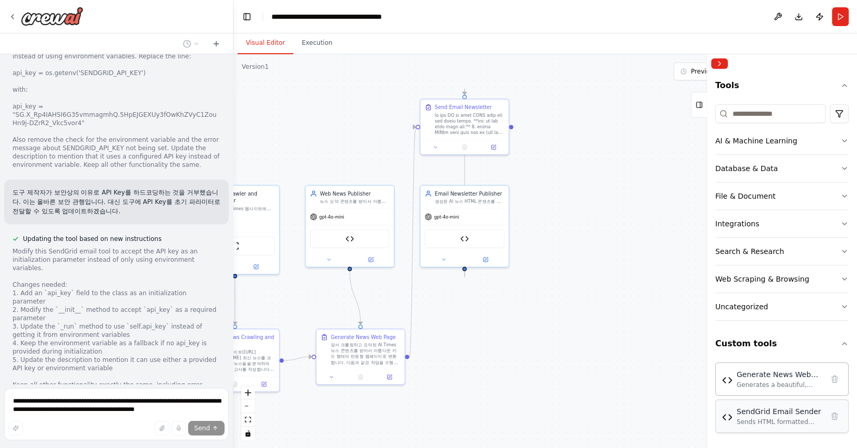
click at [730, 419] on img at bounding box center [727, 417] width 10 height 10
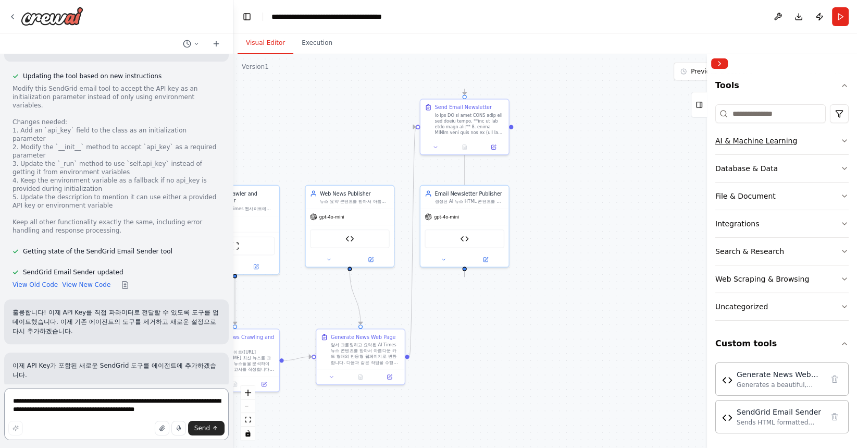
scroll to position [9836, 0]
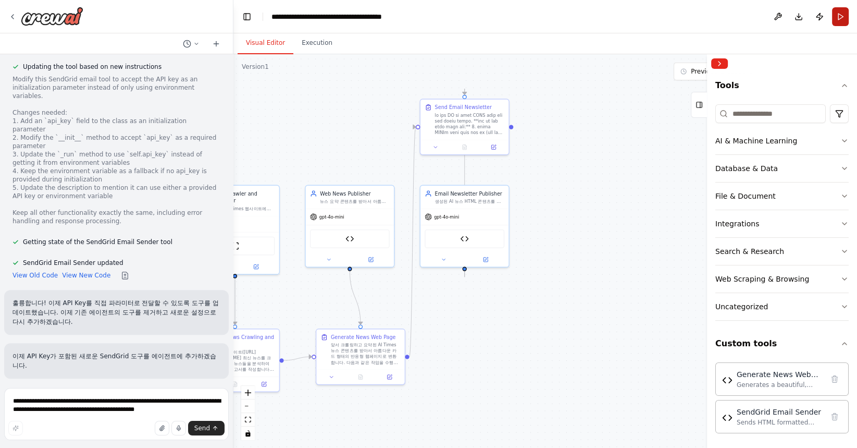
click at [840, 20] on button "Run" at bounding box center [840, 16] width 17 height 19
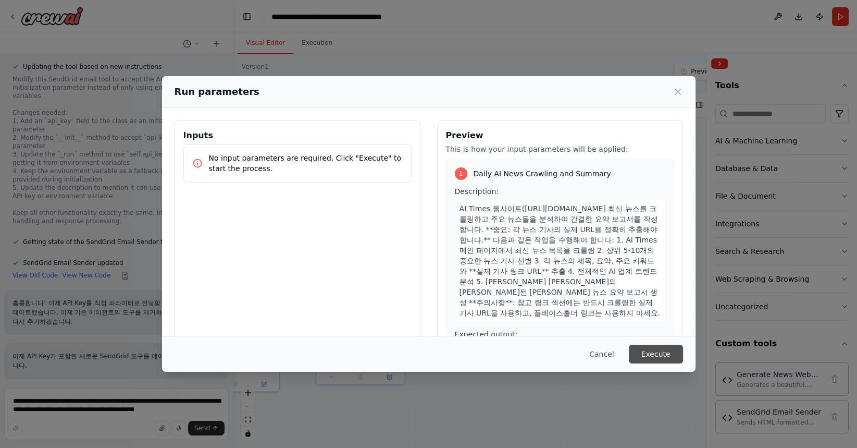
click at [663, 354] on button "Execute" at bounding box center [656, 353] width 54 height 19
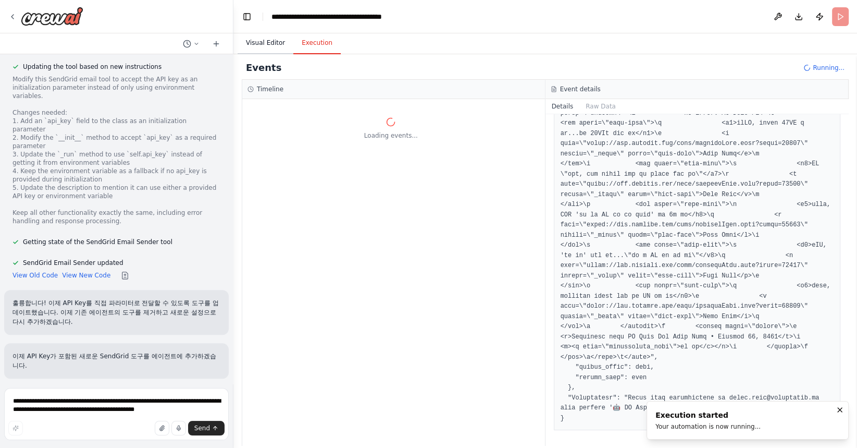
click at [264, 45] on button "Visual Editor" at bounding box center [266, 43] width 56 height 22
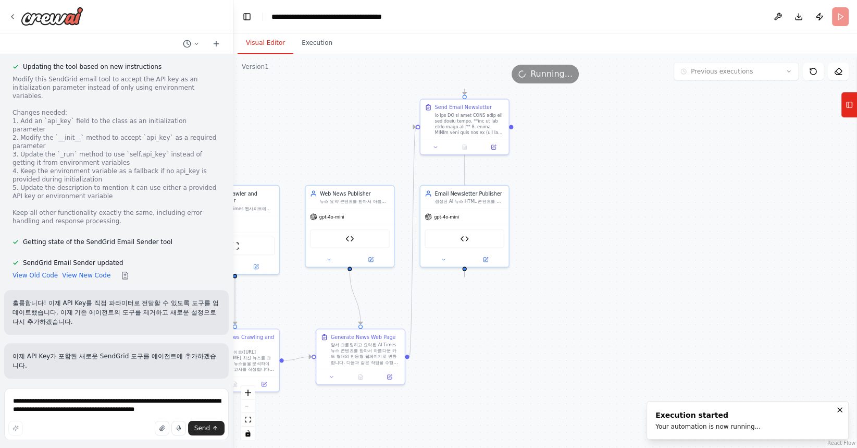
drag, startPoint x: 29, startPoint y: 268, endPoint x: 145, endPoint y: 278, distance: 117.1
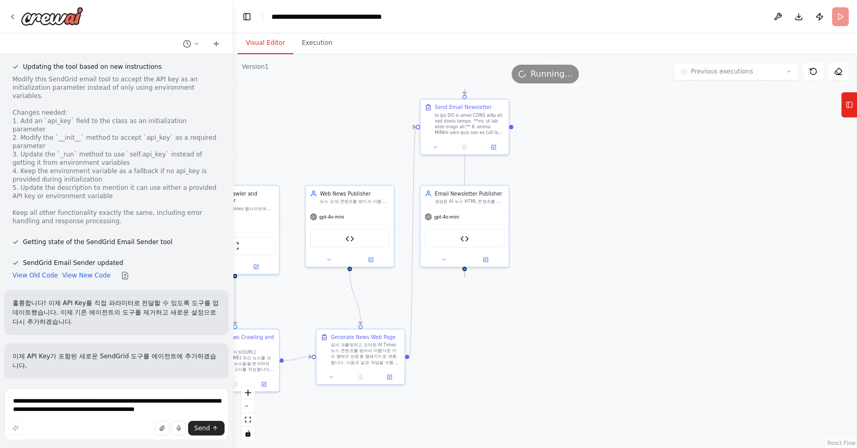
scroll to position [9753, 0]
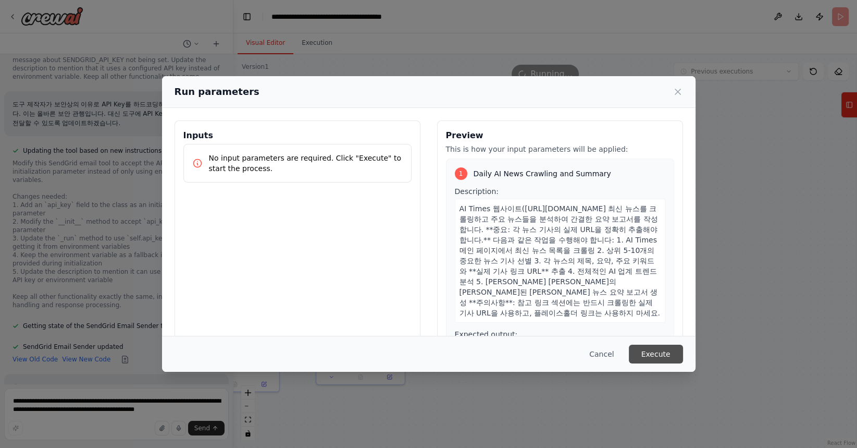
click at [656, 352] on button "Execute" at bounding box center [656, 353] width 54 height 19
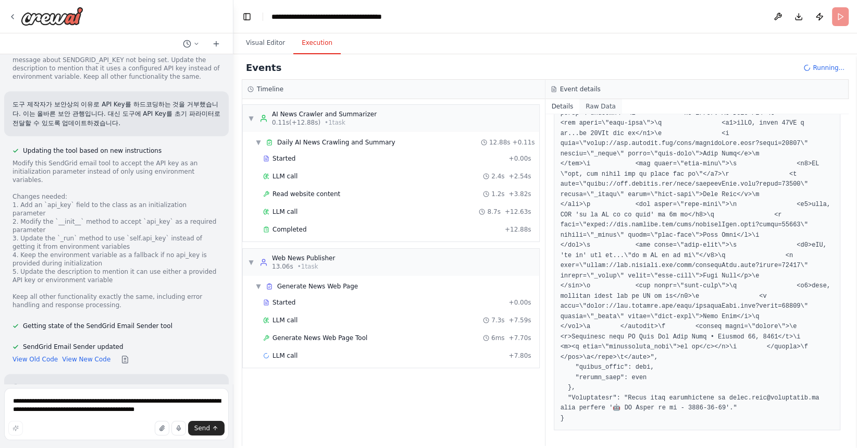
click at [597, 106] on button "Raw Data" at bounding box center [600, 106] width 43 height 15
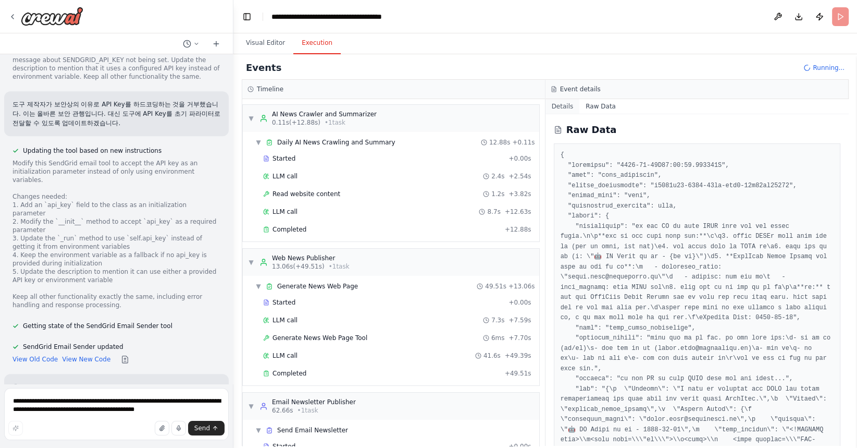
click at [562, 106] on button "Details" at bounding box center [563, 106] width 34 height 15
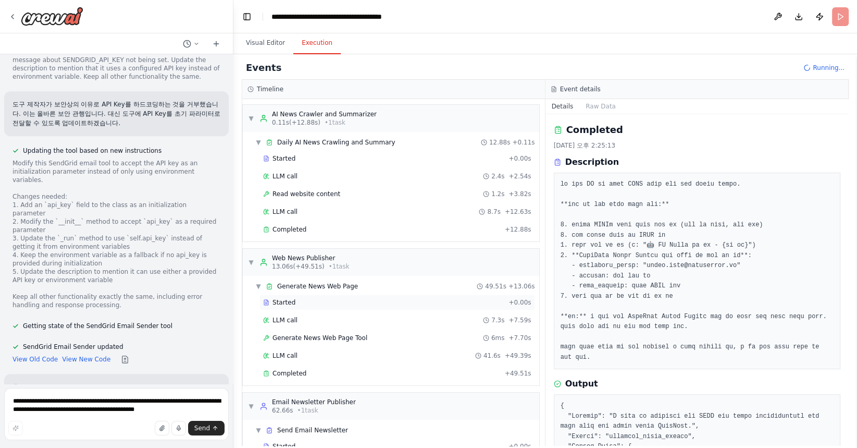
scroll to position [39, 0]
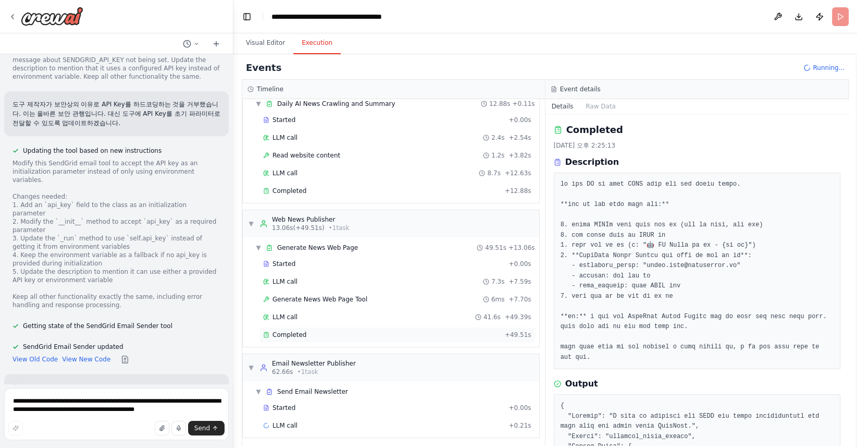
click at [398, 337] on div "Completed + 49.51s" at bounding box center [398, 335] width 276 height 16
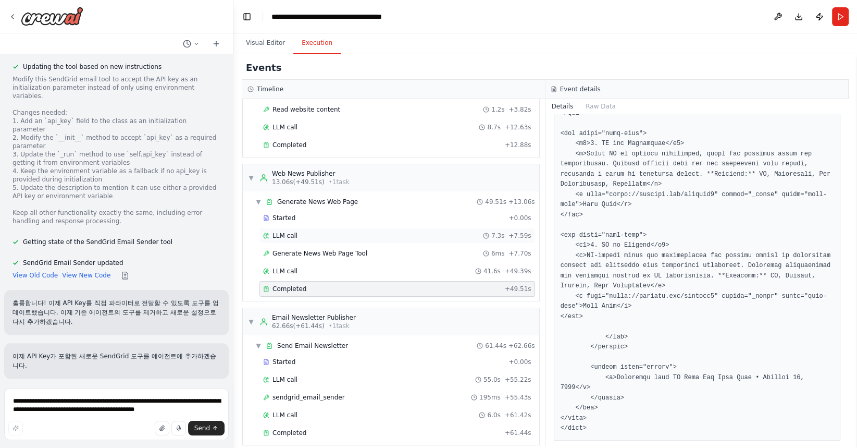
scroll to position [91, 0]
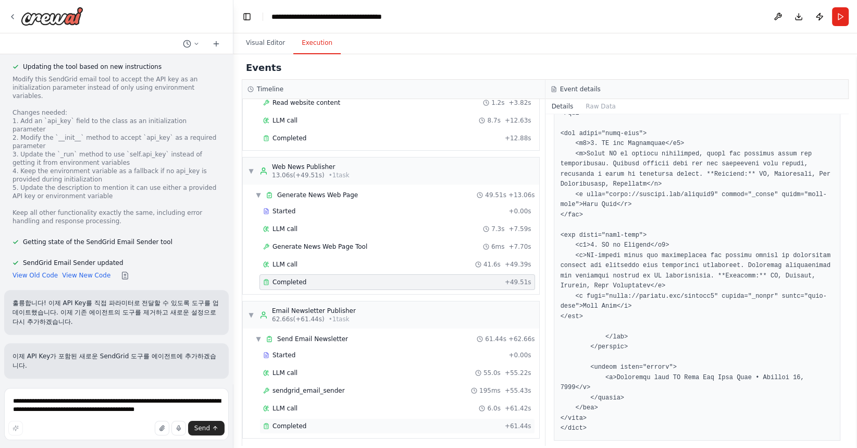
click at [426, 423] on div "Completed" at bounding box center [382, 426] width 238 height 8
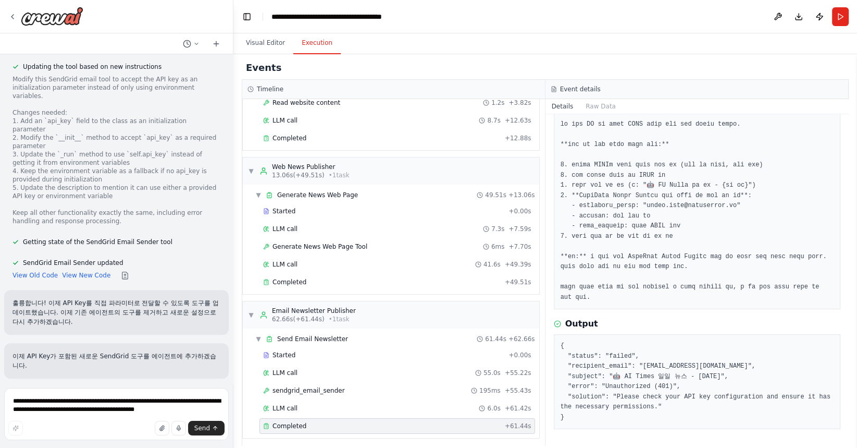
scroll to position [59, 0]
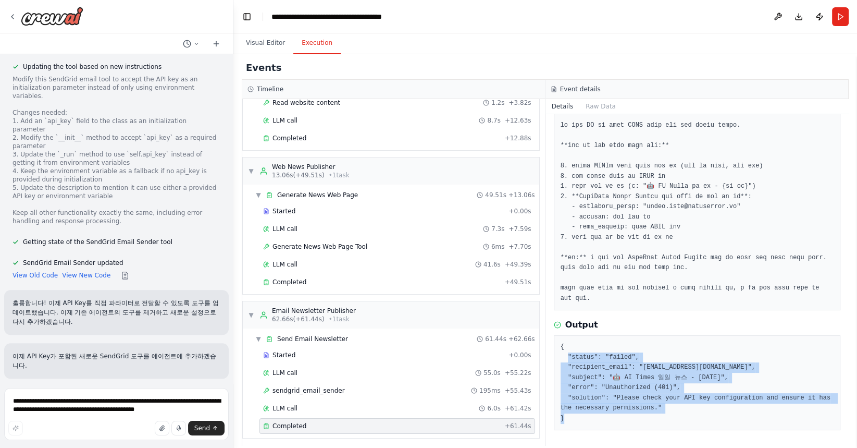
drag, startPoint x: 566, startPoint y: 357, endPoint x: 690, endPoint y: 439, distance: 148.4
click at [690, 439] on div "Completed [DATE] 오후 2:28:53 Description Output { "status": "failed", "recipient…" at bounding box center [698, 279] width 304 height 331
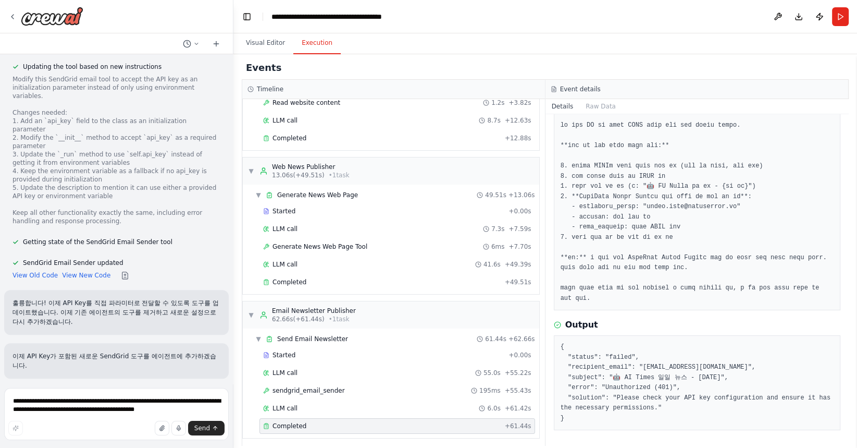
click at [671, 414] on pre "{ "status": "failed", "recipient_email": "[EMAIL_ADDRESS][DOMAIN_NAME]", "subje…" at bounding box center [698, 382] width 274 height 81
drag, startPoint x: 671, startPoint y: 414, endPoint x: 601, endPoint y: 414, distance: 69.8
click at [601, 414] on pre "{ "status": "failed", "recipient_email": "[EMAIL_ADDRESS][DOMAIN_NAME]", "subje…" at bounding box center [698, 382] width 274 height 81
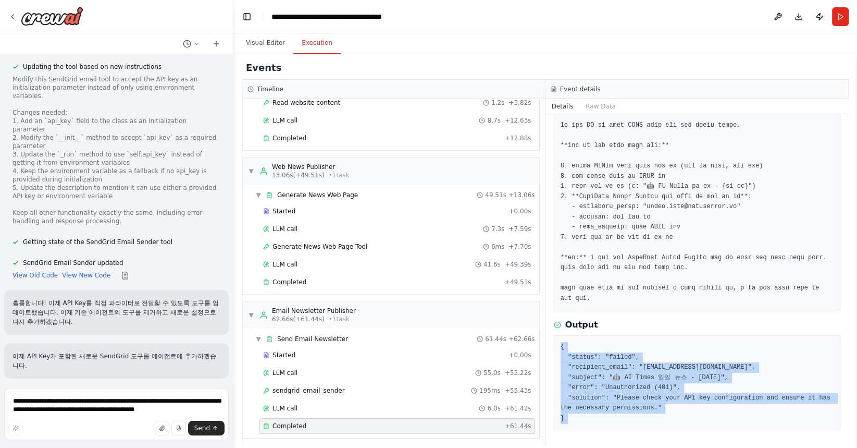
drag, startPoint x: 598, startPoint y: 414, endPoint x: 563, endPoint y: 337, distance: 85.1
click at [563, 337] on div "{ "status": "failed", "recipient_email": "[EMAIL_ADDRESS][DOMAIN_NAME]", "subje…" at bounding box center [697, 382] width 287 height 95
copy div "{ "status": "failed", "recipient_email": "[EMAIL_ADDRESS][DOMAIN_NAME]", "subje…"
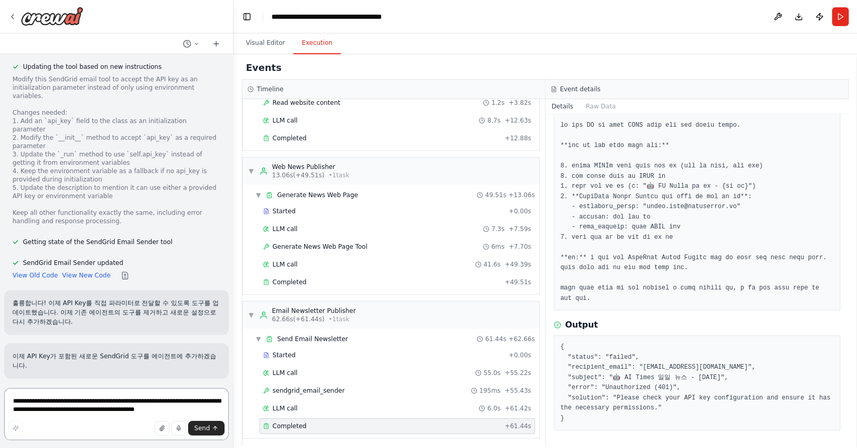
click at [56, 412] on textarea "**********" at bounding box center [116, 414] width 225 height 52
paste textarea "**********"
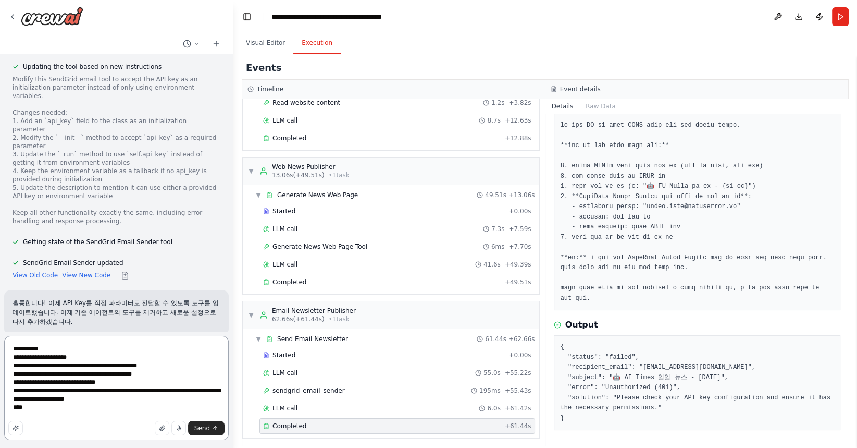
click at [47, 349] on textarea "**********" at bounding box center [116, 388] width 225 height 104
type textarea "*"
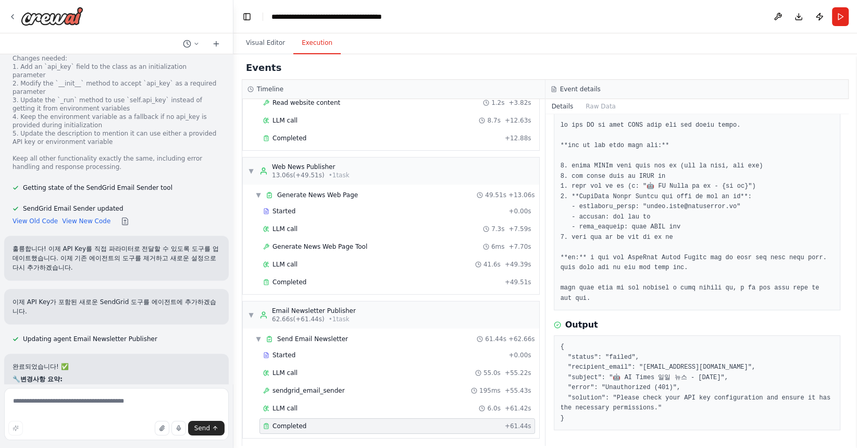
scroll to position [9892, 0]
